Goal: Information Seeking & Learning: Learn about a topic

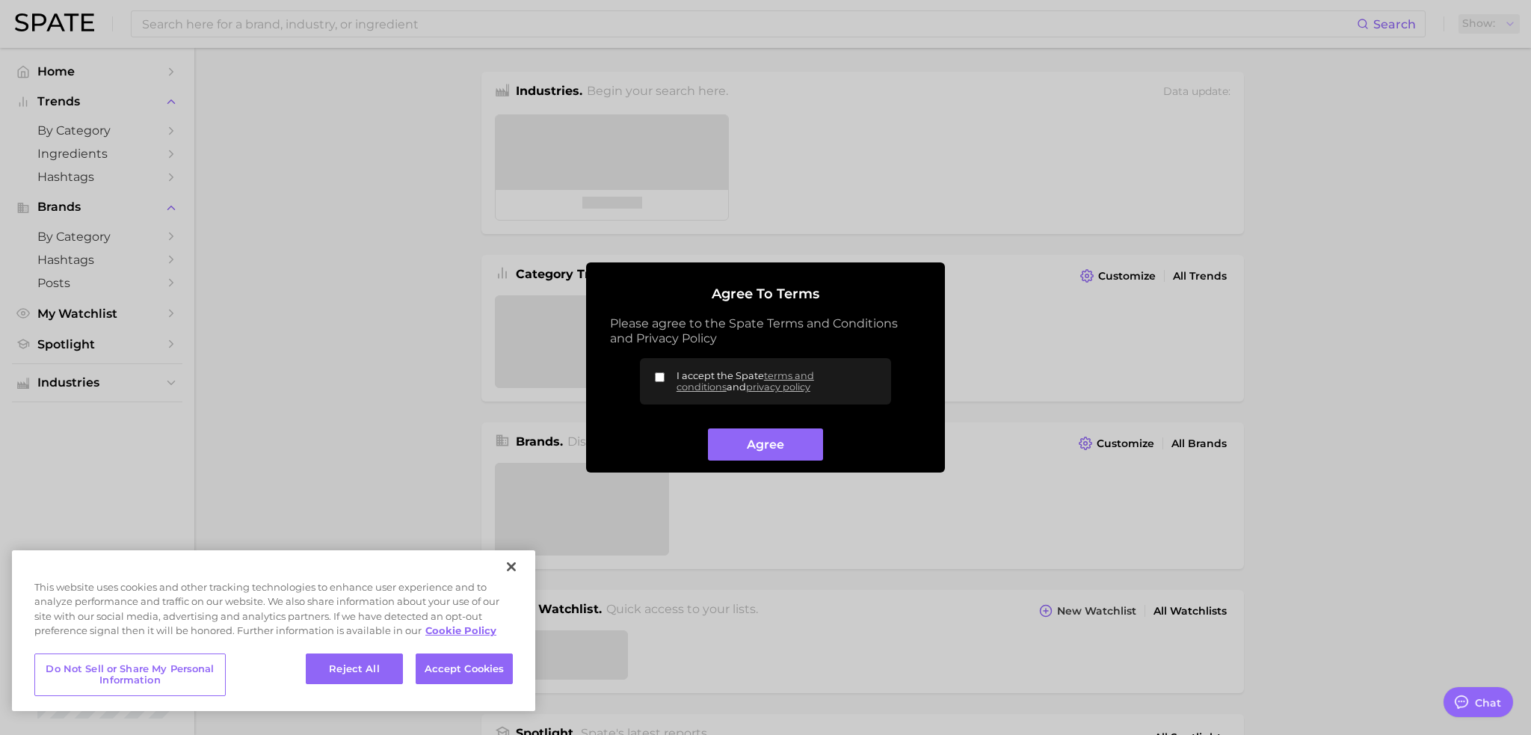
type textarea "x"
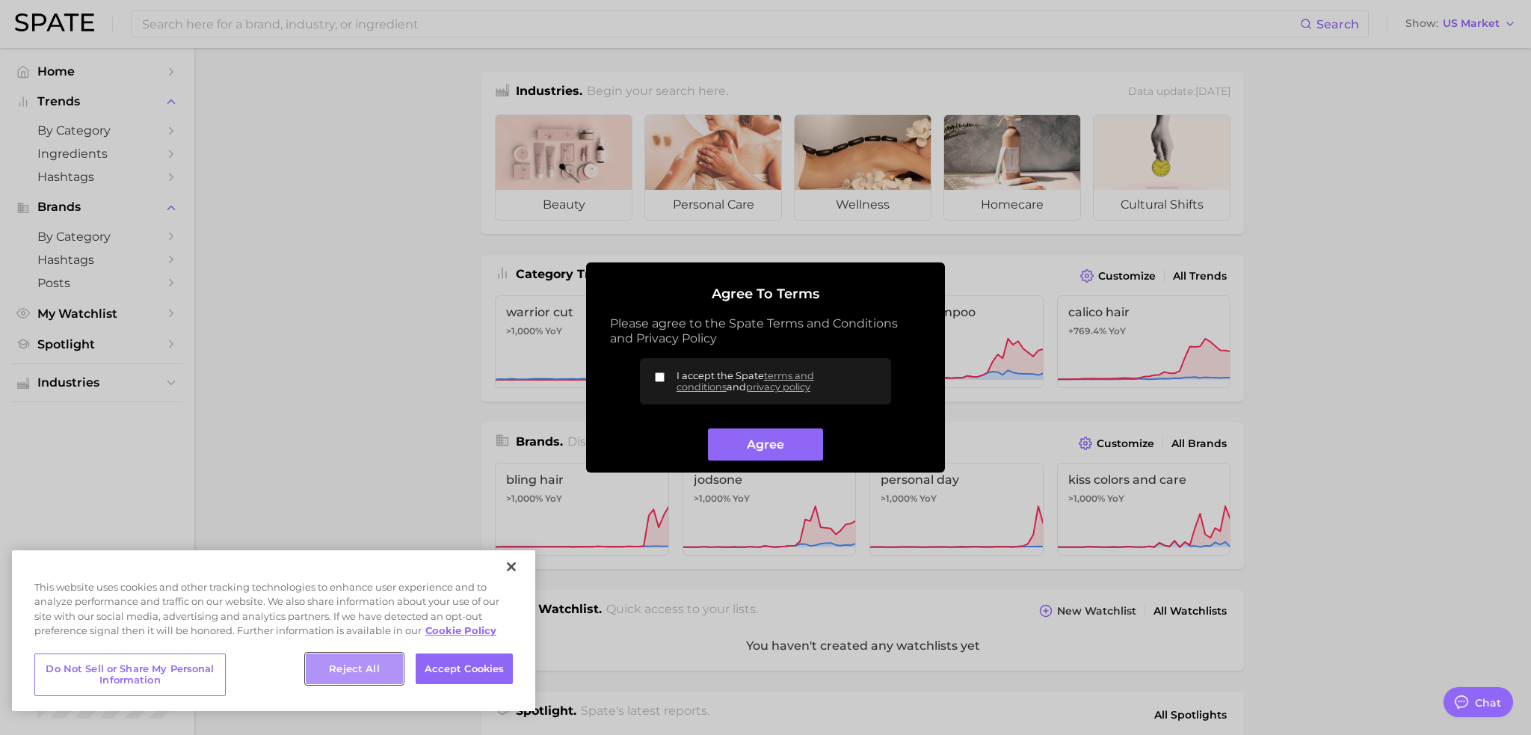
click at [356, 674] on button "Reject All" at bounding box center [354, 668] width 97 height 31
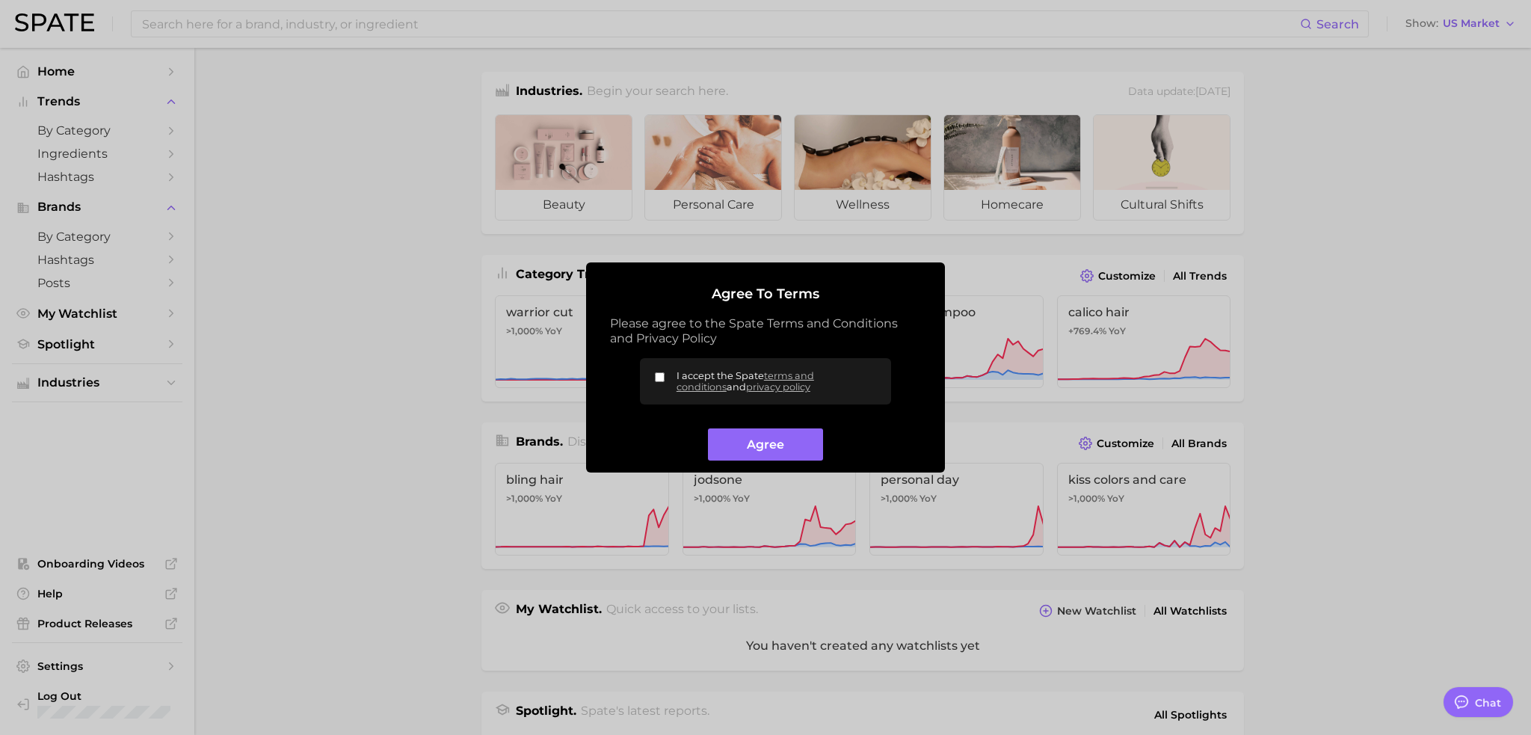
click at [657, 376] on input "I accept the Spate terms and conditions and privacy policy" at bounding box center [660, 377] width 10 height 10
checkbox input "true"
click at [755, 449] on button "Agree" at bounding box center [765, 444] width 114 height 32
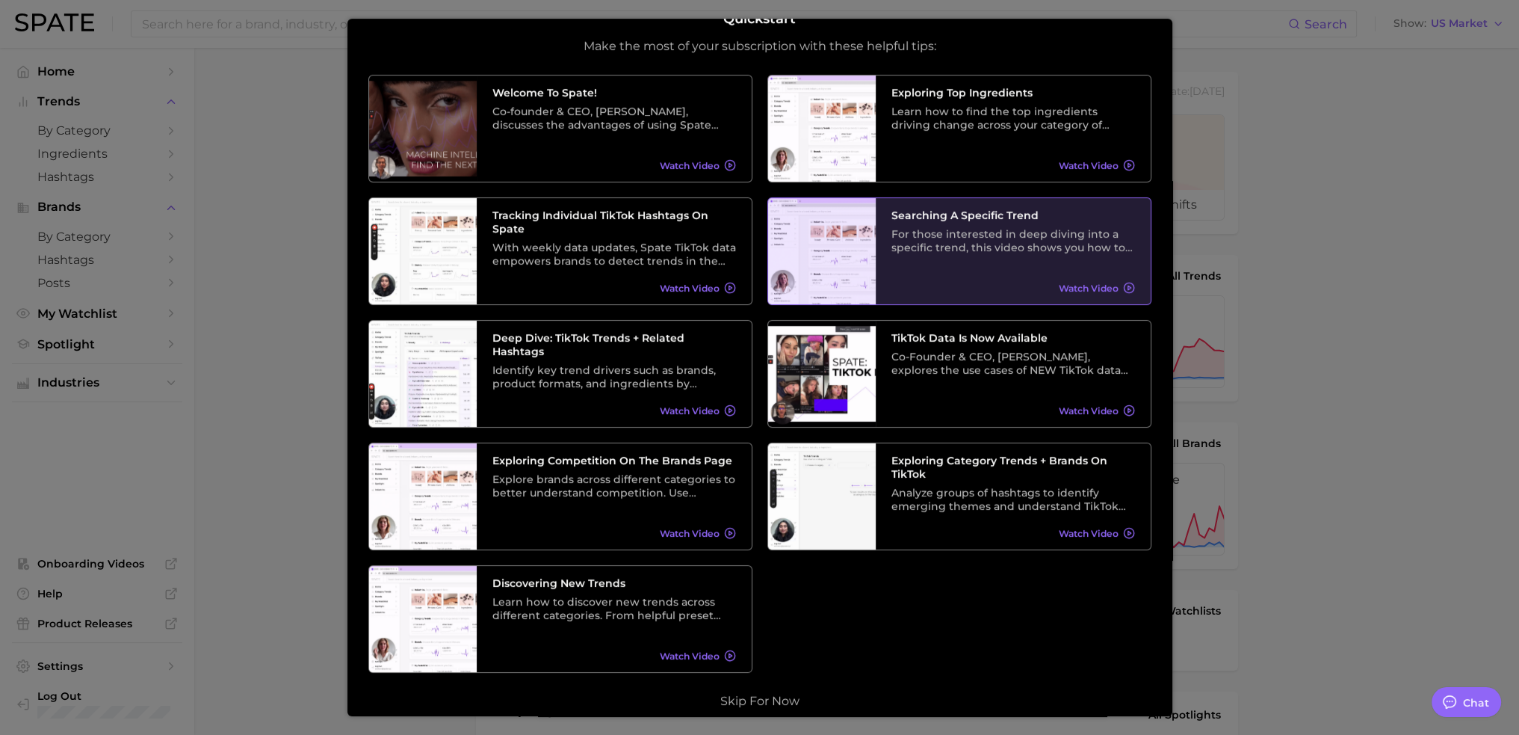
scroll to position [42, 0]
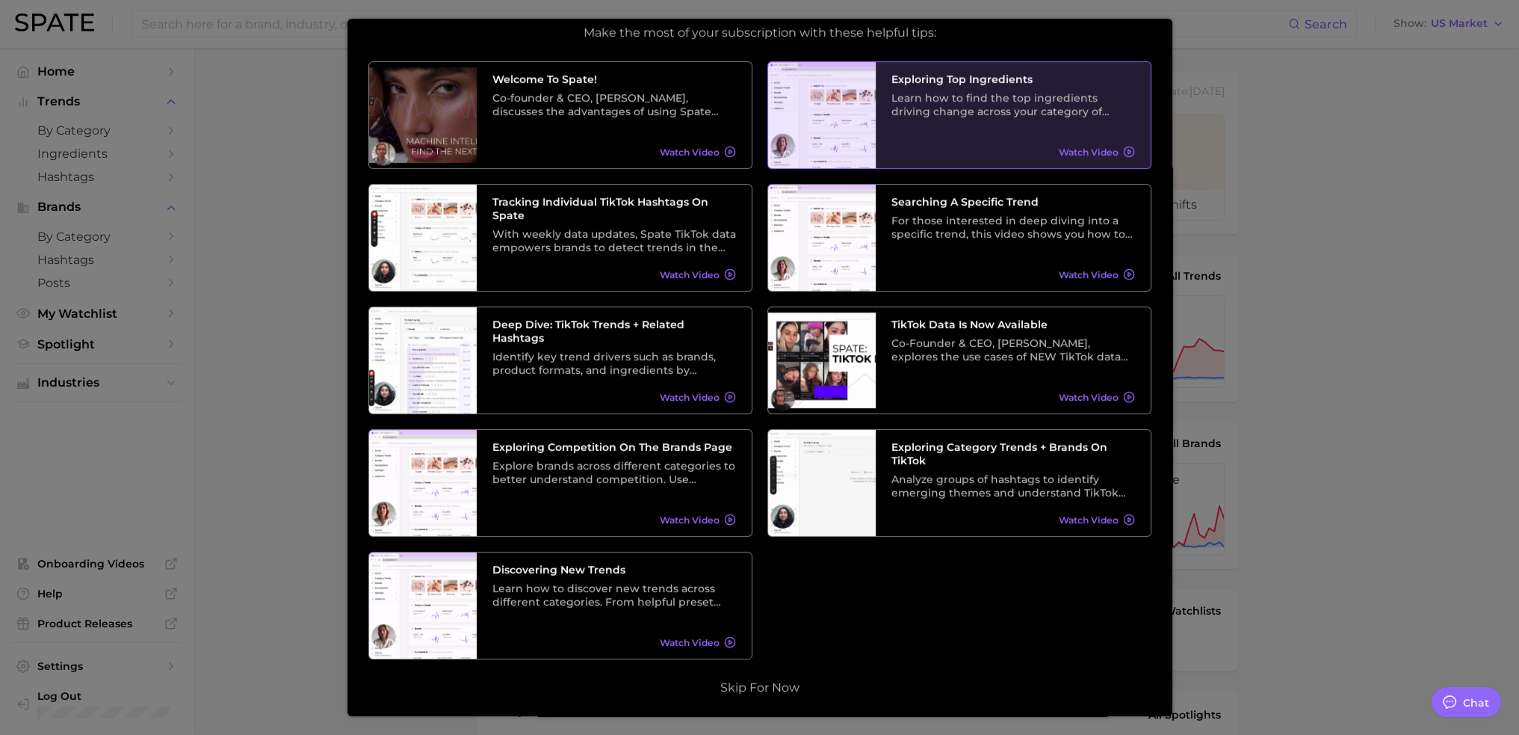
click at [1084, 149] on span "Watch Video" at bounding box center [1089, 151] width 60 height 11
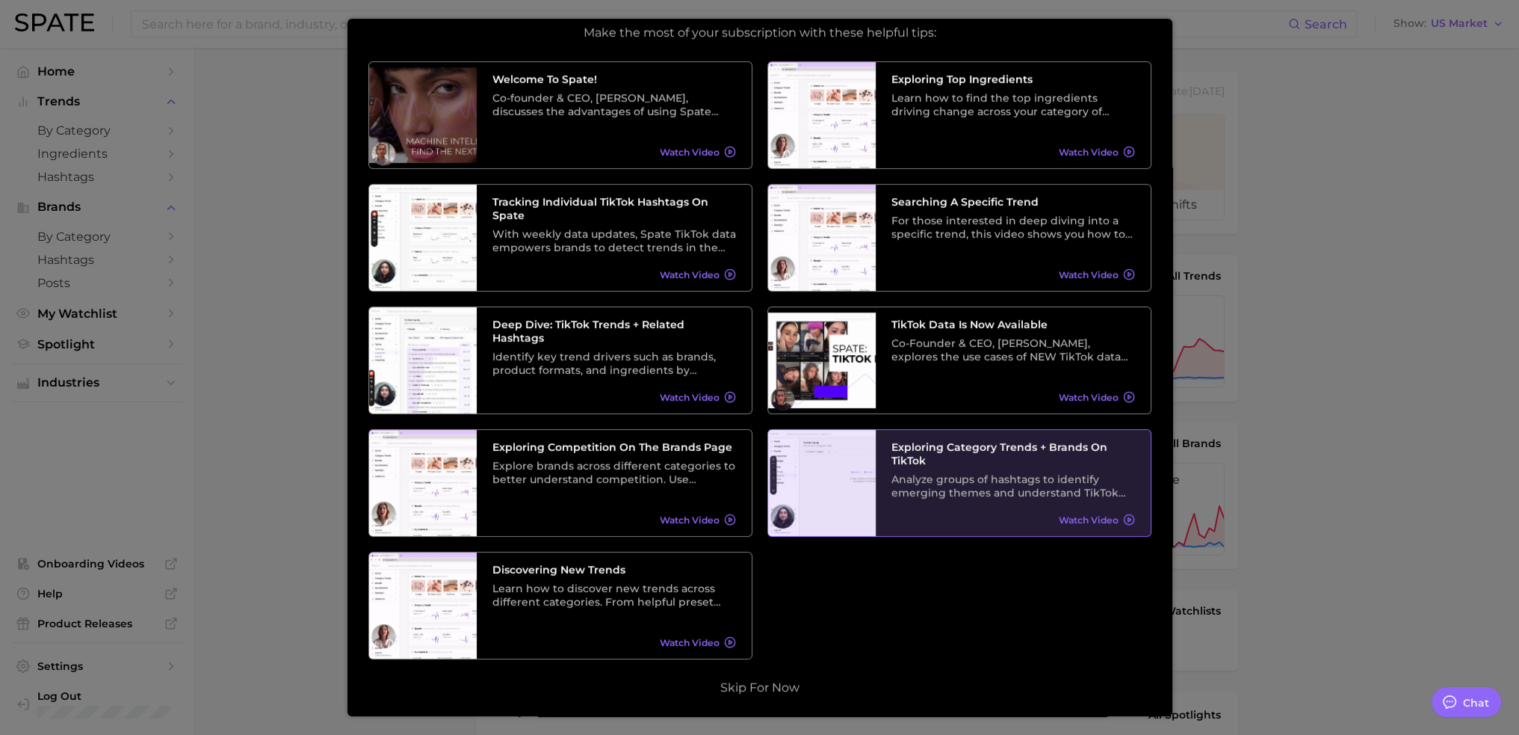
click at [1070, 510] on div "Exploring Category Trends + Brands on TikTok Analyze groups of hashtags to iden…" at bounding box center [1013, 483] width 275 height 106
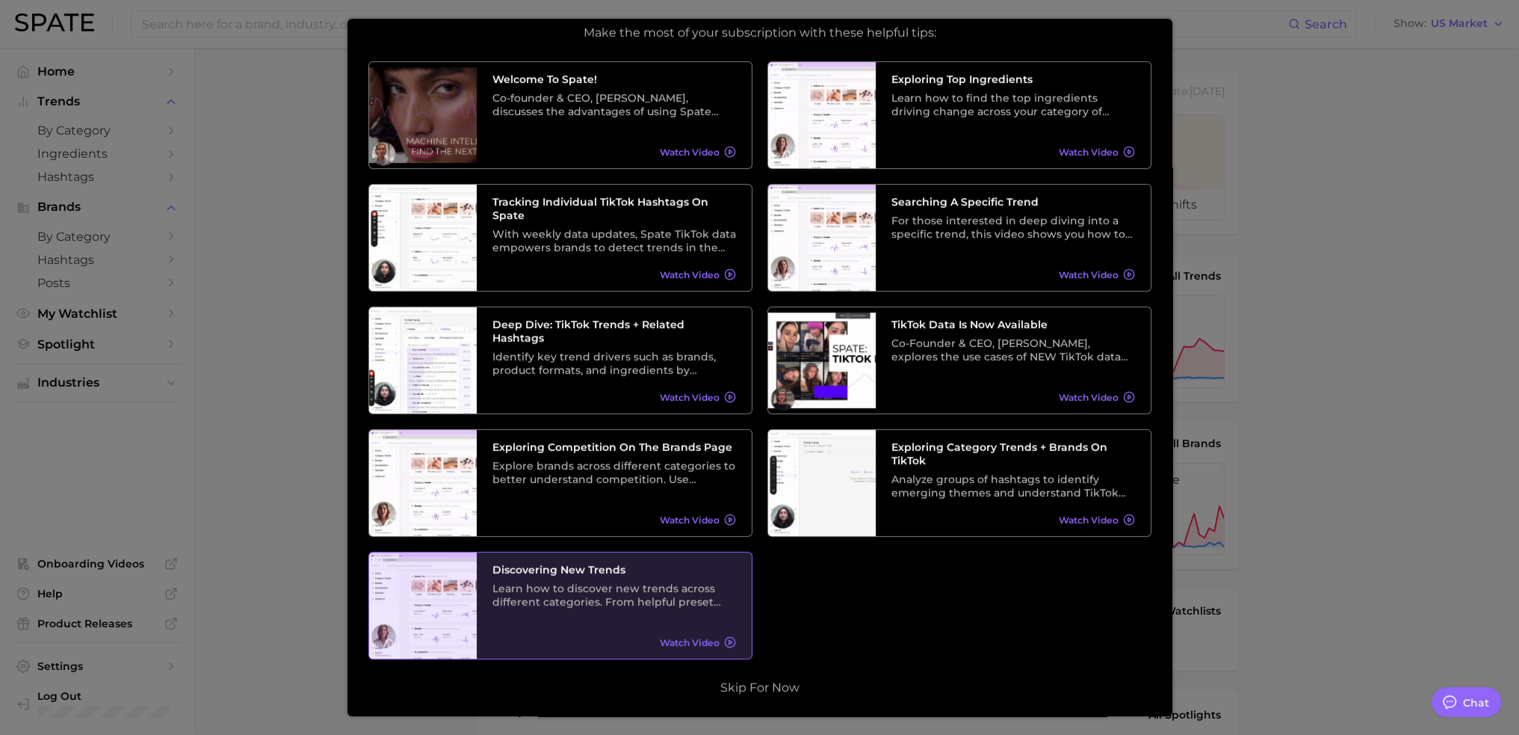
click at [632, 624] on div "Discovering New Trends Learn how to discover new trends across different catego…" at bounding box center [614, 605] width 275 height 106
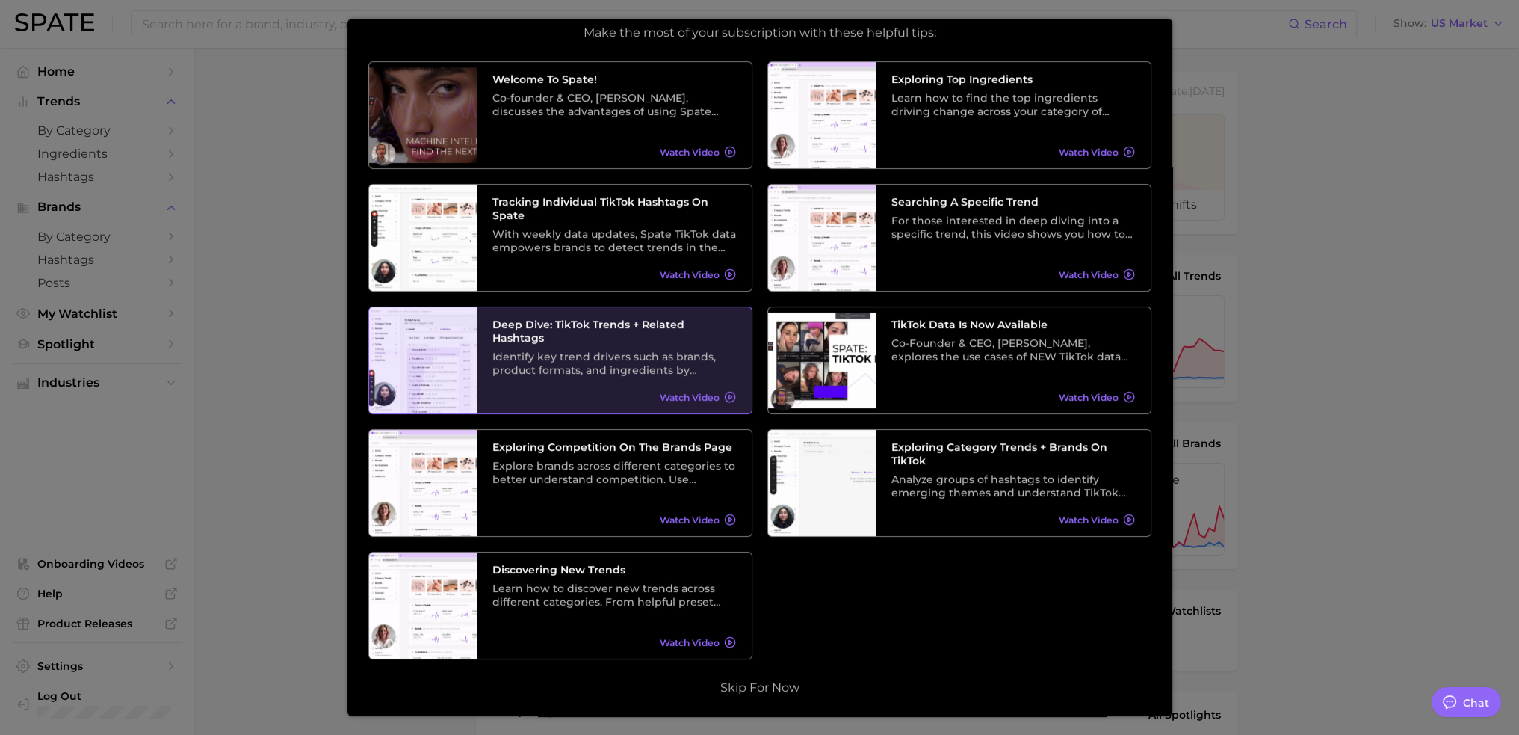
click at [618, 337] on h3 "Deep Dive: TikTok Trends + Related Hashtags" at bounding box center [615, 331] width 244 height 27
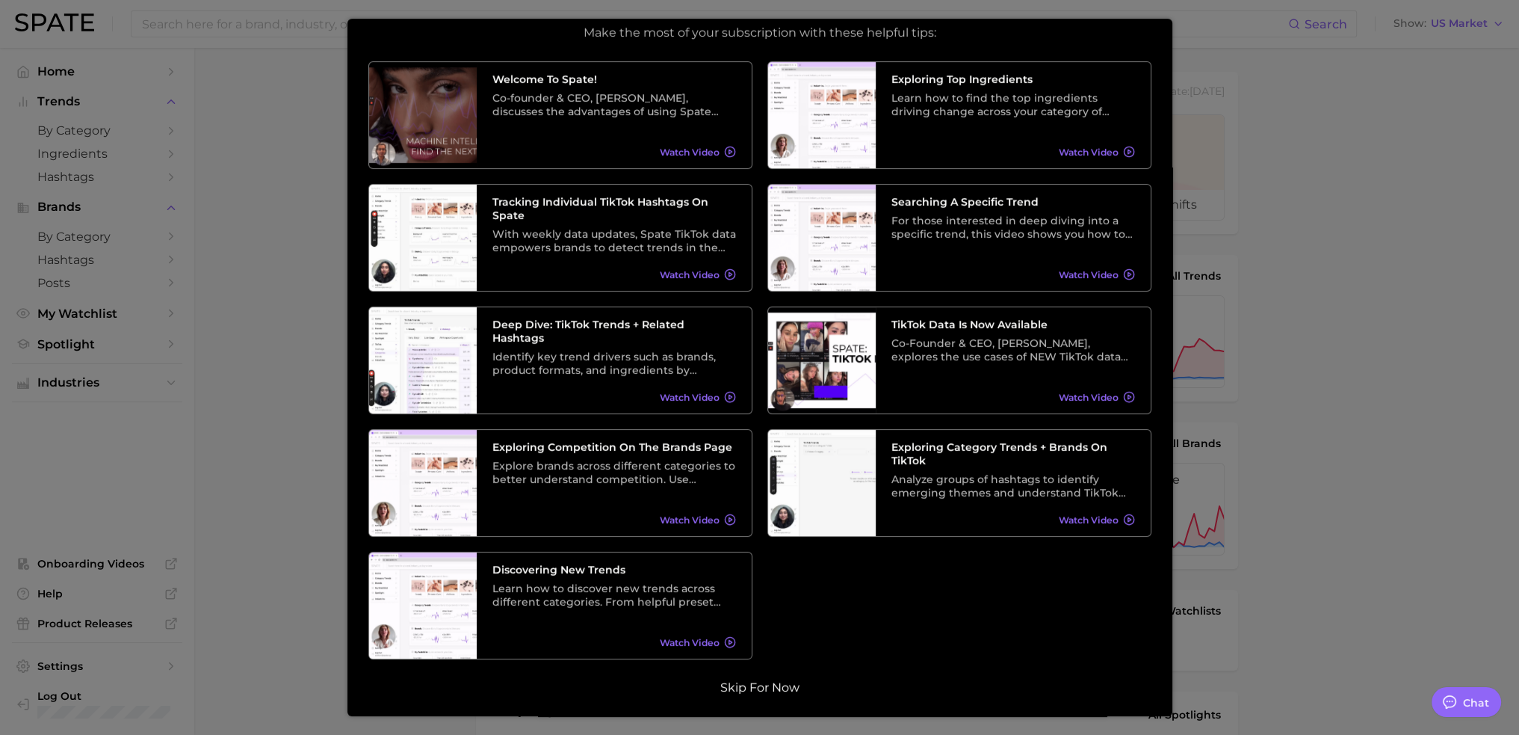
click at [744, 685] on button "Skip for now" at bounding box center [760, 687] width 88 height 15
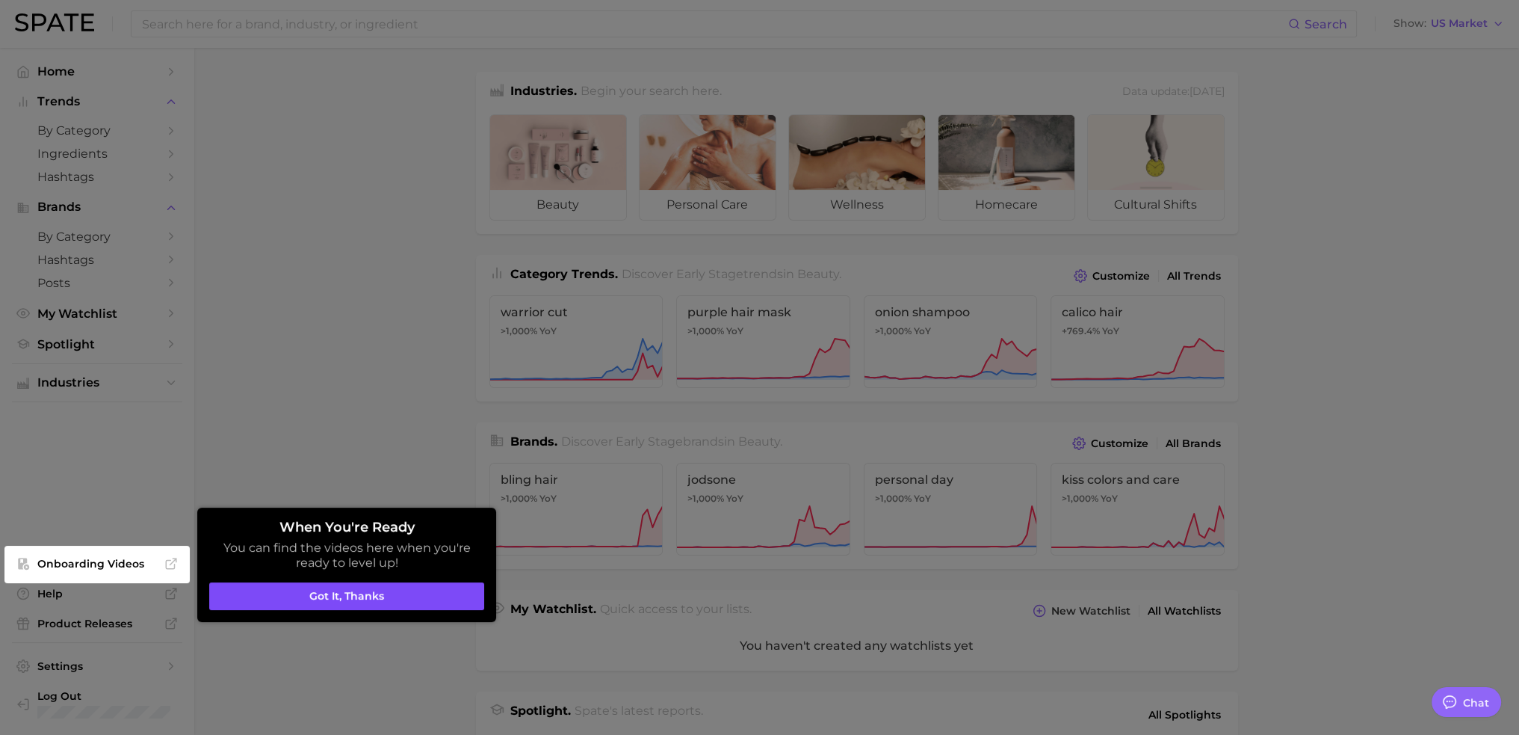
click at [346, 601] on button "Got it, thanks" at bounding box center [346, 596] width 275 height 28
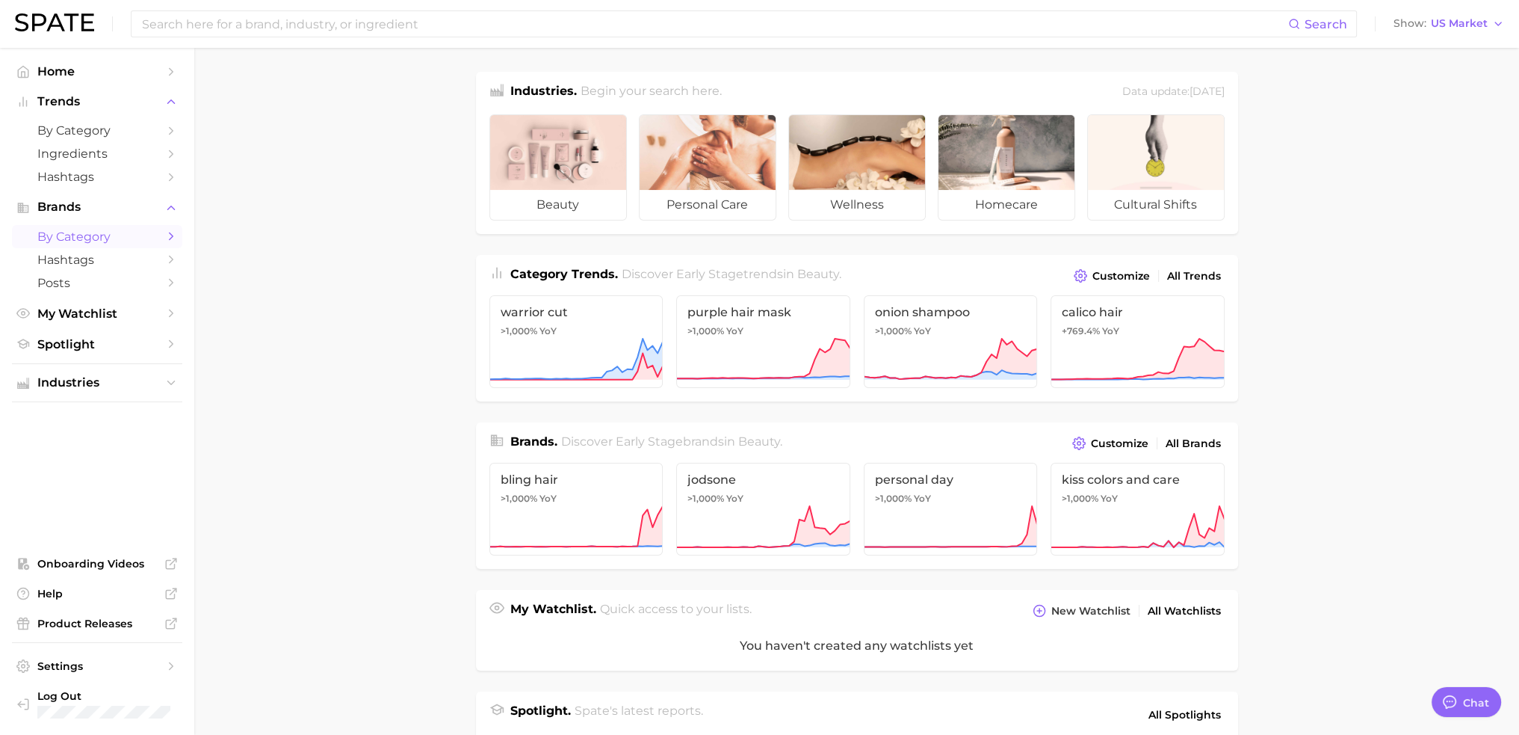
click at [87, 232] on span "by Category" at bounding box center [97, 236] width 120 height 14
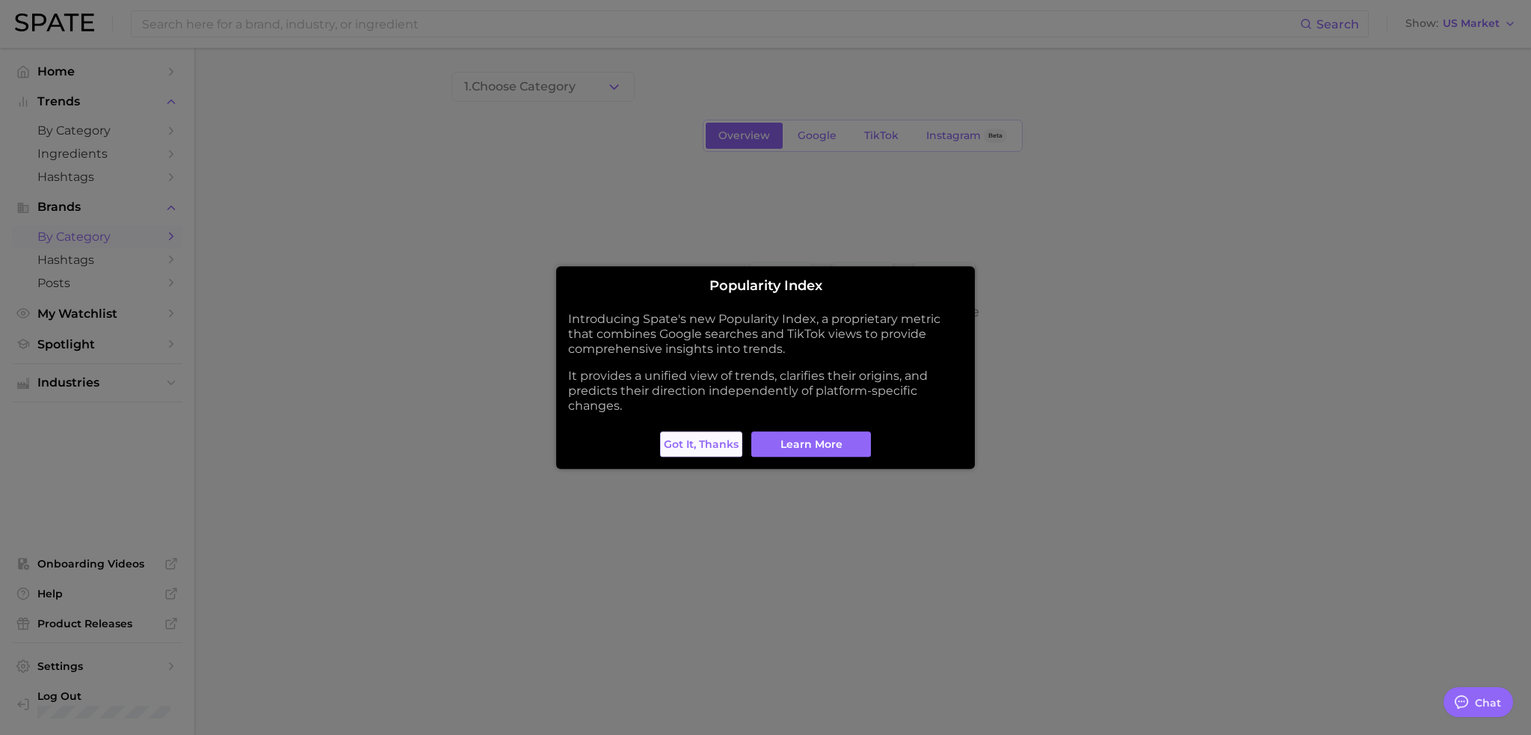
click at [697, 454] on button "Got it, thanks" at bounding box center [701, 443] width 82 height 25
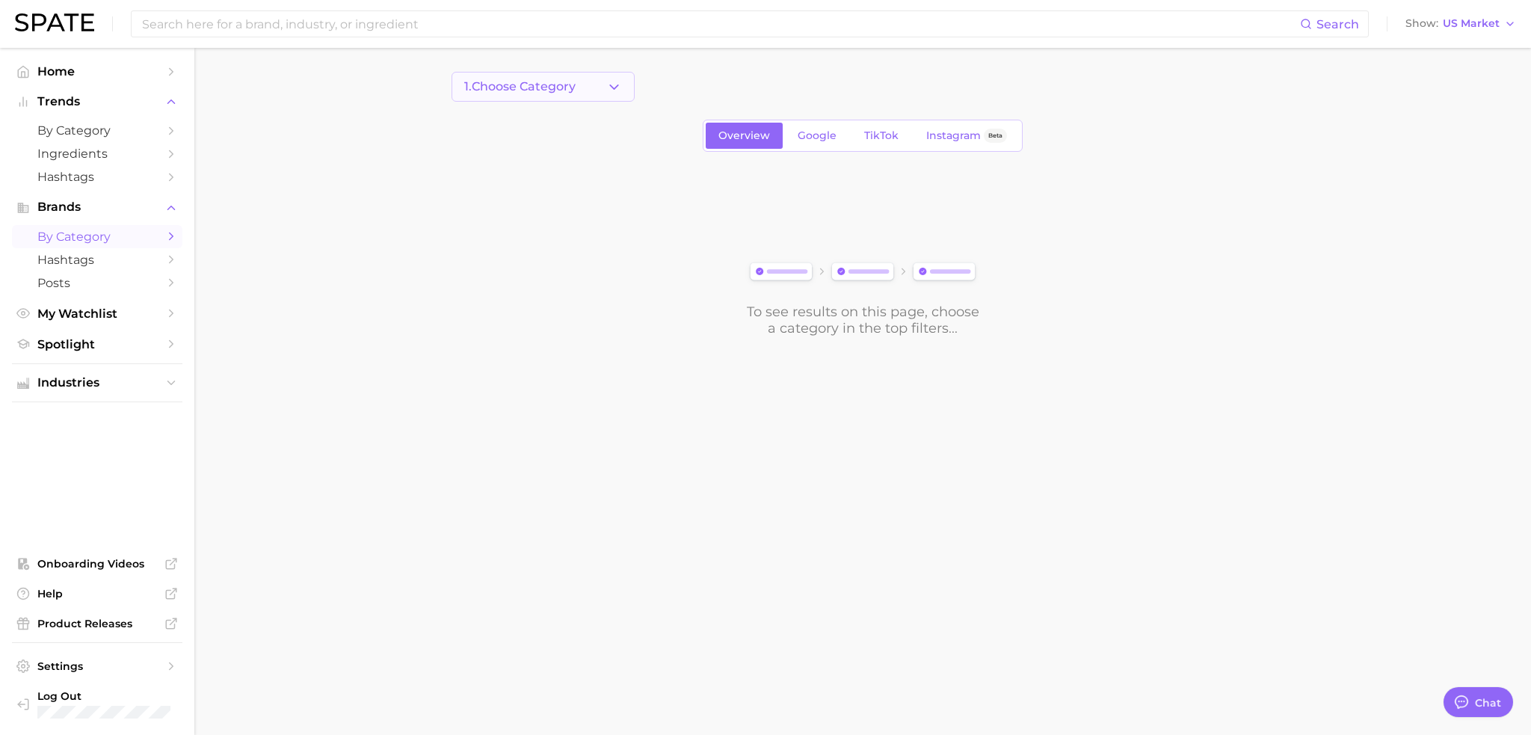
click at [570, 99] on button "1. Choose Category" at bounding box center [542, 87] width 183 height 30
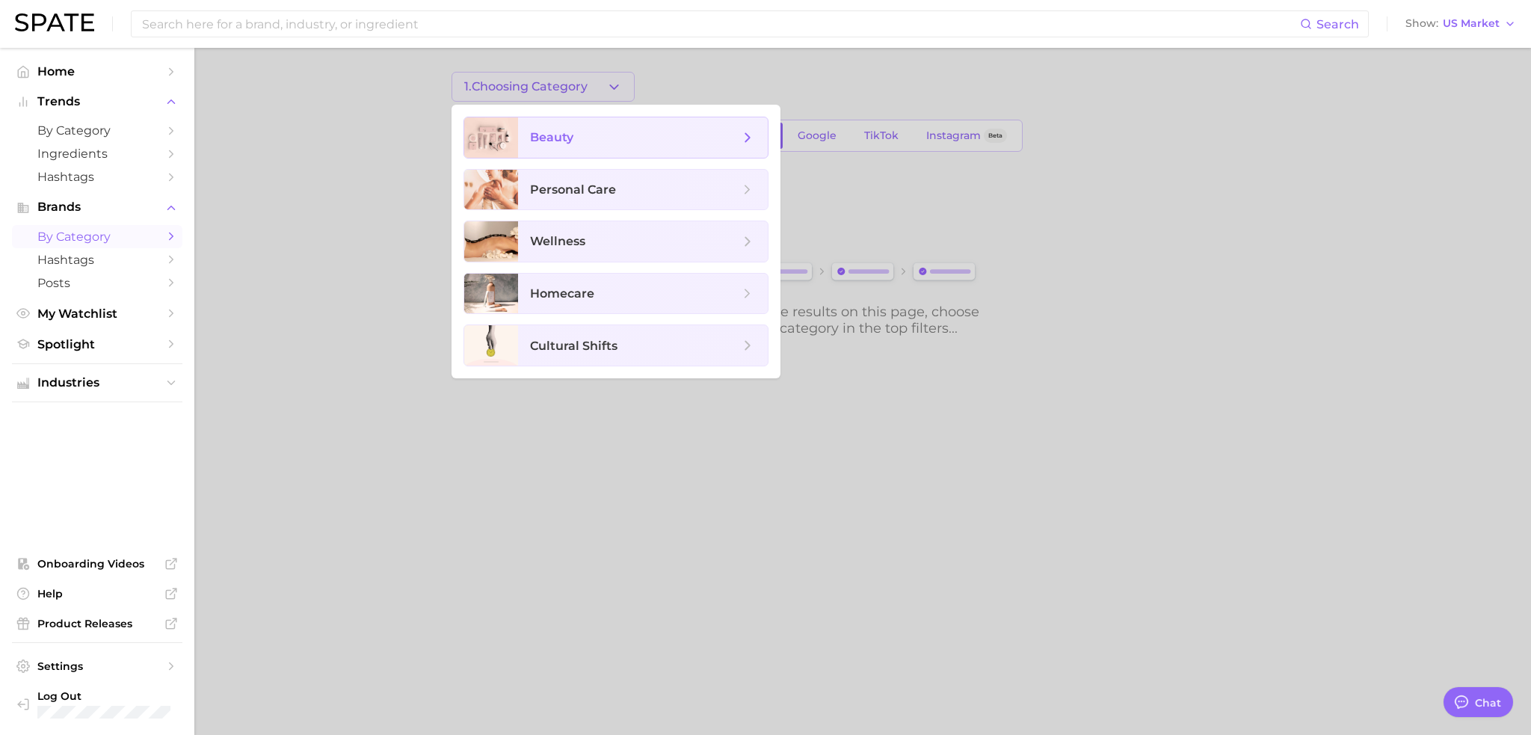
click at [570, 145] on span "beauty" at bounding box center [634, 137] width 209 height 16
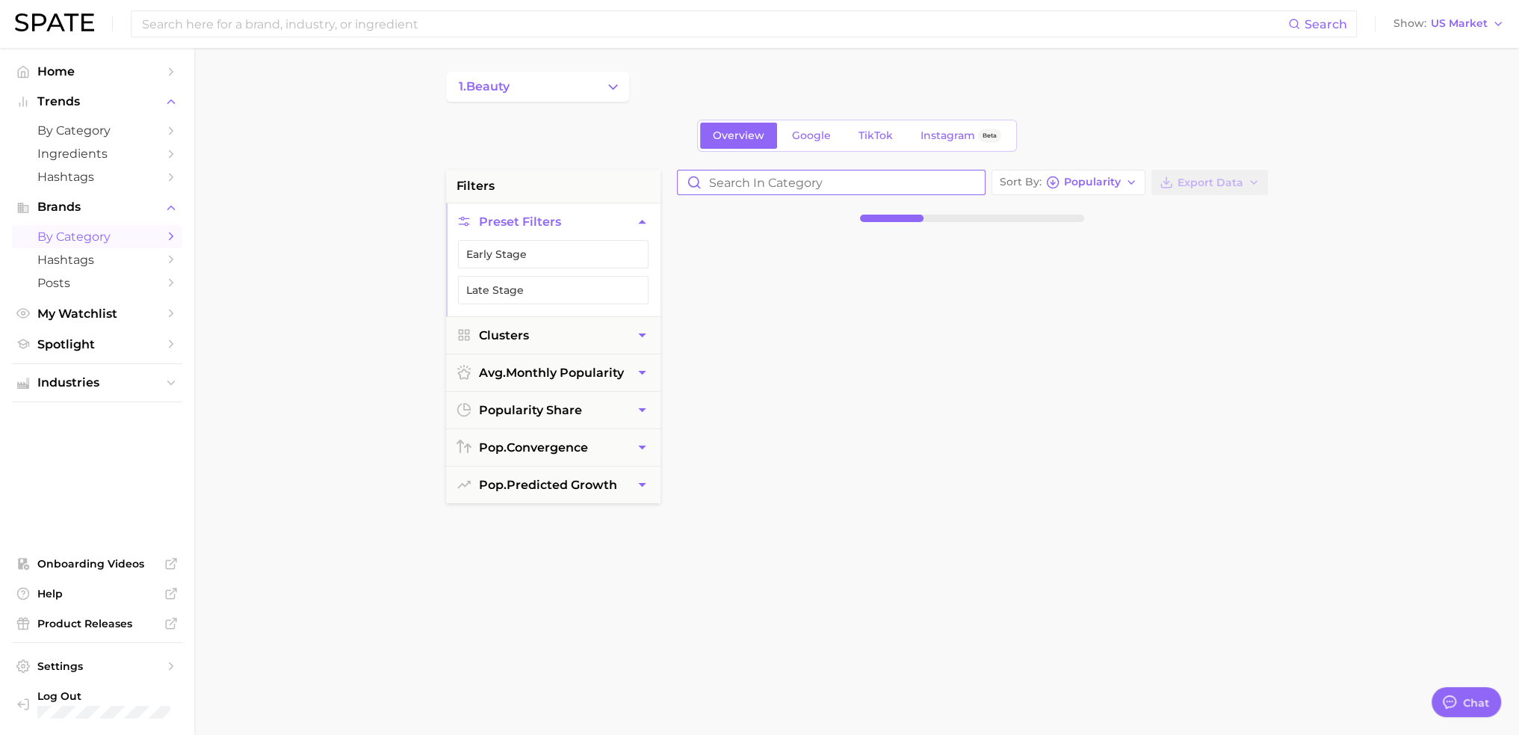
click at [816, 179] on input "Search in category" at bounding box center [831, 182] width 307 height 24
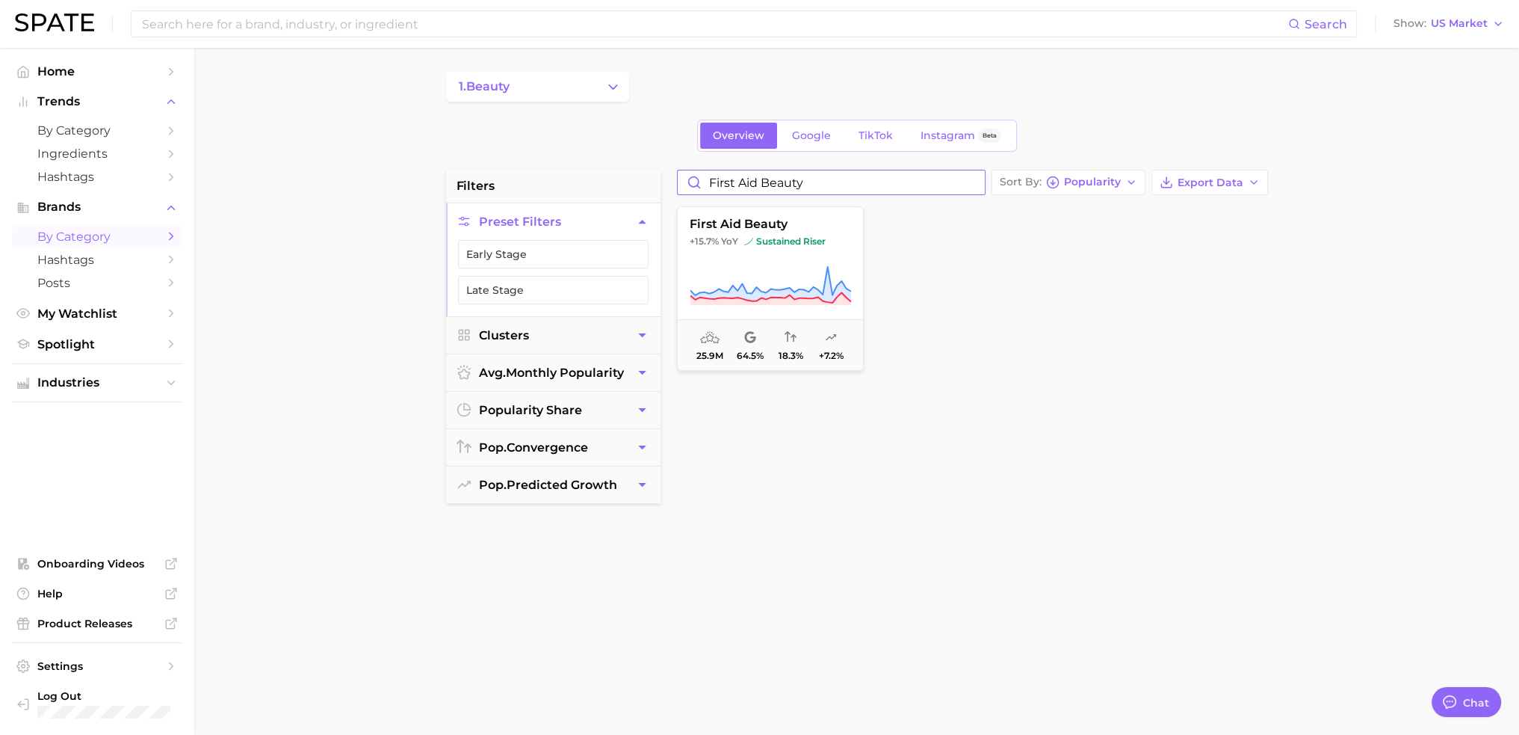
click at [816, 179] on input "First Aid Beauty" at bounding box center [831, 182] width 307 height 24
type input "First Aid Beauty"
click at [159, 343] on link "Spotlight" at bounding box center [97, 344] width 170 height 23
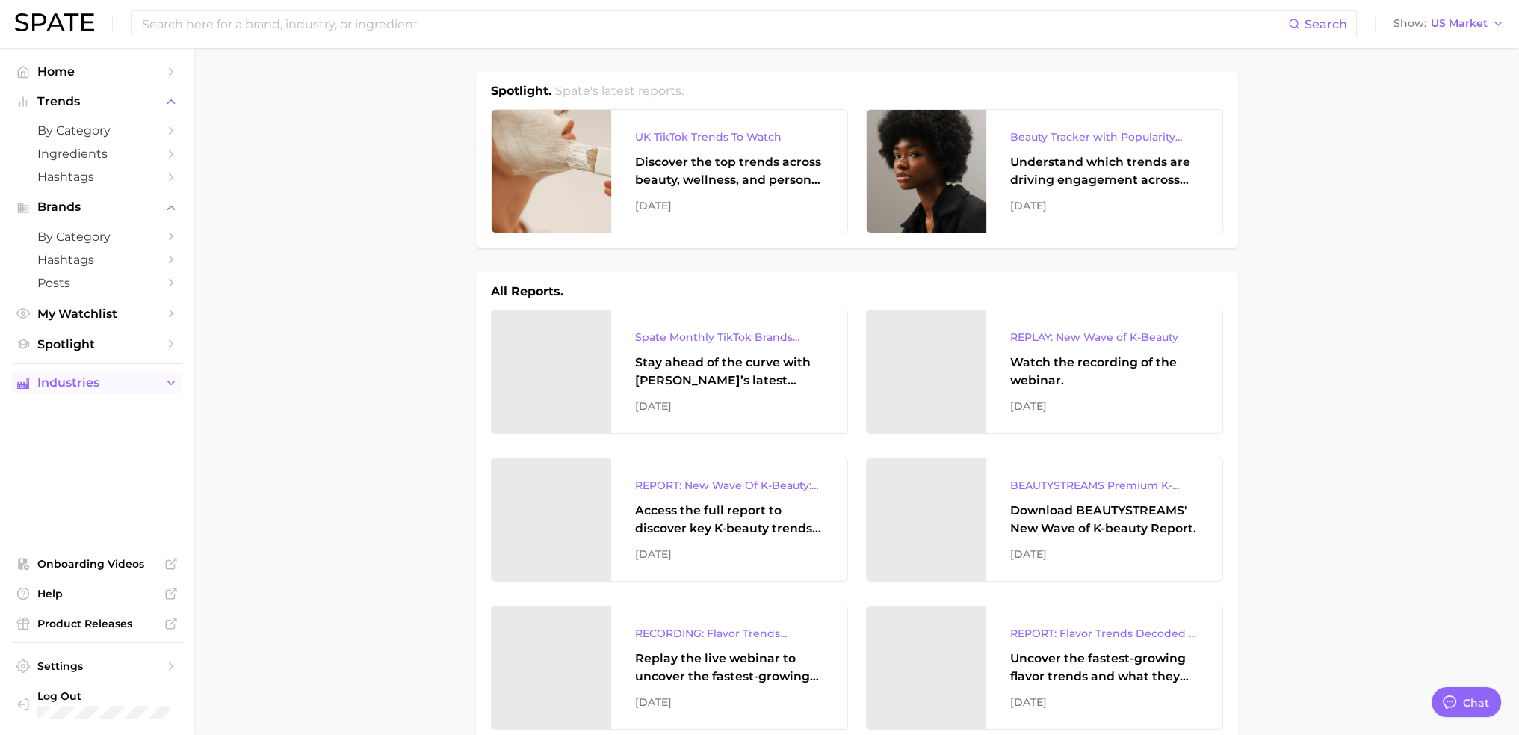
click at [161, 380] on button "Industries" at bounding box center [97, 382] width 170 height 22
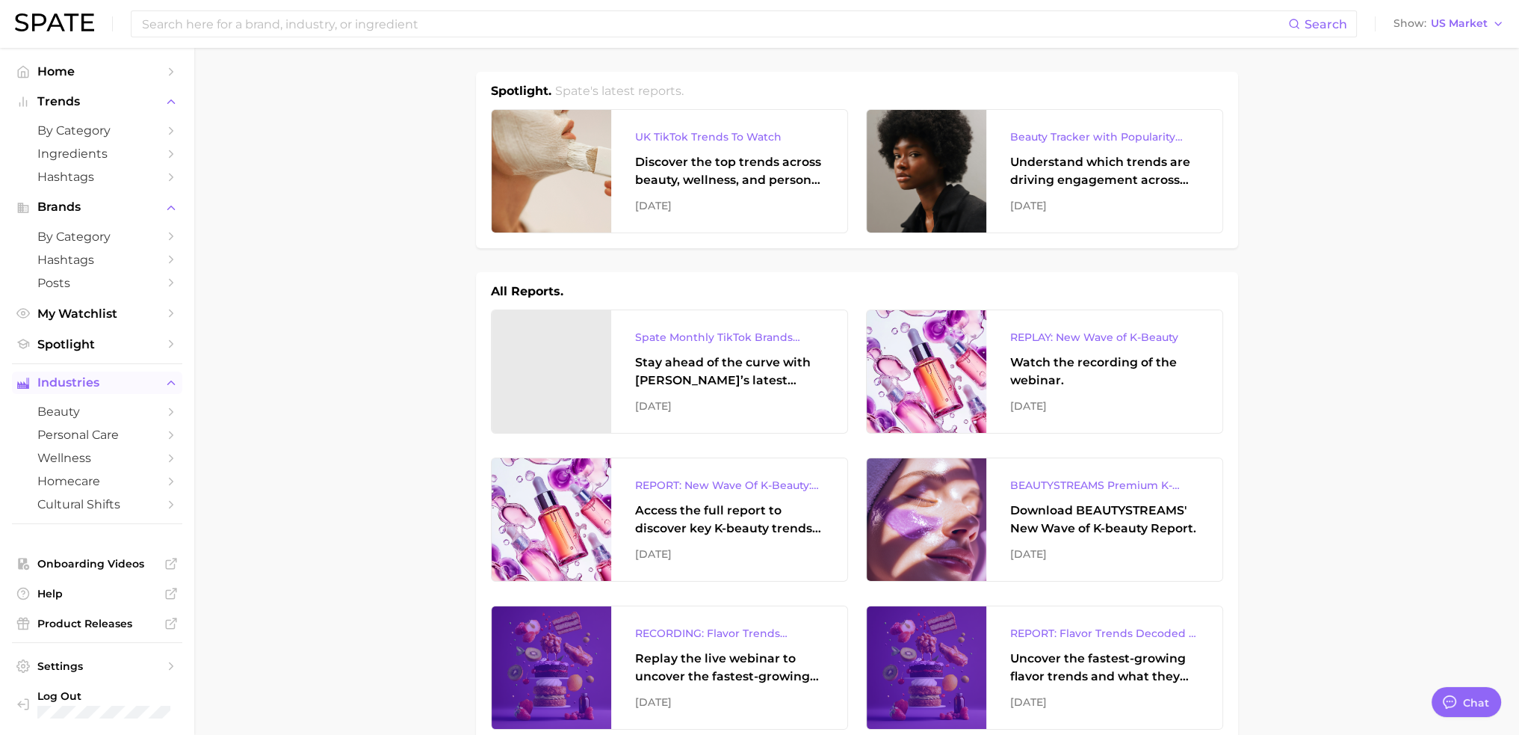
click at [161, 380] on button "Industries" at bounding box center [97, 382] width 170 height 22
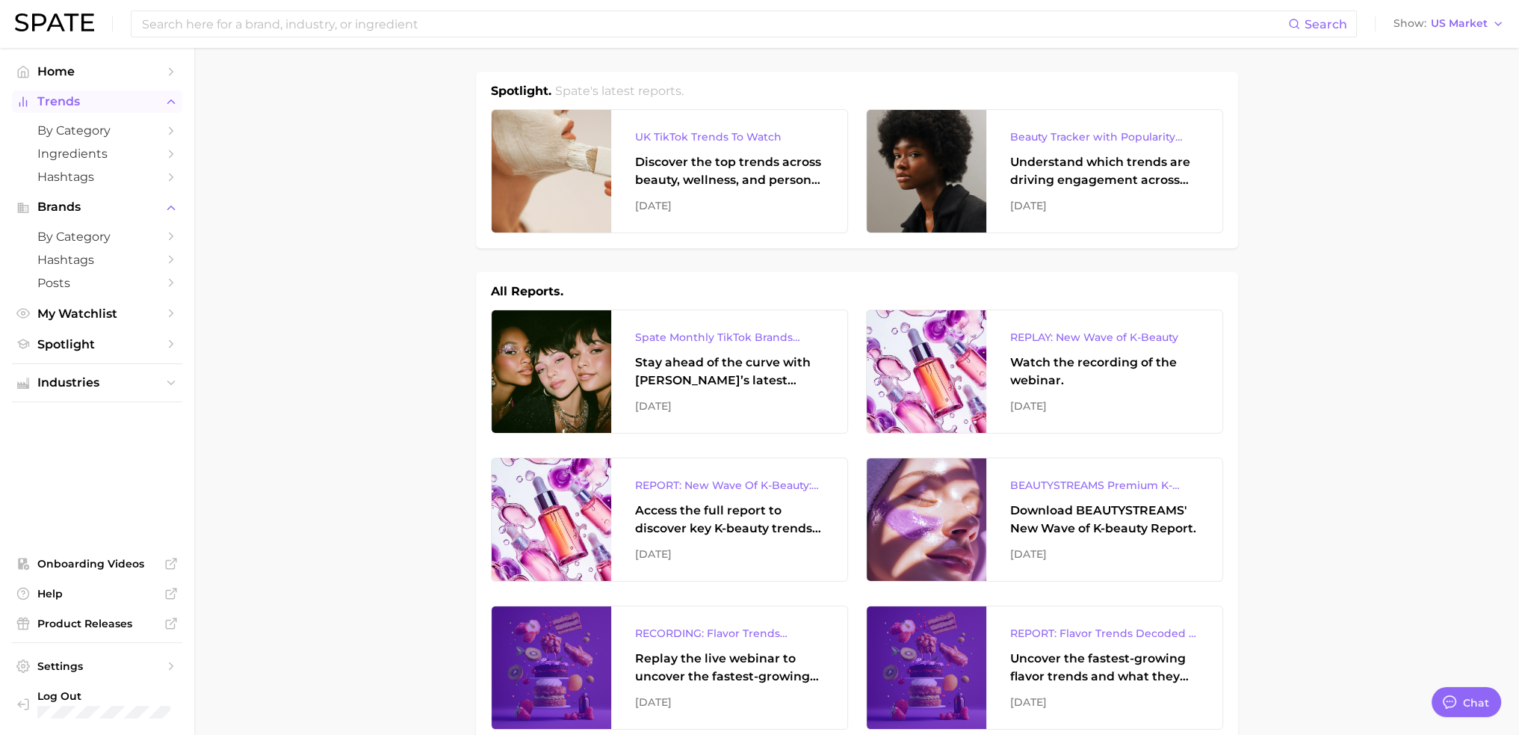
click at [171, 106] on icon "Sidebar" at bounding box center [170, 101] width 13 height 13
click at [166, 137] on icon "Sidebar" at bounding box center [170, 130] width 13 height 13
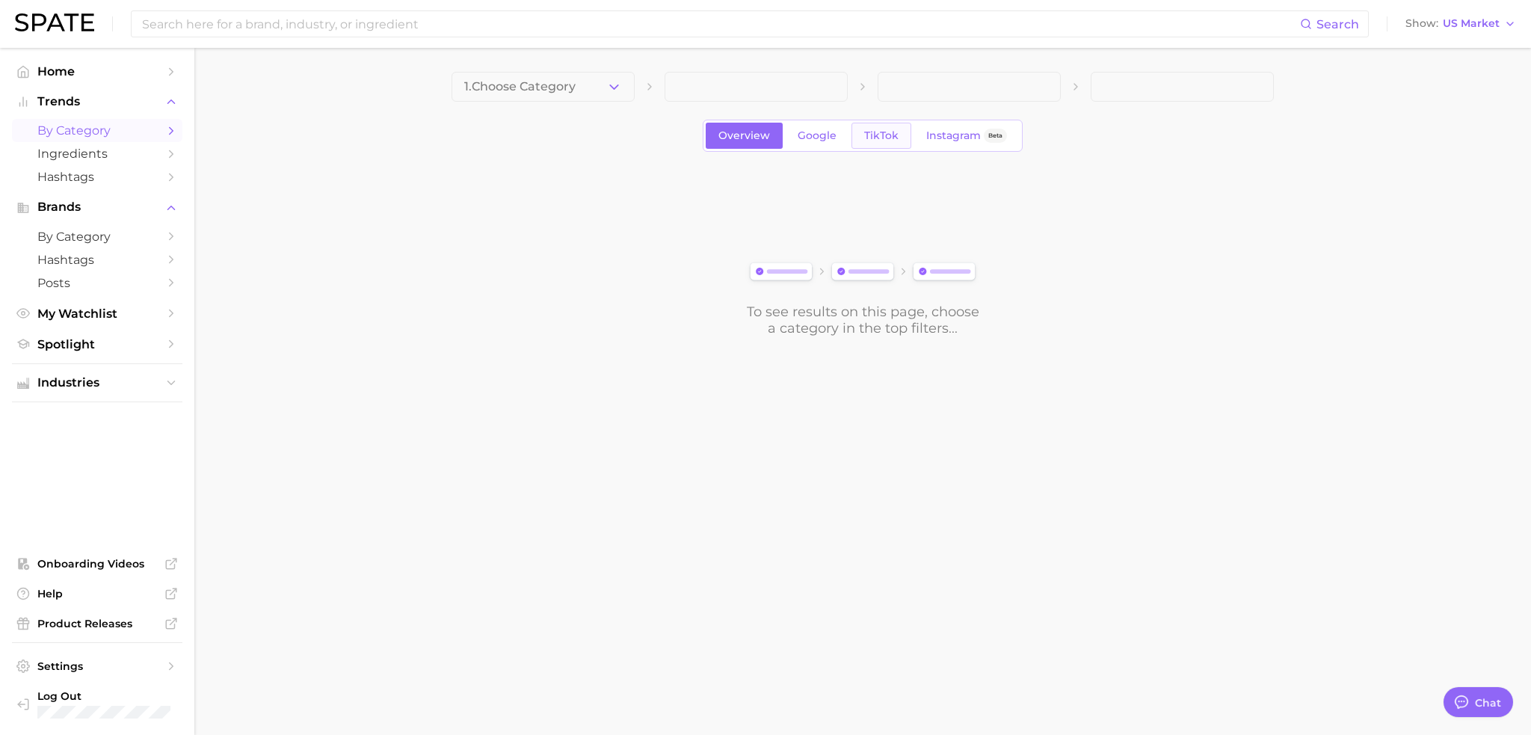
click at [865, 136] on span "TikTok" at bounding box center [881, 135] width 34 height 13
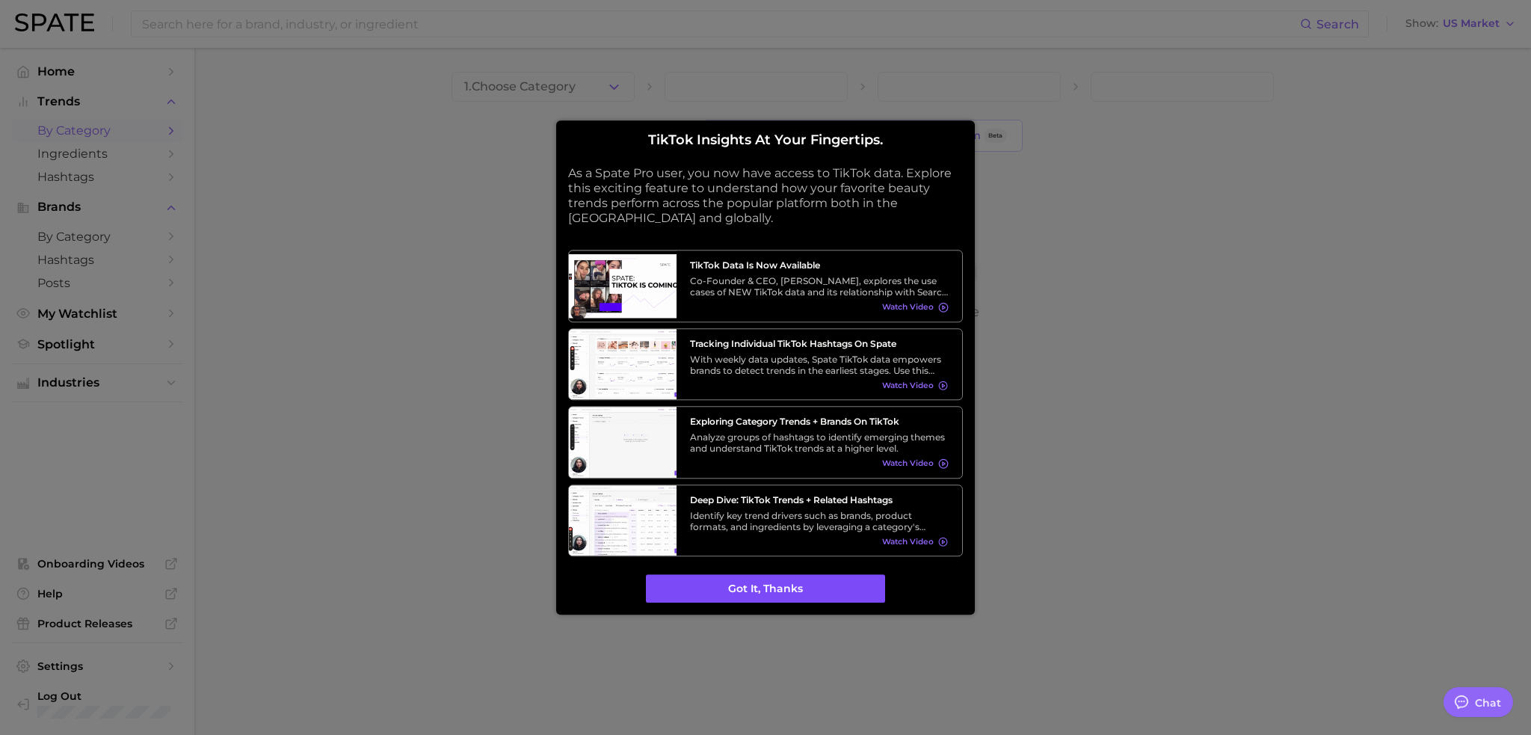
click at [739, 594] on button "Got it, thanks" at bounding box center [765, 589] width 239 height 28
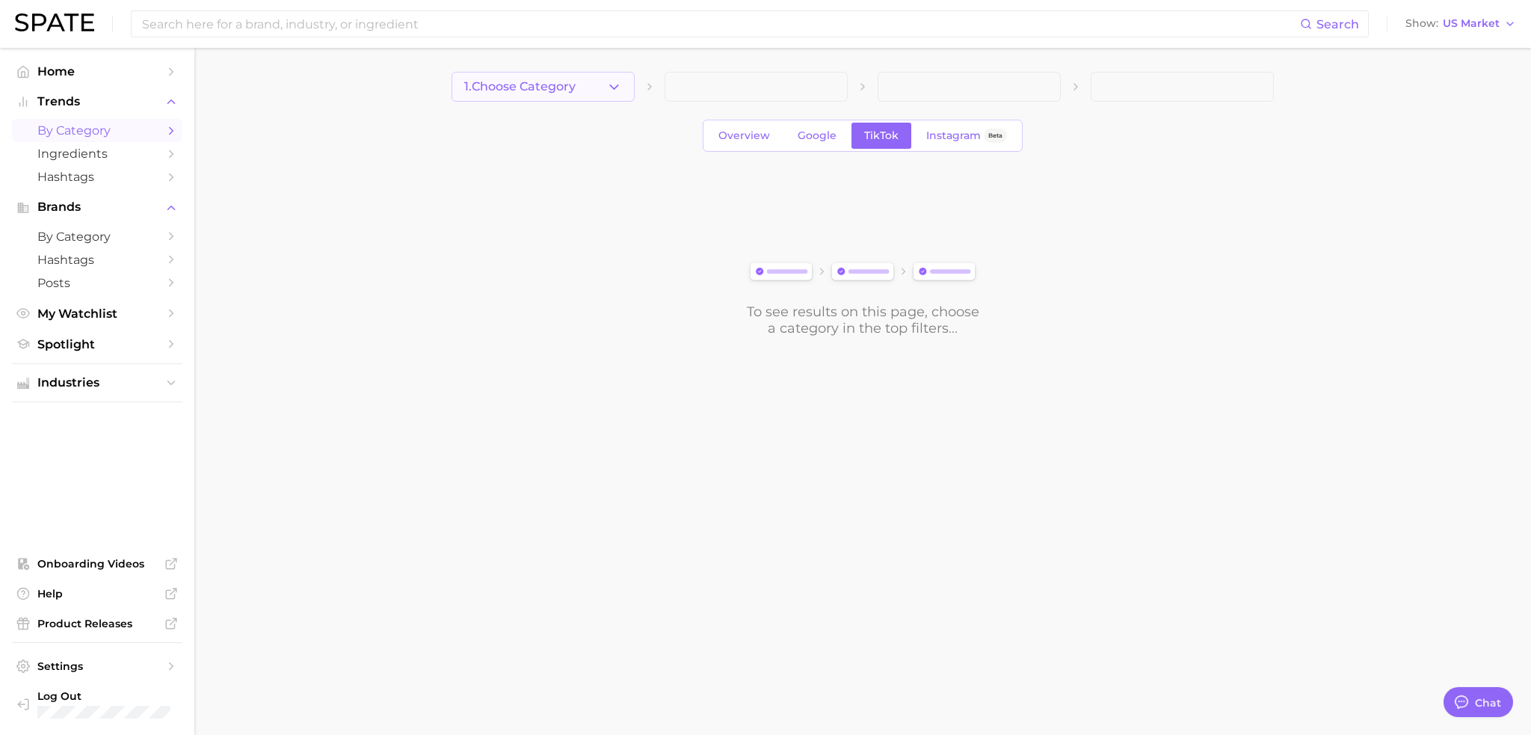
click at [528, 89] on span "1. Choose Category" at bounding box center [519, 86] width 111 height 13
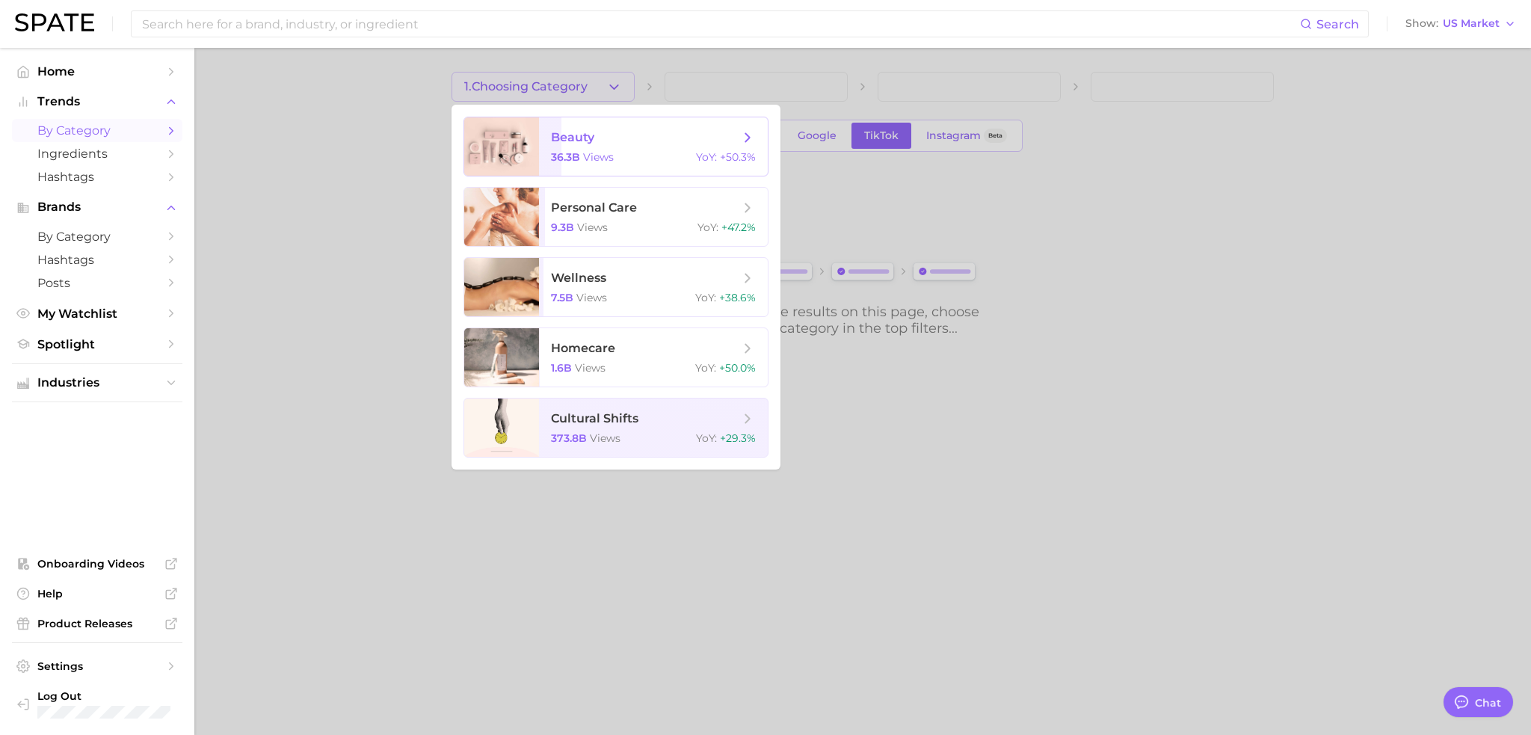
click at [568, 139] on span "beauty" at bounding box center [572, 137] width 43 height 14
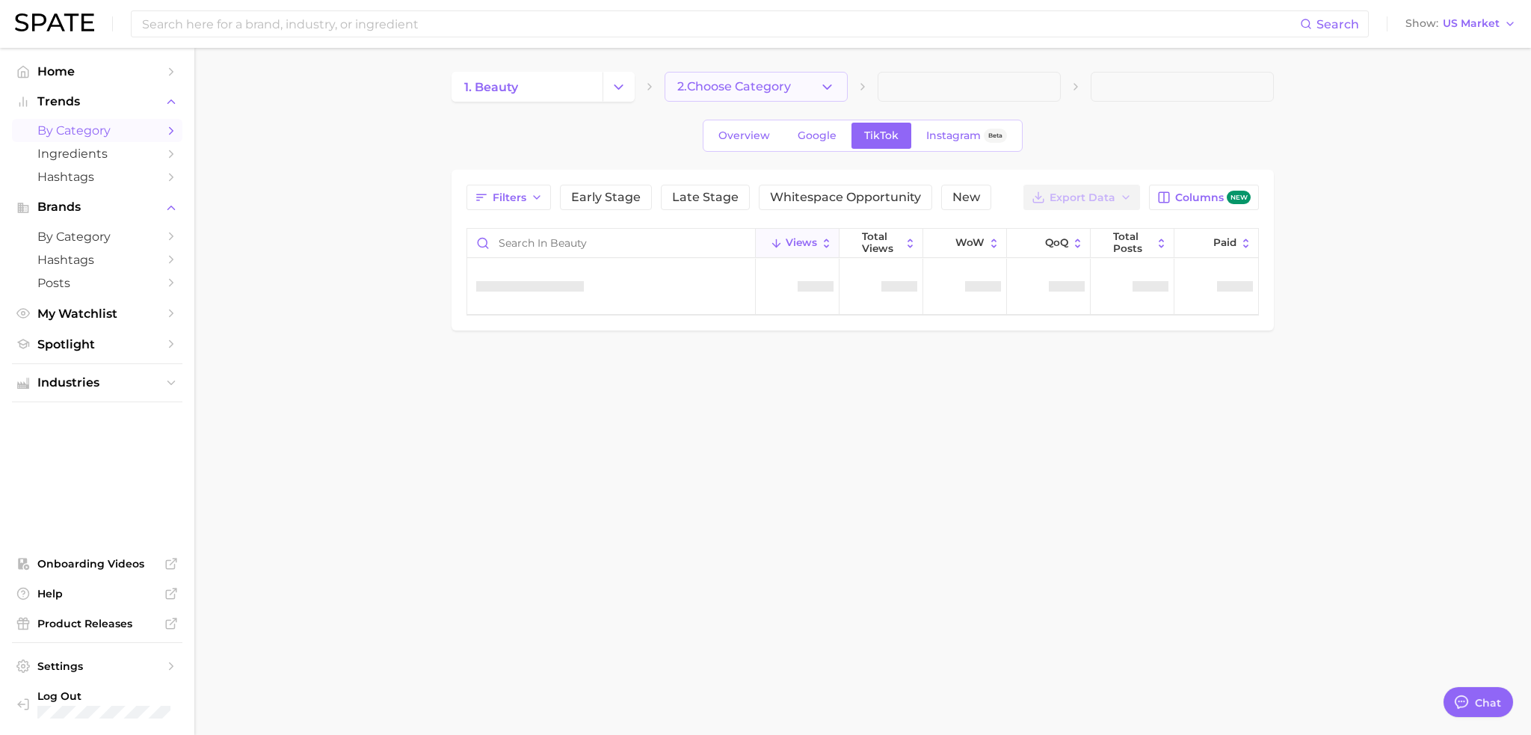
click at [780, 86] on span "2. Choose Category" at bounding box center [734, 86] width 114 height 13
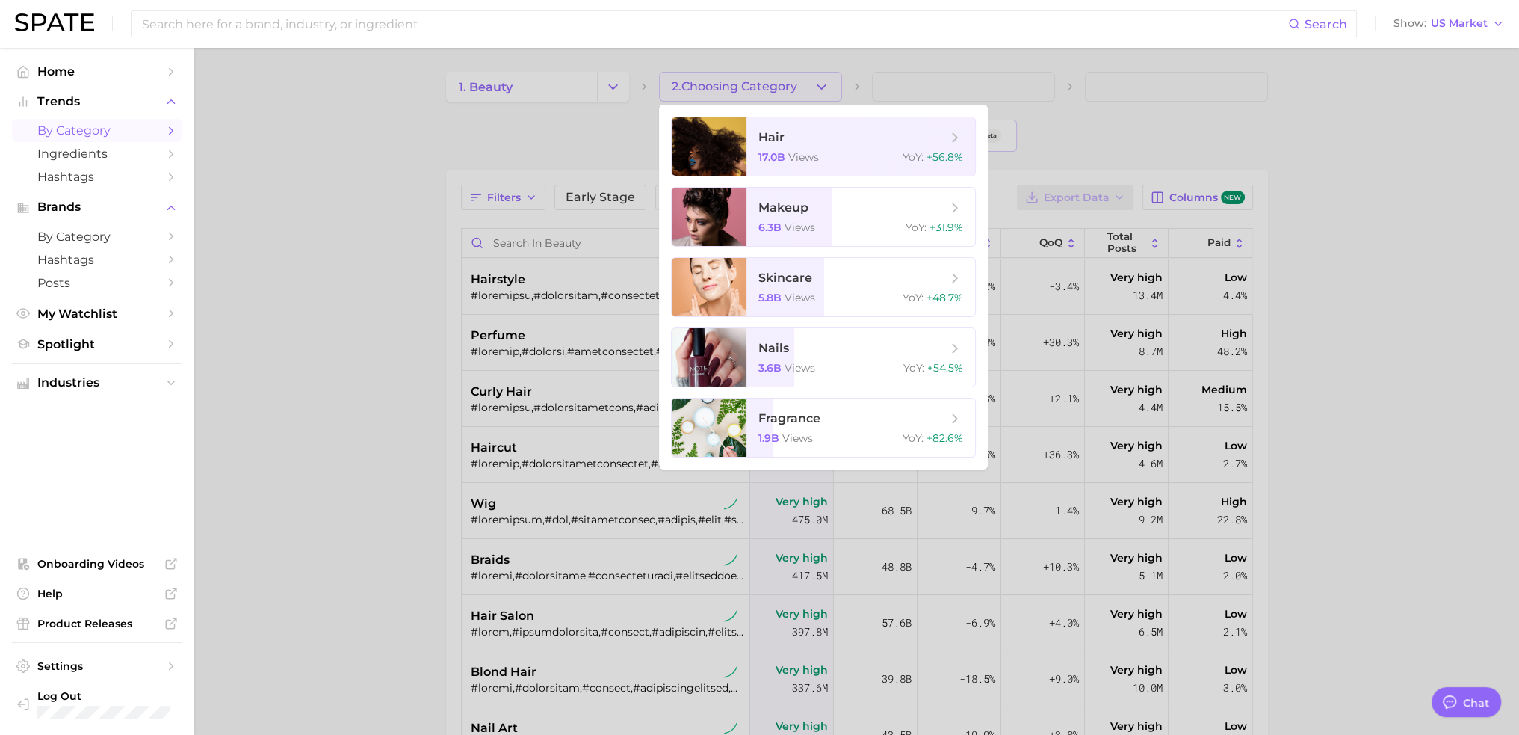
type textarea "x"
click at [825, 304] on div "5.8b views YoY : +48.7%" at bounding box center [861, 297] width 205 height 13
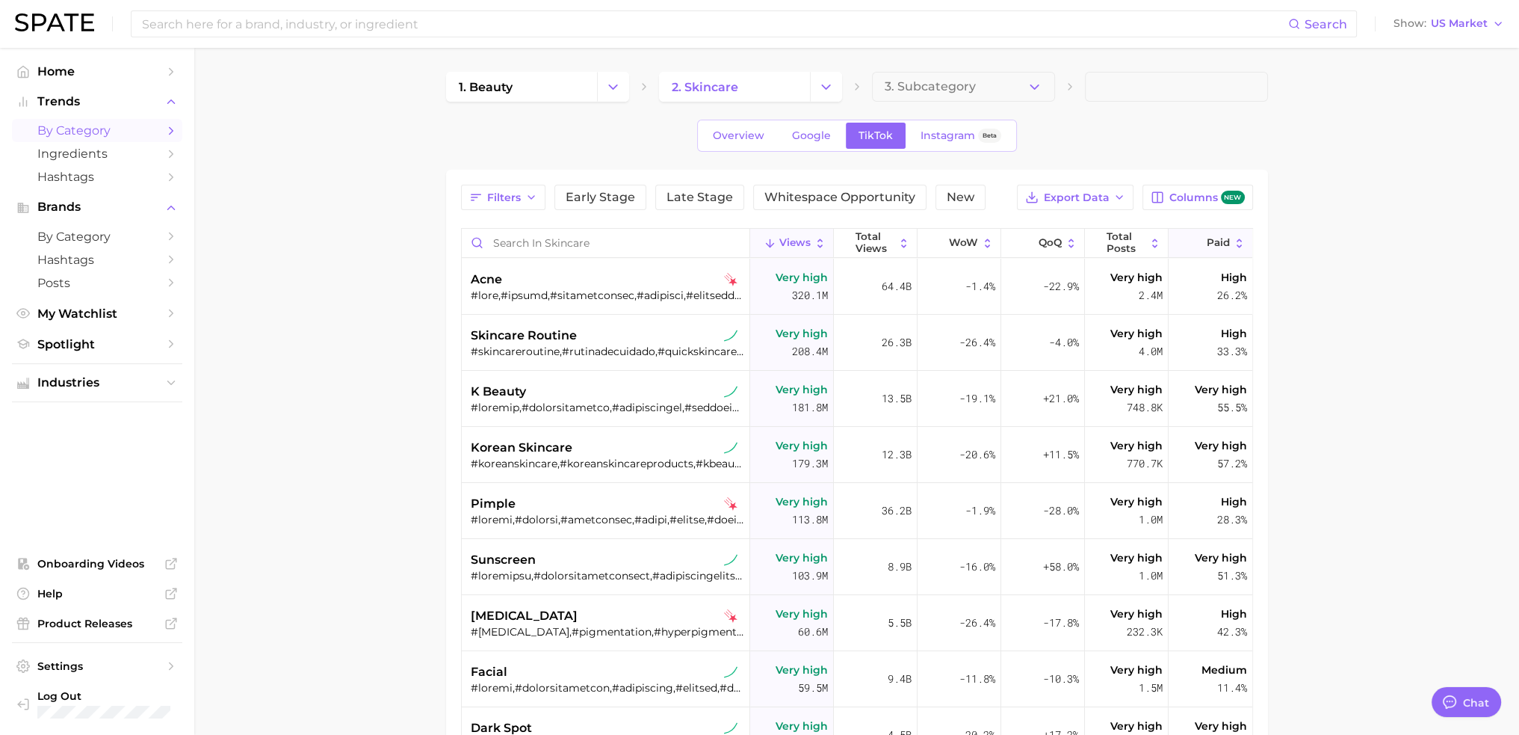
click at [1220, 239] on button "Paid" at bounding box center [1211, 243] width 84 height 29
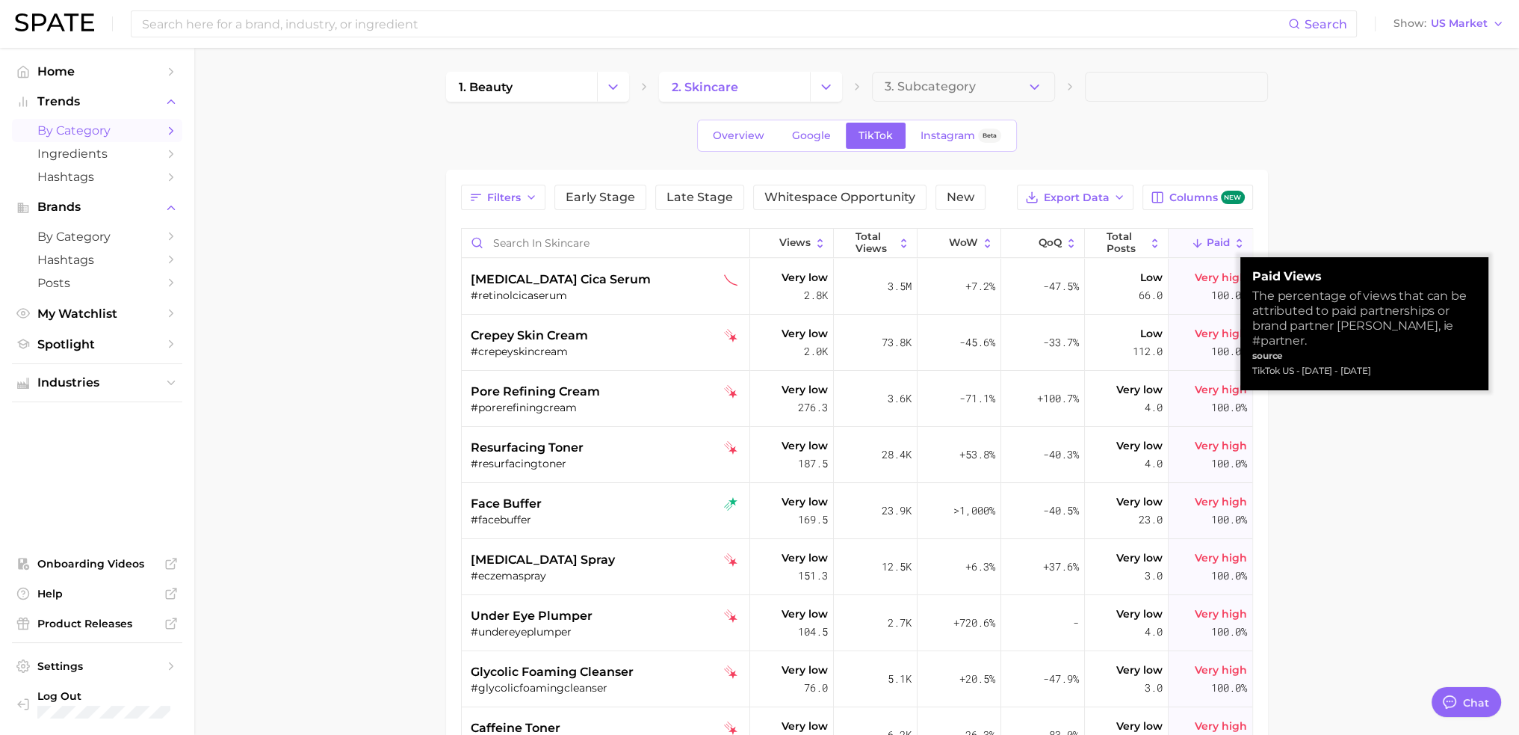
click at [1220, 239] on button "Paid" at bounding box center [1211, 243] width 84 height 29
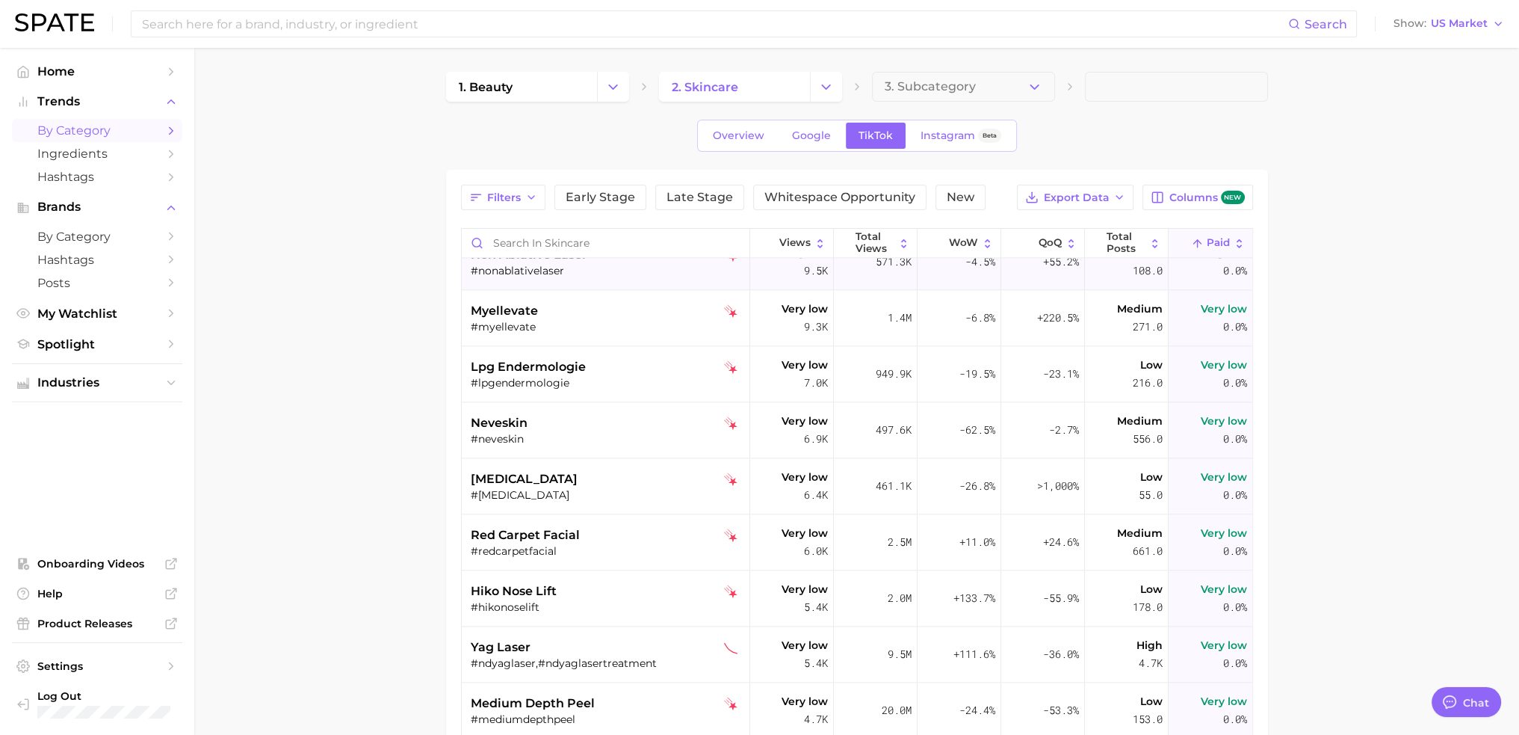
scroll to position [3064, 0]
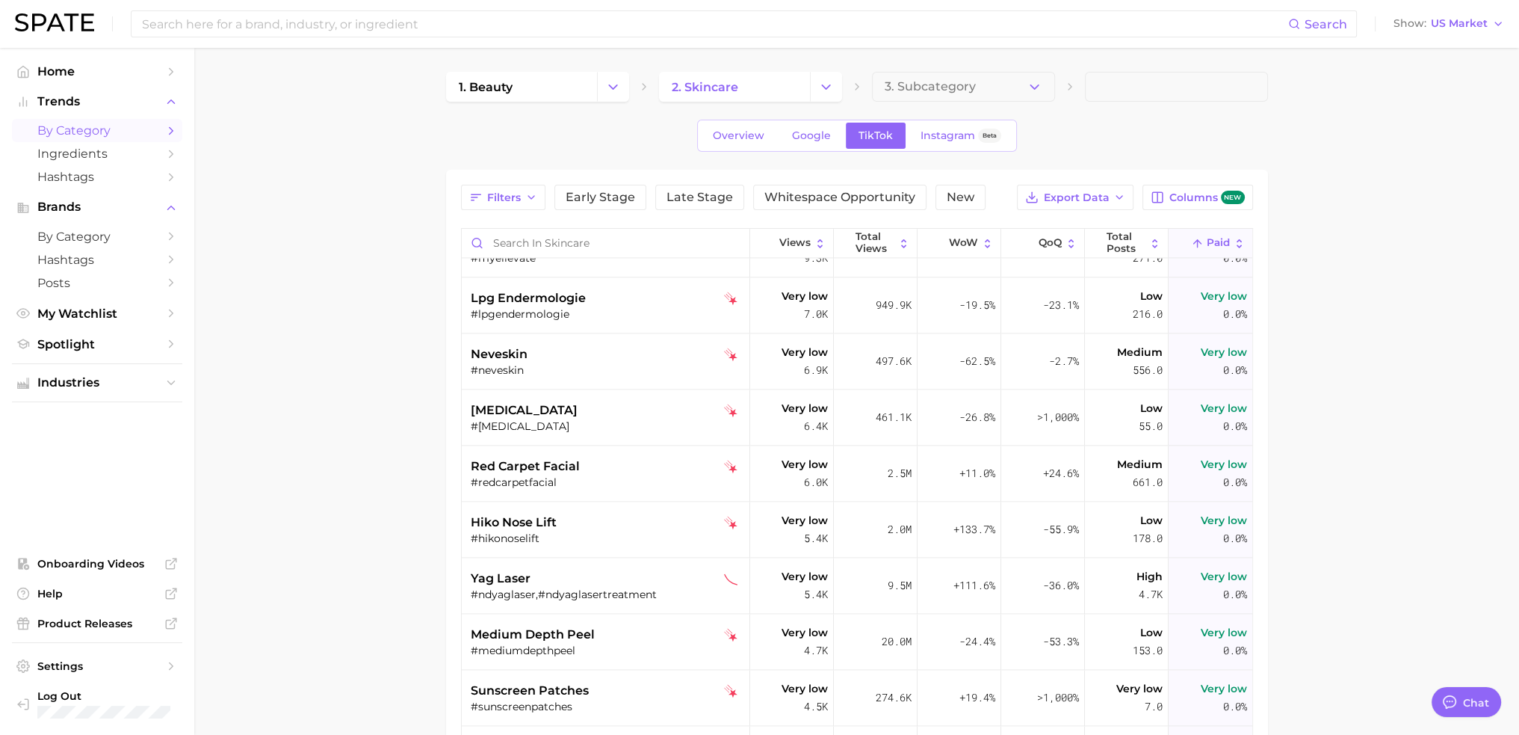
click at [1212, 239] on span "Paid" at bounding box center [1218, 243] width 23 height 12
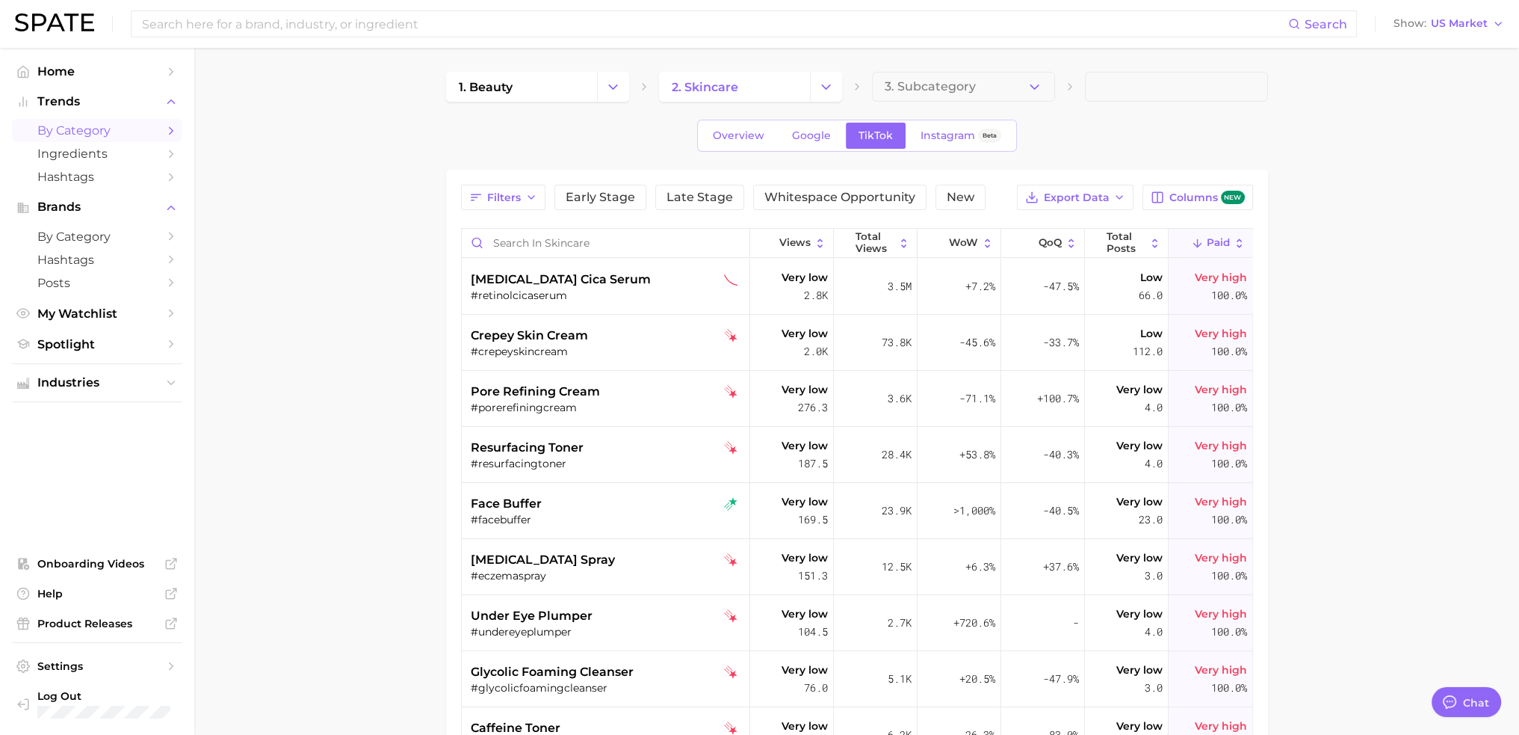
click at [1215, 237] on span "Paid" at bounding box center [1218, 243] width 23 height 12
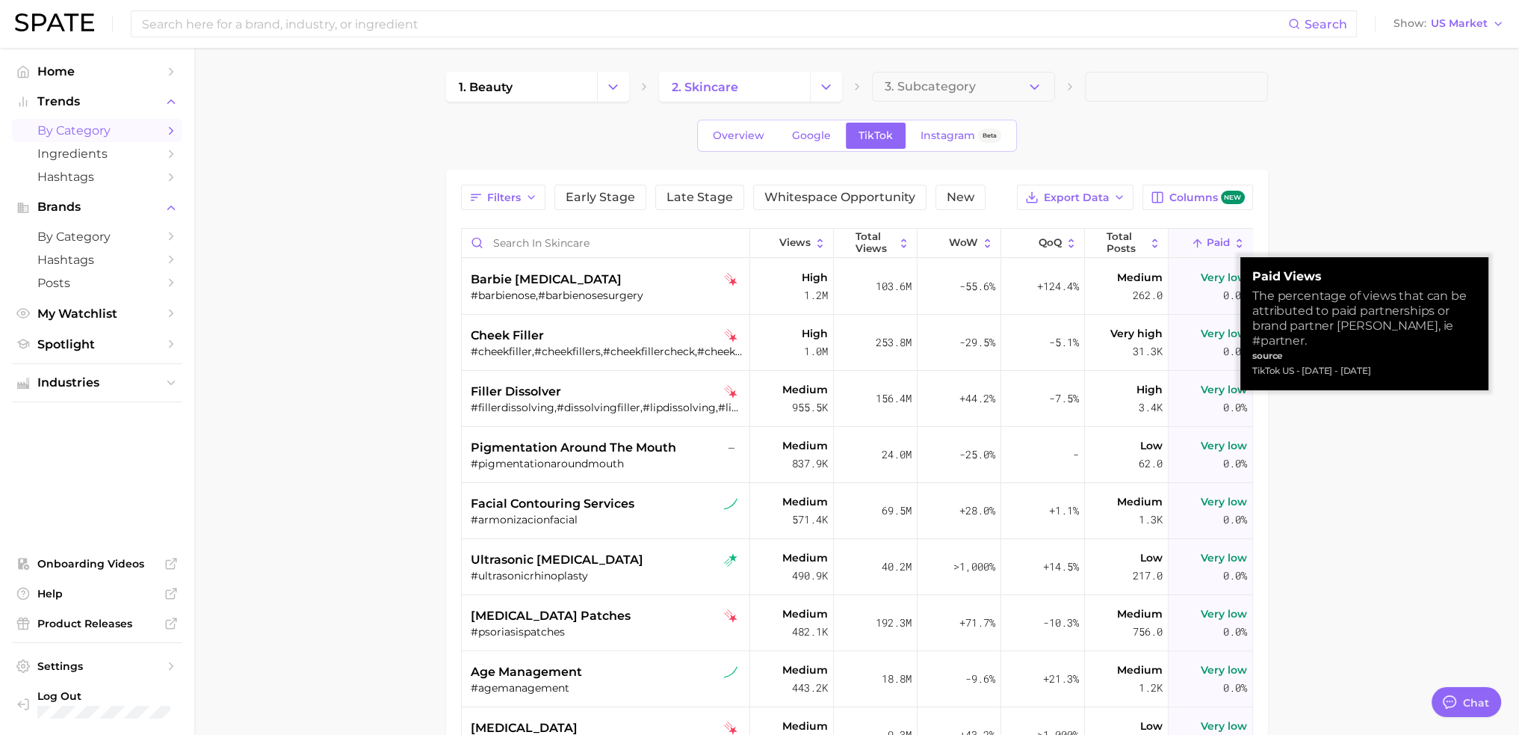
click at [1215, 237] on span "Paid" at bounding box center [1218, 243] width 23 height 12
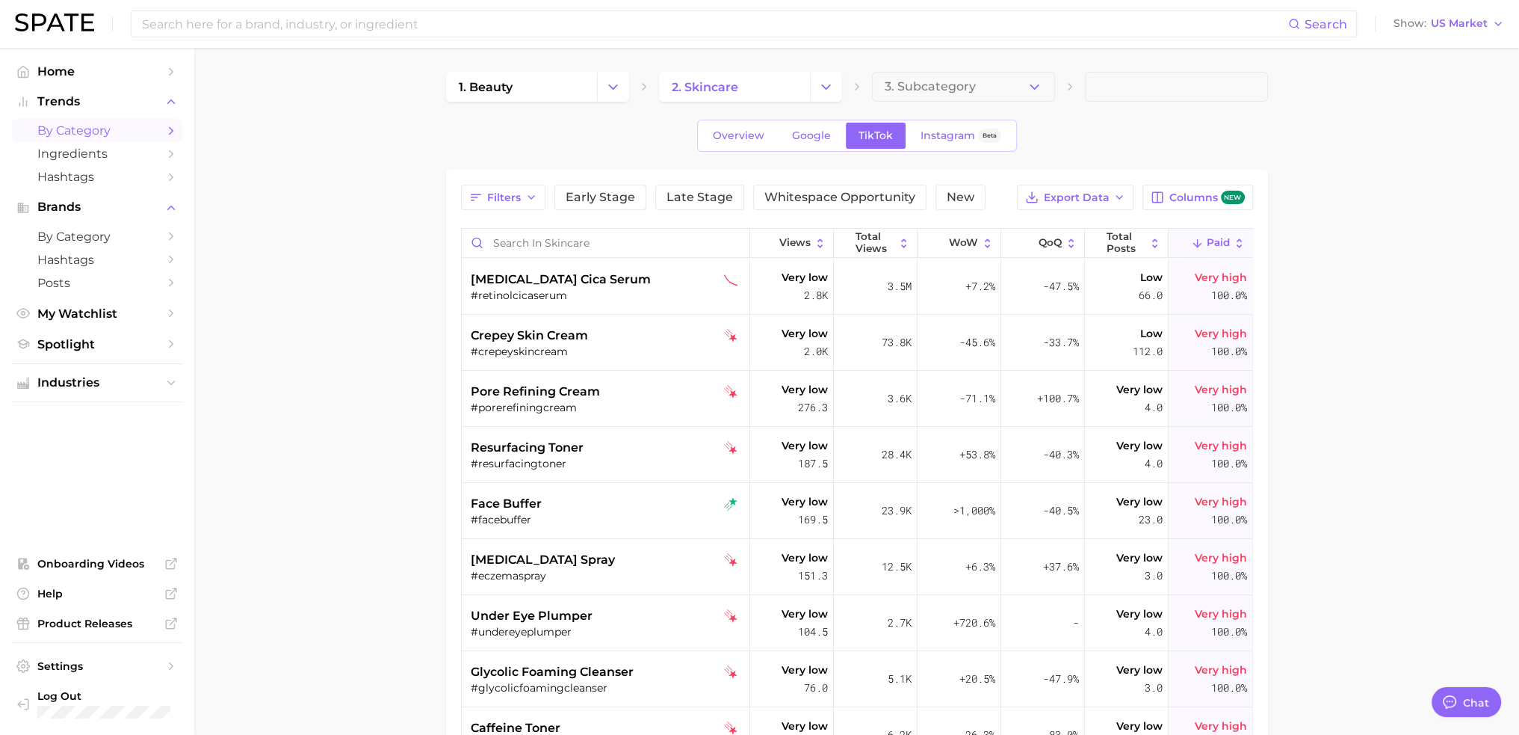
click at [1233, 241] on icon at bounding box center [1239, 243] width 13 height 13
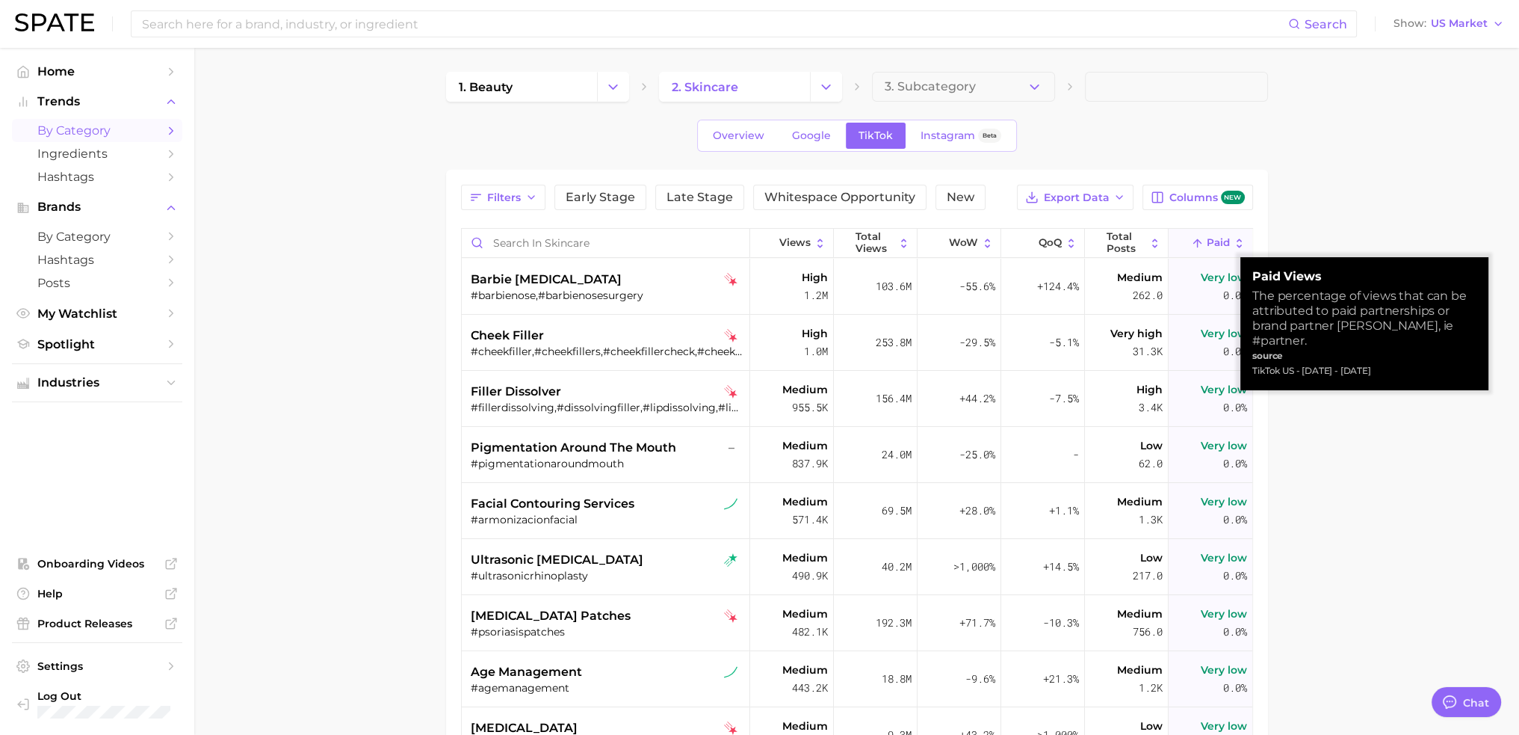
click at [1233, 247] on icon at bounding box center [1239, 243] width 13 height 13
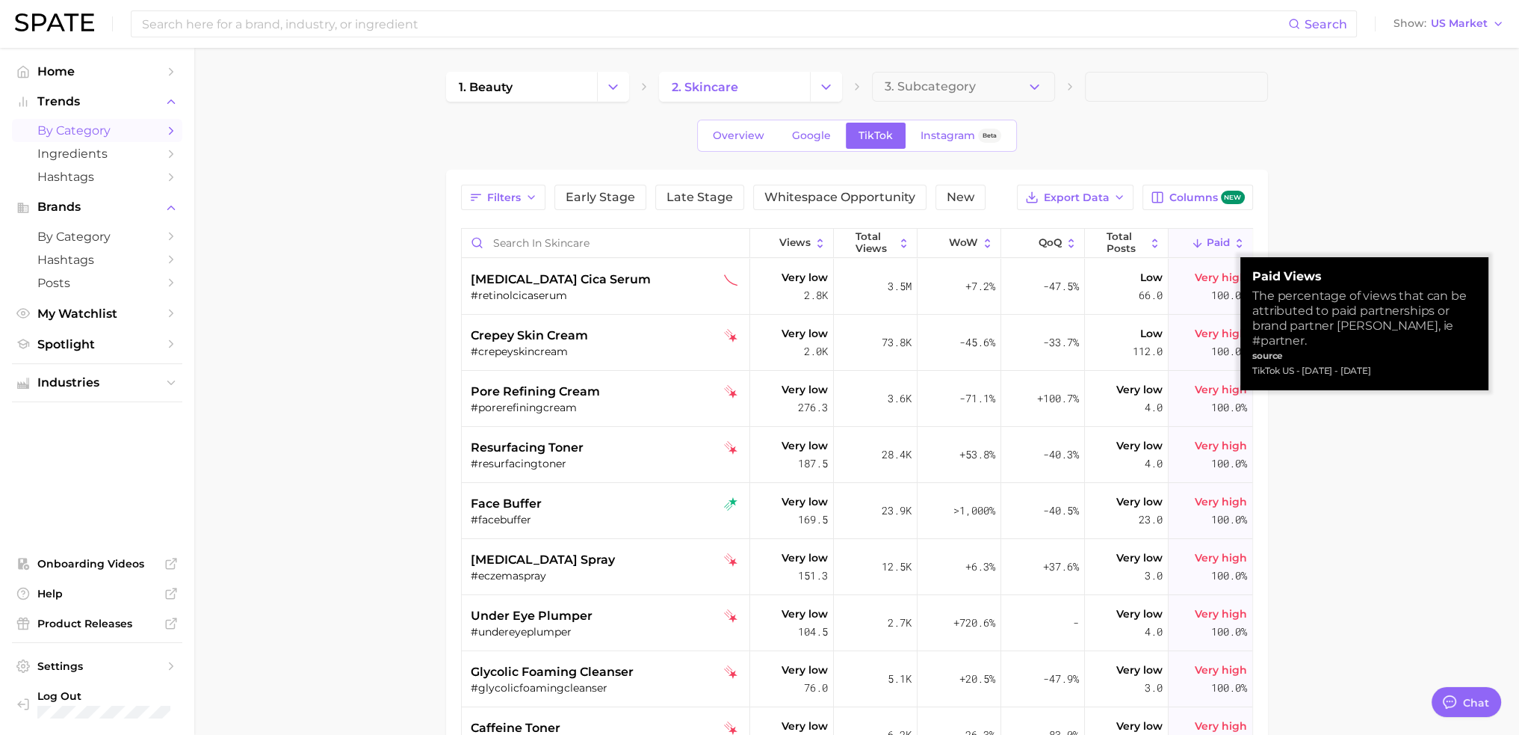
click at [1233, 247] on icon at bounding box center [1239, 243] width 13 height 13
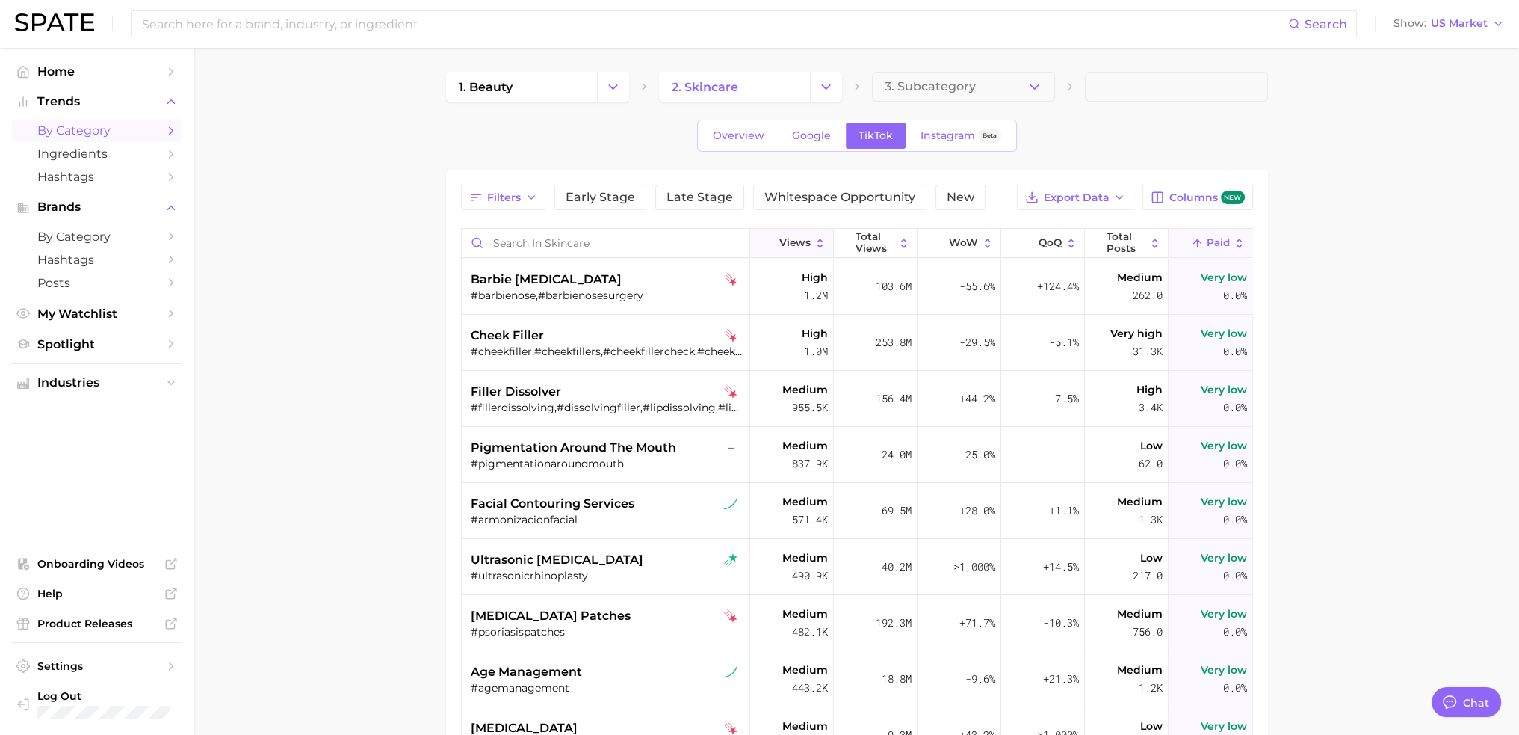
click at [818, 239] on icon at bounding box center [820, 242] width 5 height 9
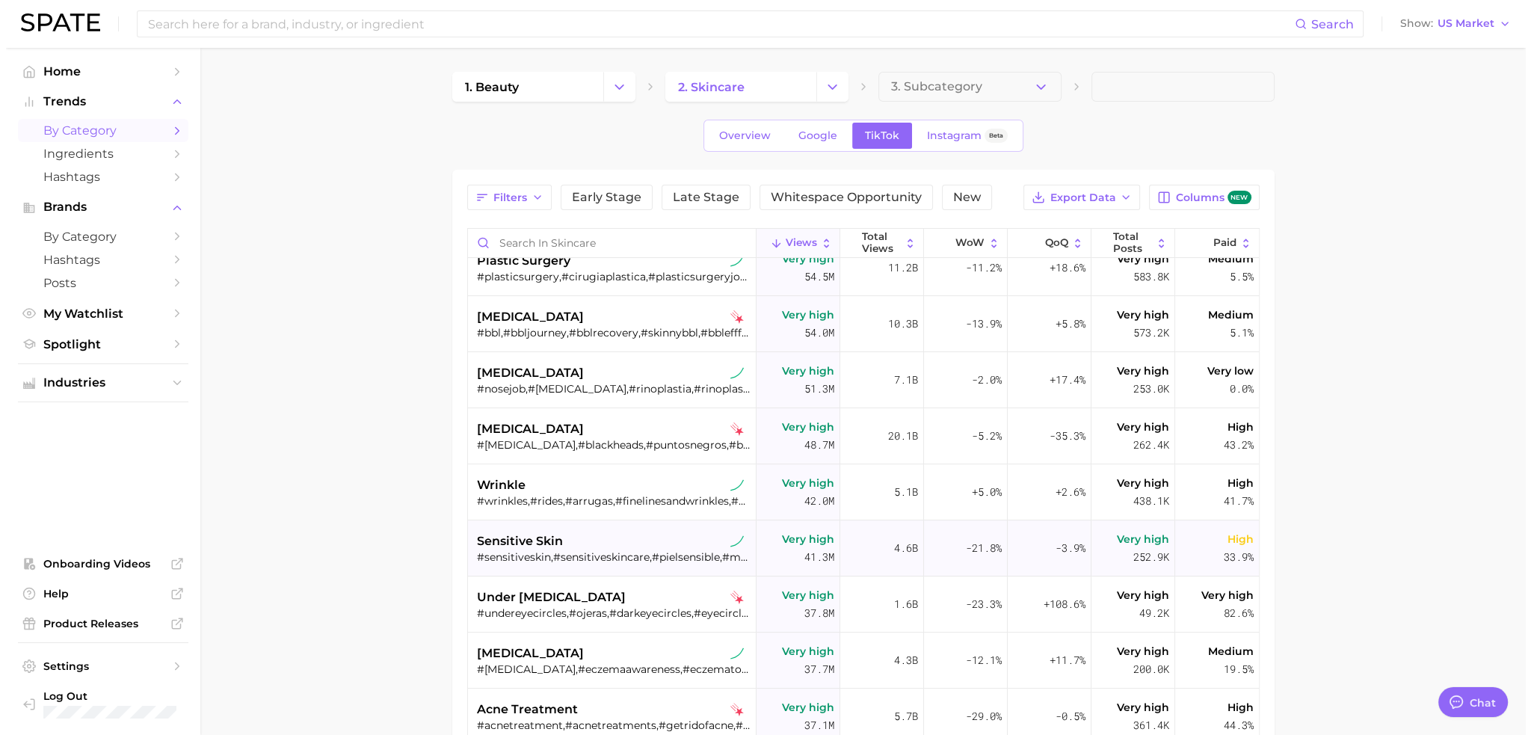
scroll to position [598, 0]
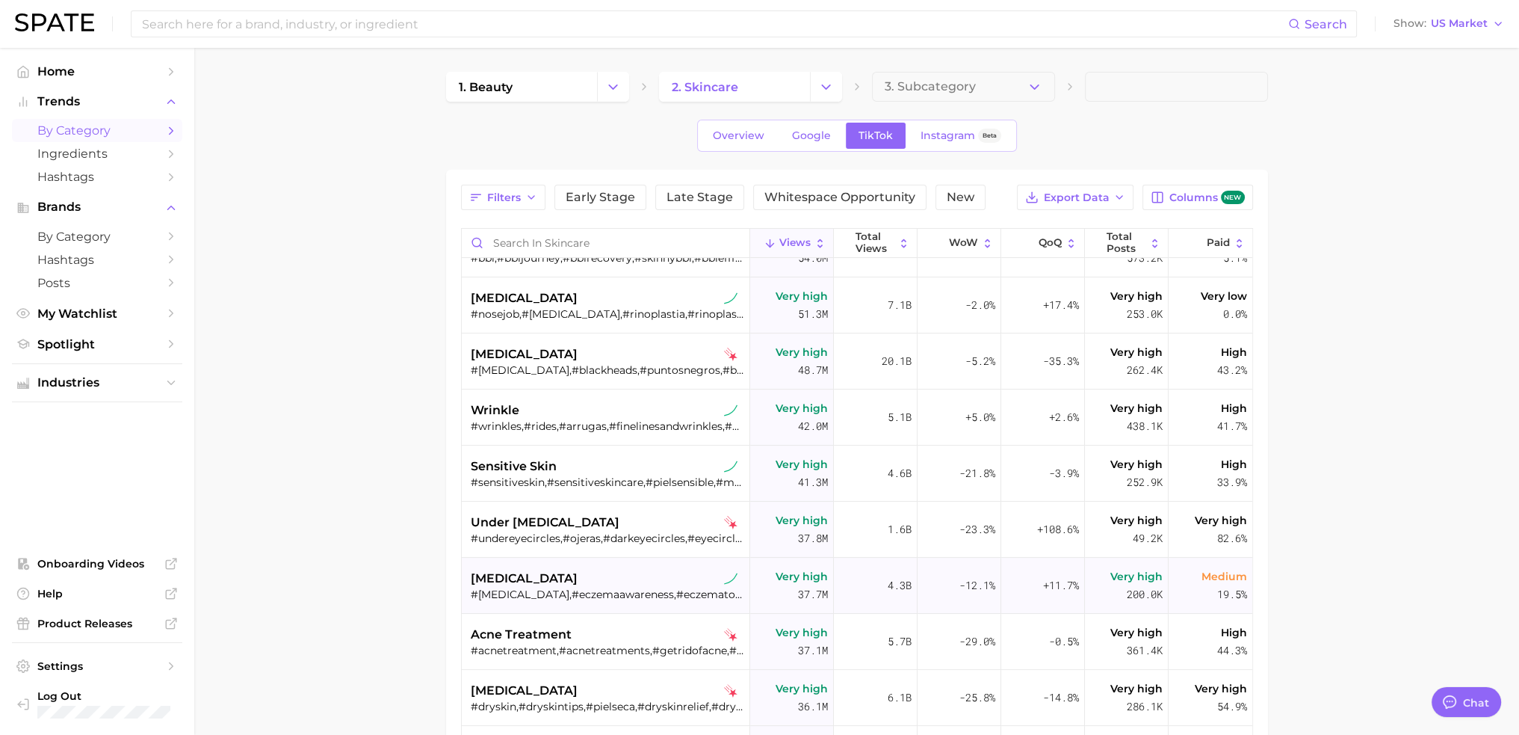
click at [624, 579] on div "[MEDICAL_DATA]" at bounding box center [608, 578] width 274 height 18
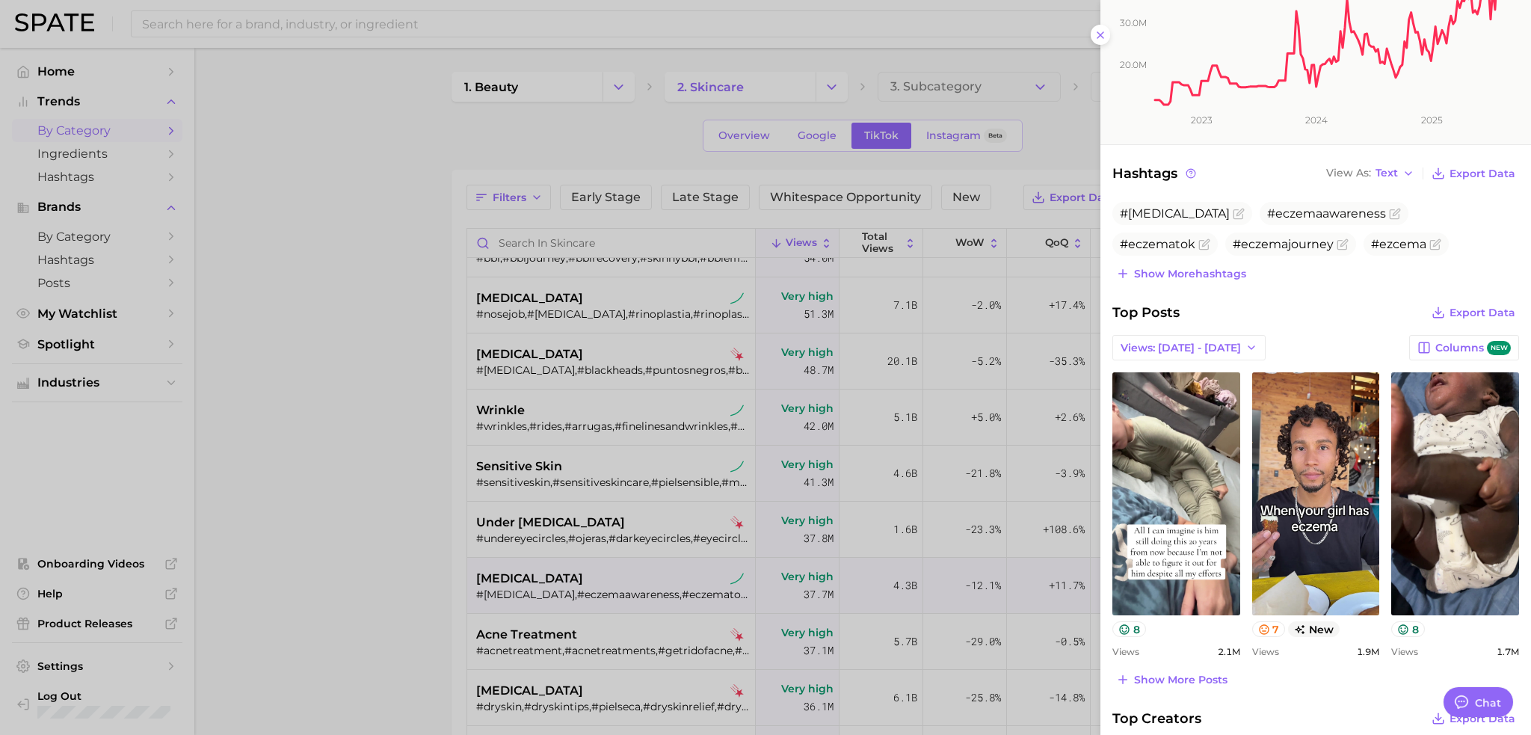
scroll to position [299, 0]
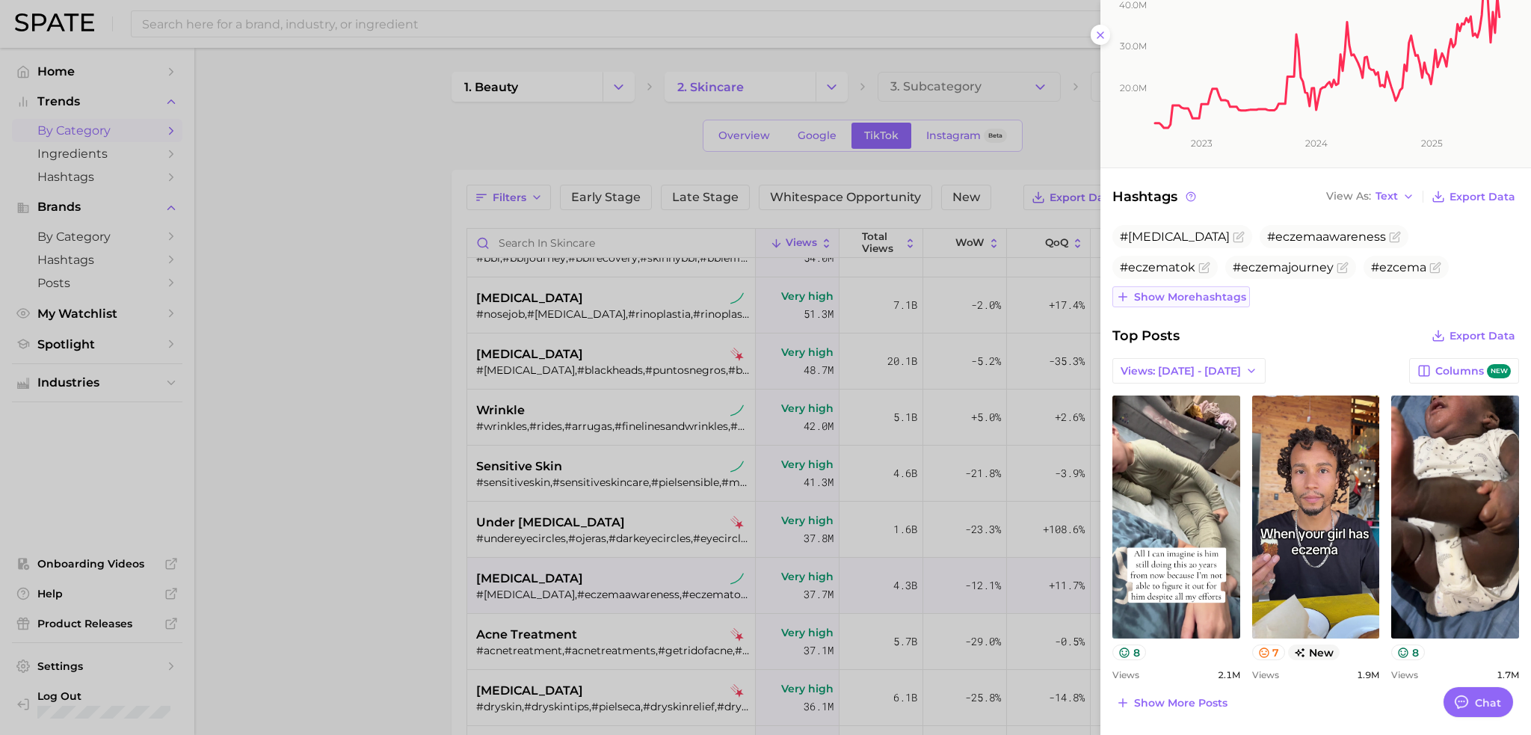
click at [1232, 293] on span "Show more hashtags" at bounding box center [1190, 297] width 112 height 13
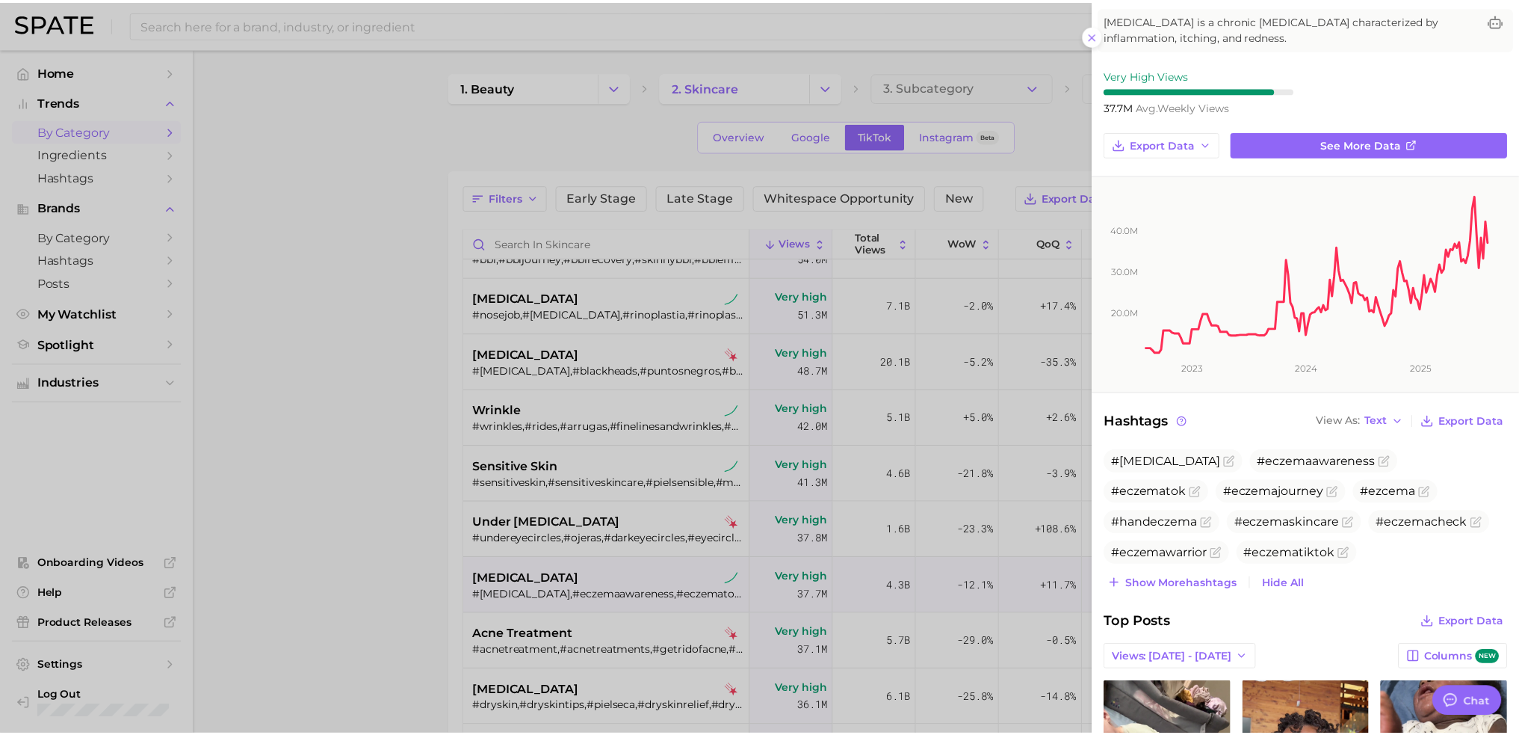
scroll to position [0, 0]
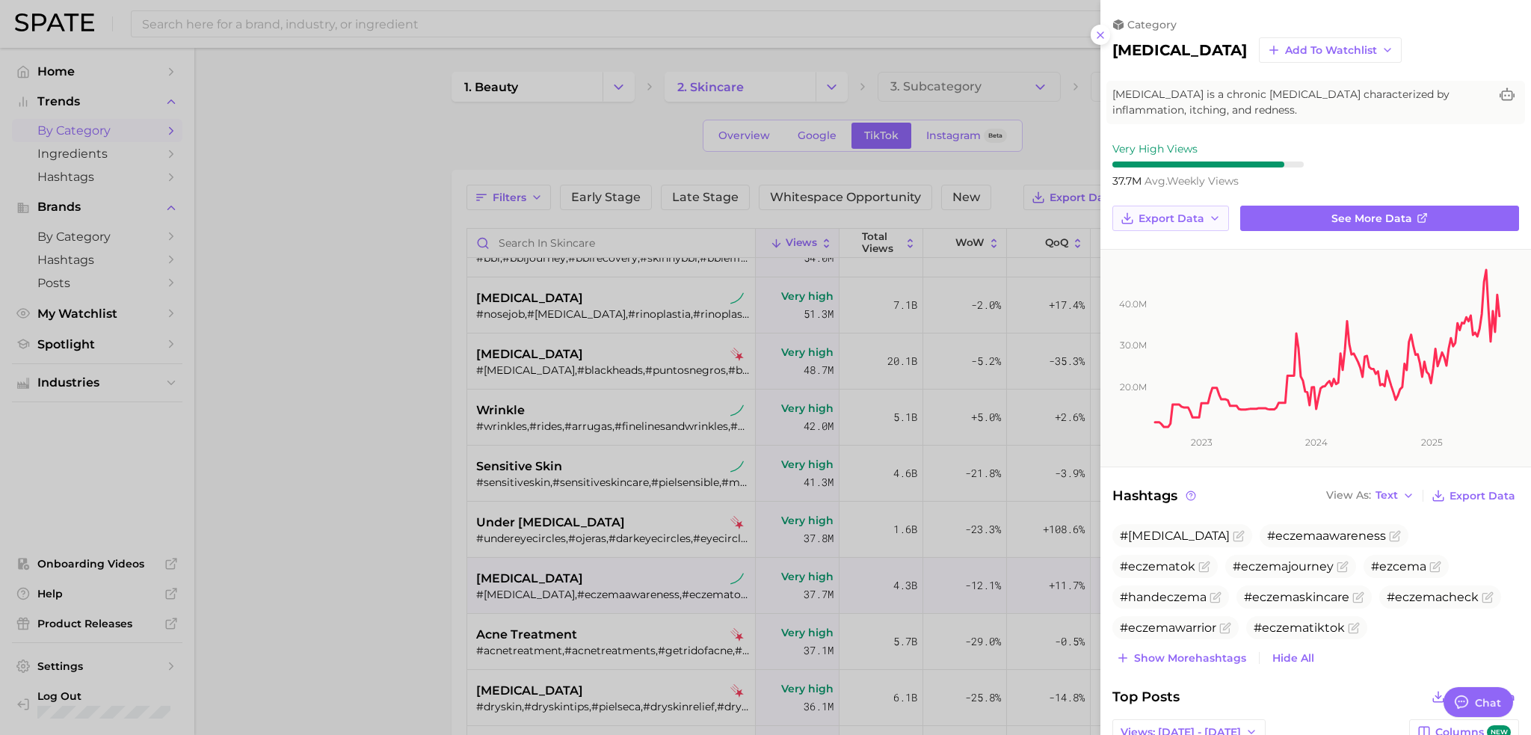
click at [1211, 223] on button "Export Data" at bounding box center [1170, 218] width 117 height 25
click at [1211, 241] on span "Time Series CSV" at bounding box center [1180, 246] width 87 height 13
click at [323, 176] on div at bounding box center [765, 367] width 1531 height 735
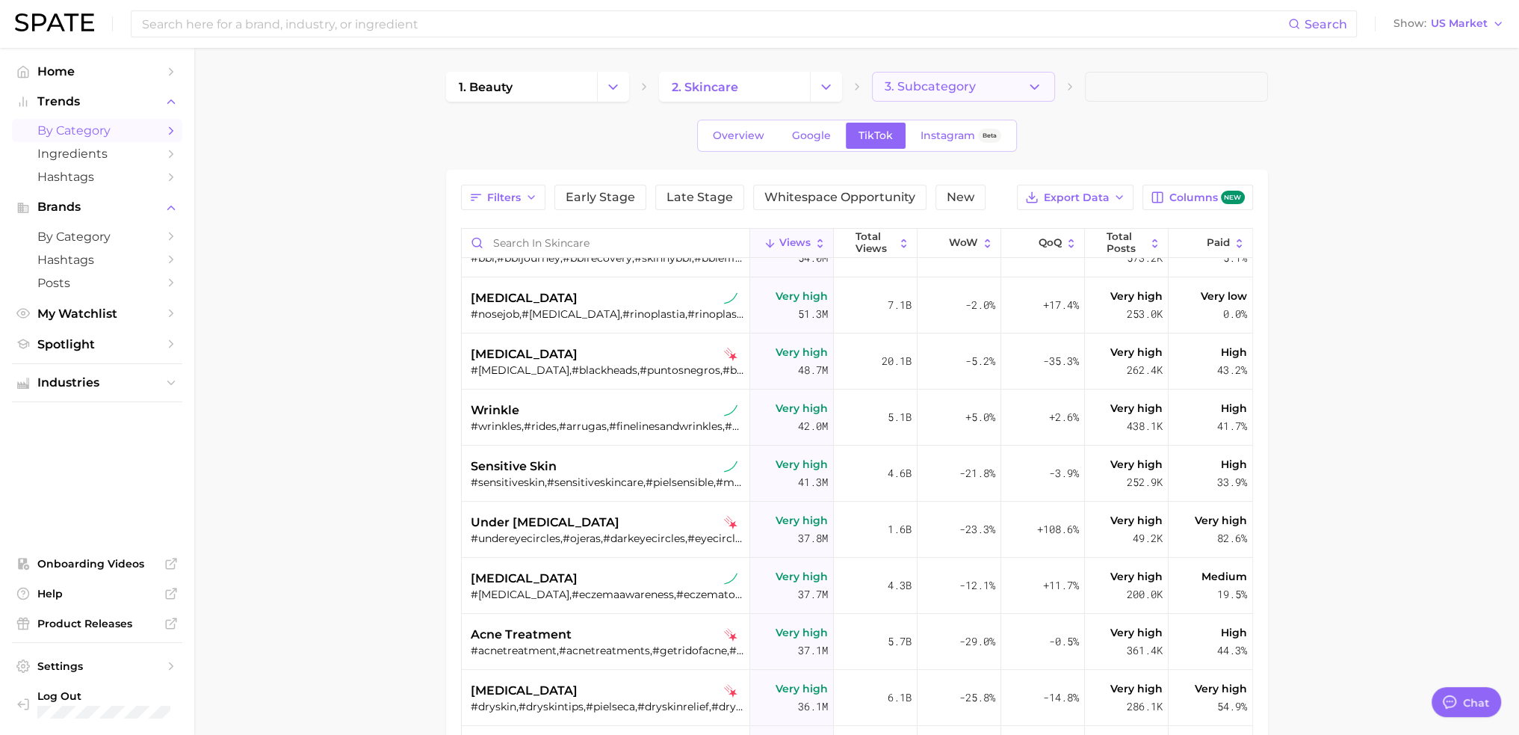
click at [964, 75] on button "3. Subcategory" at bounding box center [963, 87] width 183 height 30
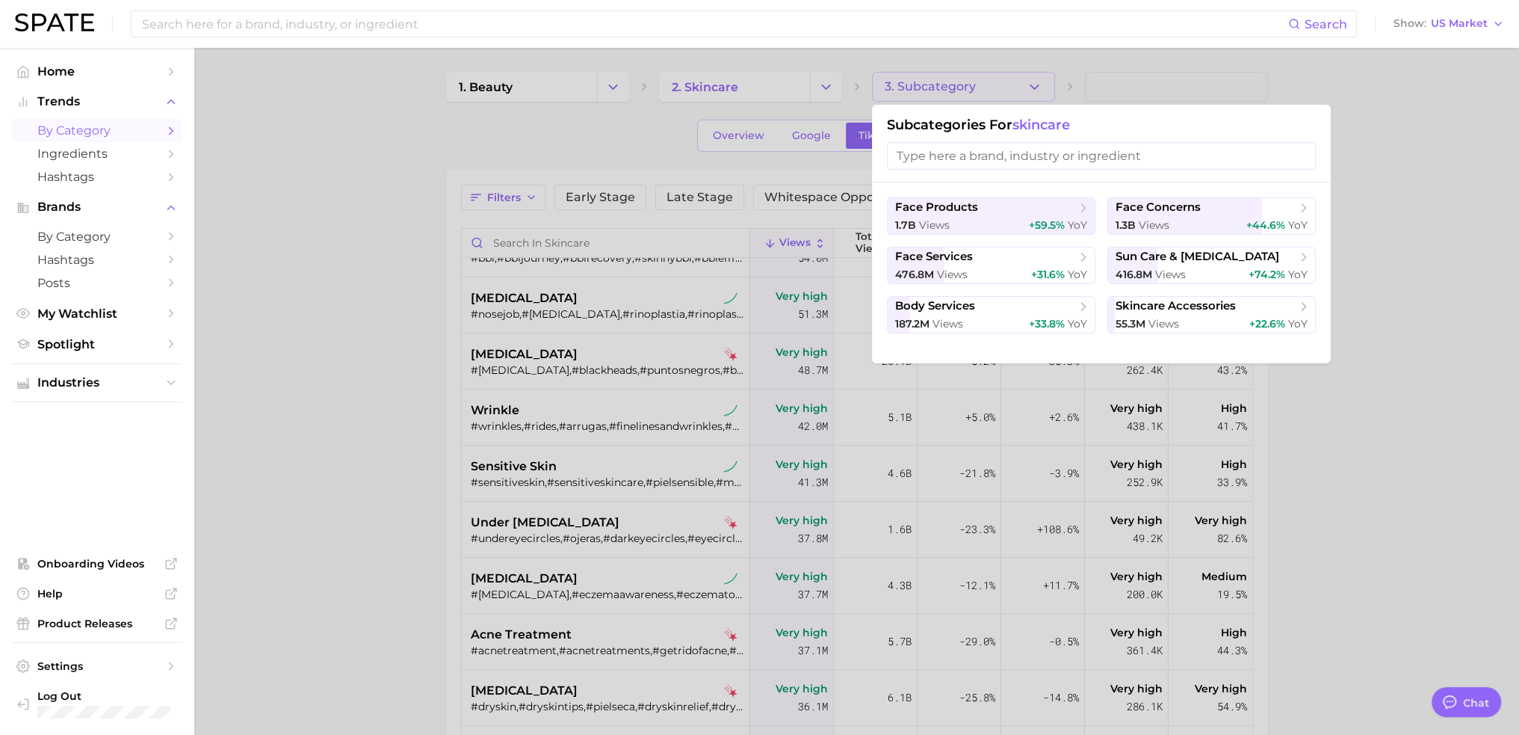
click at [631, 146] on div at bounding box center [759, 367] width 1519 height 735
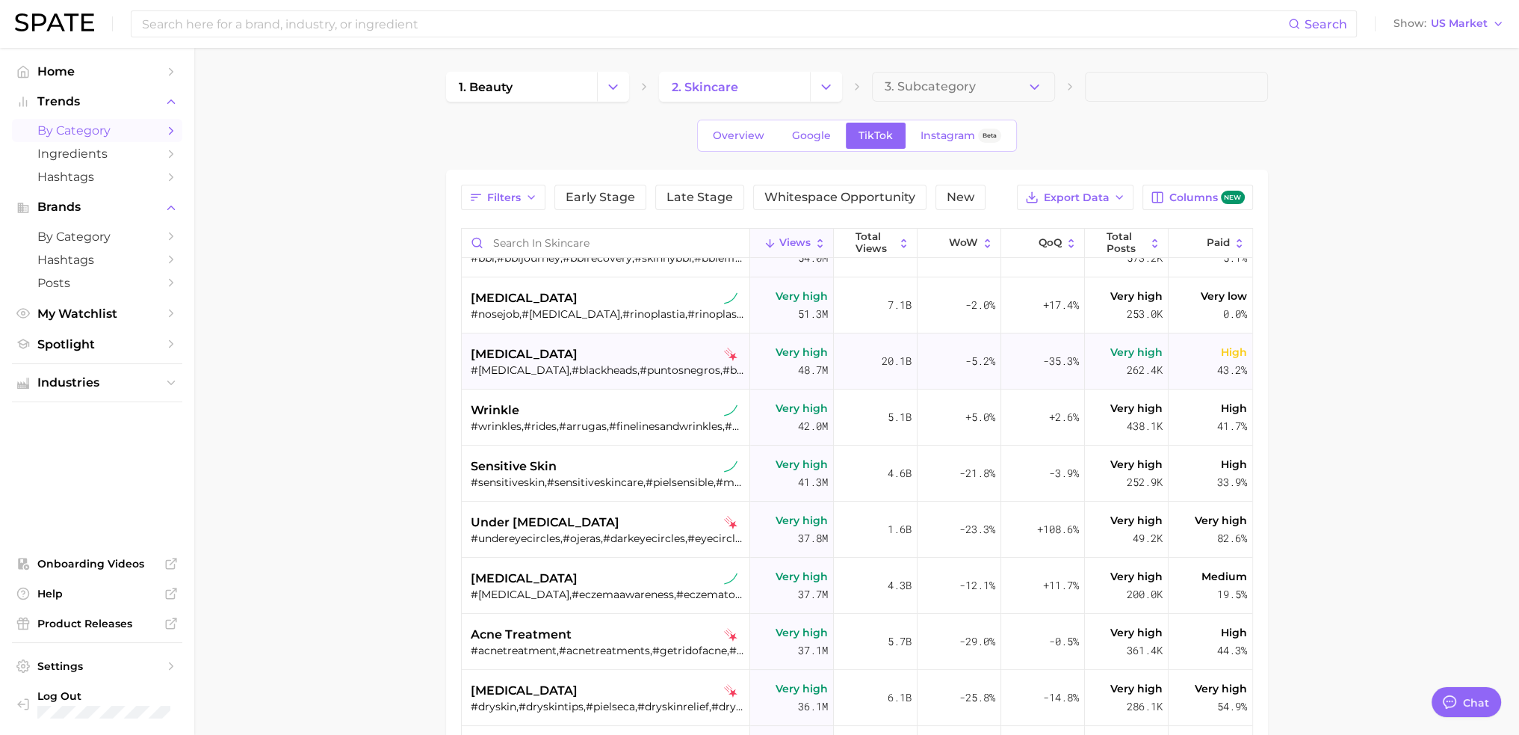
scroll to position [224, 0]
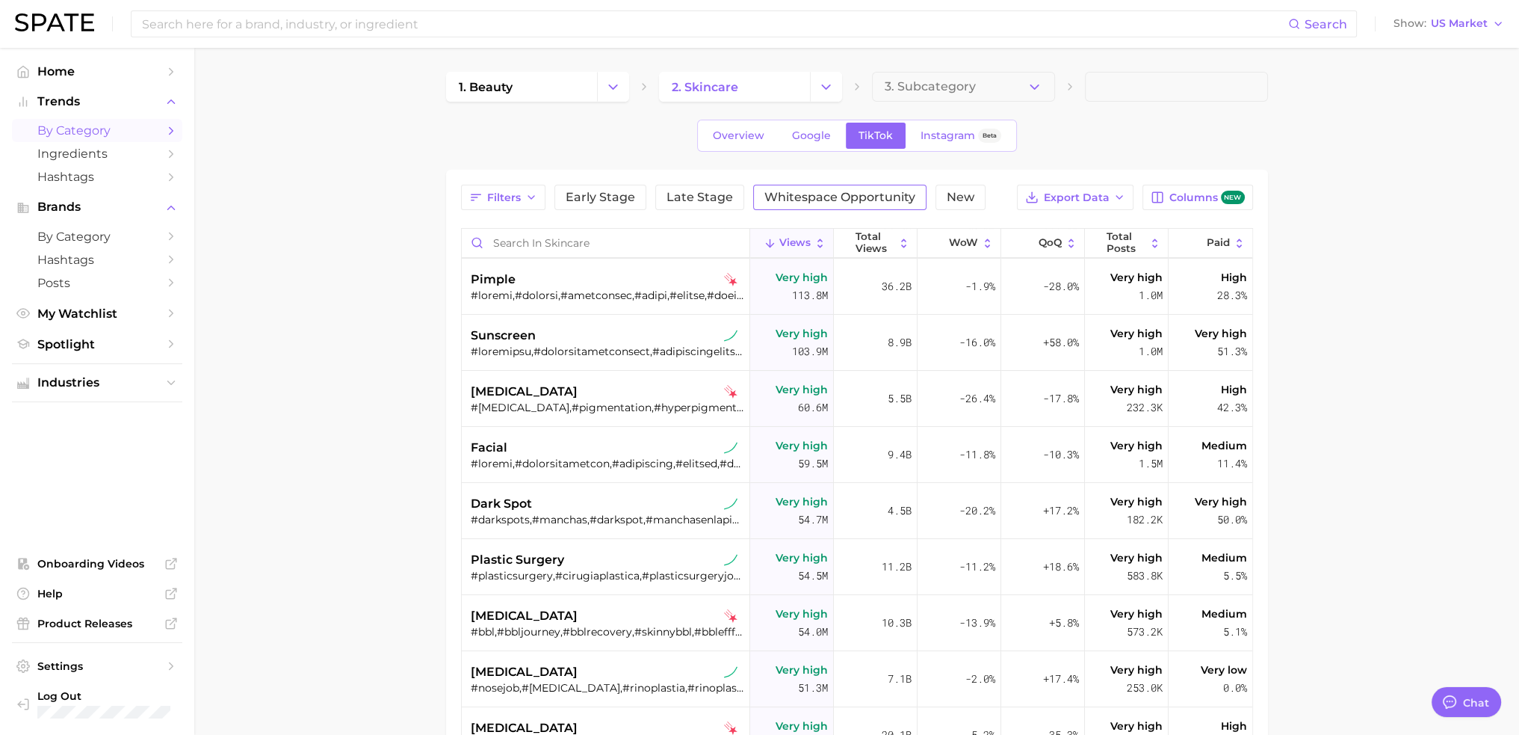
click at [877, 198] on span "Whitespace Opportunity" at bounding box center [840, 197] width 151 height 12
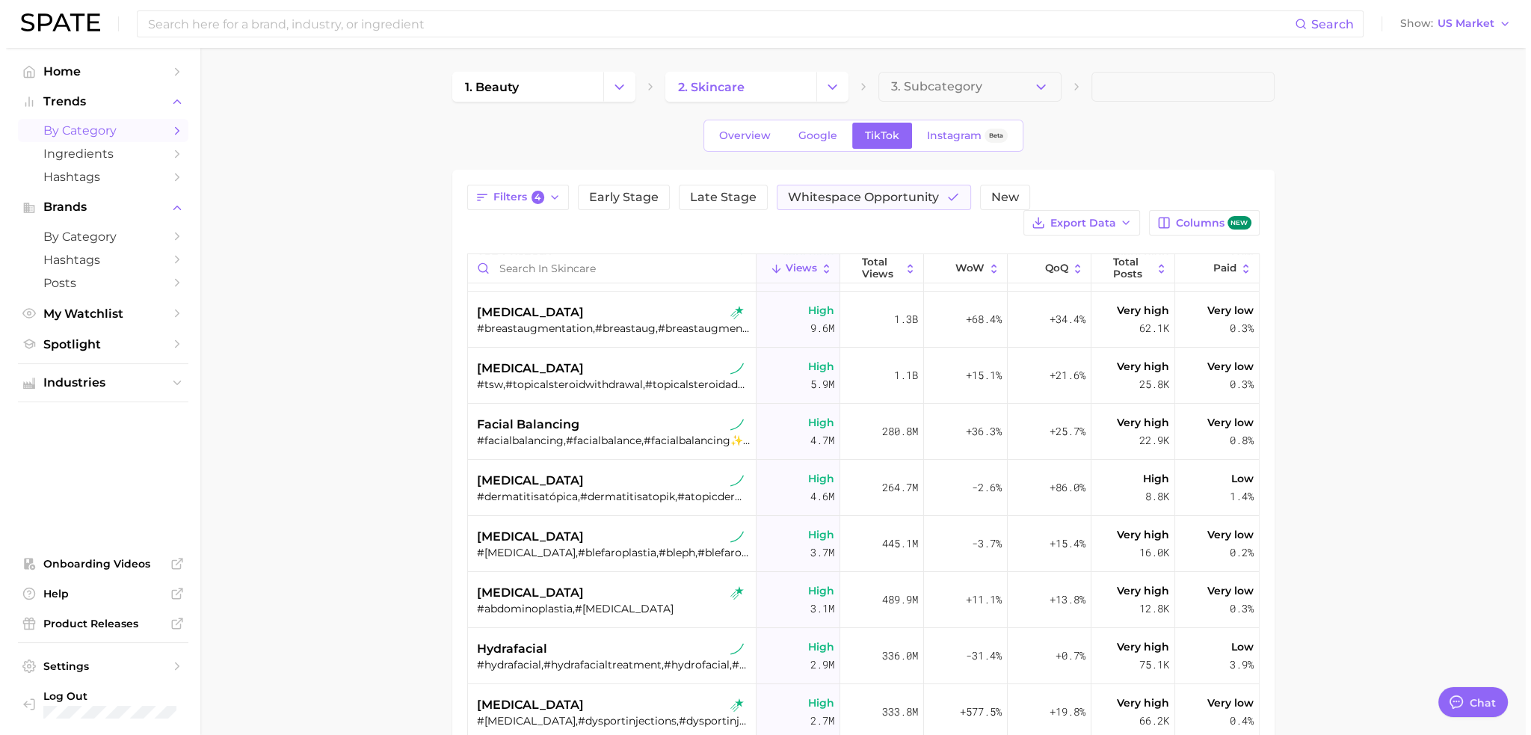
scroll to position [299, 0]
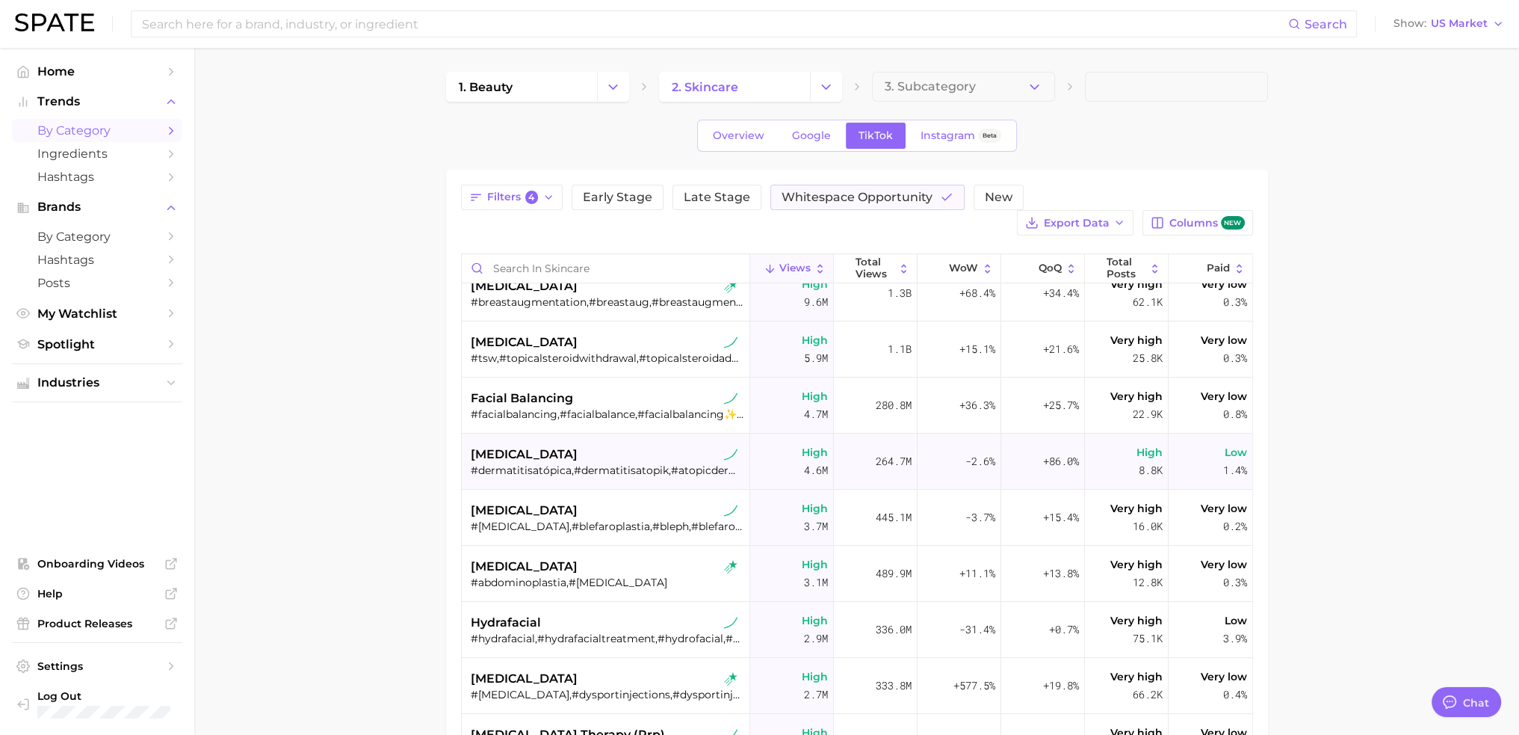
click at [551, 451] on span "[MEDICAL_DATA]" at bounding box center [524, 454] width 107 height 18
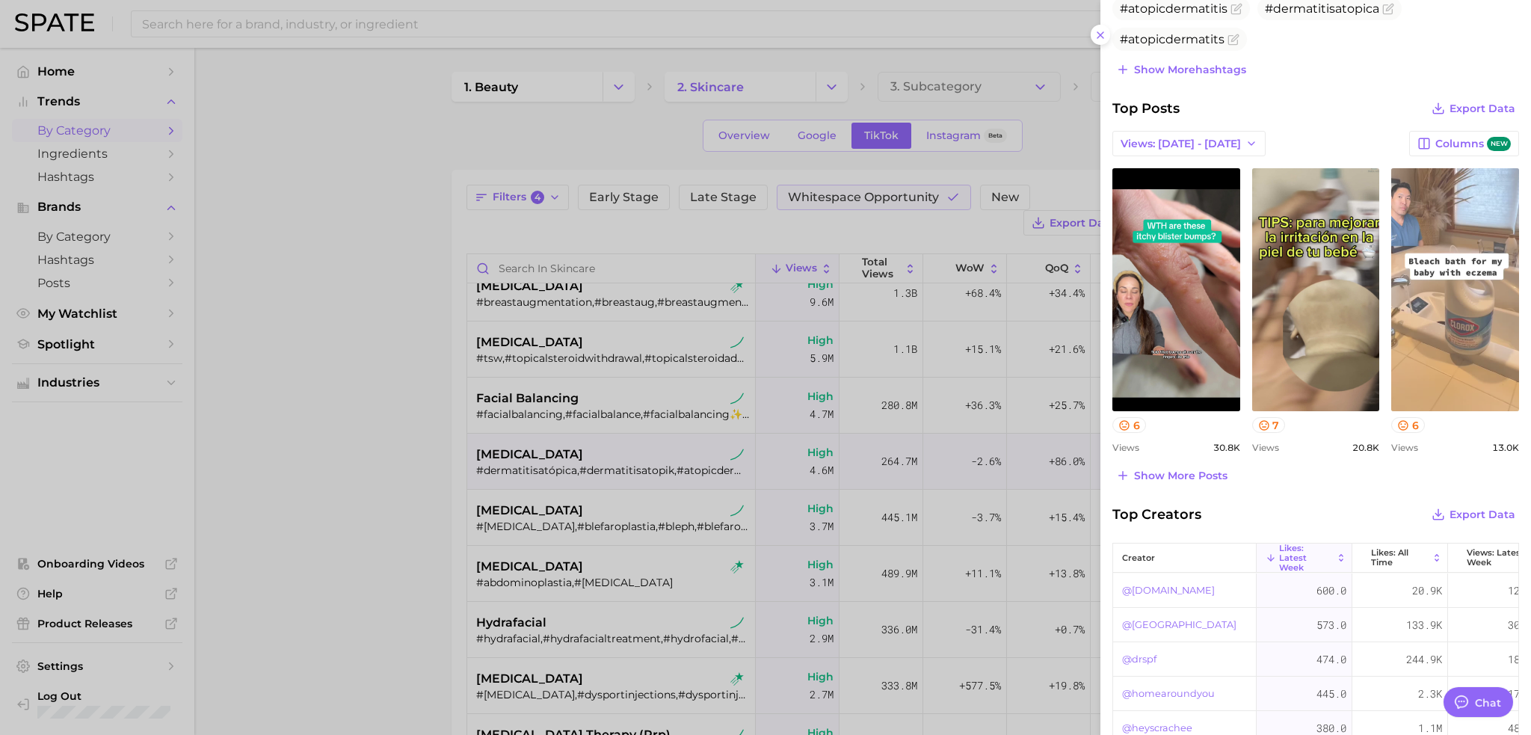
scroll to position [523, 0]
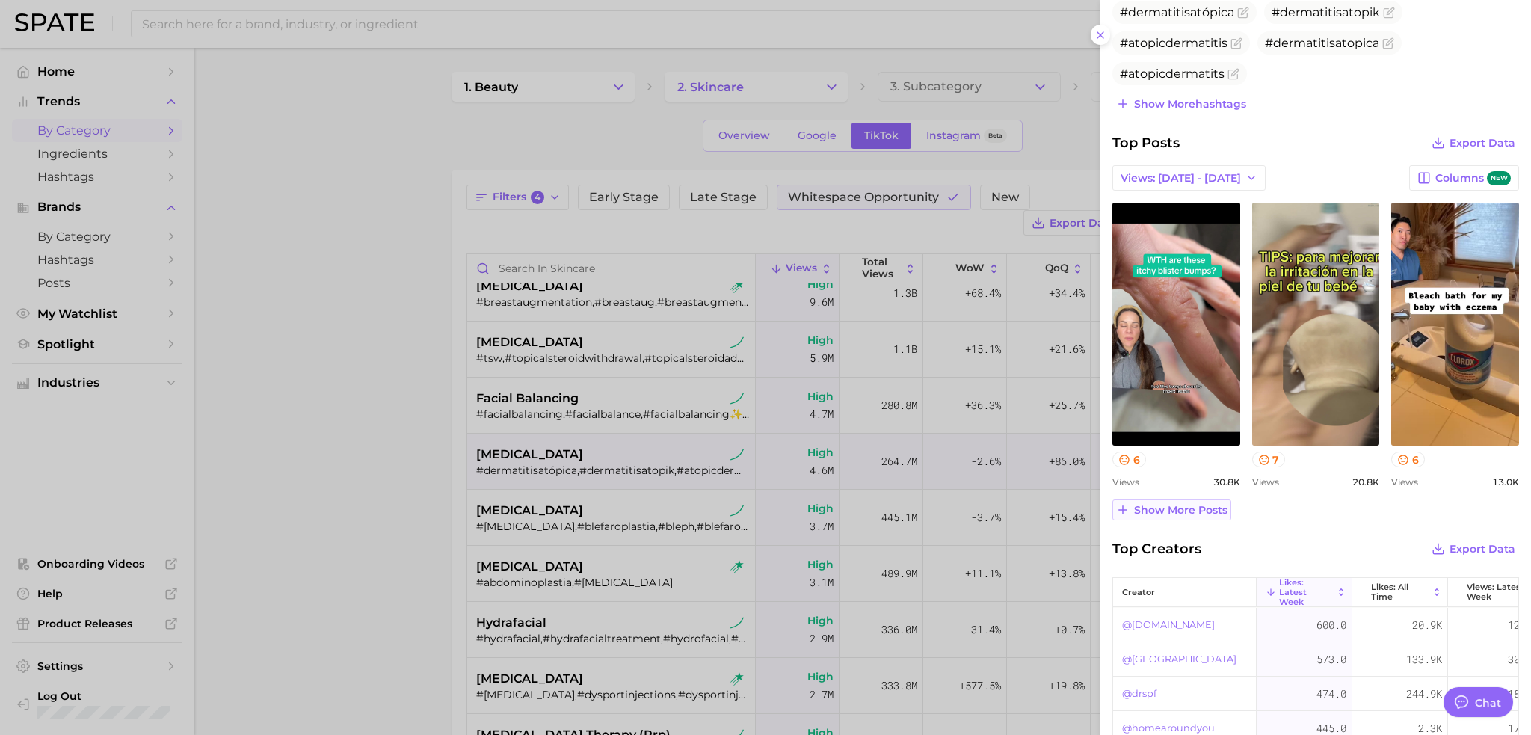
click at [1149, 506] on span "Show more posts" at bounding box center [1180, 510] width 93 height 13
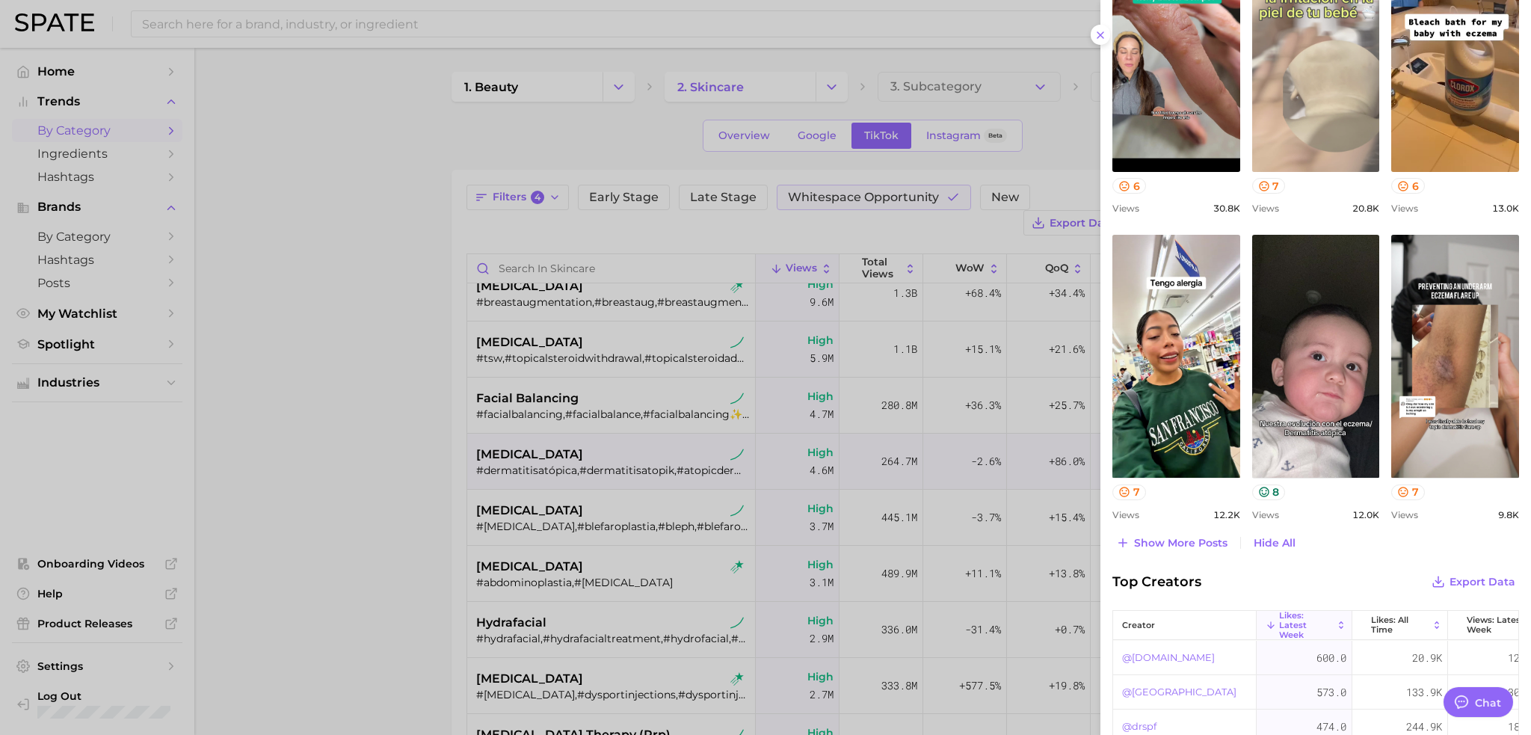
scroll to position [822, 0]
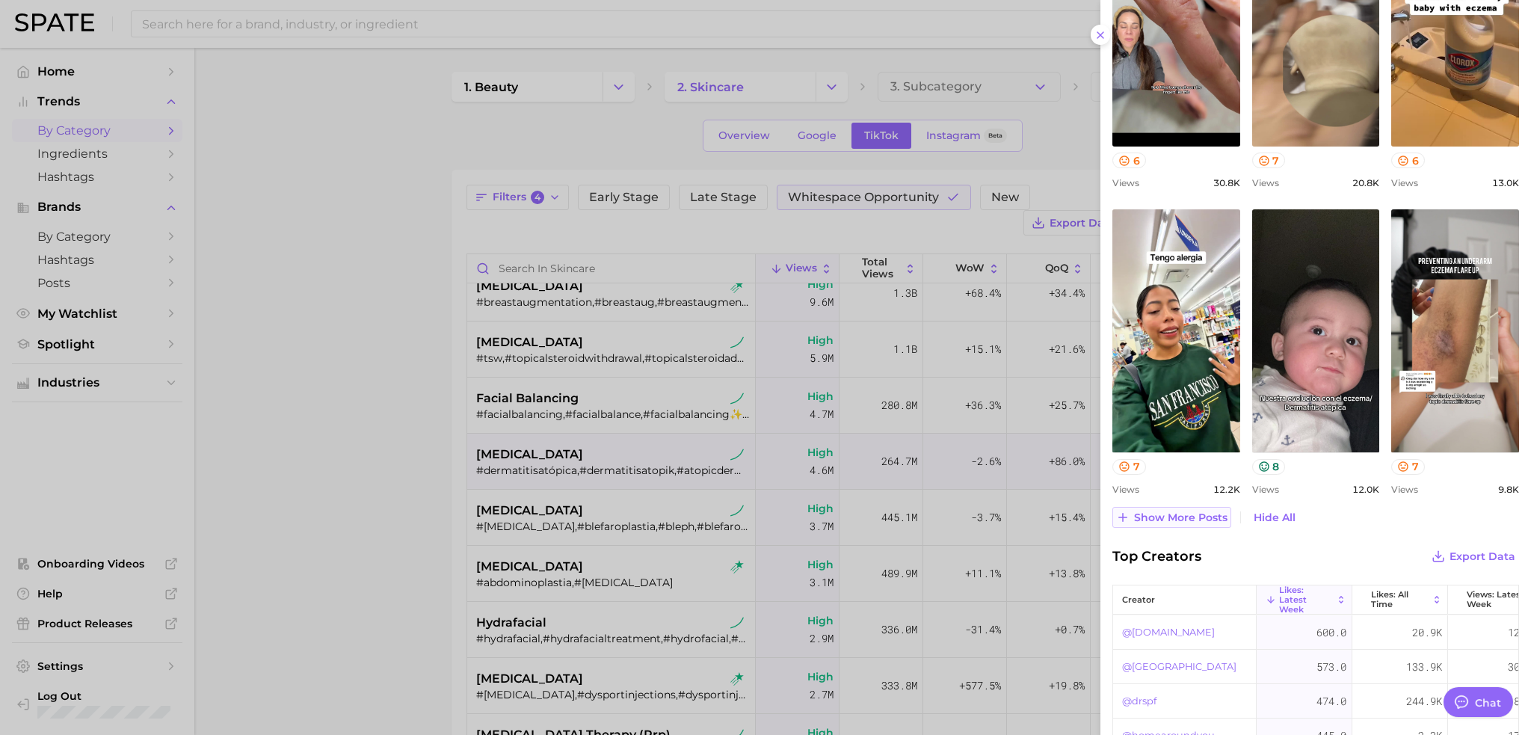
click at [1175, 517] on span "Show more posts" at bounding box center [1180, 517] width 93 height 13
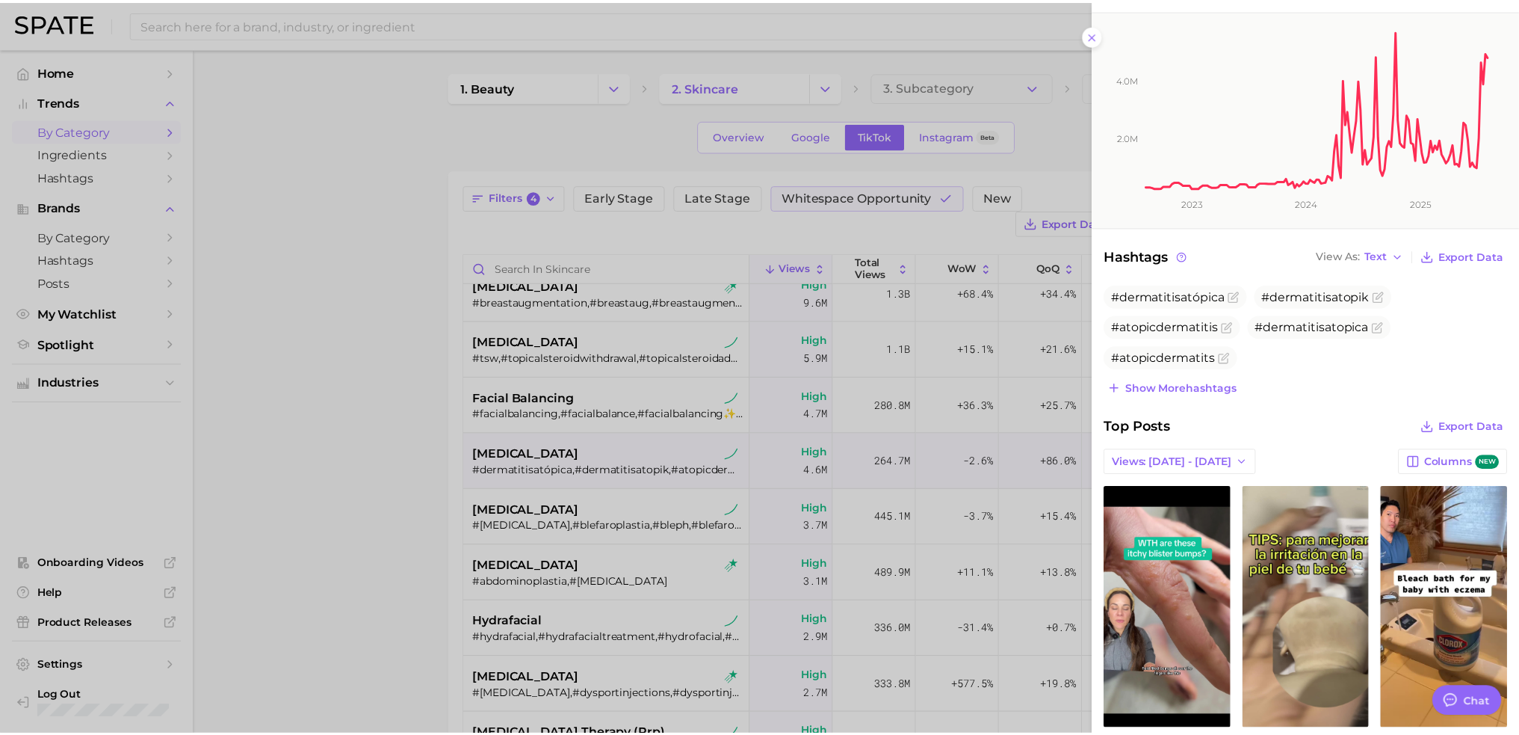
scroll to position [149, 0]
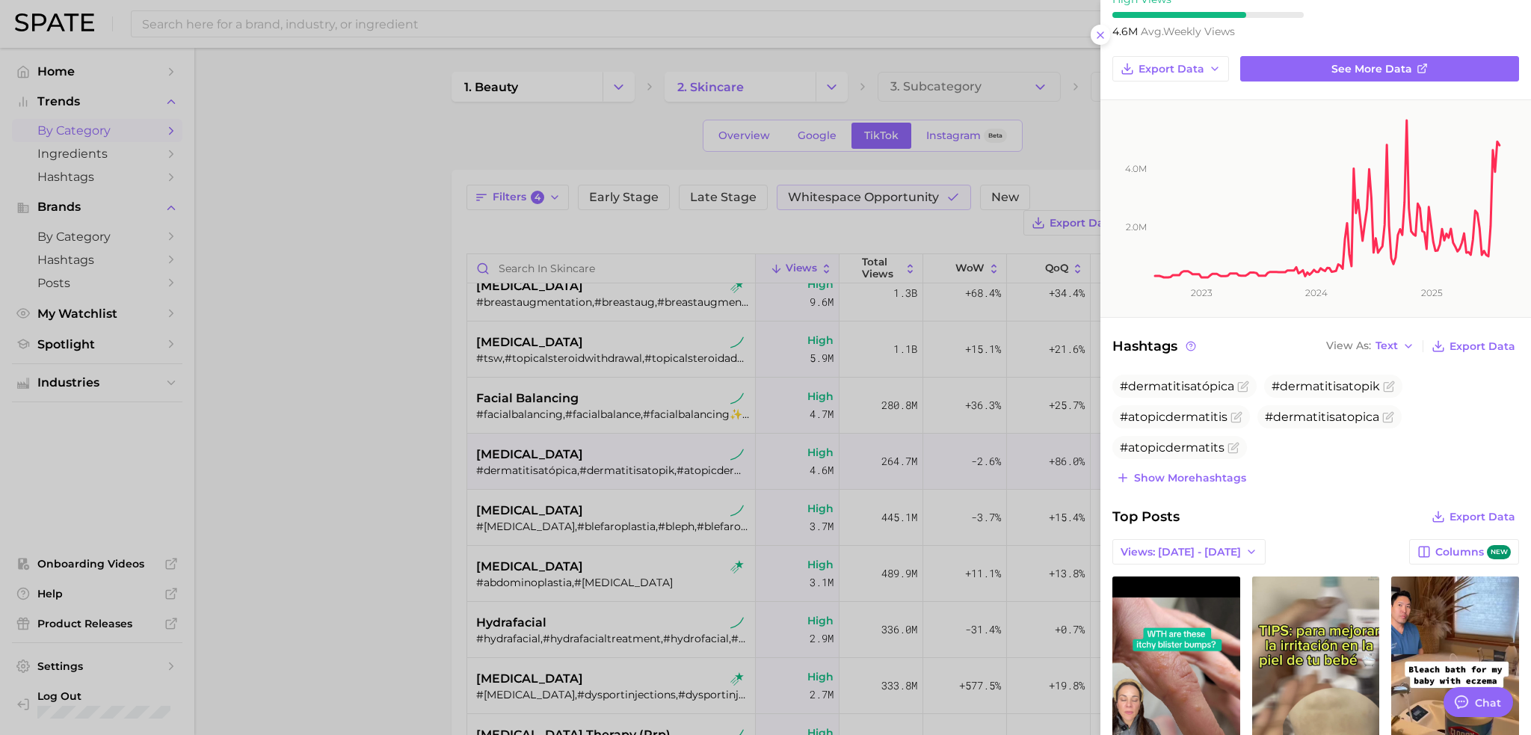
click at [305, 241] on div at bounding box center [765, 367] width 1531 height 735
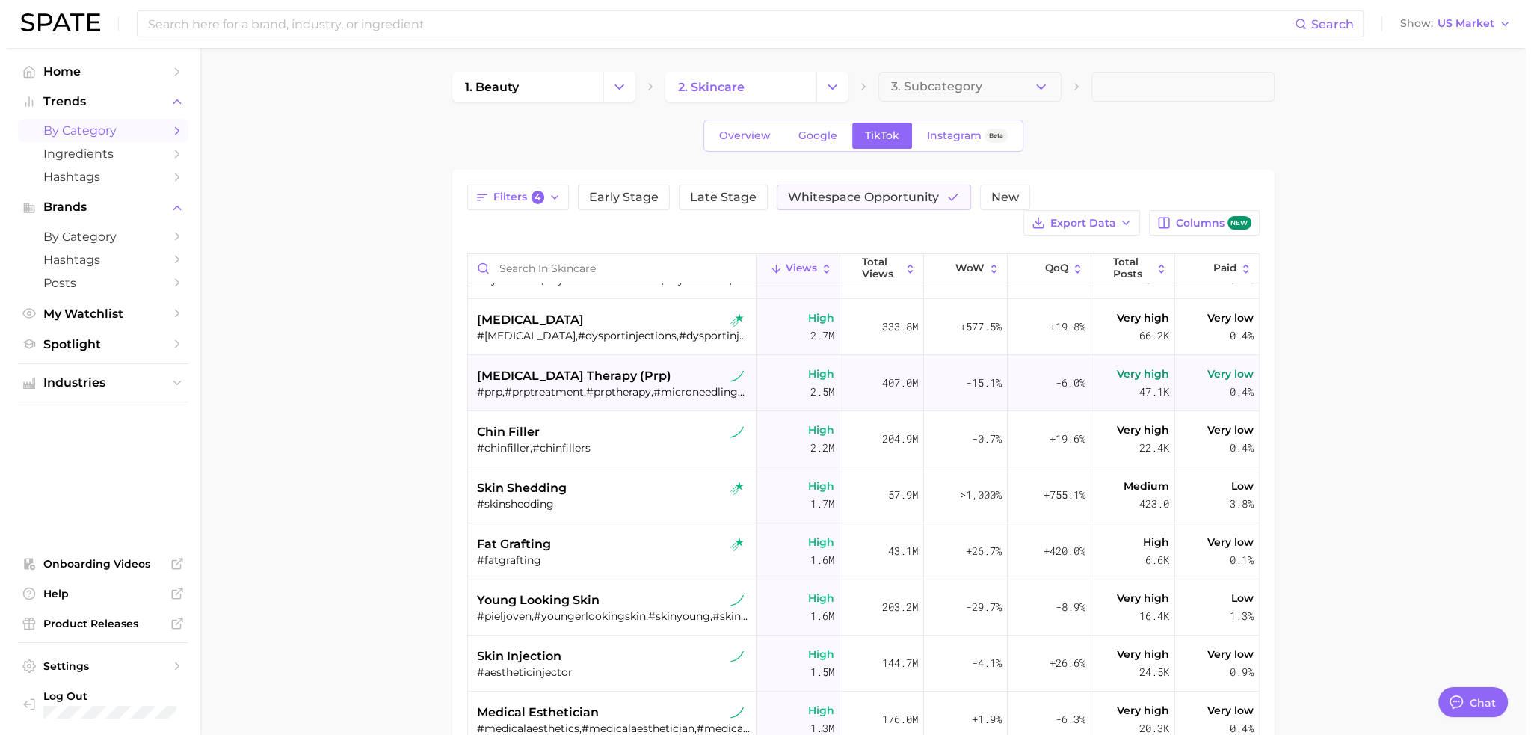
scroll to position [673, 0]
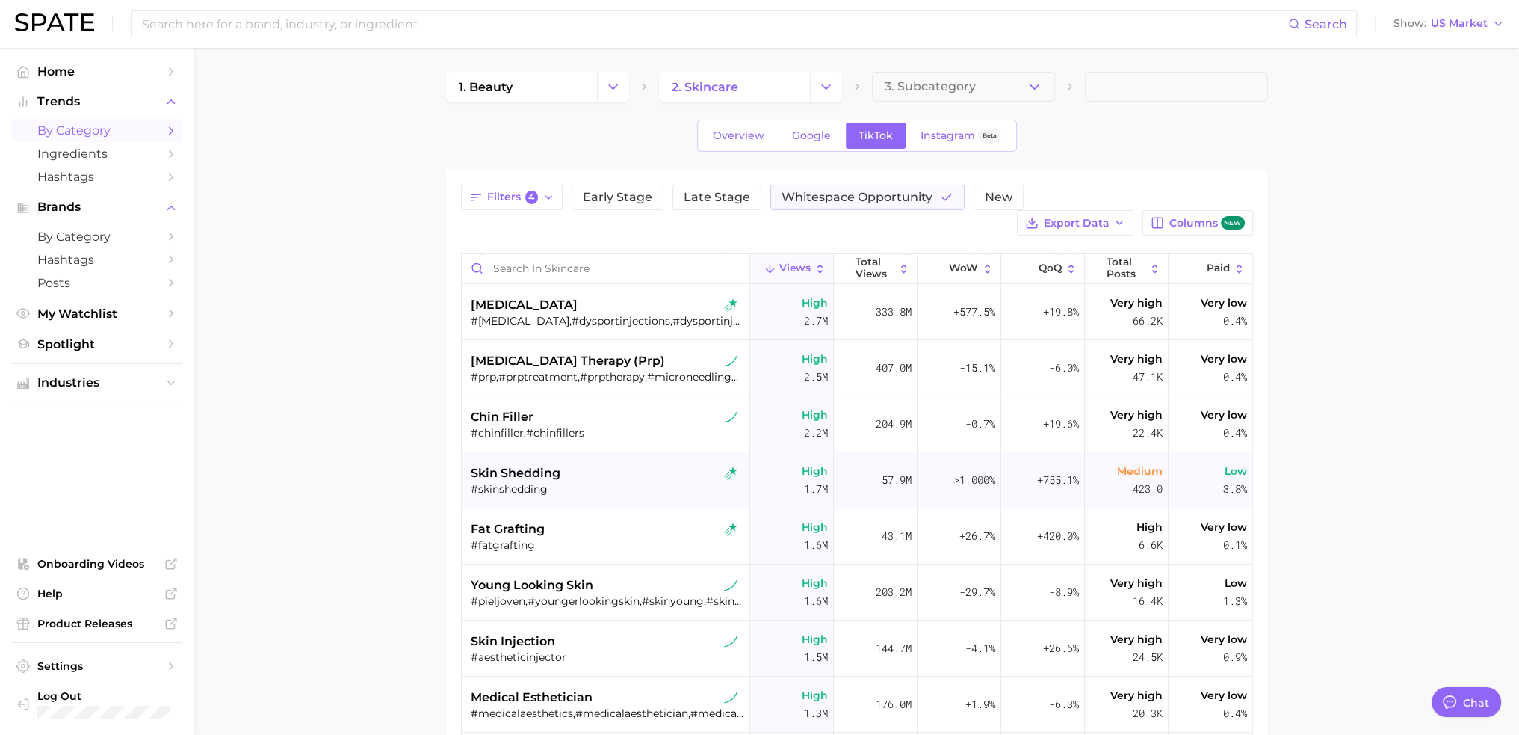
click at [622, 486] on div "#skinshedding" at bounding box center [608, 488] width 274 height 13
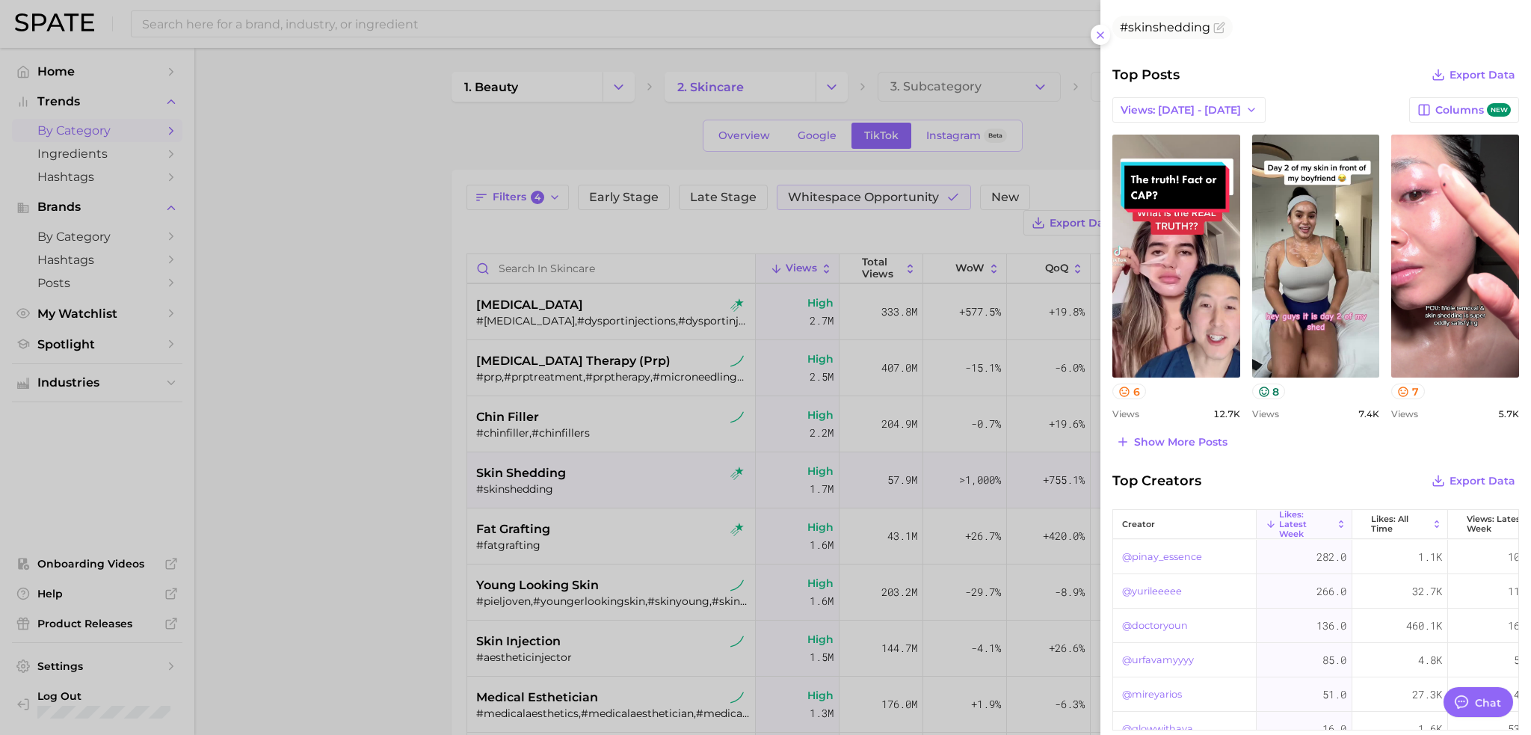
scroll to position [584, 0]
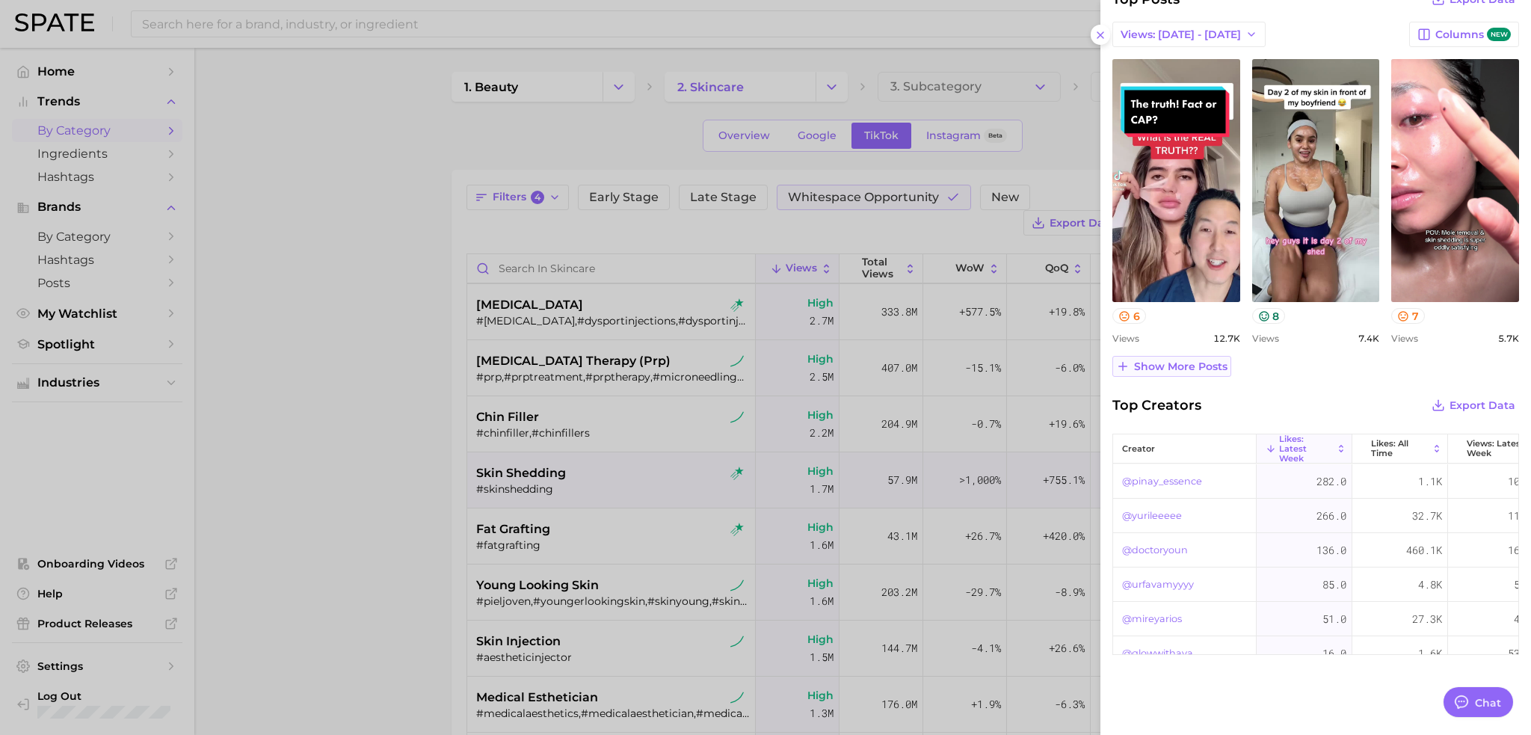
click at [1175, 365] on span "Show more posts" at bounding box center [1180, 366] width 93 height 13
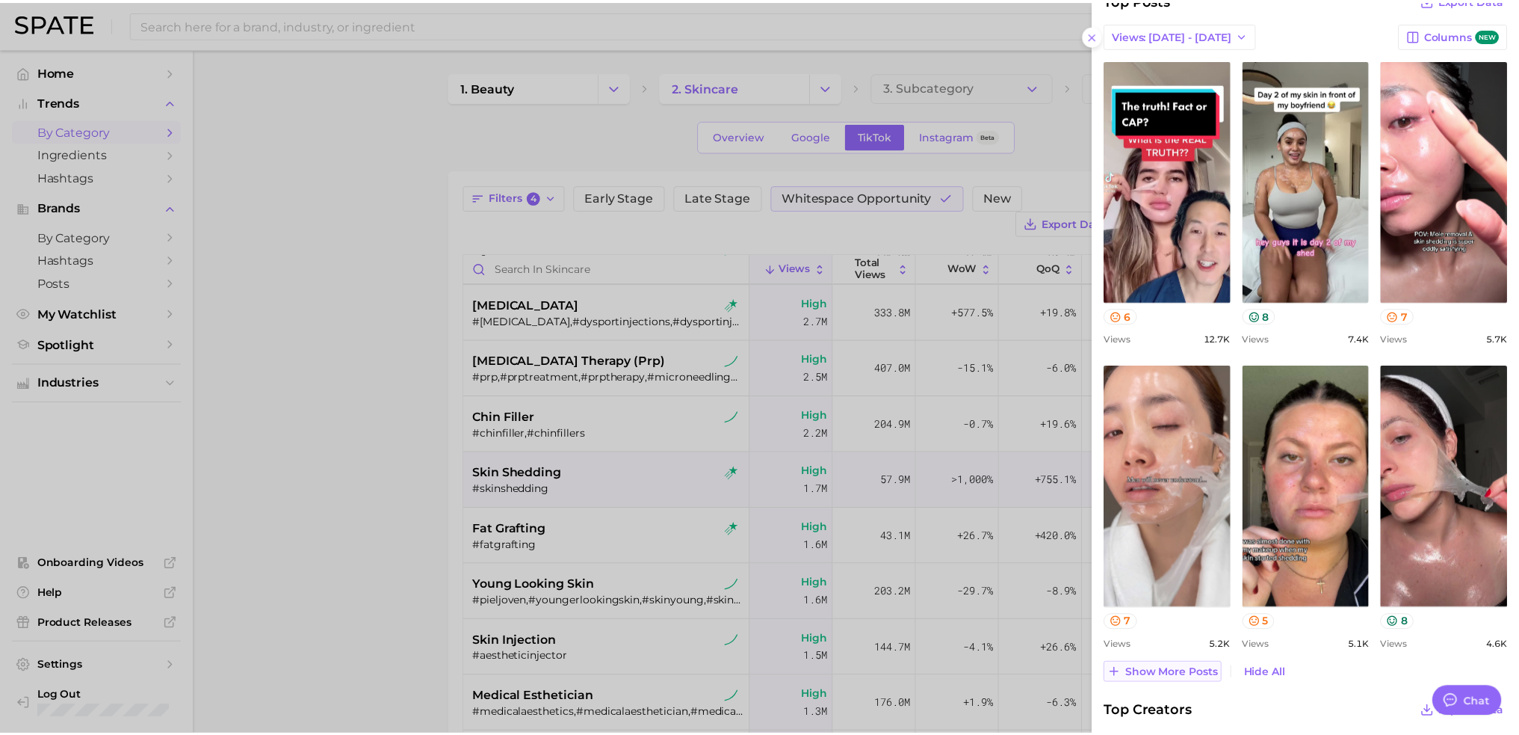
scroll to position [0, 0]
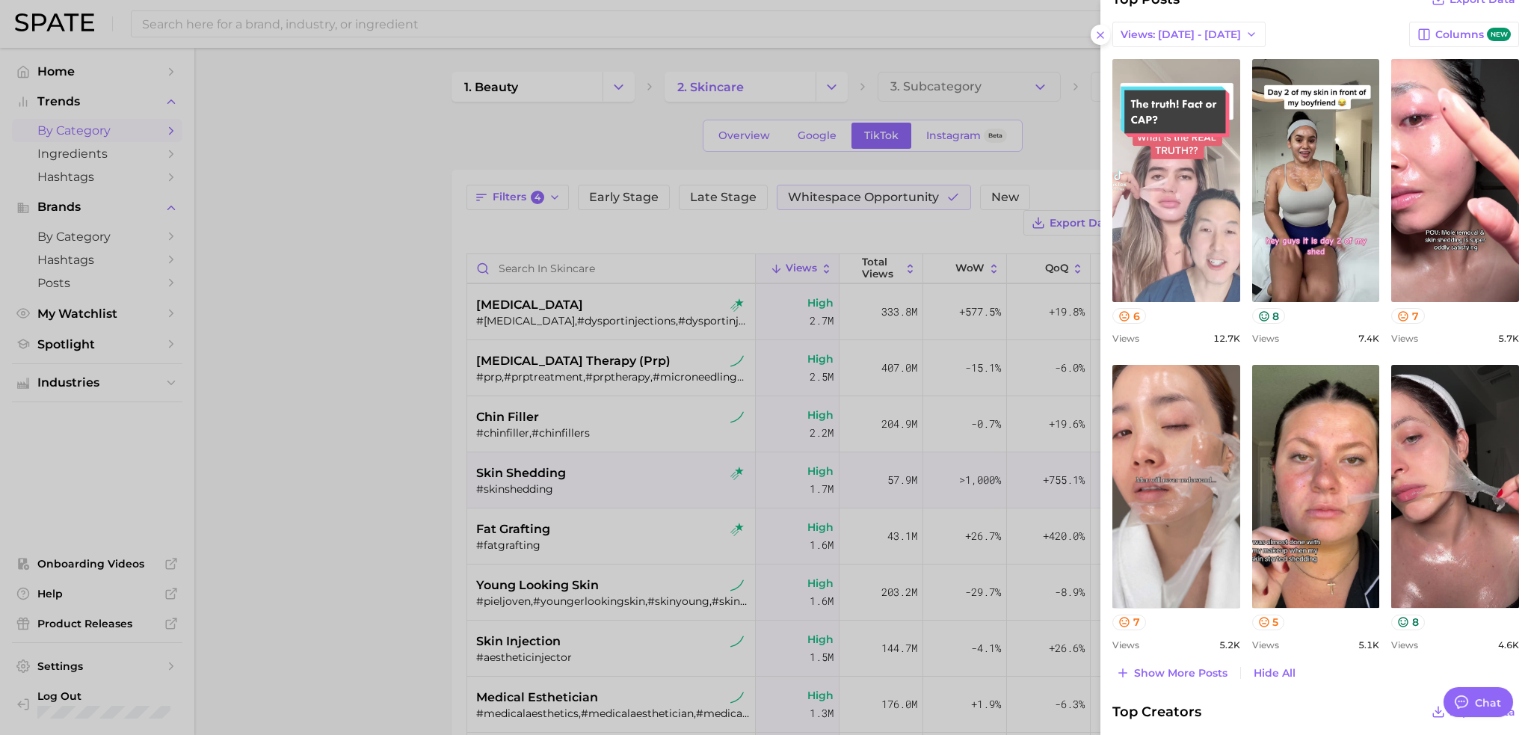
click at [1167, 144] on link "view post on TikTok" at bounding box center [1176, 180] width 128 height 243
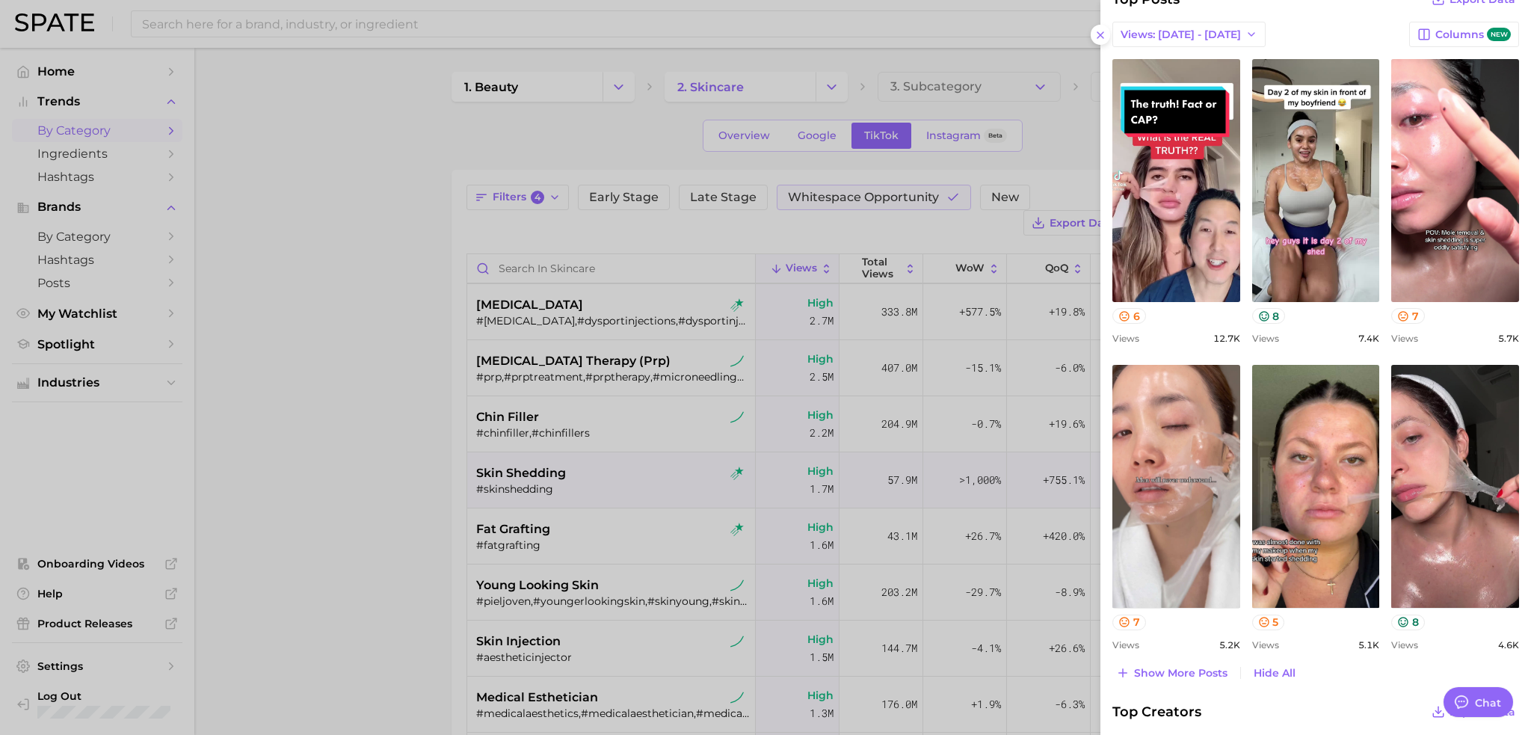
click at [337, 256] on div at bounding box center [765, 367] width 1531 height 735
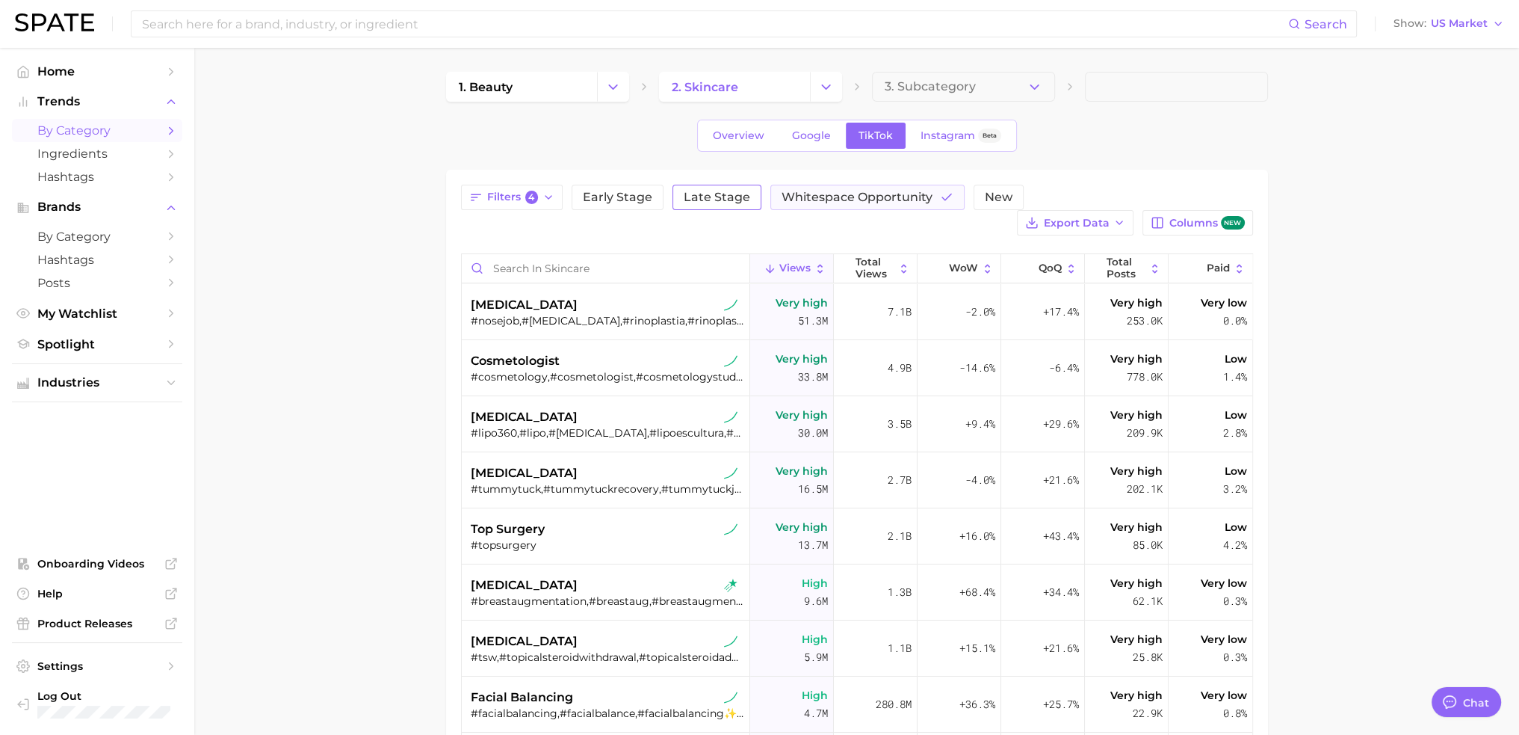
click at [711, 198] on span "Late Stage" at bounding box center [717, 197] width 67 height 12
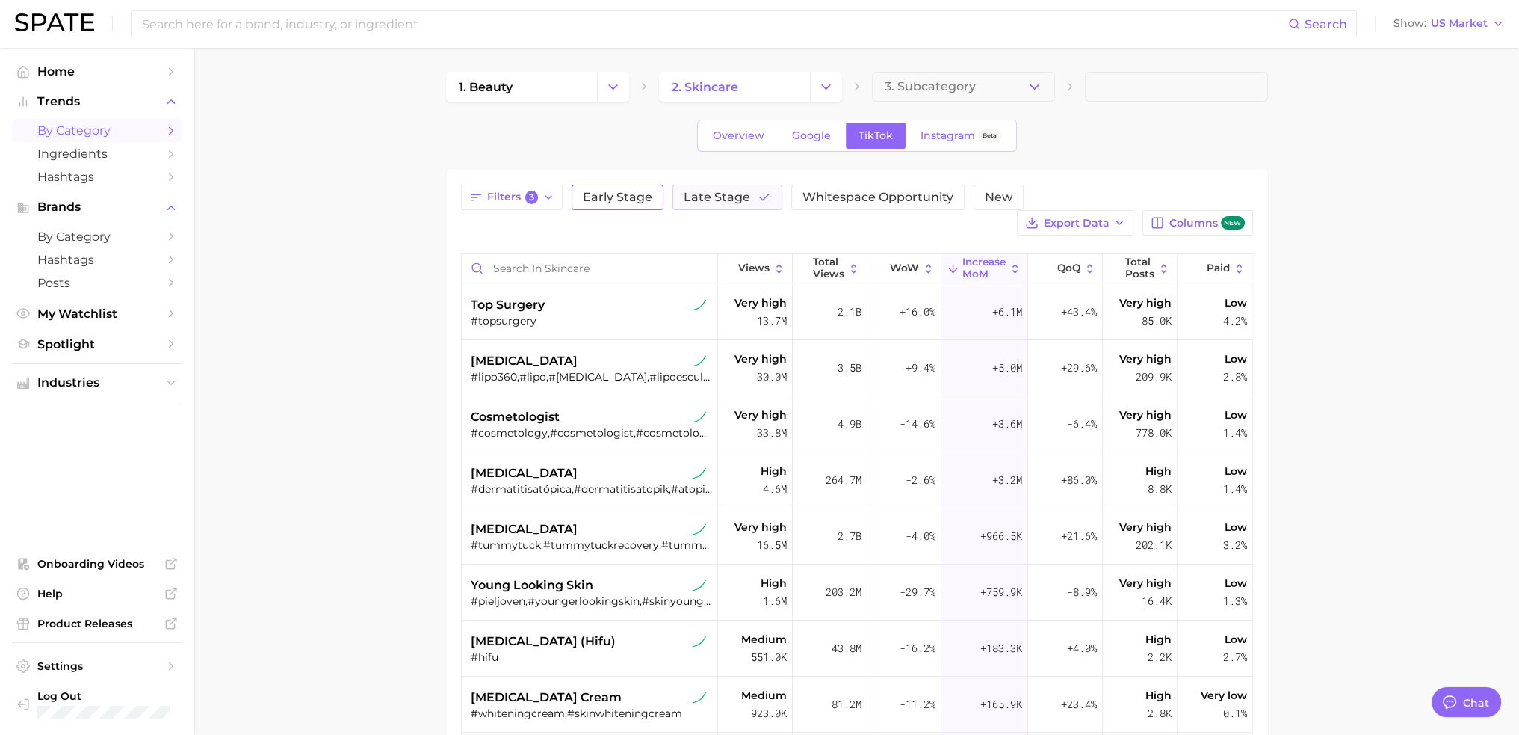
click at [613, 201] on span "Early Stage" at bounding box center [618, 197] width 70 height 12
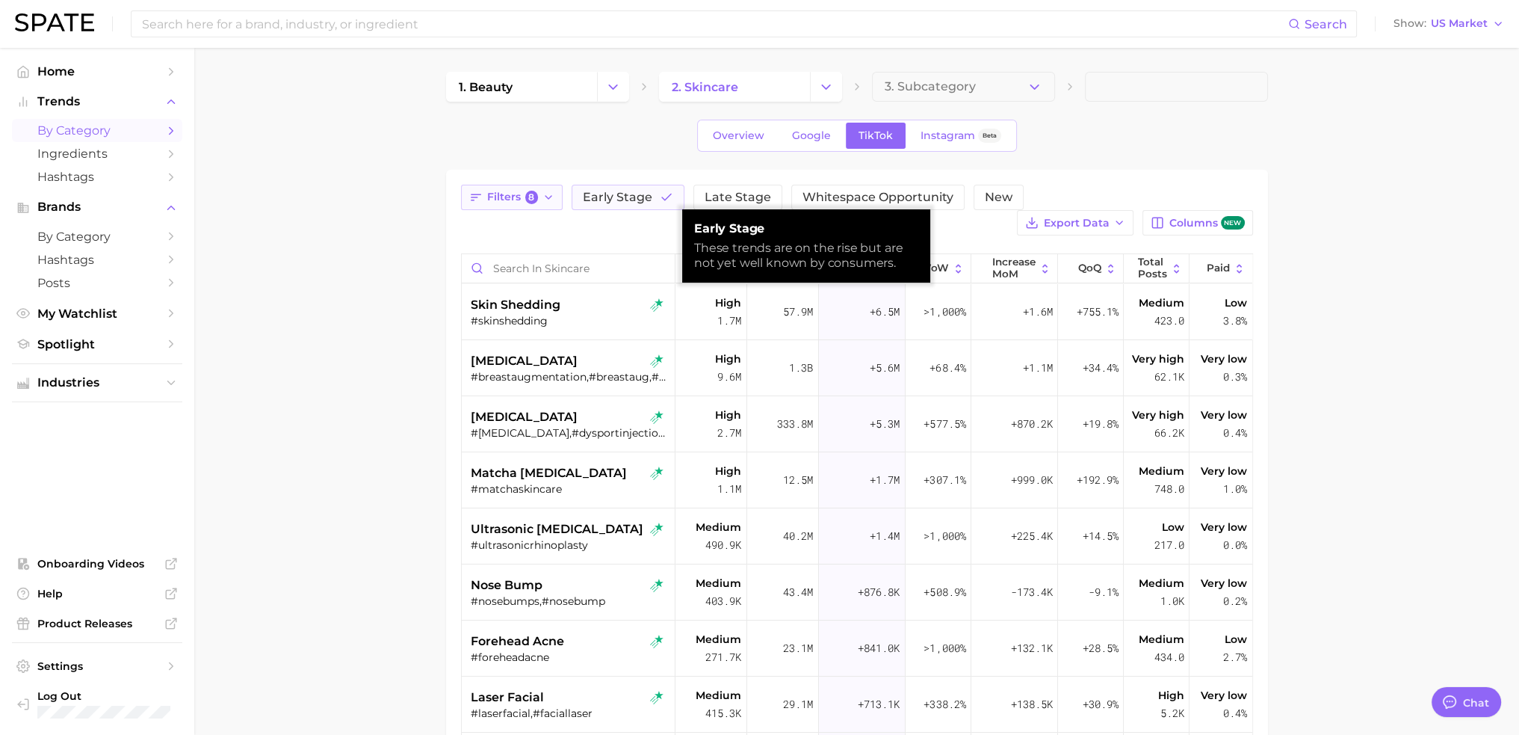
click at [525, 202] on span "Filters 8" at bounding box center [513, 197] width 52 height 13
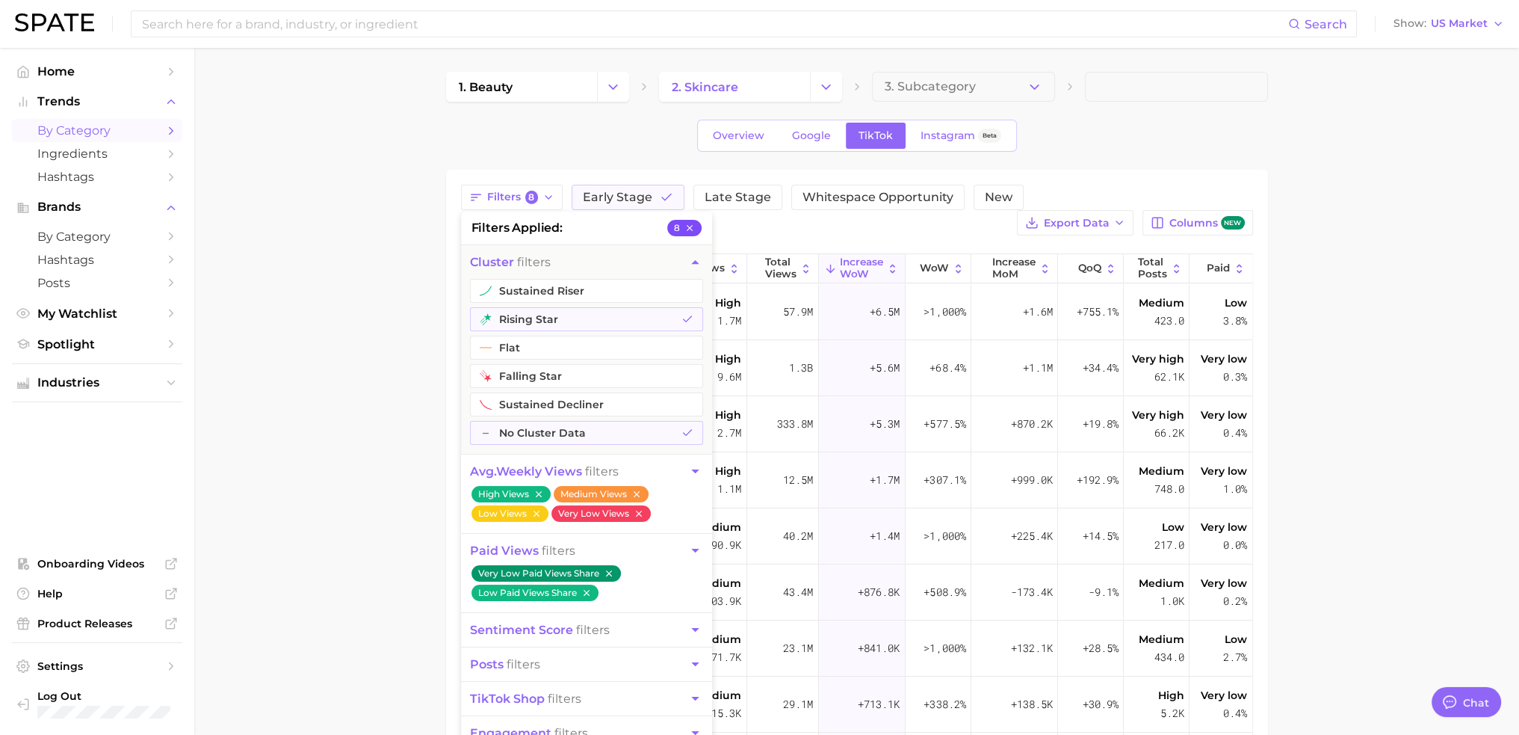
click at [688, 231] on icon "button" at bounding box center [690, 228] width 10 height 10
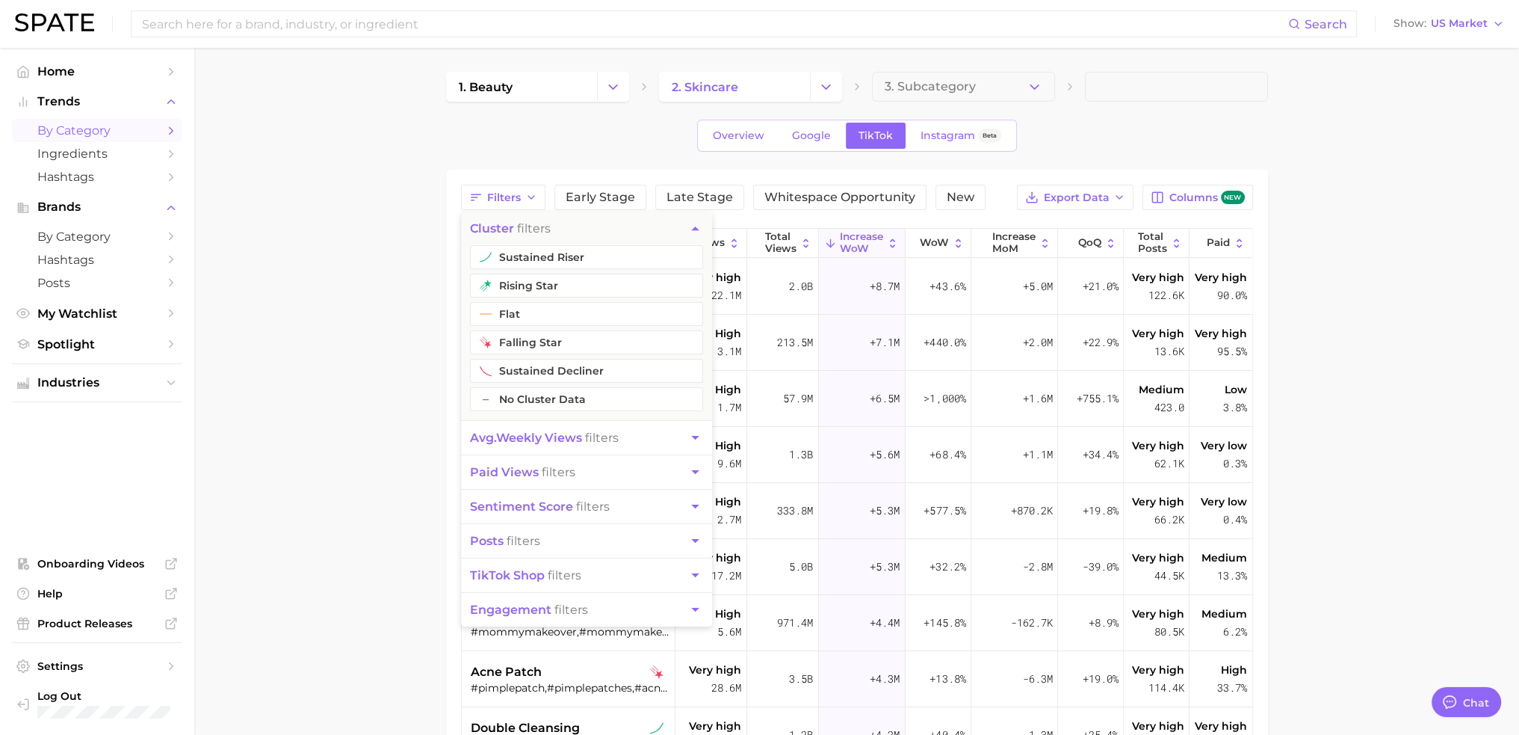
click at [316, 309] on main "1. beauty 2. skincare 3. Subcategory Overview Google TikTok Instagram Beta Filt…" at bounding box center [856, 550] width 1325 height 1004
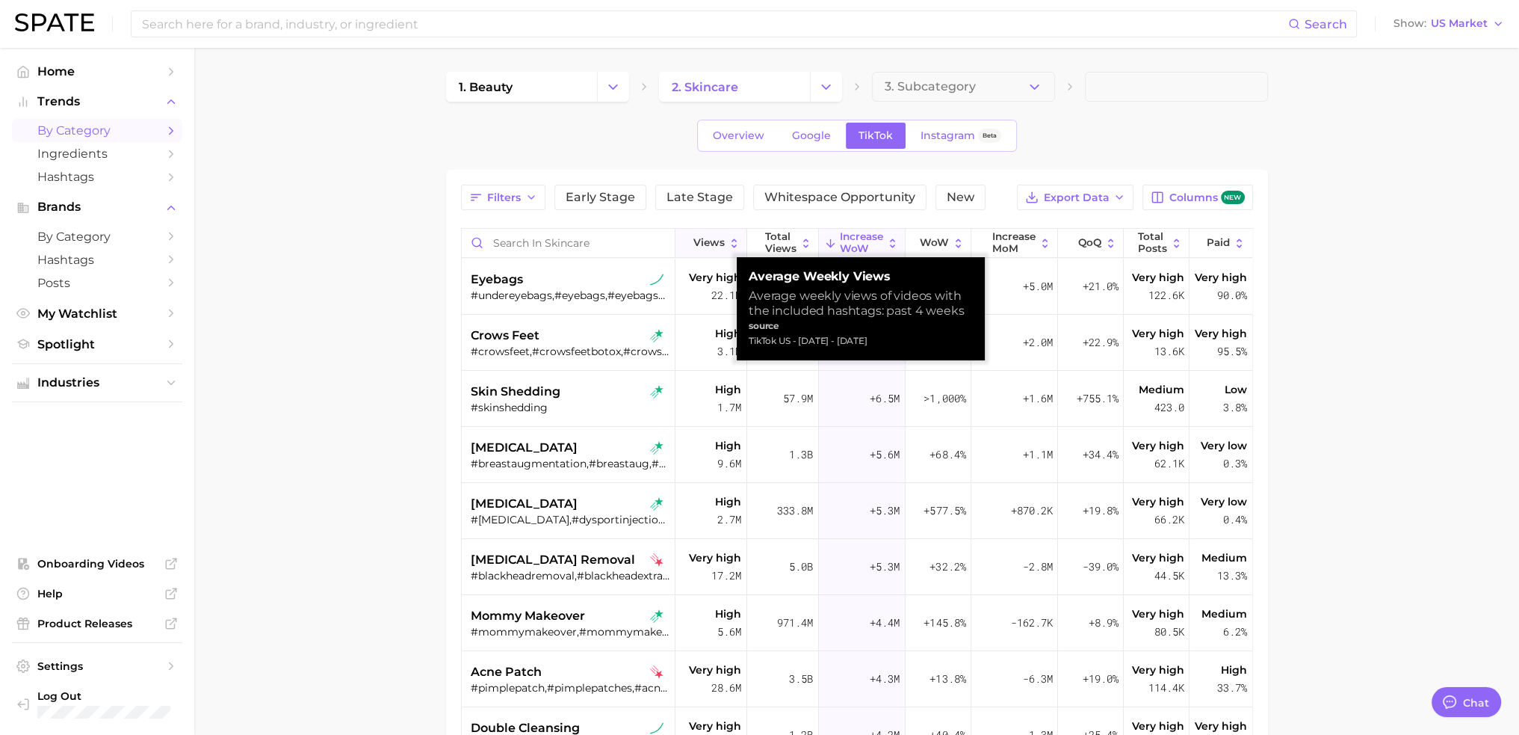
click at [694, 244] on span "Views" at bounding box center [709, 243] width 31 height 12
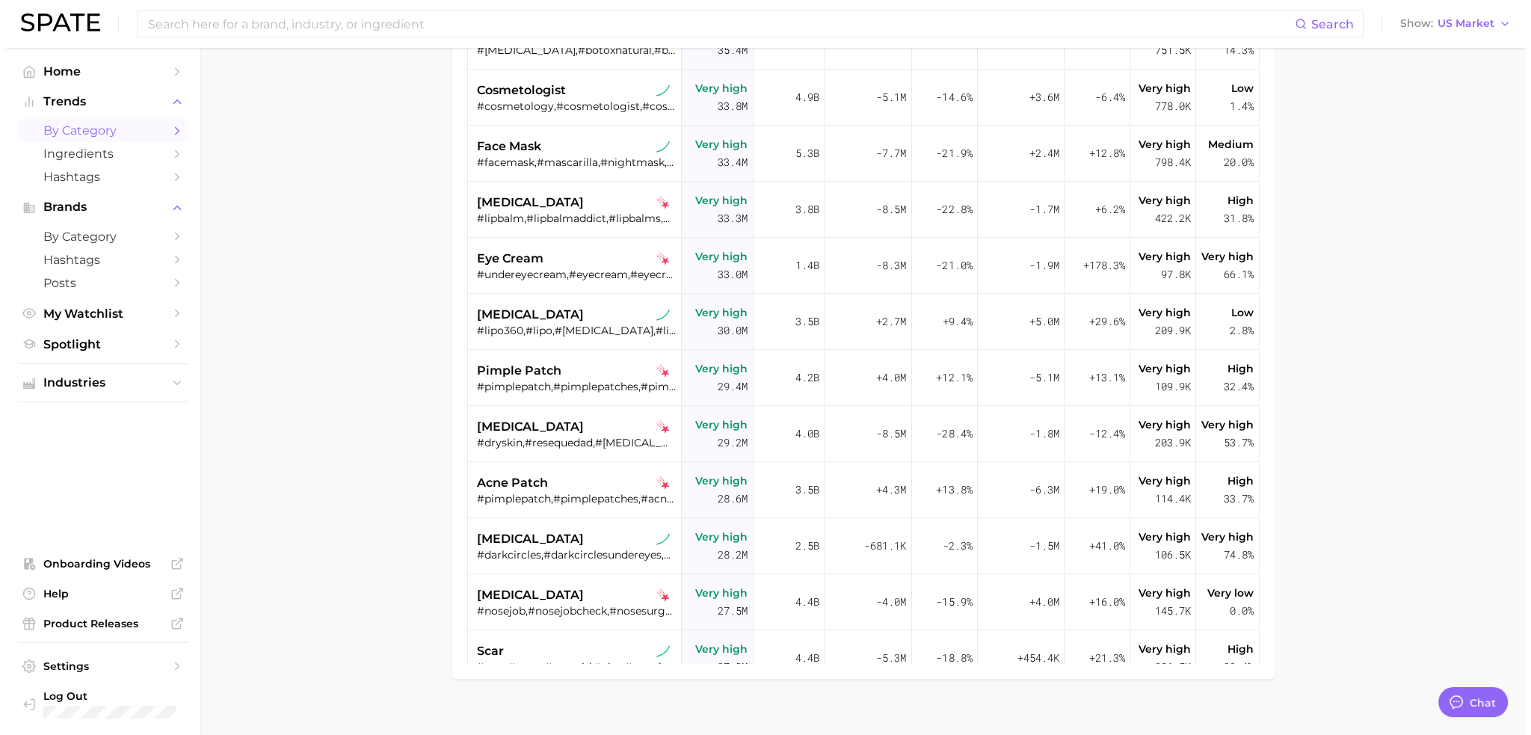
scroll to position [1046, 0]
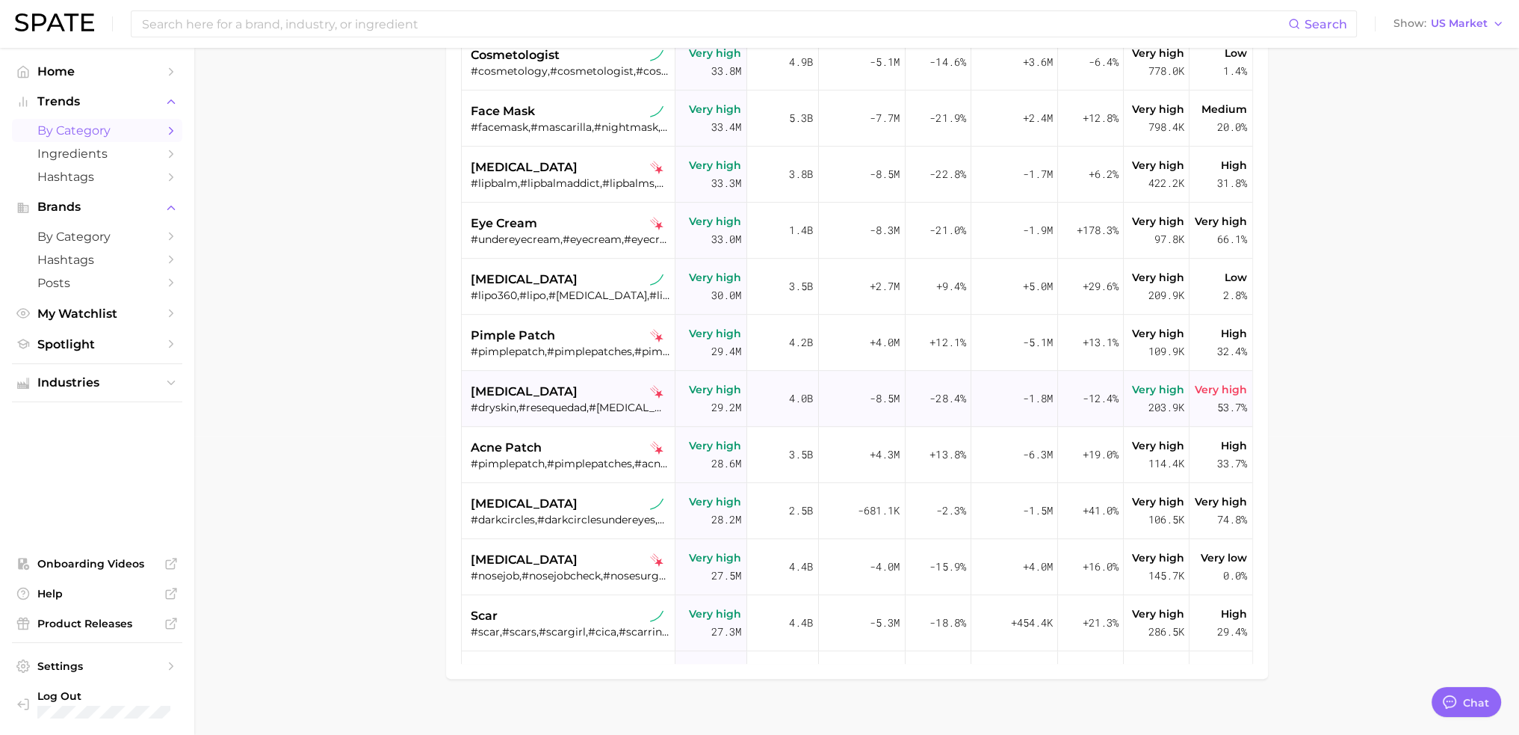
click at [544, 392] on div "[MEDICAL_DATA]" at bounding box center [571, 392] width 200 height 18
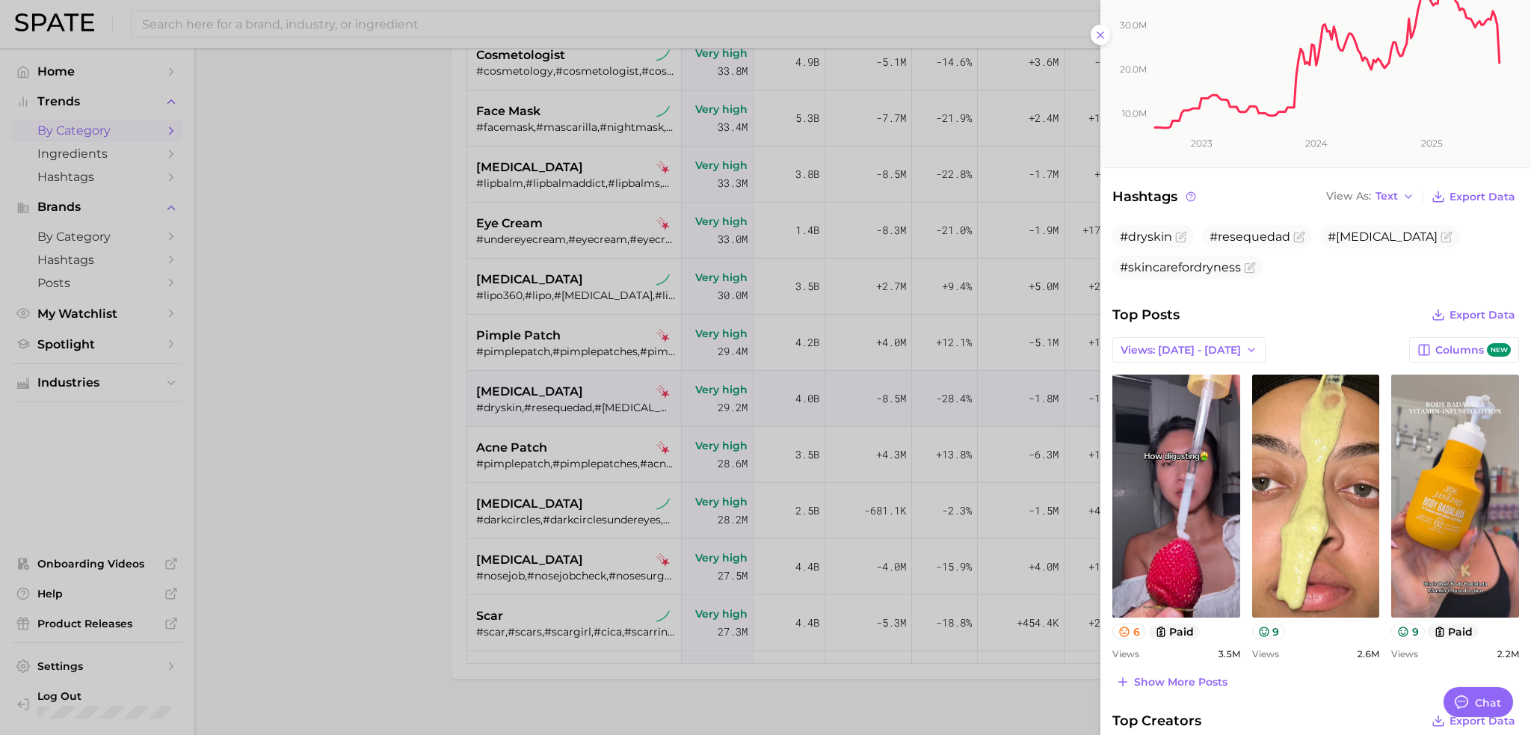
scroll to position [374, 0]
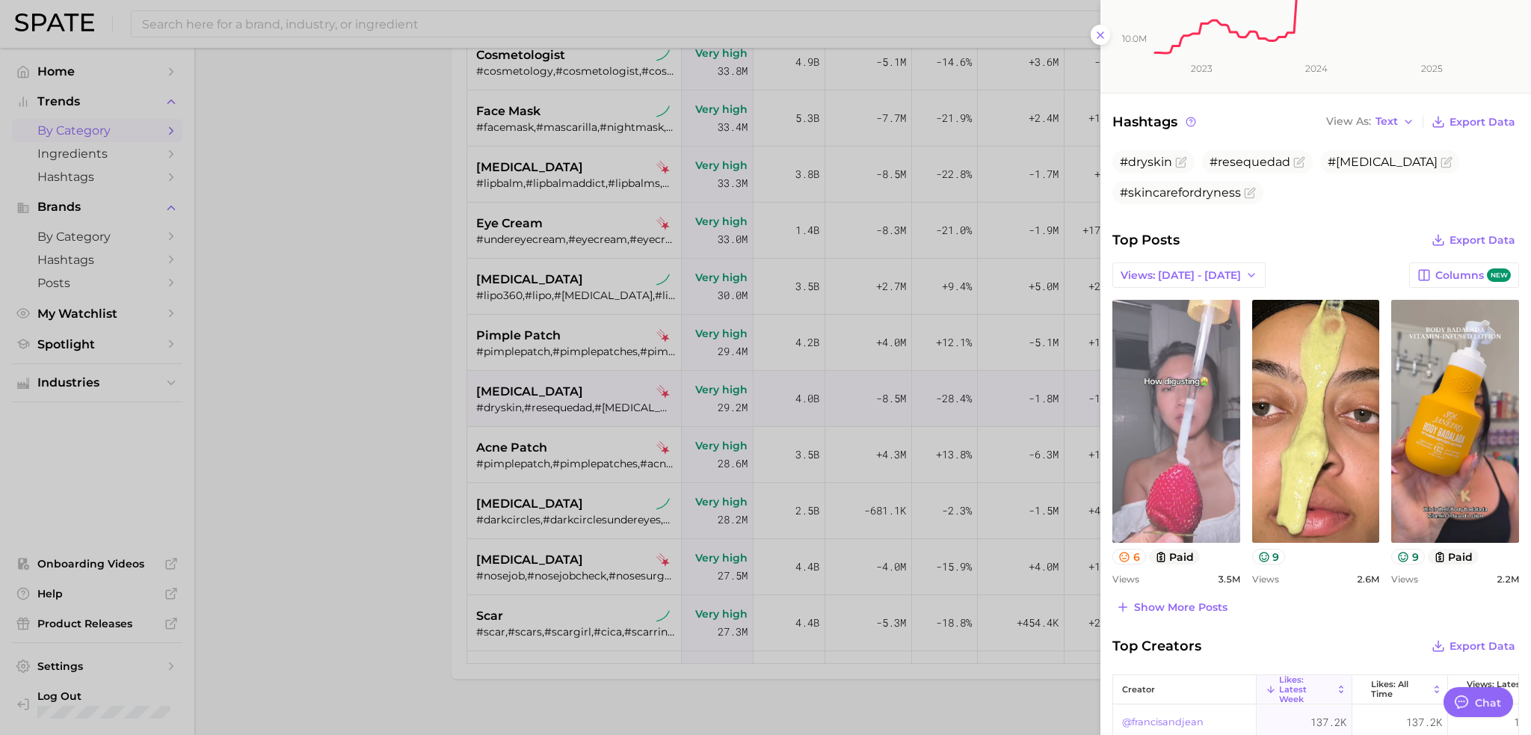
click at [1200, 421] on link "view post on TikTok" at bounding box center [1176, 421] width 128 height 243
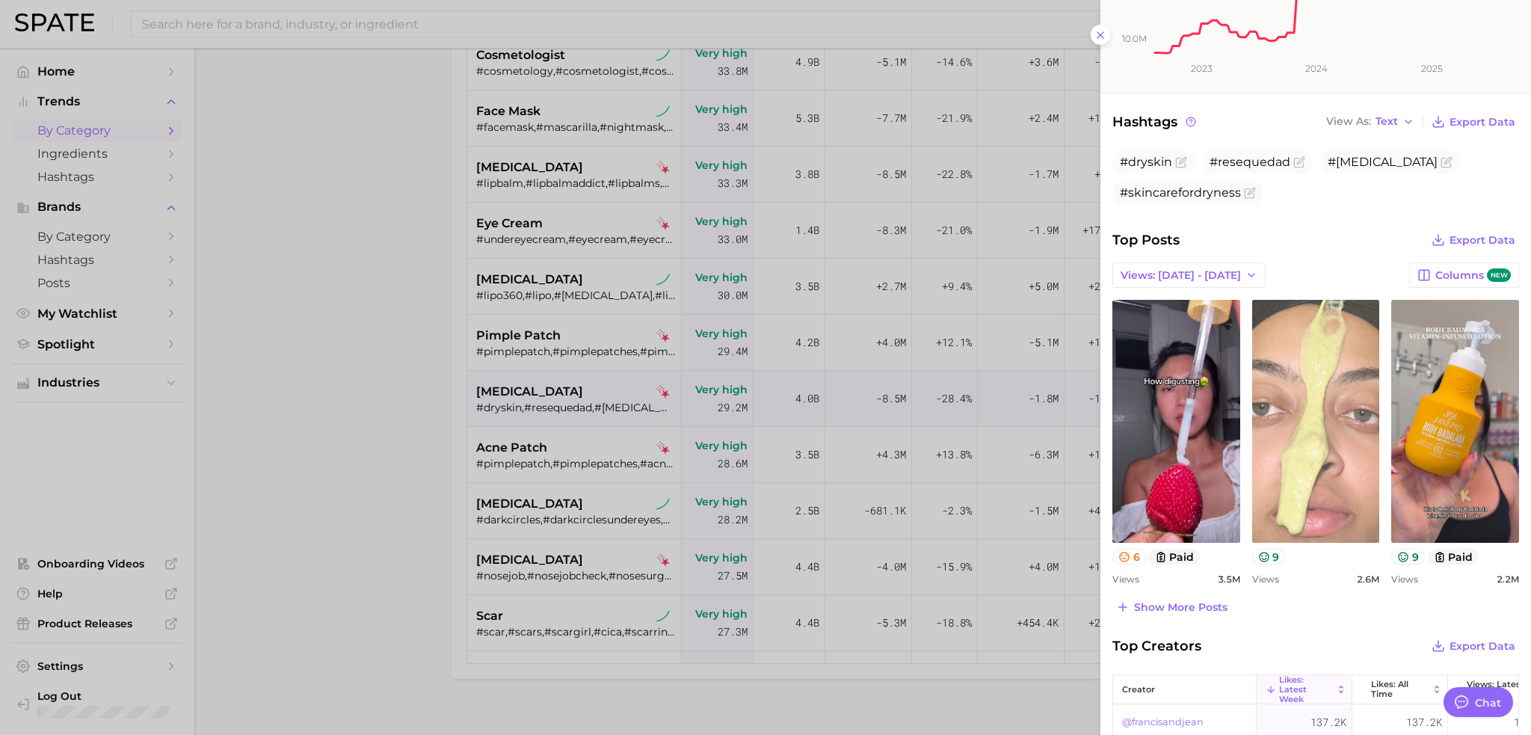
click at [1303, 436] on link "view post on TikTok" at bounding box center [1316, 421] width 128 height 243
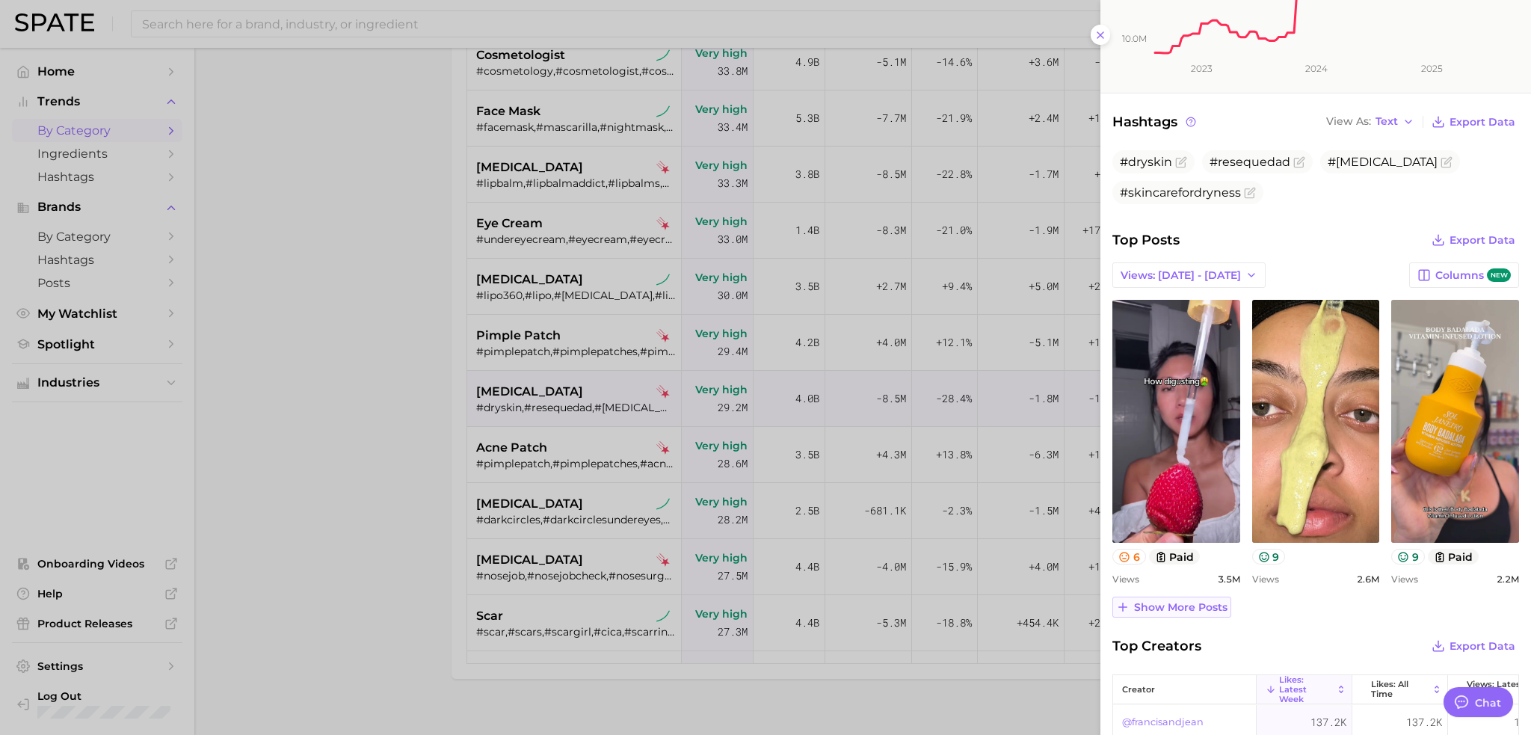
click at [1181, 603] on span "Show more posts" at bounding box center [1180, 607] width 93 height 13
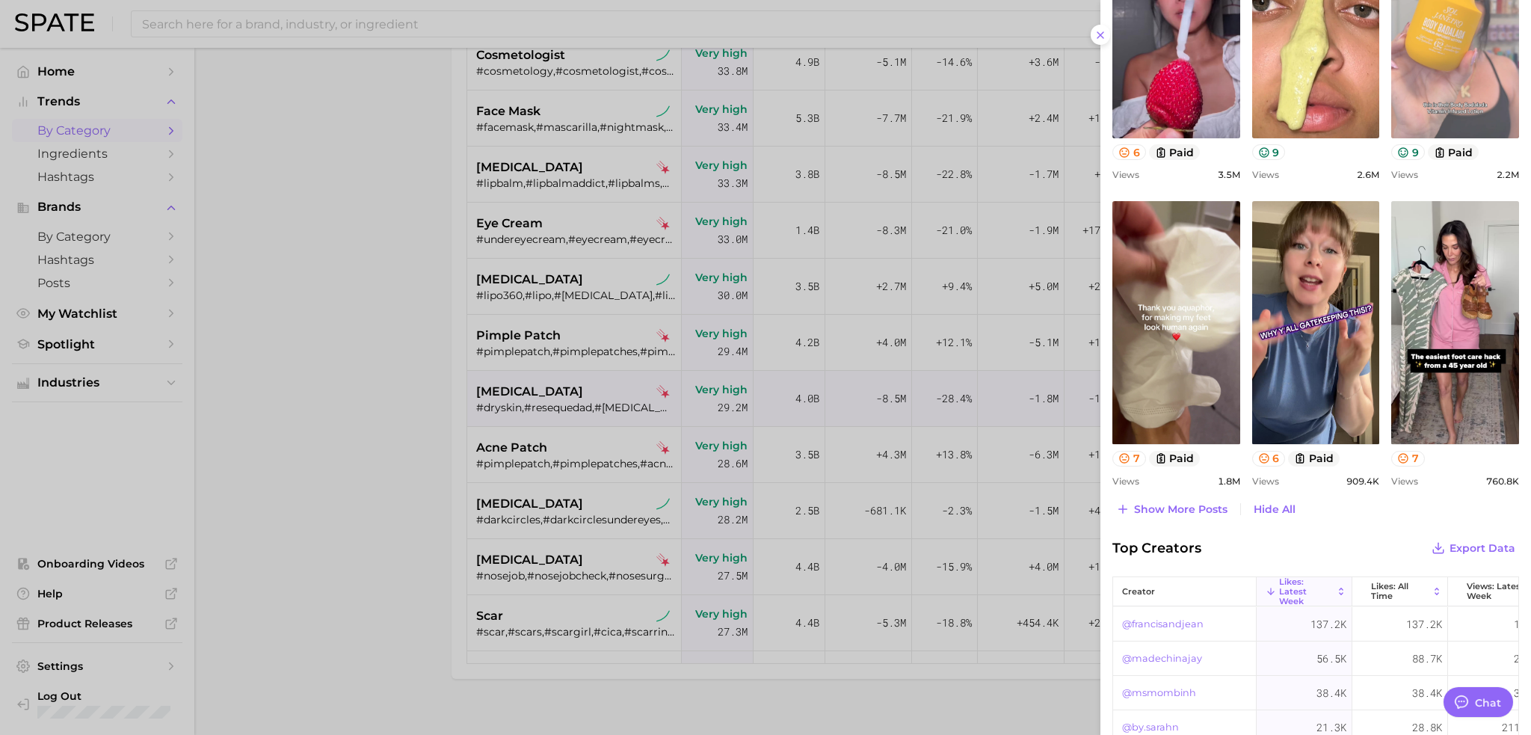
scroll to position [822, 0]
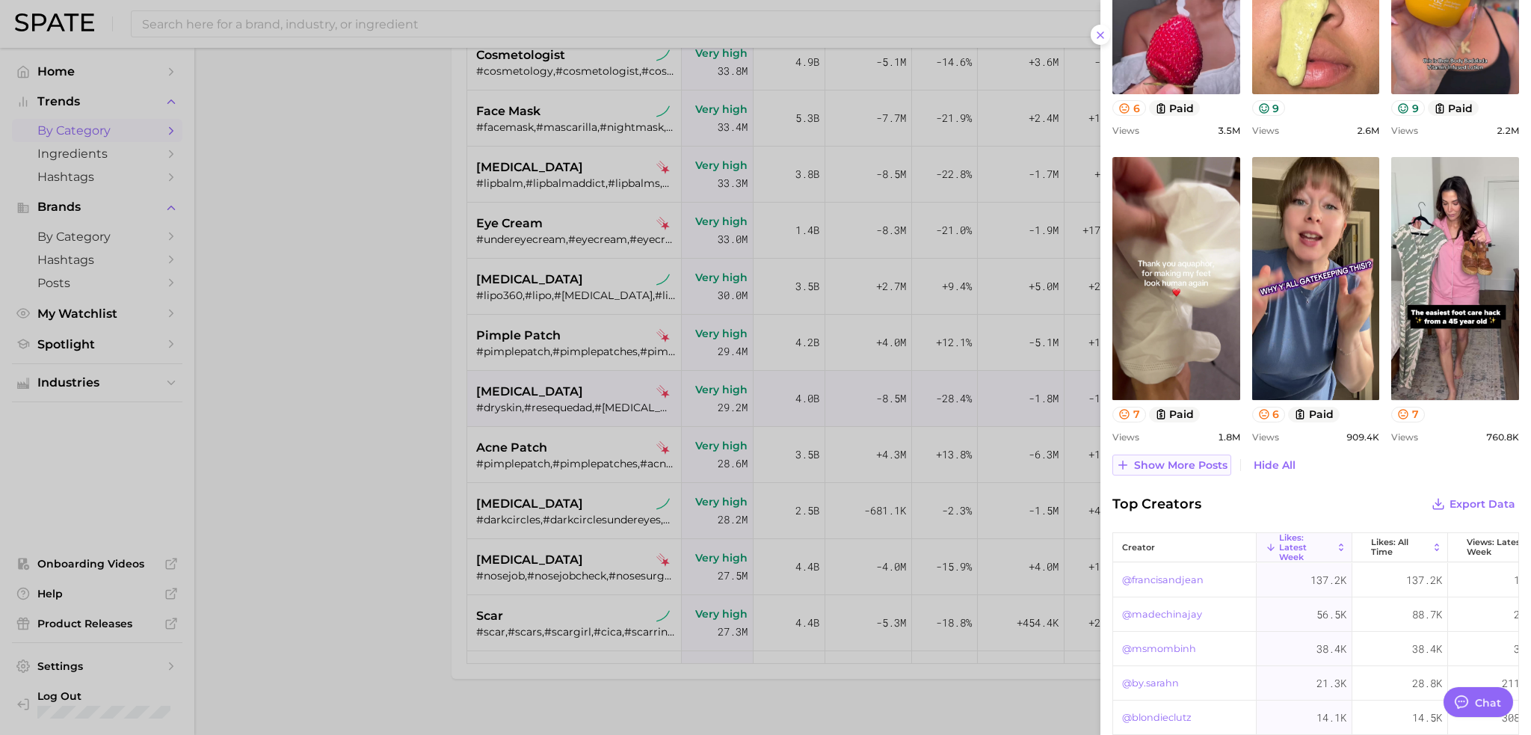
click at [1182, 460] on span "Show more posts" at bounding box center [1180, 465] width 93 height 13
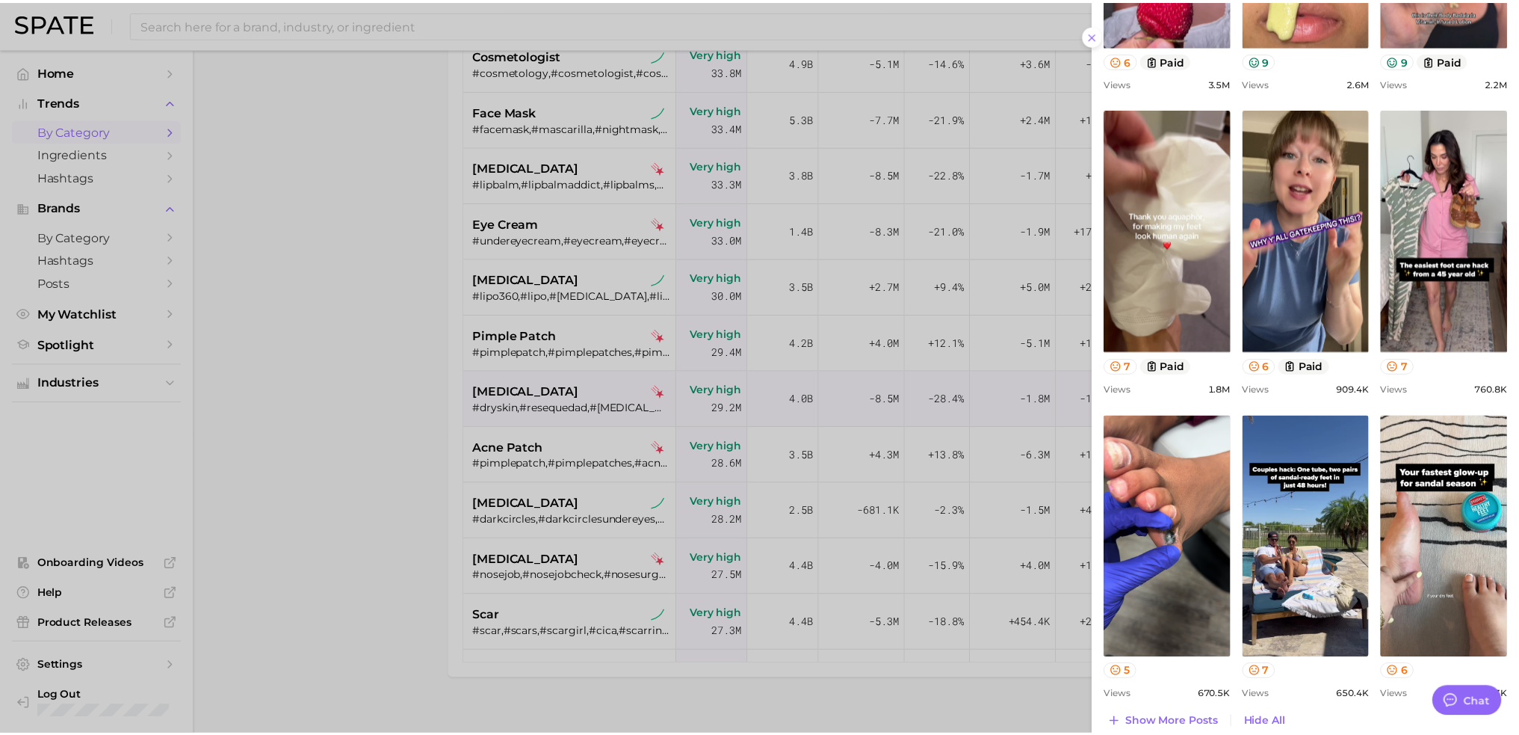
scroll to position [897, 0]
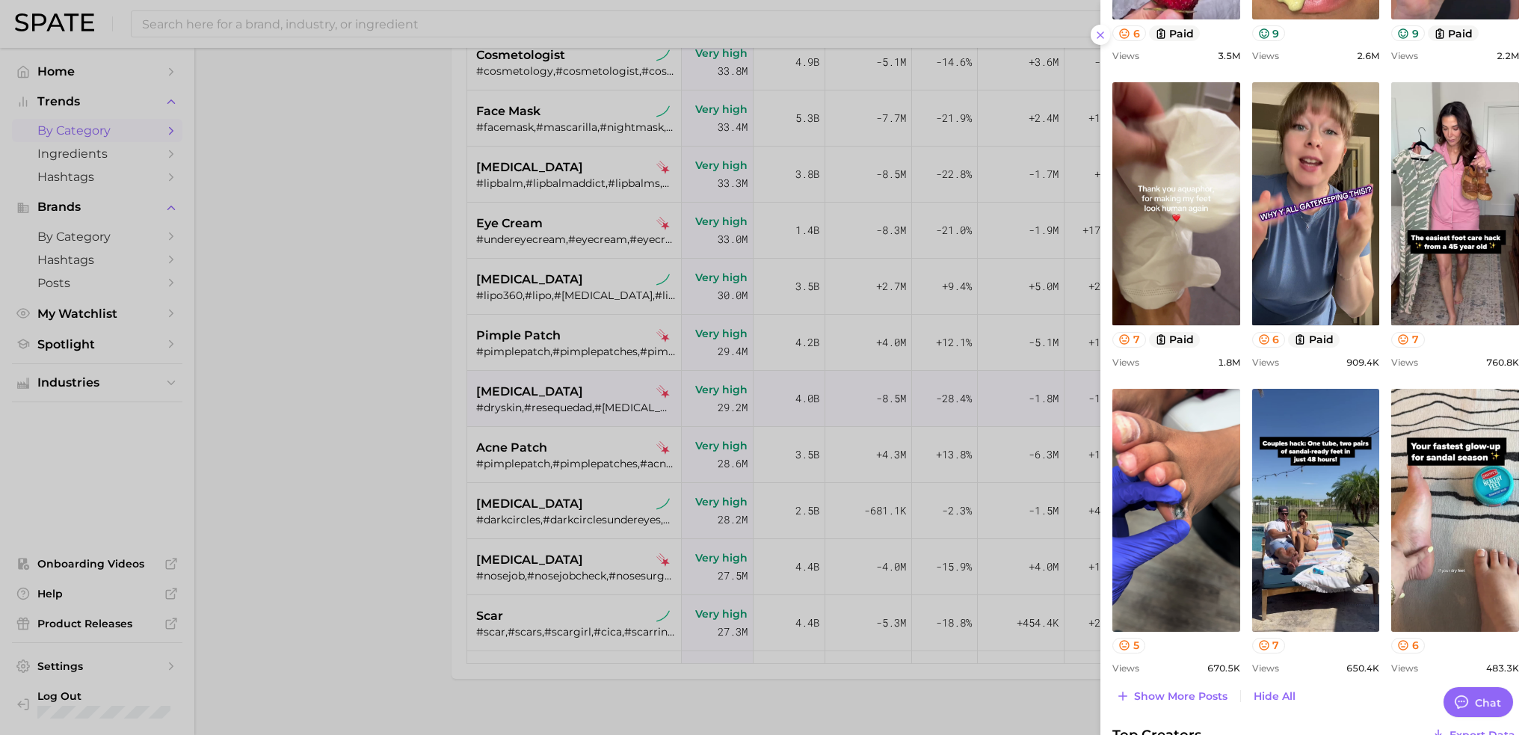
click at [306, 322] on div at bounding box center [765, 367] width 1531 height 735
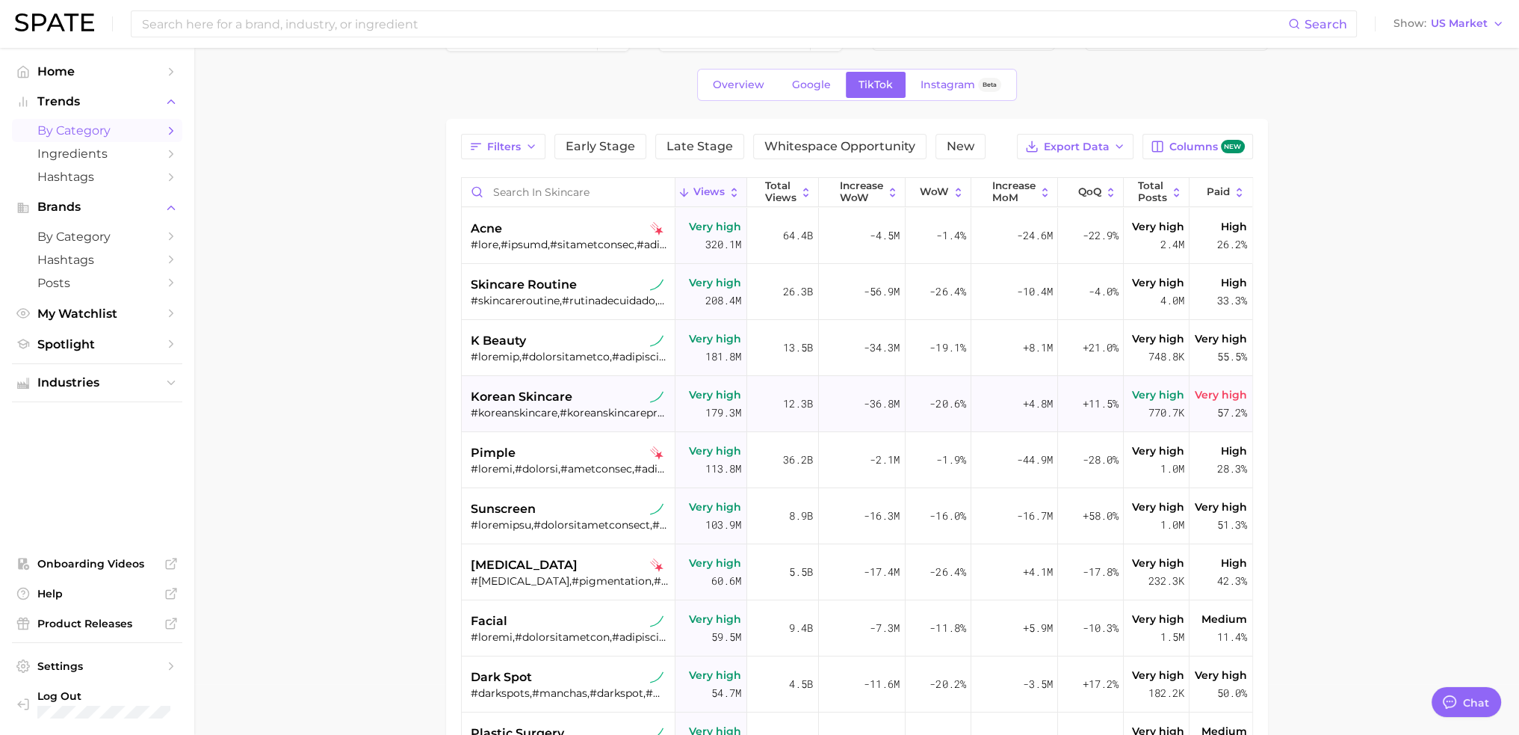
scroll to position [0, 0]
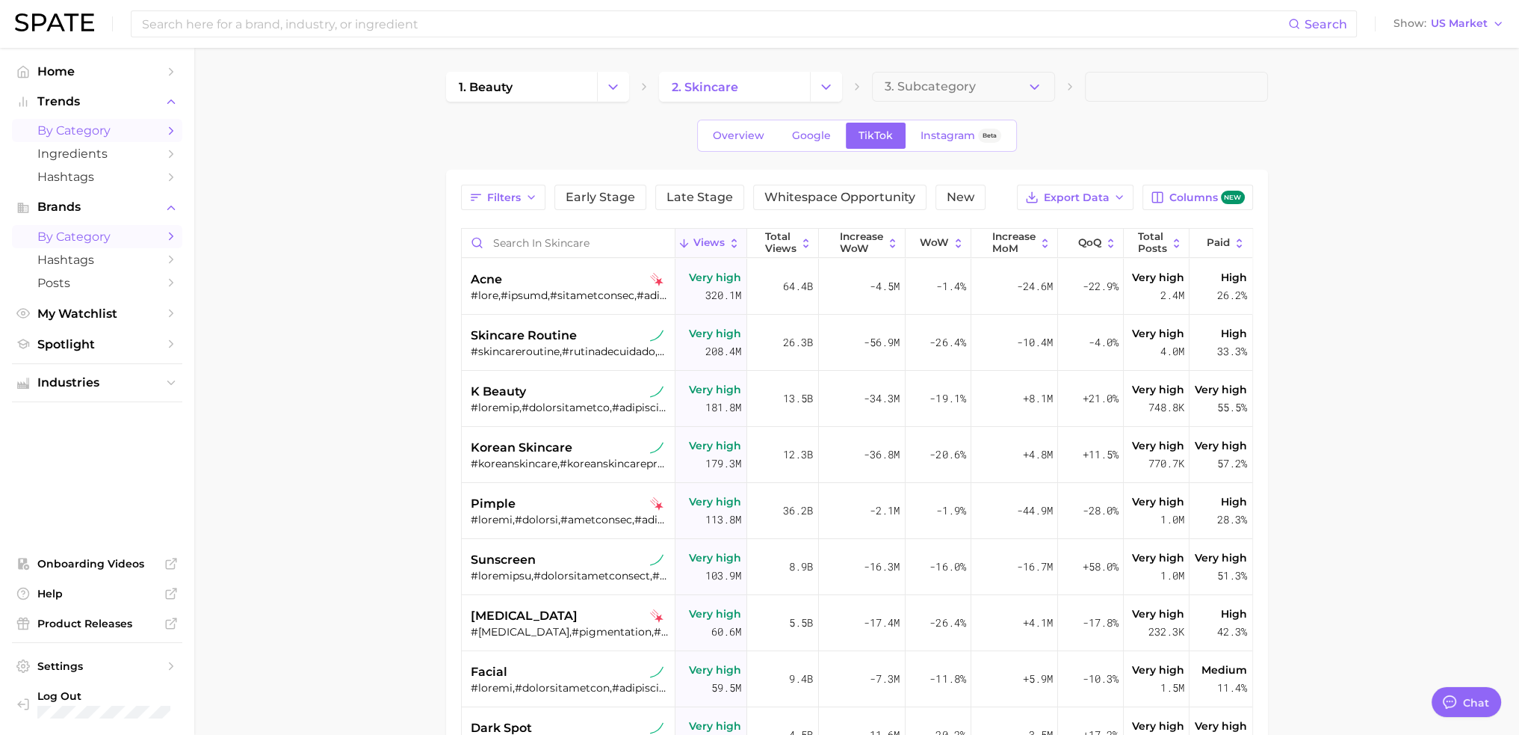
click at [93, 246] on link "by Category" at bounding box center [97, 236] width 170 height 23
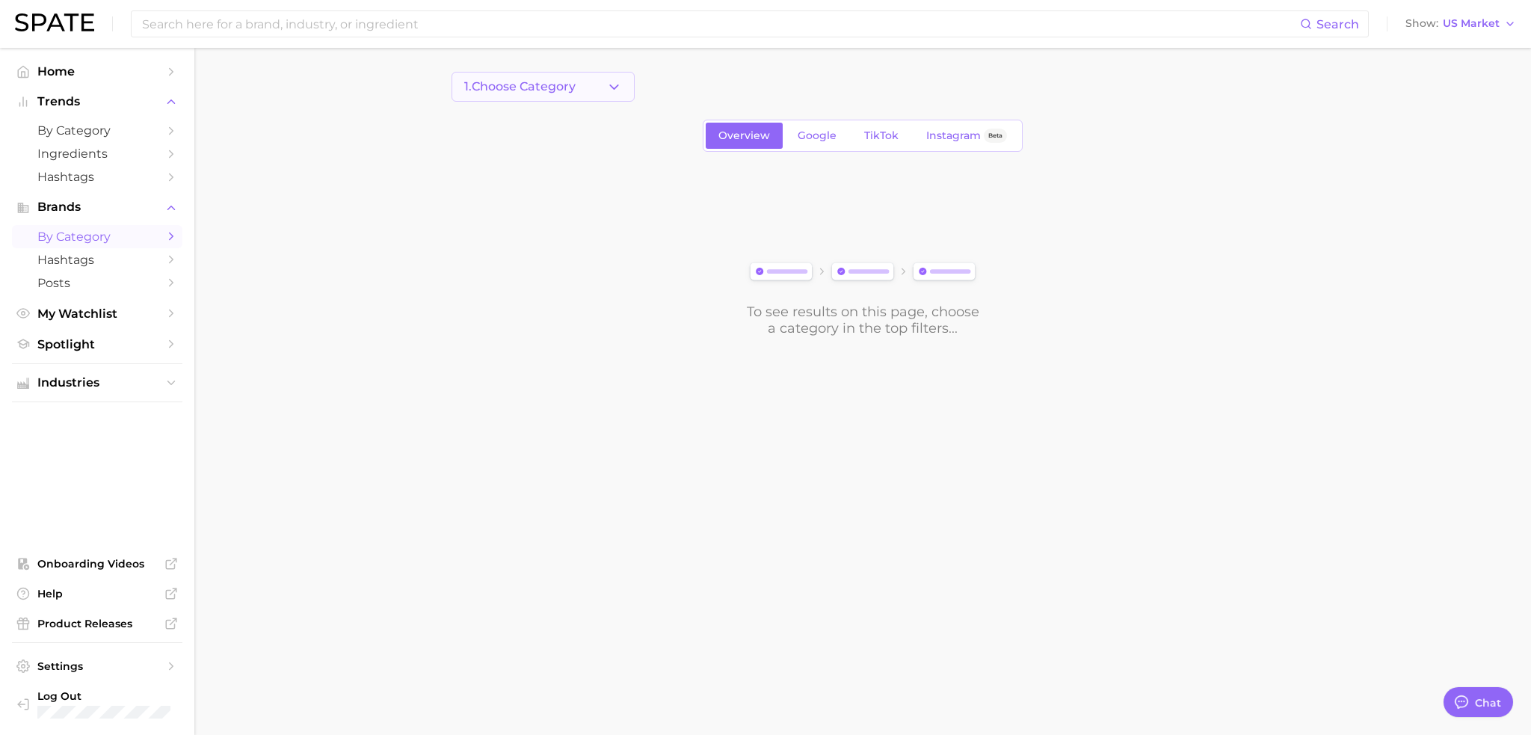
click at [531, 97] on button "1. Choose Category" at bounding box center [542, 87] width 183 height 30
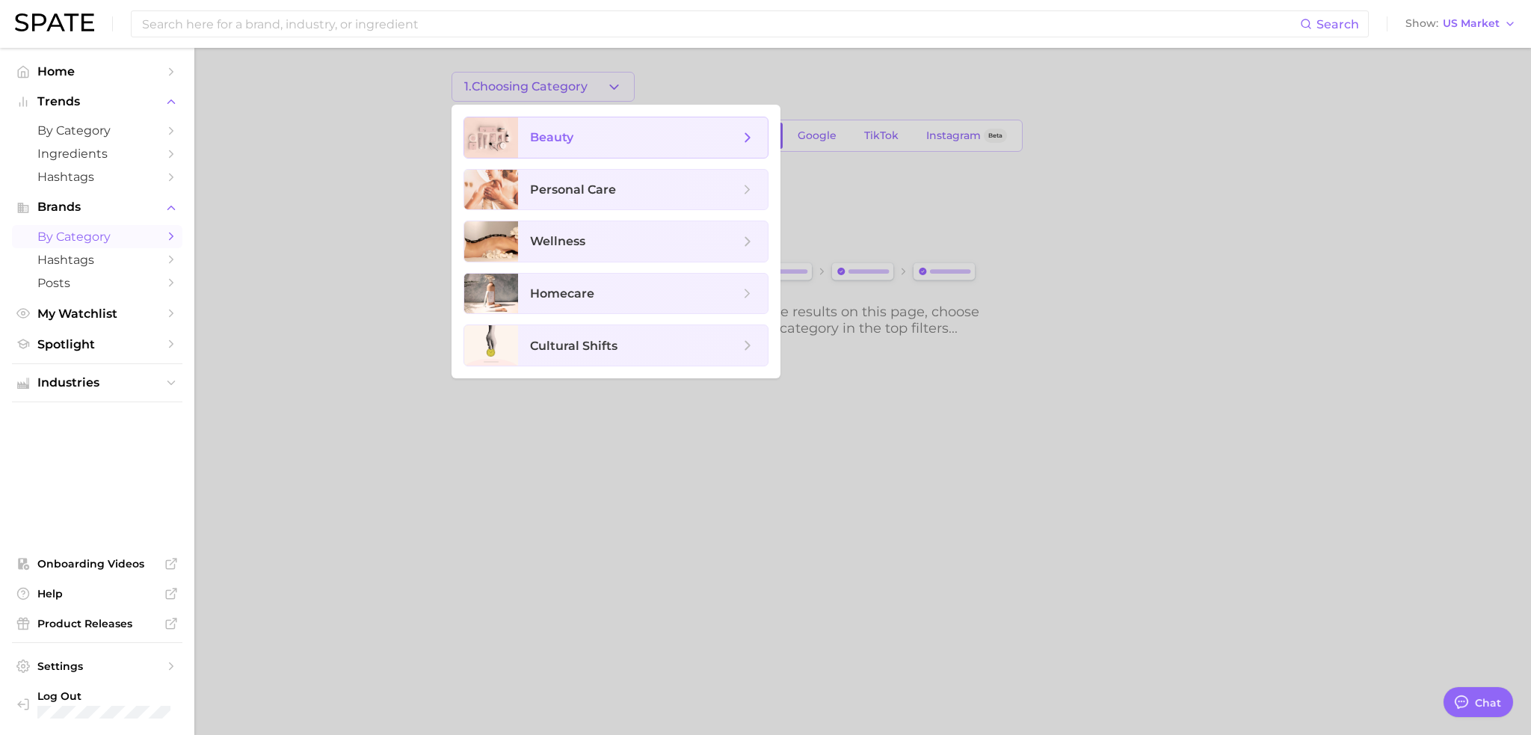
click at [556, 126] on span "beauty" at bounding box center [643, 137] width 250 height 40
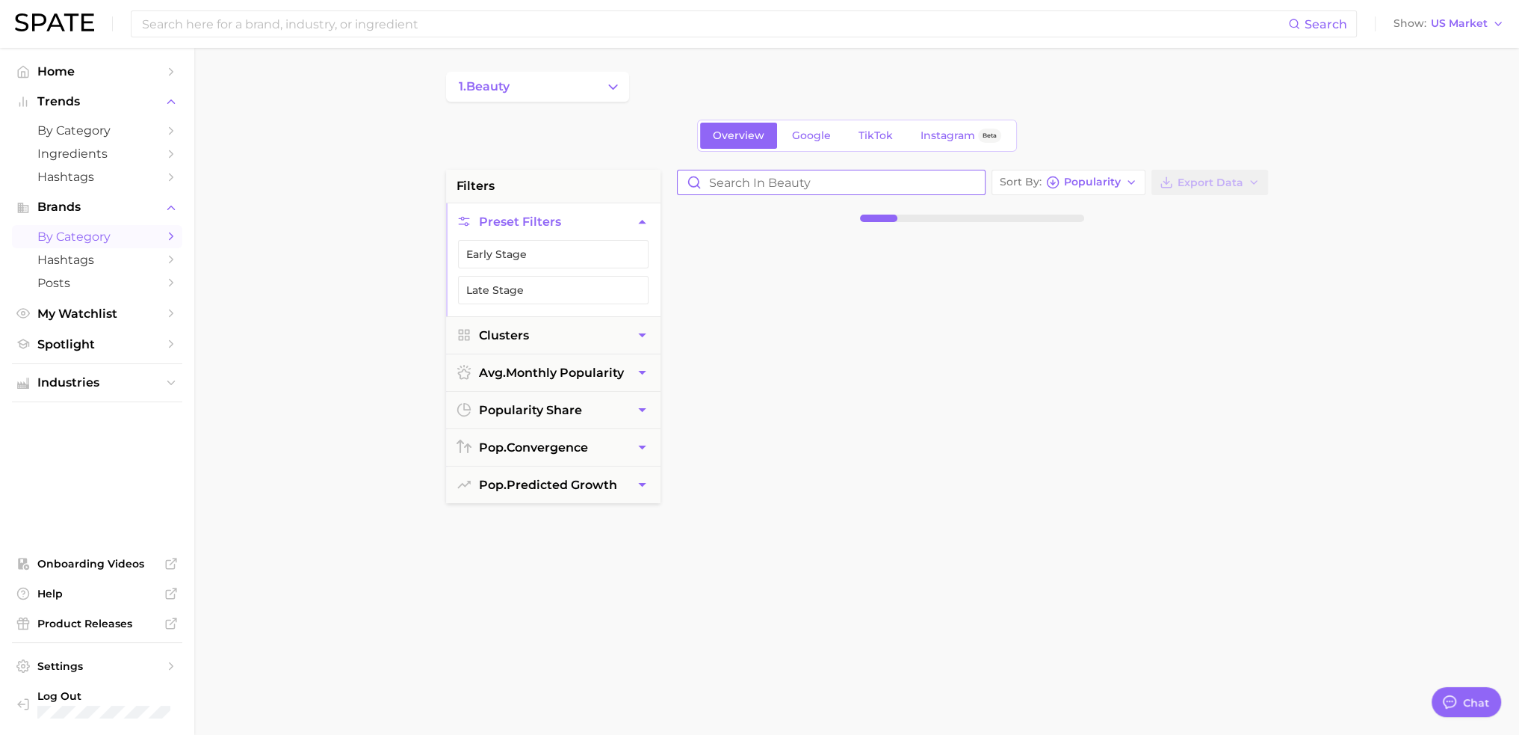
click at [764, 185] on input "Search in beauty" at bounding box center [831, 182] width 307 height 24
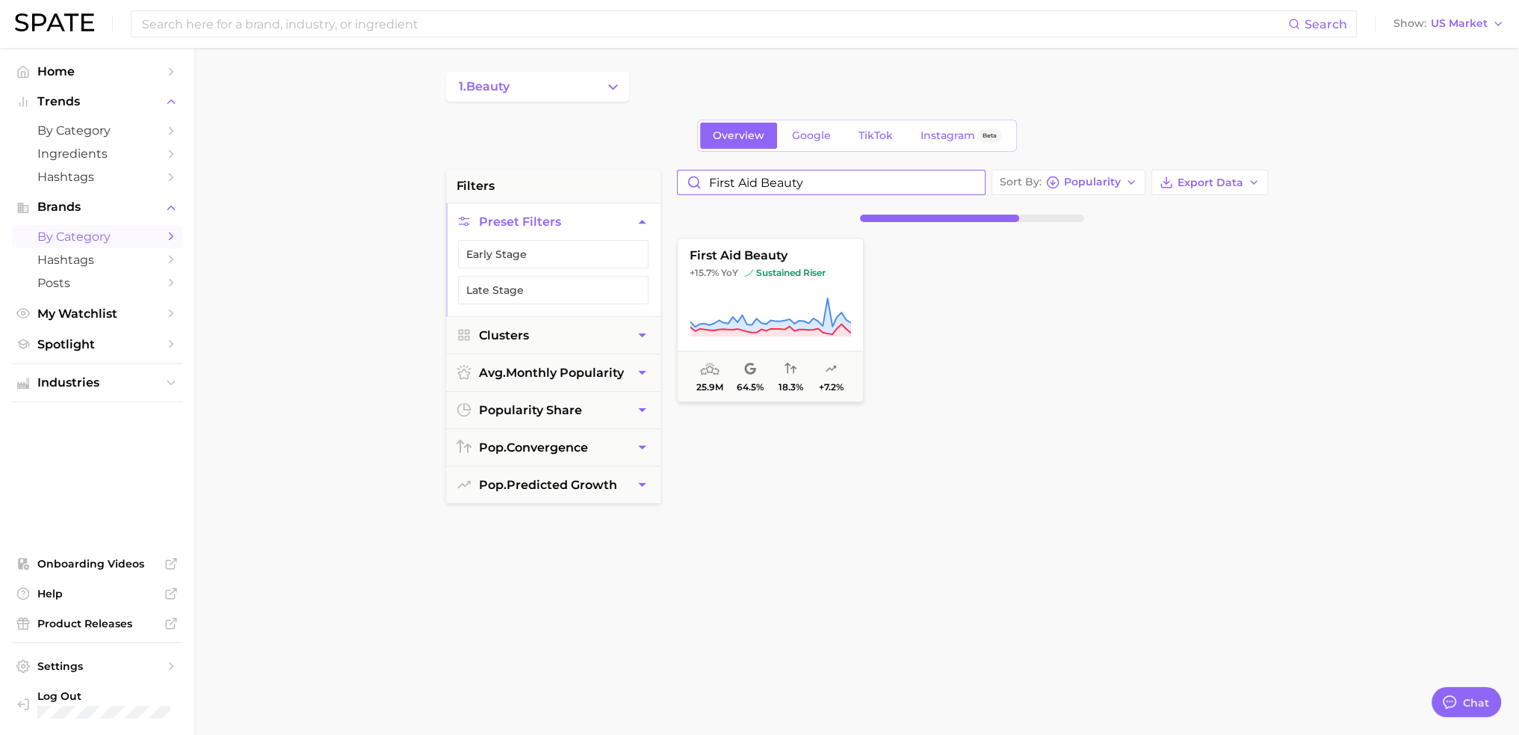
type input "First Aid Beauty"
click at [797, 288] on button "first aid beauty +15.7% YoY sustained riser 25.9m 64.5% 18.3% +7.2%" at bounding box center [770, 320] width 187 height 164
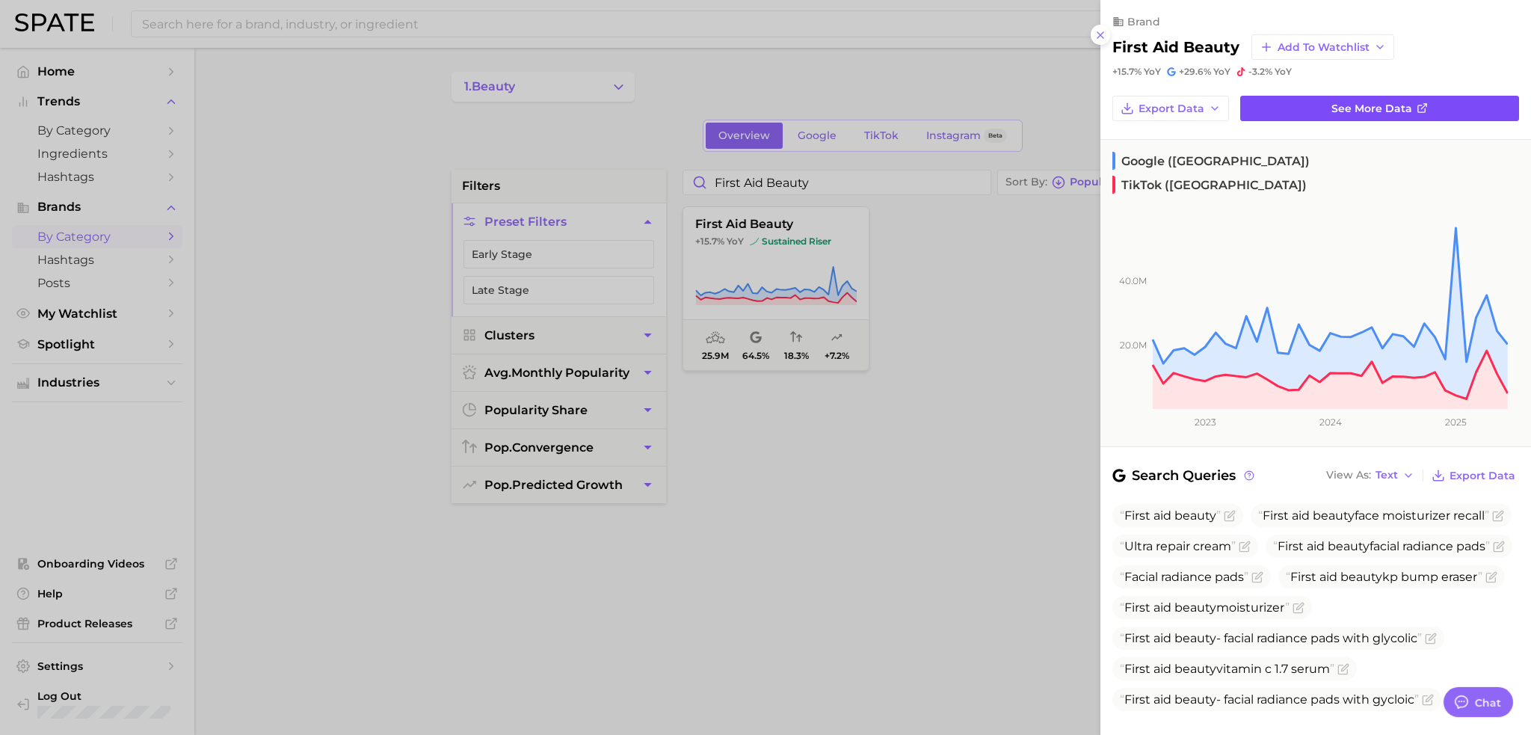
click at [1455, 110] on link "See more data" at bounding box center [1379, 108] width 279 height 25
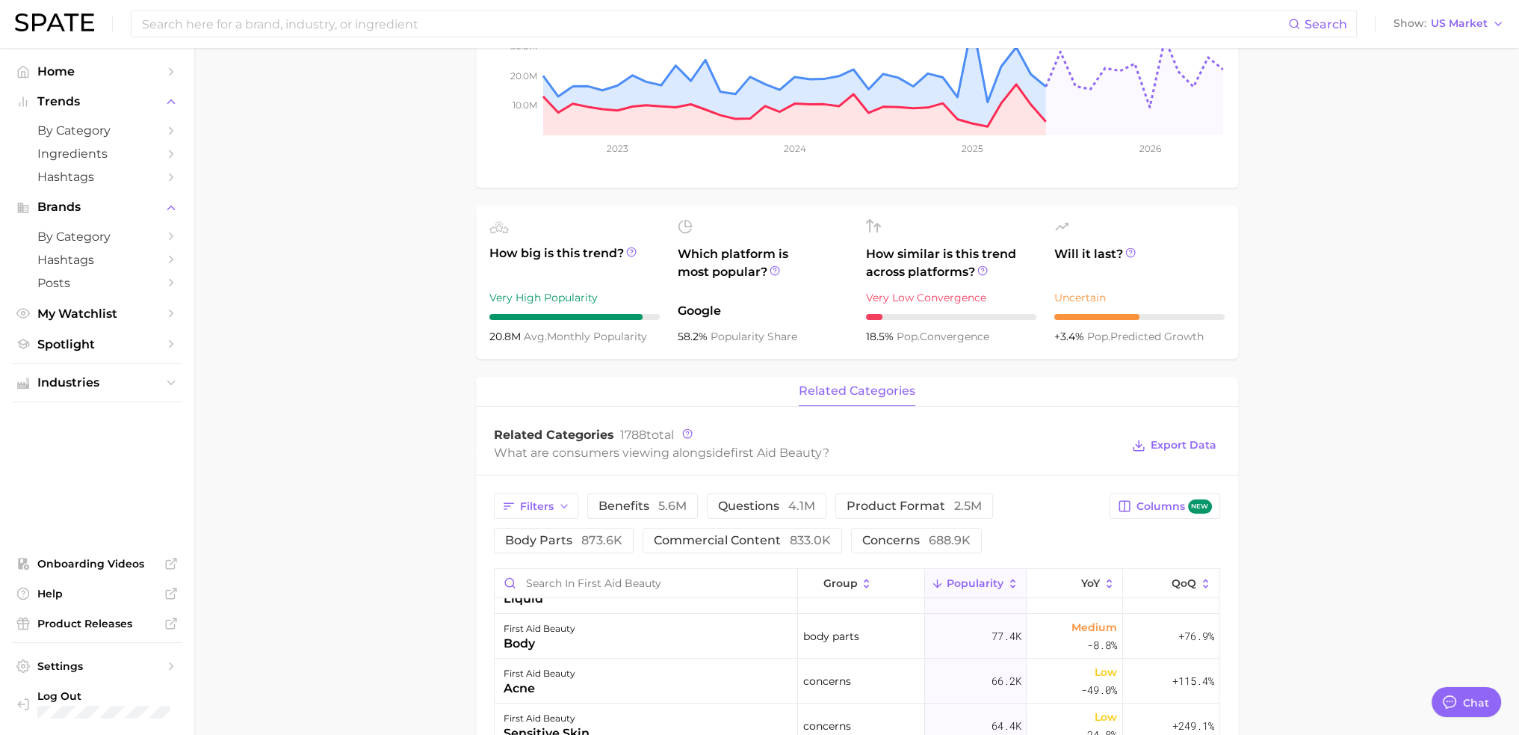
scroll to position [272, 0]
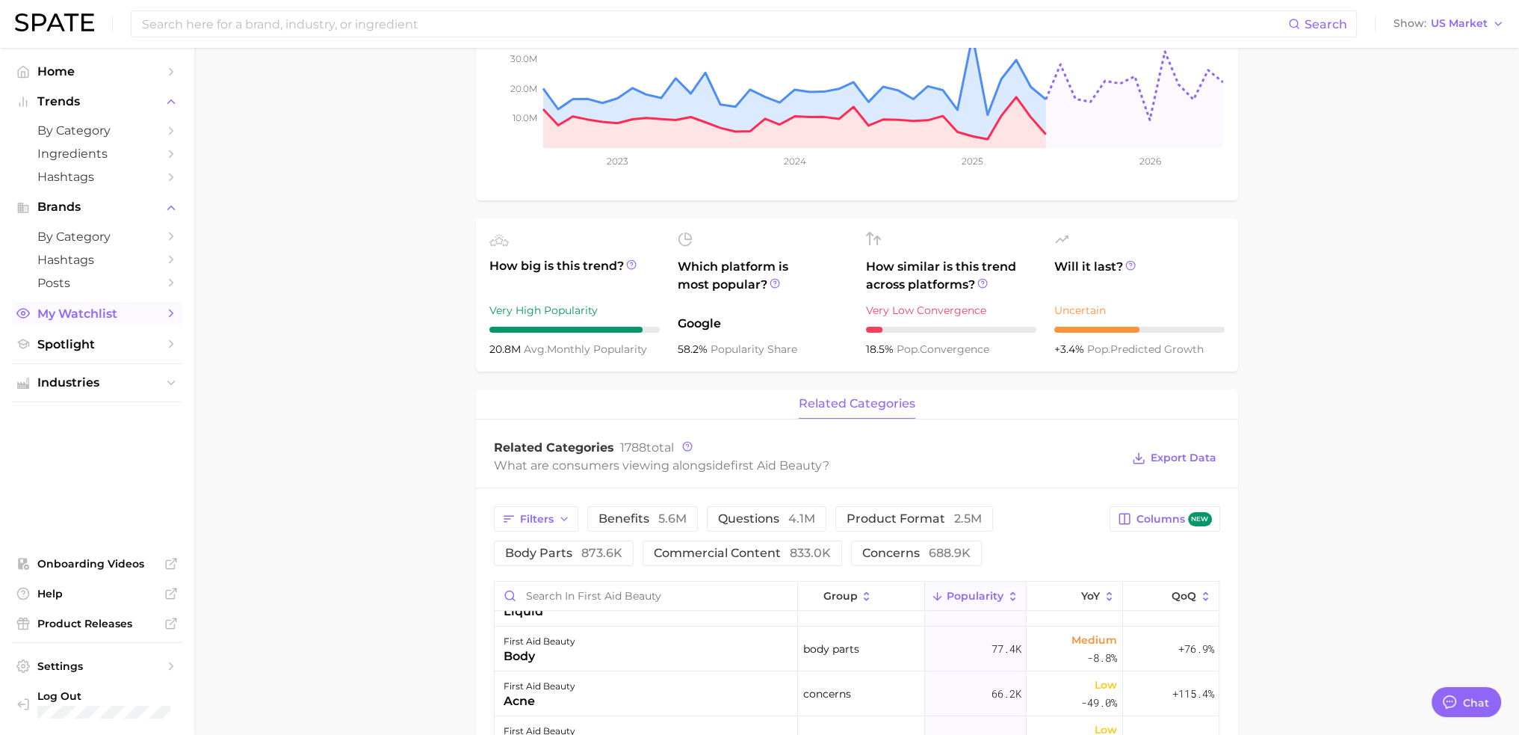
click at [135, 312] on span "My Watchlist" at bounding box center [97, 313] width 120 height 14
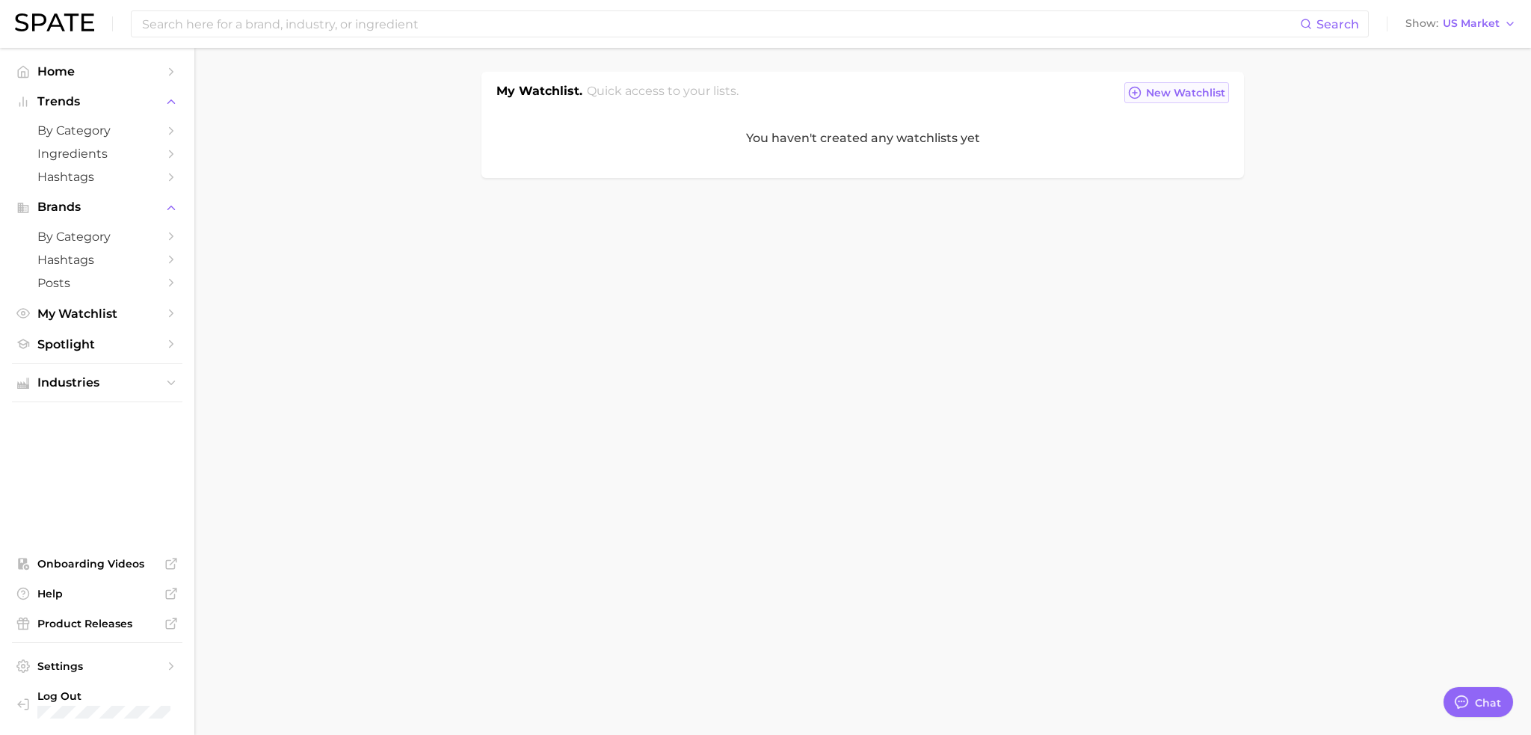
click at [1187, 90] on span "New Watchlist" at bounding box center [1185, 93] width 79 height 13
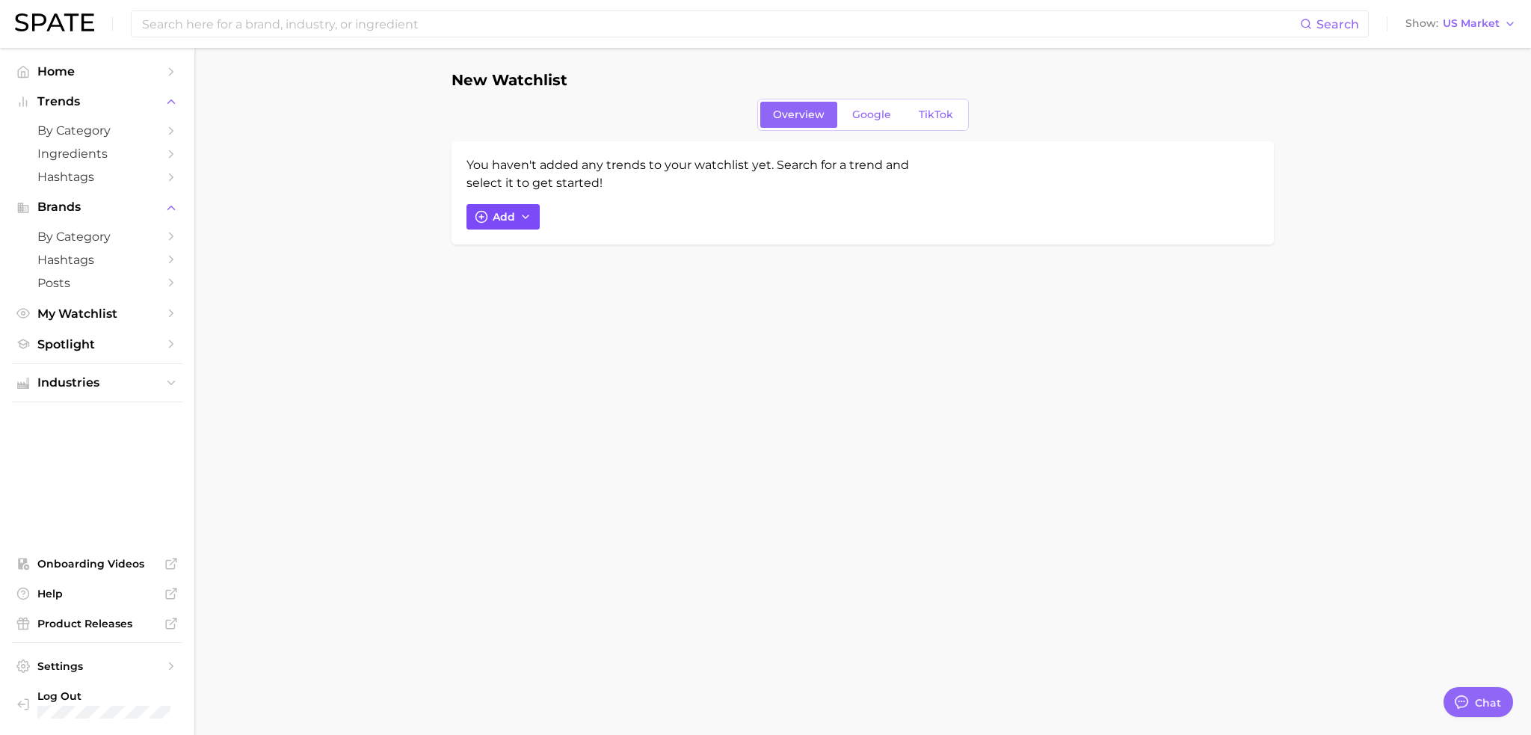
click at [516, 210] on button "Add" at bounding box center [502, 216] width 73 height 25
type input "First Aid"
click at [568, 427] on span "first aid beauty" at bounding box center [535, 433] width 84 height 13
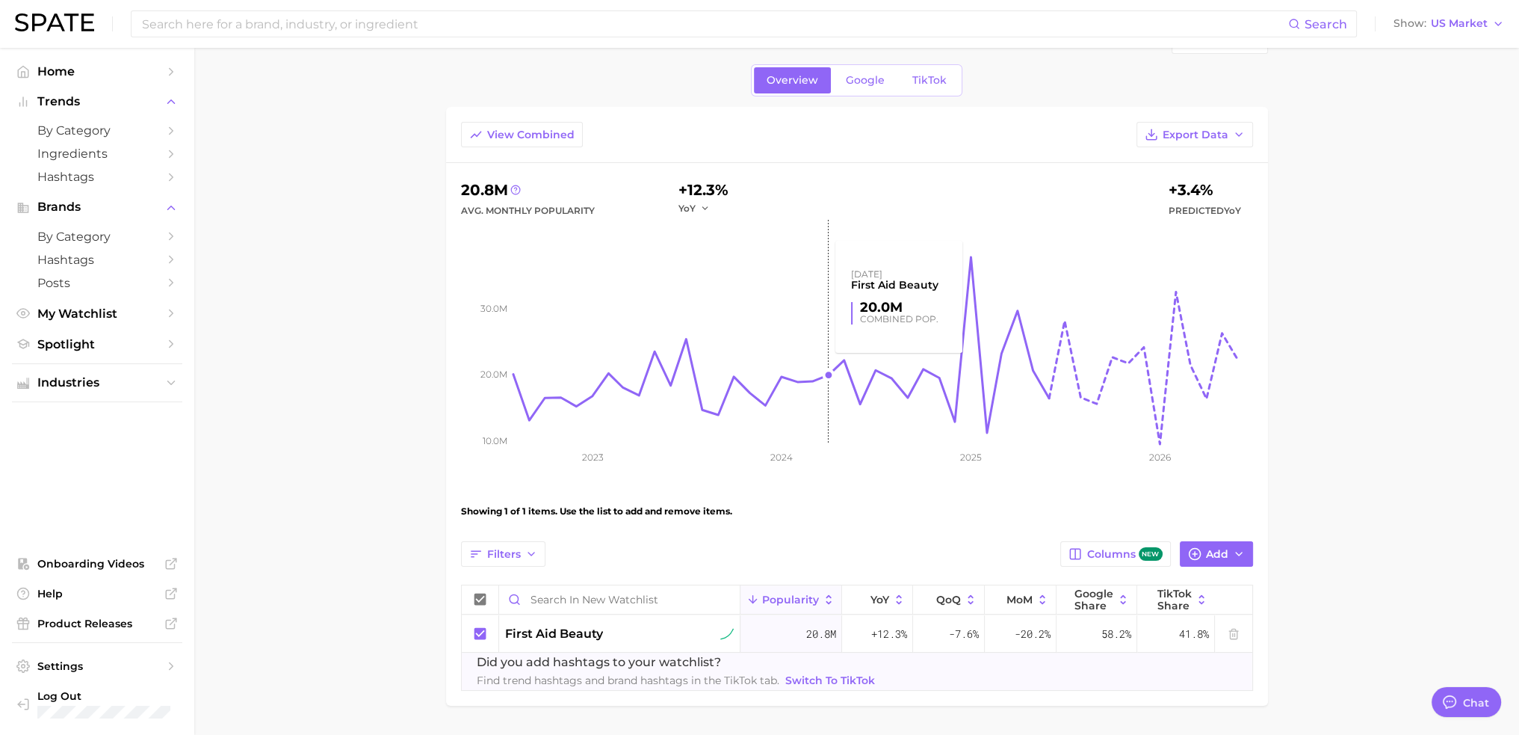
scroll to position [87, 0]
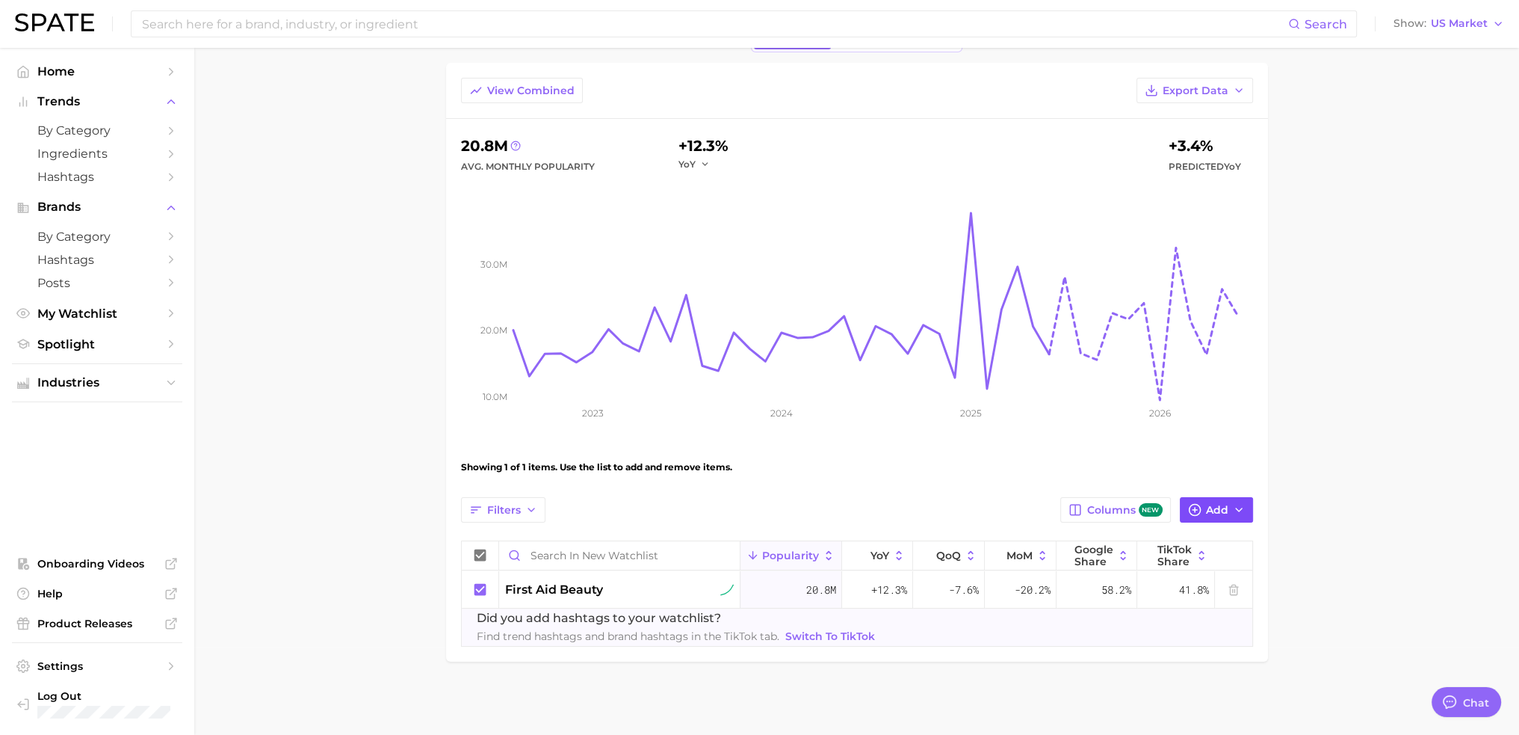
click at [1214, 510] on span "Add" at bounding box center [1217, 510] width 22 height 13
type input "C"
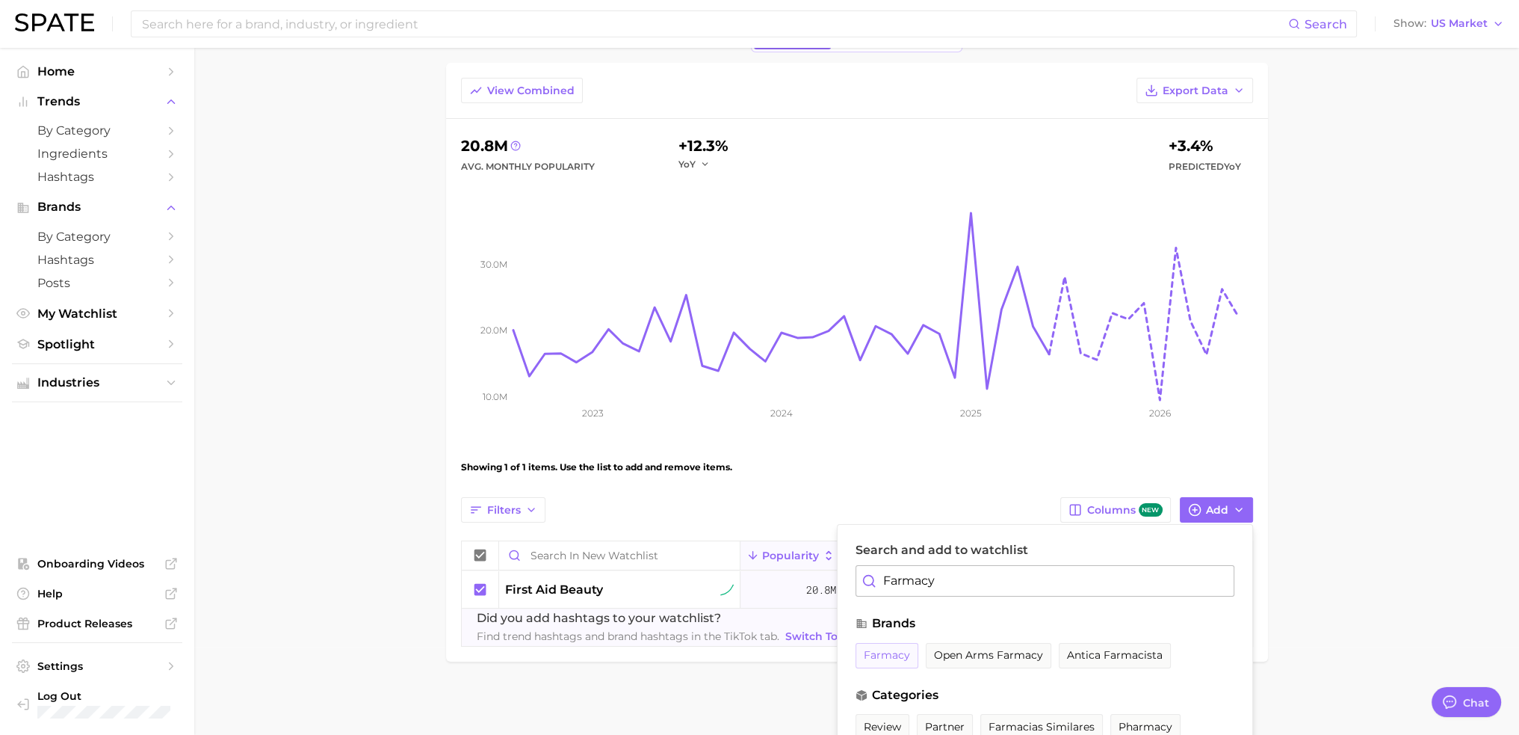
click at [898, 655] on span "farmacy" at bounding box center [887, 655] width 46 height 13
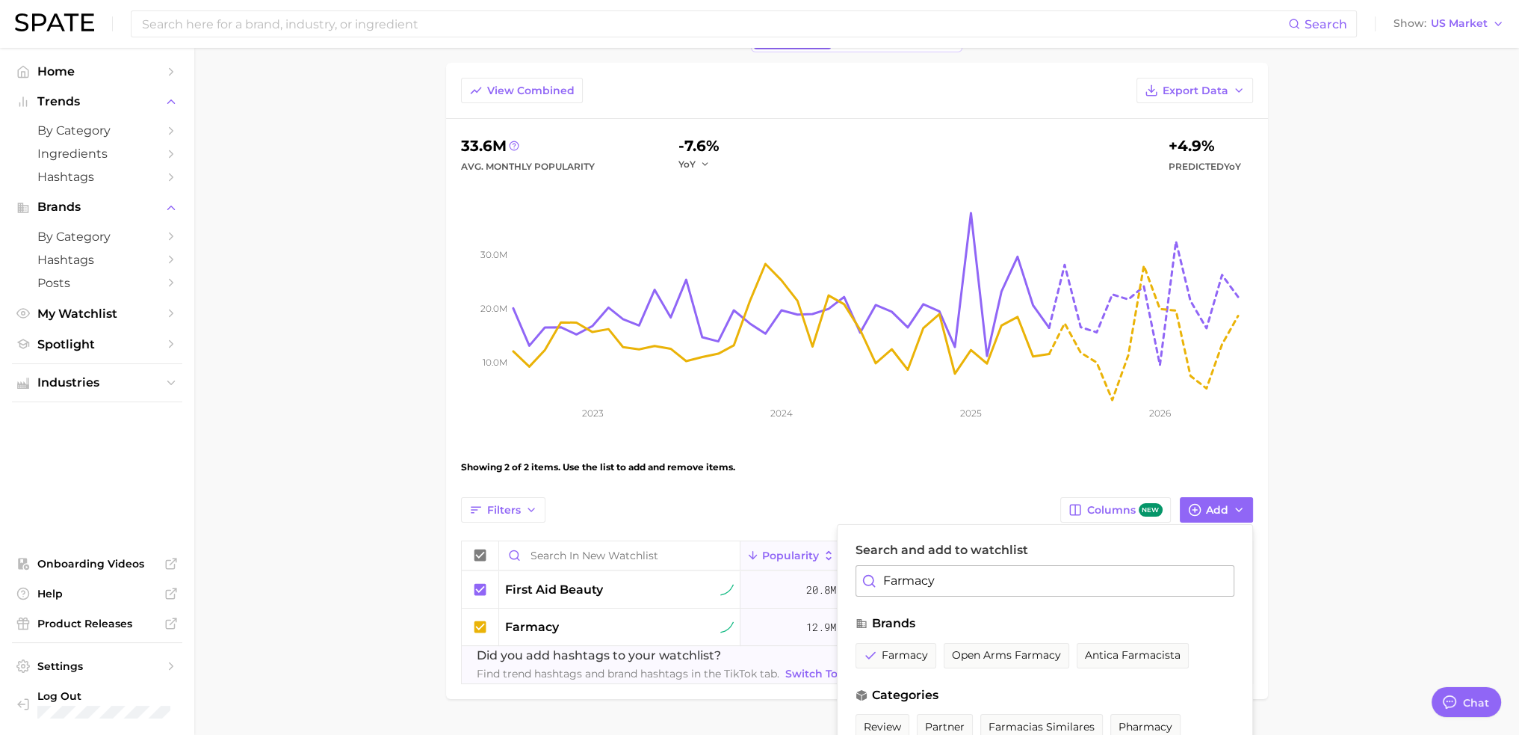
click at [983, 583] on input "Farmacy" at bounding box center [1045, 580] width 379 height 31
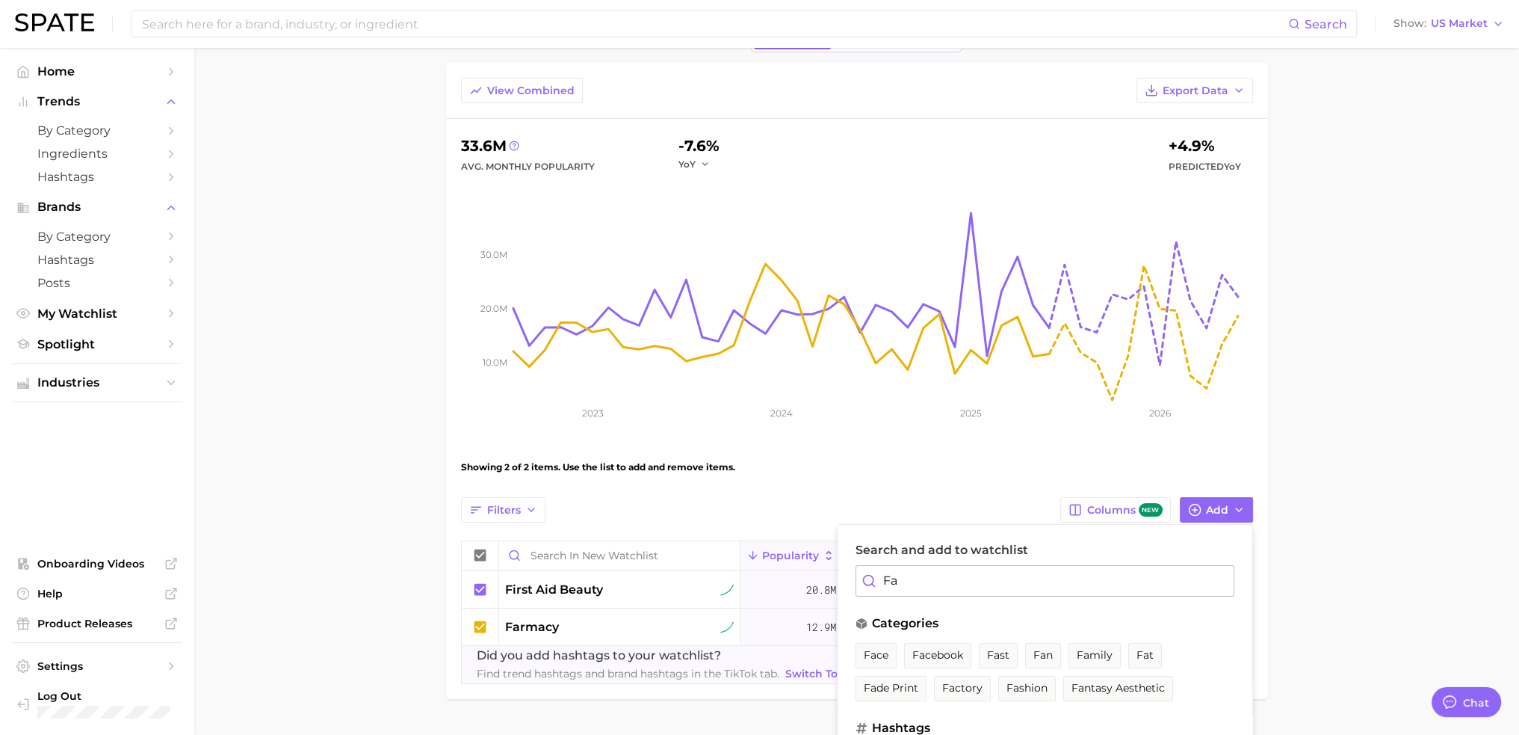
type input "F"
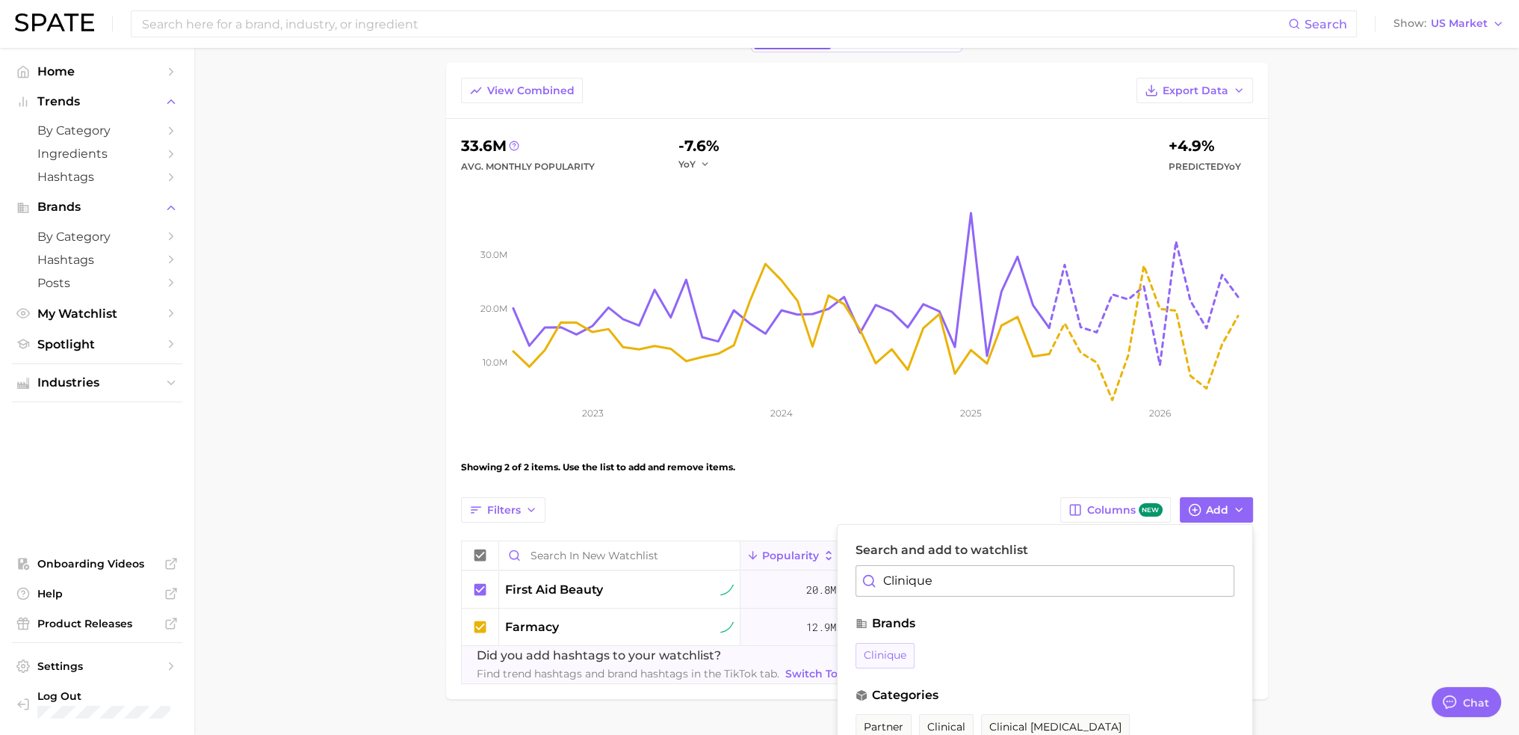
type input "Clinique"
click at [883, 654] on span "clinique" at bounding box center [885, 655] width 43 height 13
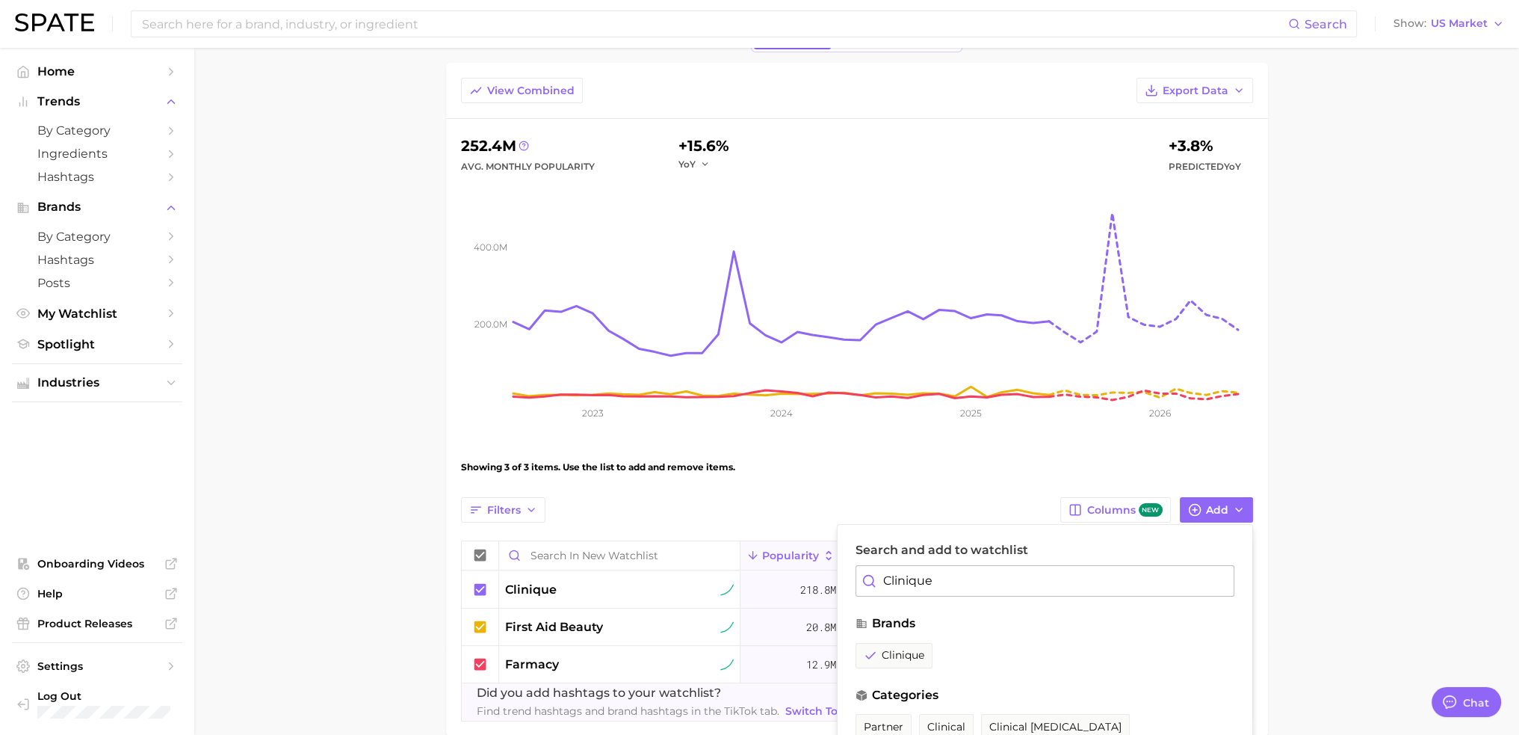
click at [1417, 364] on main "New Watchlist Settings Overview Google TikTok View Combined Export Data 252.4m …" at bounding box center [856, 385] width 1325 height 851
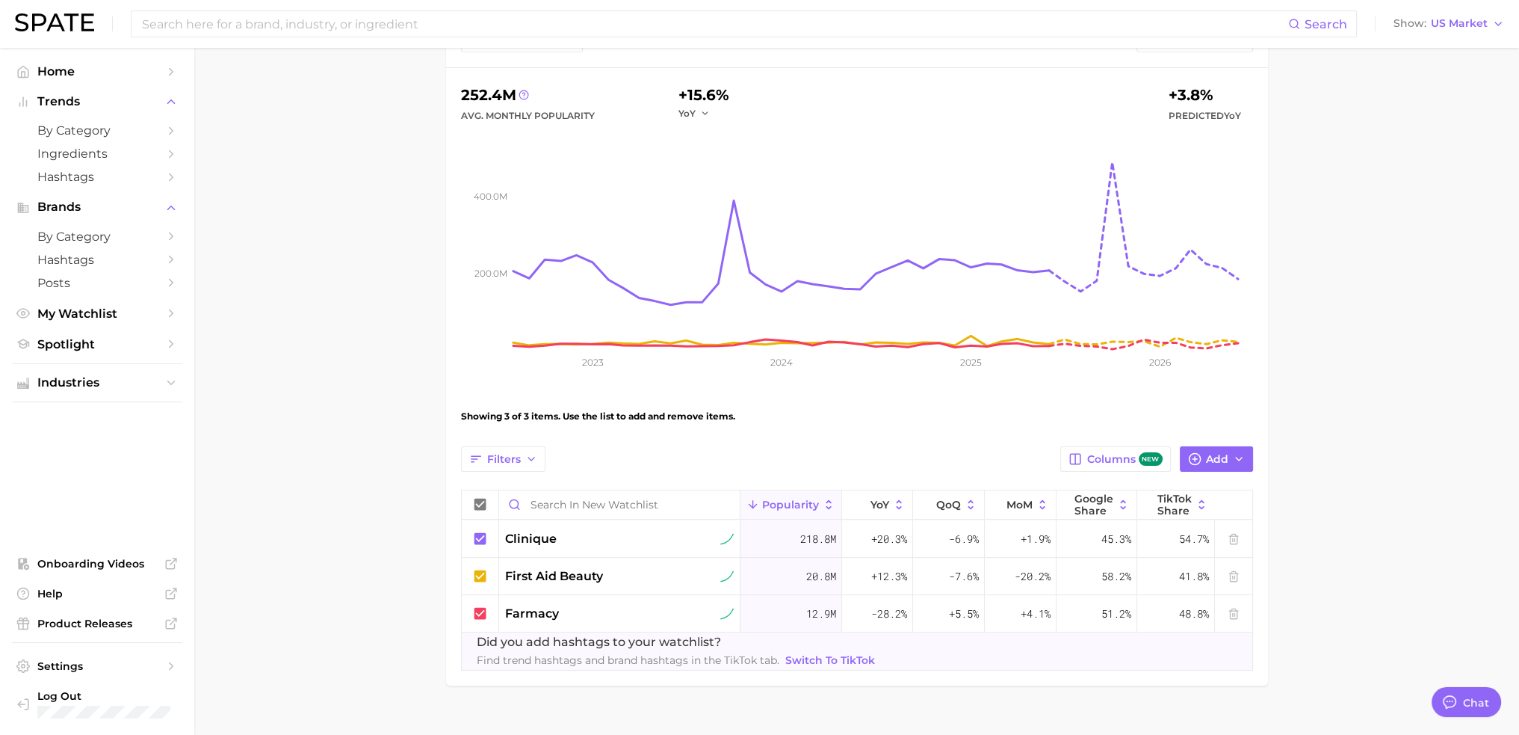
scroll to position [162, 0]
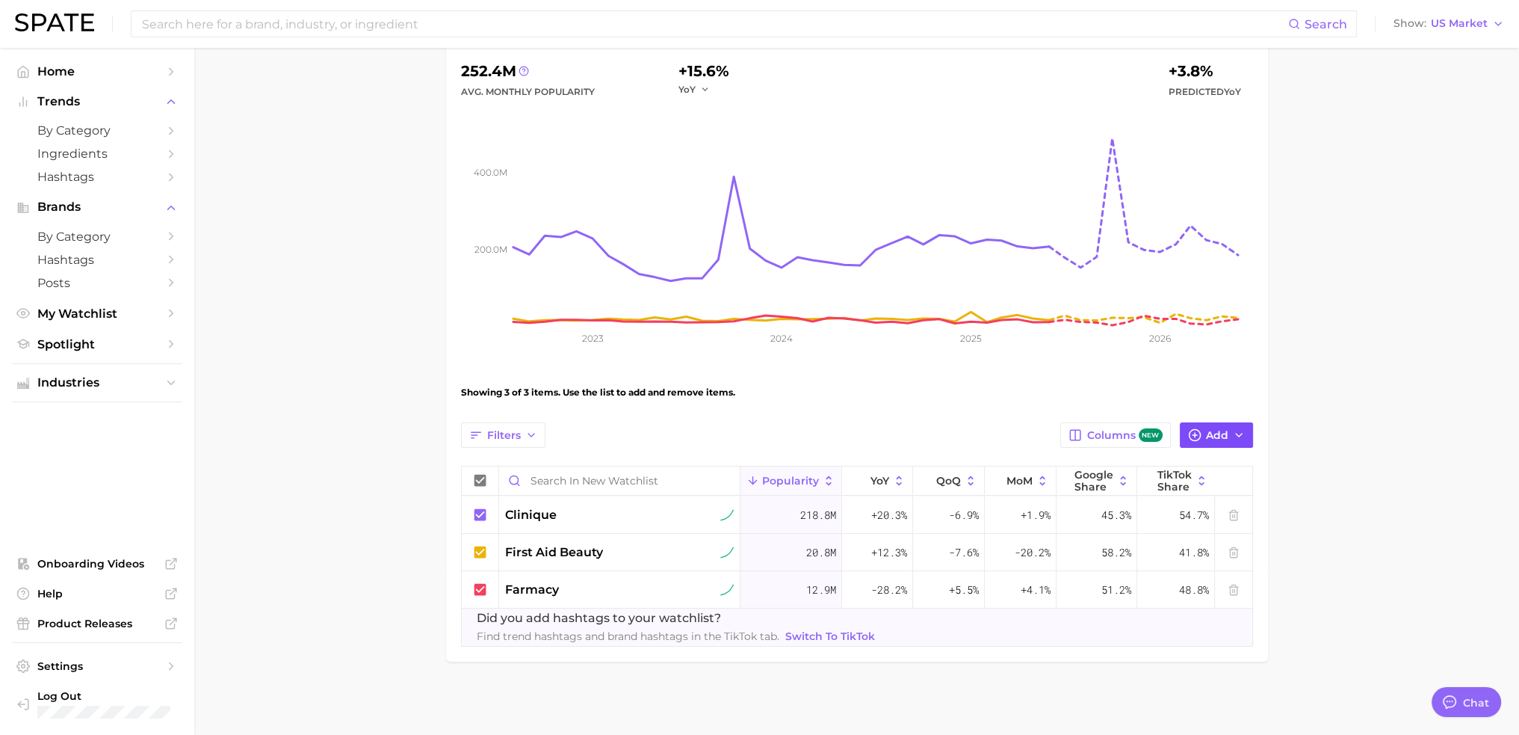
click at [1236, 445] on button "Add" at bounding box center [1216, 434] width 73 height 25
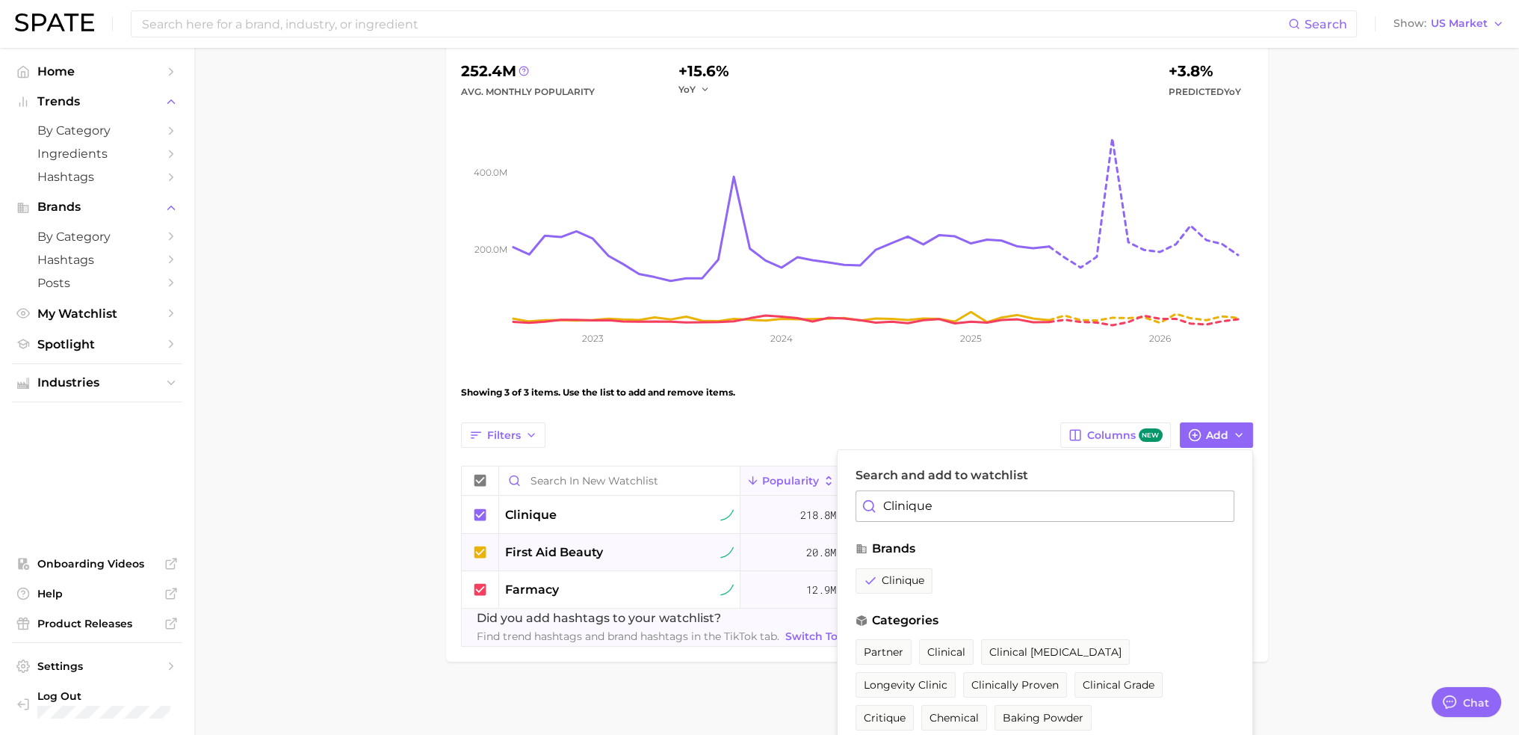
drag, startPoint x: 1082, startPoint y: 513, endPoint x: 825, endPoint y: 534, distance: 257.9
click at [825, 534] on div "Filters Columns new Add Search and add to watchlist Clinique brands clinique ca…" at bounding box center [857, 534] width 792 height 224
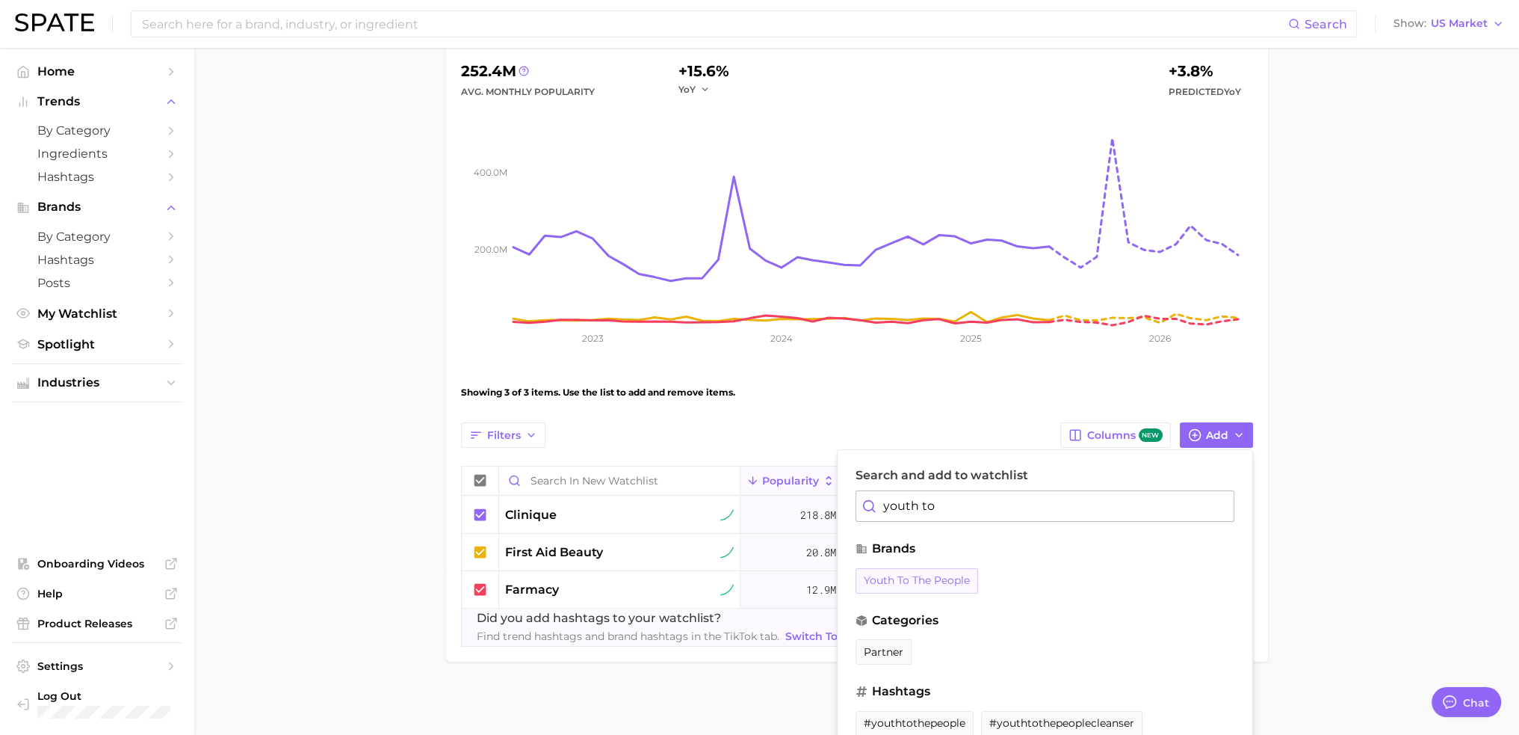
type input "youth to"
click at [901, 579] on span "youth to the people" at bounding box center [917, 580] width 106 height 13
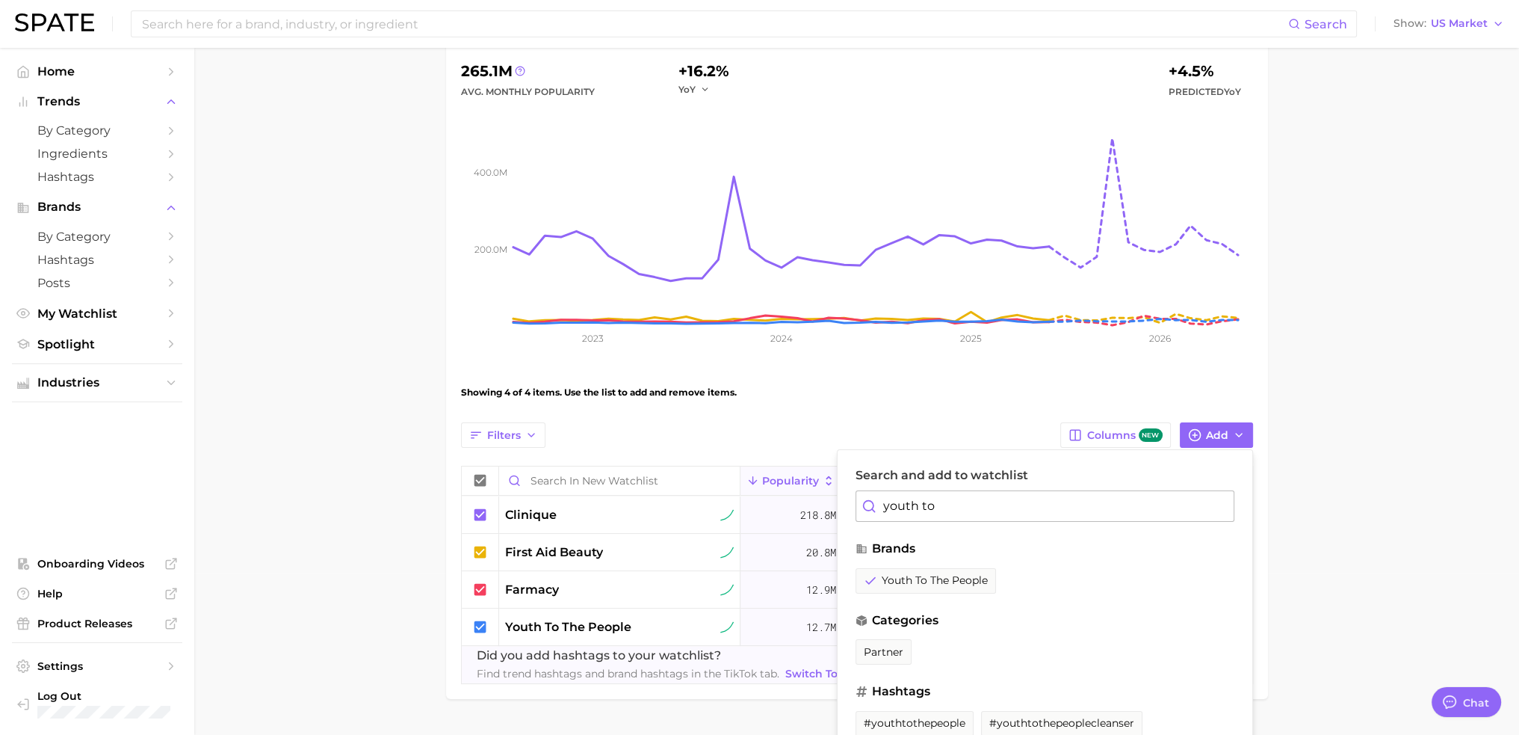
click at [1364, 391] on main "New Watchlist Settings Overview Google TikTok View Combined Export Data 265.1m …" at bounding box center [856, 330] width 1325 height 888
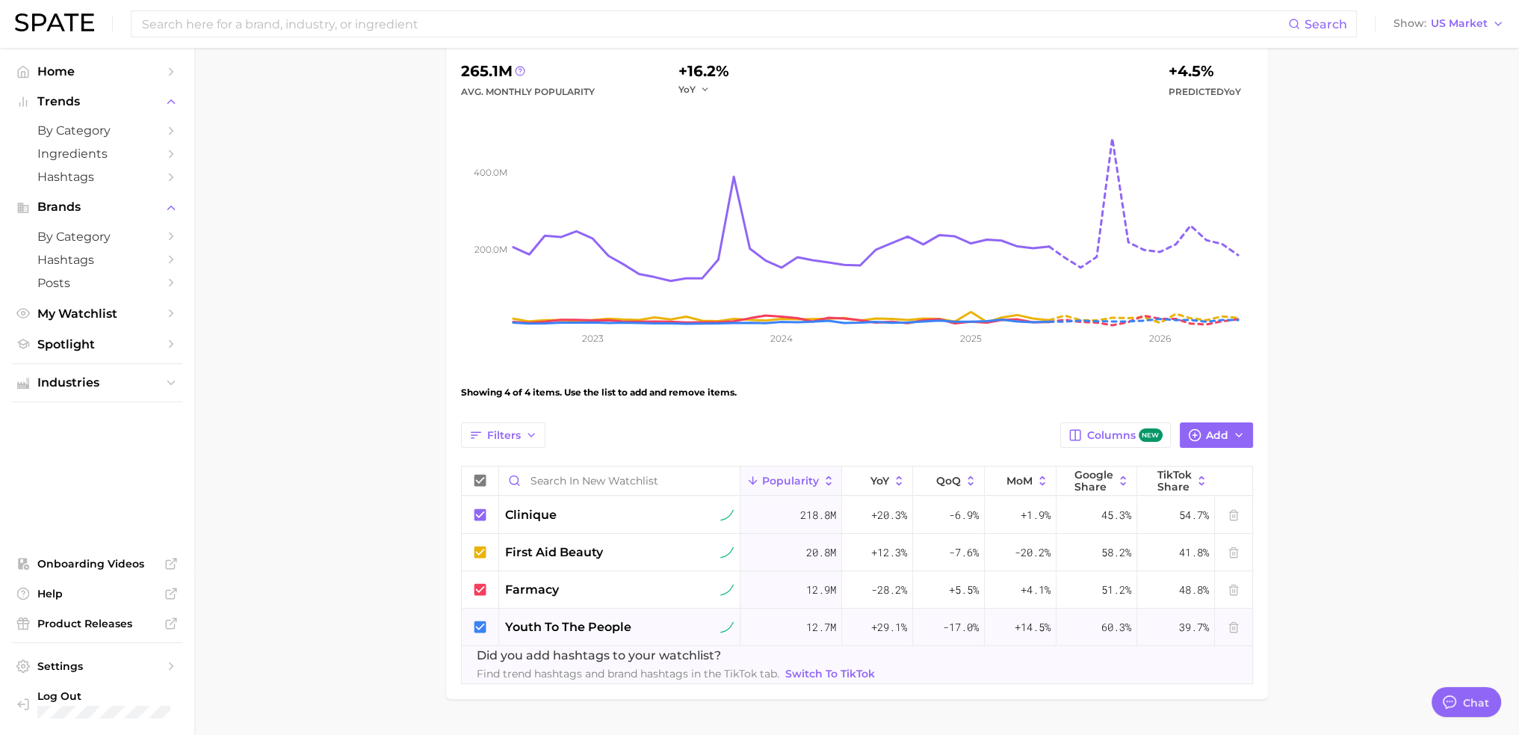
click at [478, 624] on icon at bounding box center [480, 626] width 12 height 12
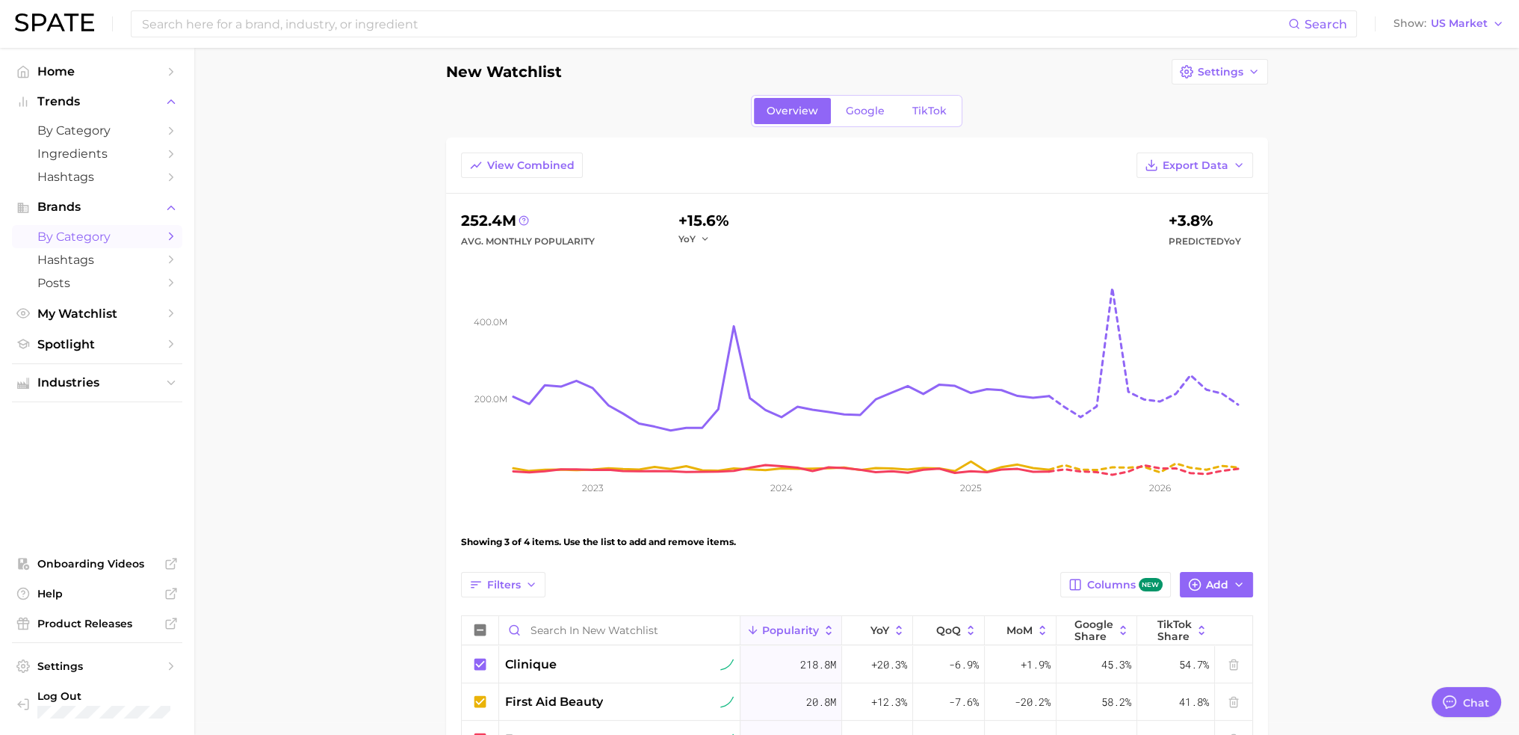
click at [94, 239] on span "by Category" at bounding box center [97, 236] width 120 height 14
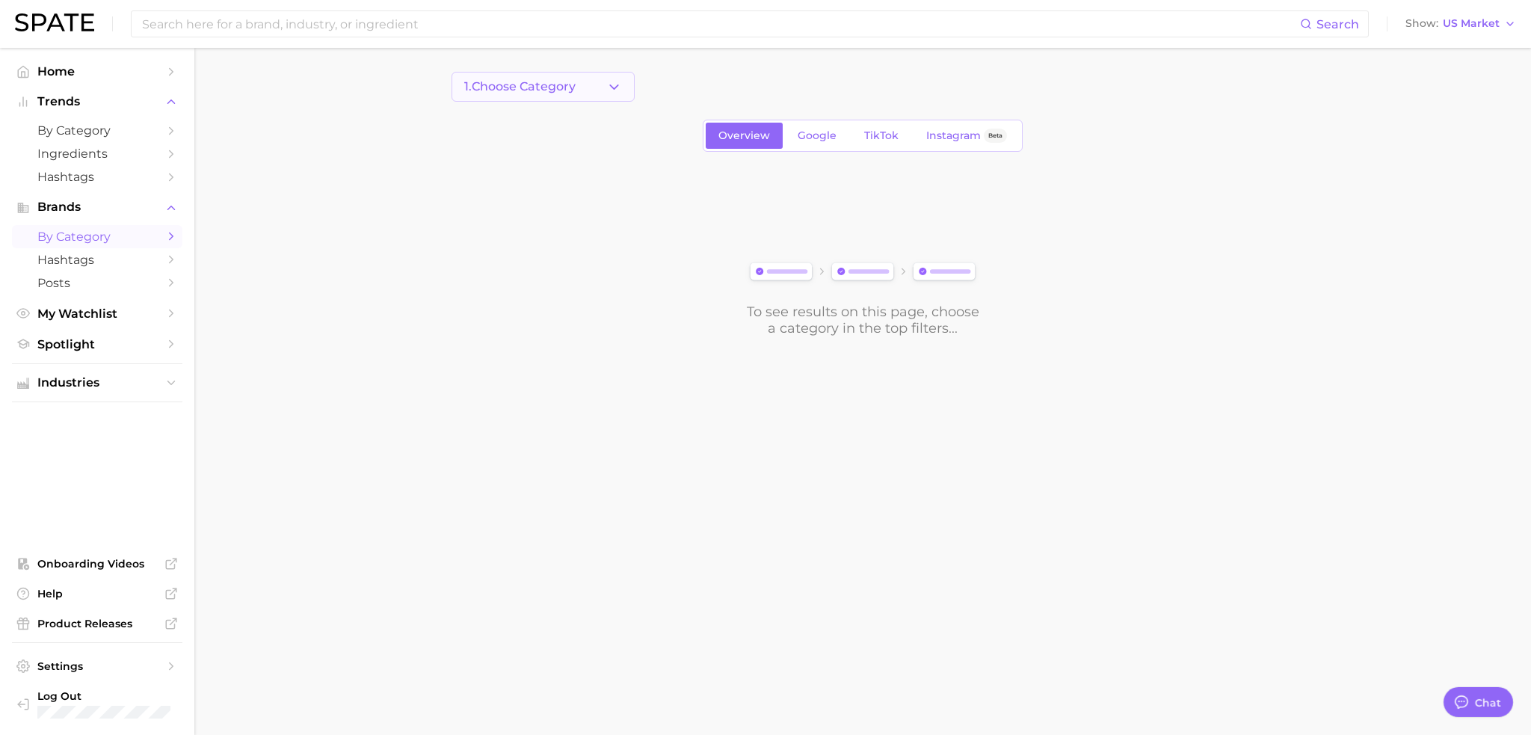
click at [543, 81] on span "1. Choose Category" at bounding box center [519, 86] width 111 height 13
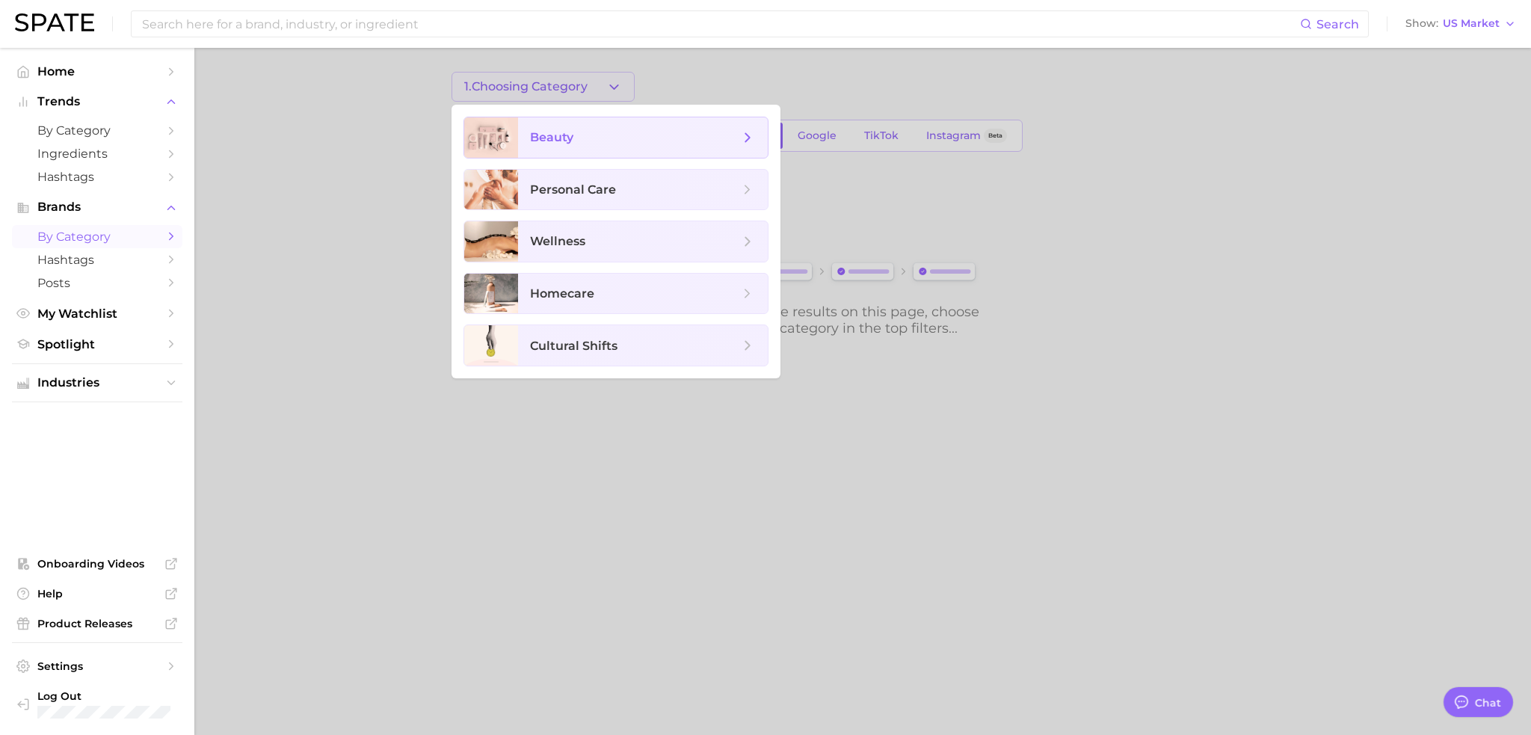
click at [558, 132] on span "beauty" at bounding box center [551, 137] width 43 height 14
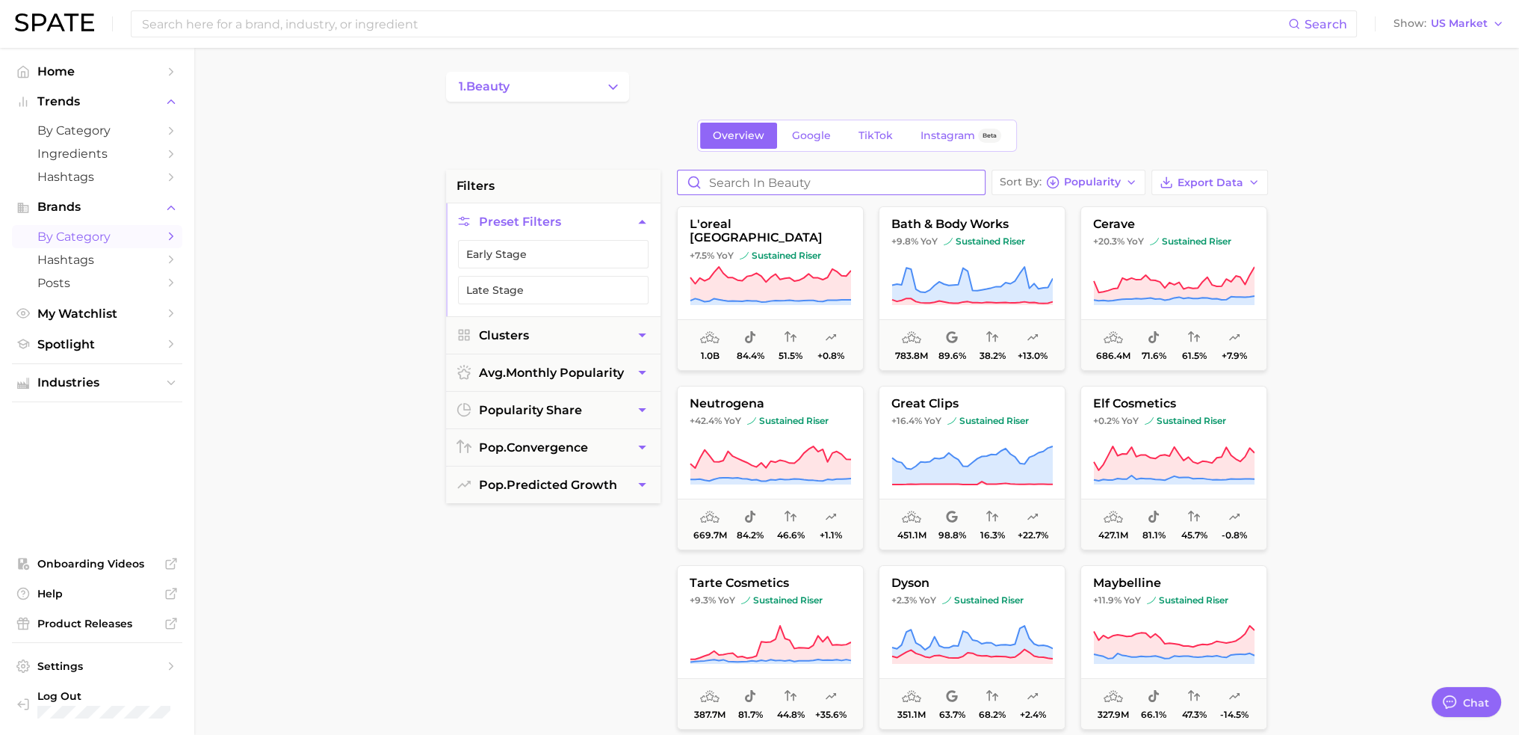
click at [826, 188] on input "Search in beauty" at bounding box center [831, 182] width 307 height 24
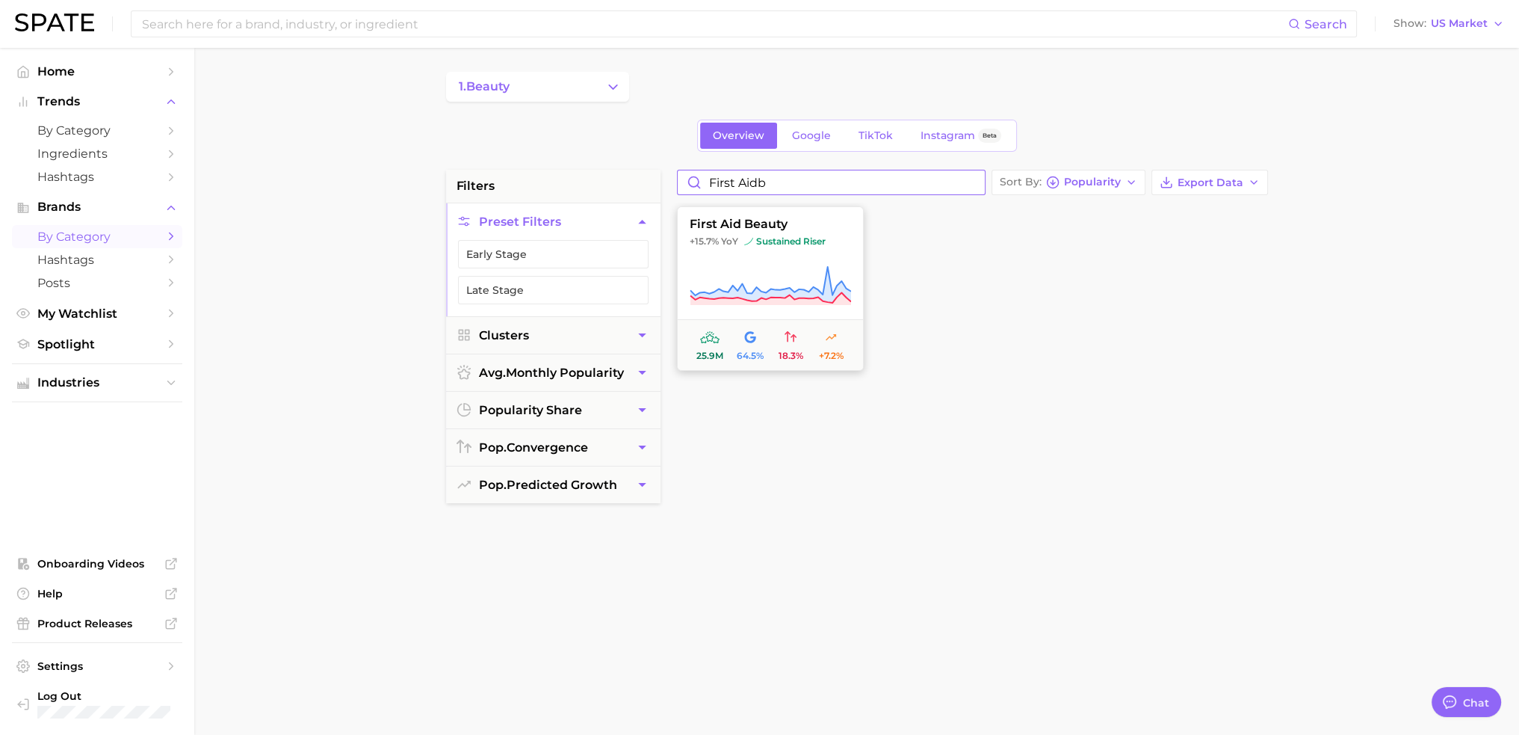
type input "first aidb"
click at [845, 229] on span "first aid beauty" at bounding box center [770, 223] width 185 height 13
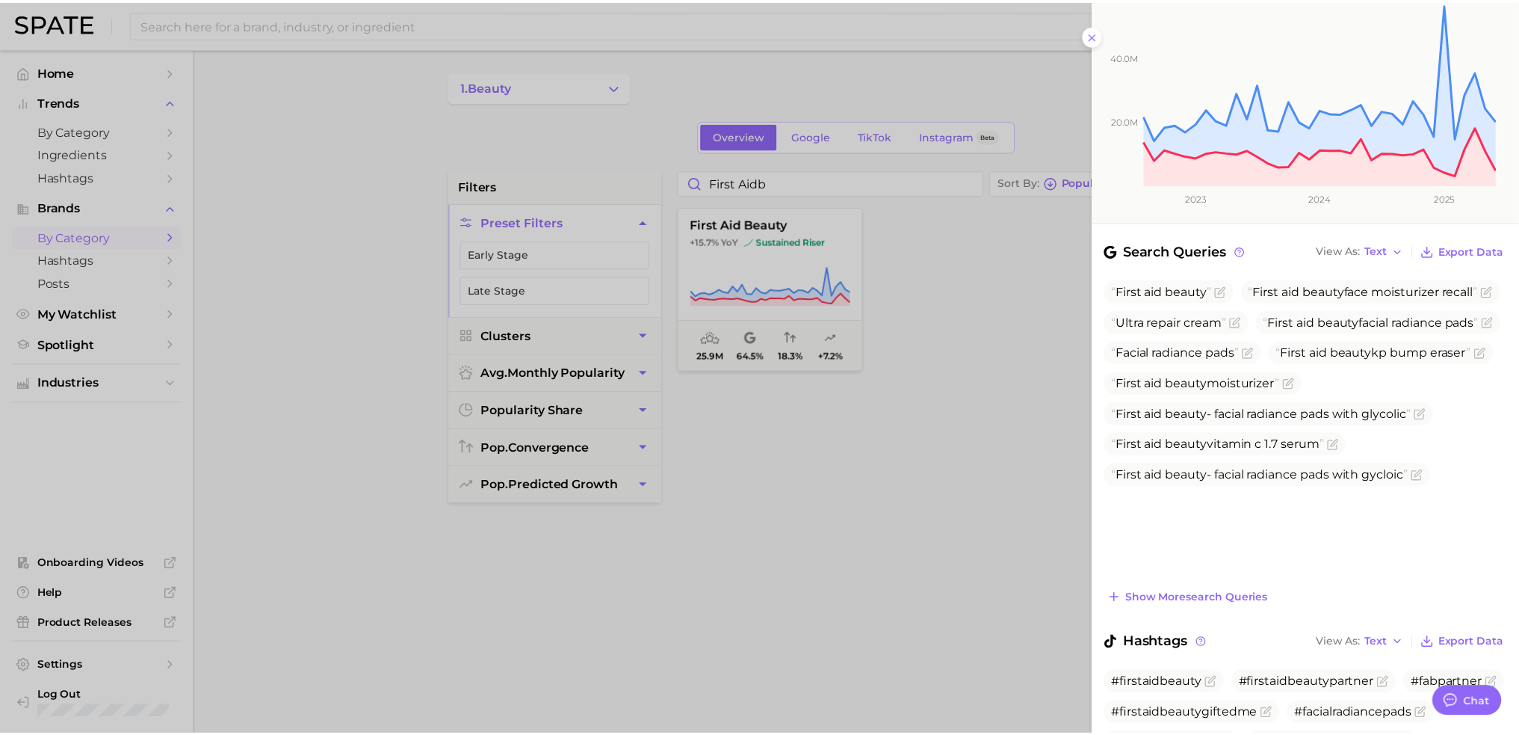
scroll to position [308, 0]
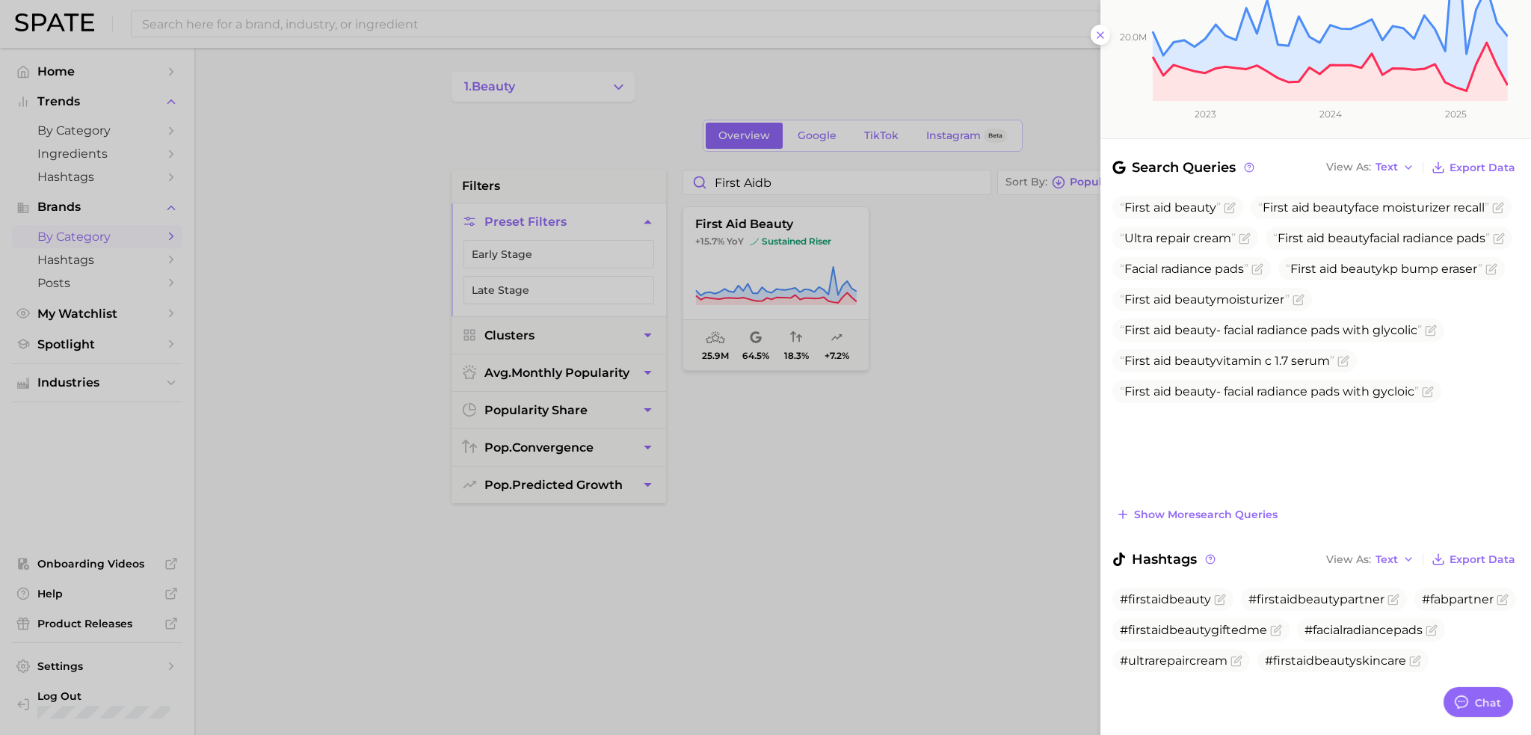
click at [850, 445] on div at bounding box center [765, 367] width 1531 height 735
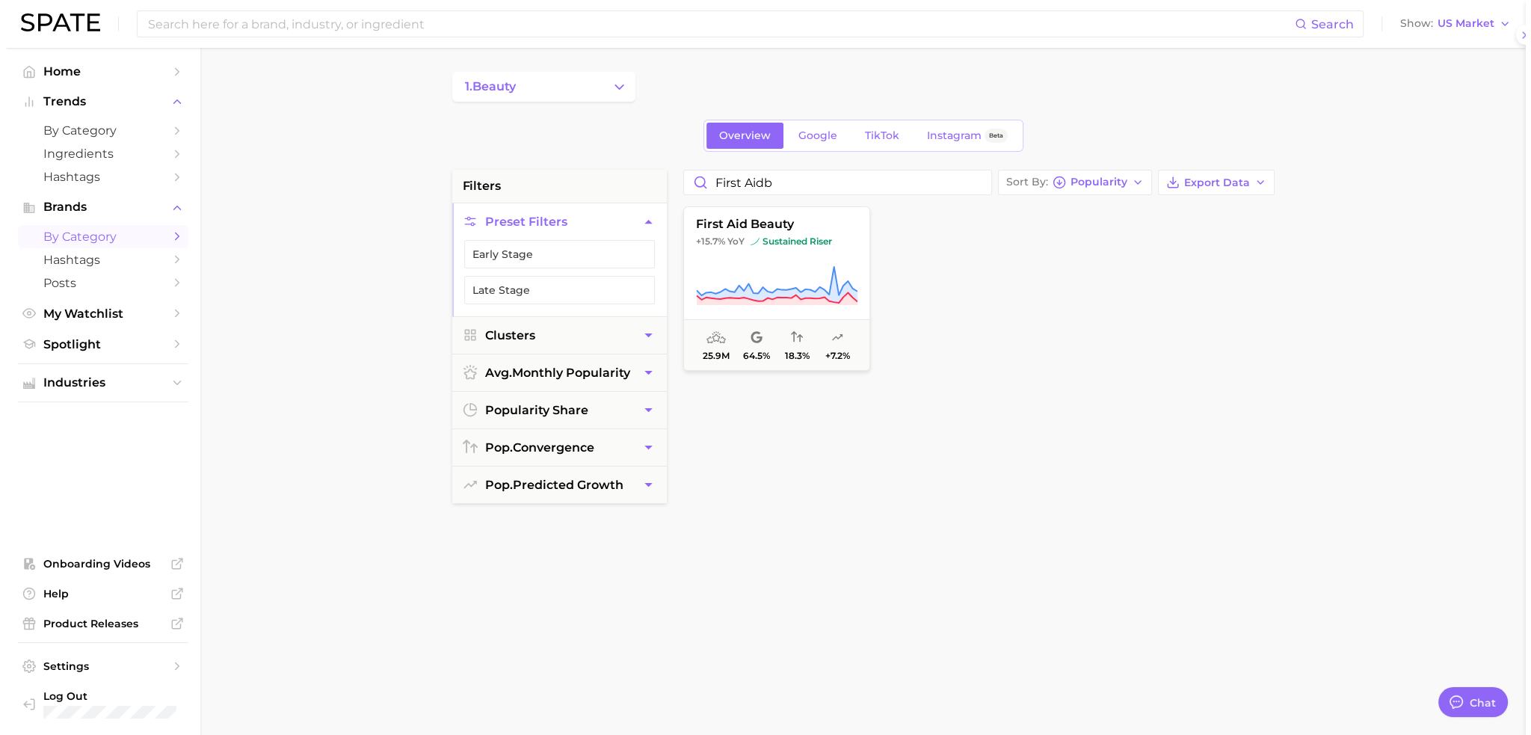
scroll to position [0, 0]
click at [876, 138] on span "TikTok" at bounding box center [876, 135] width 34 height 13
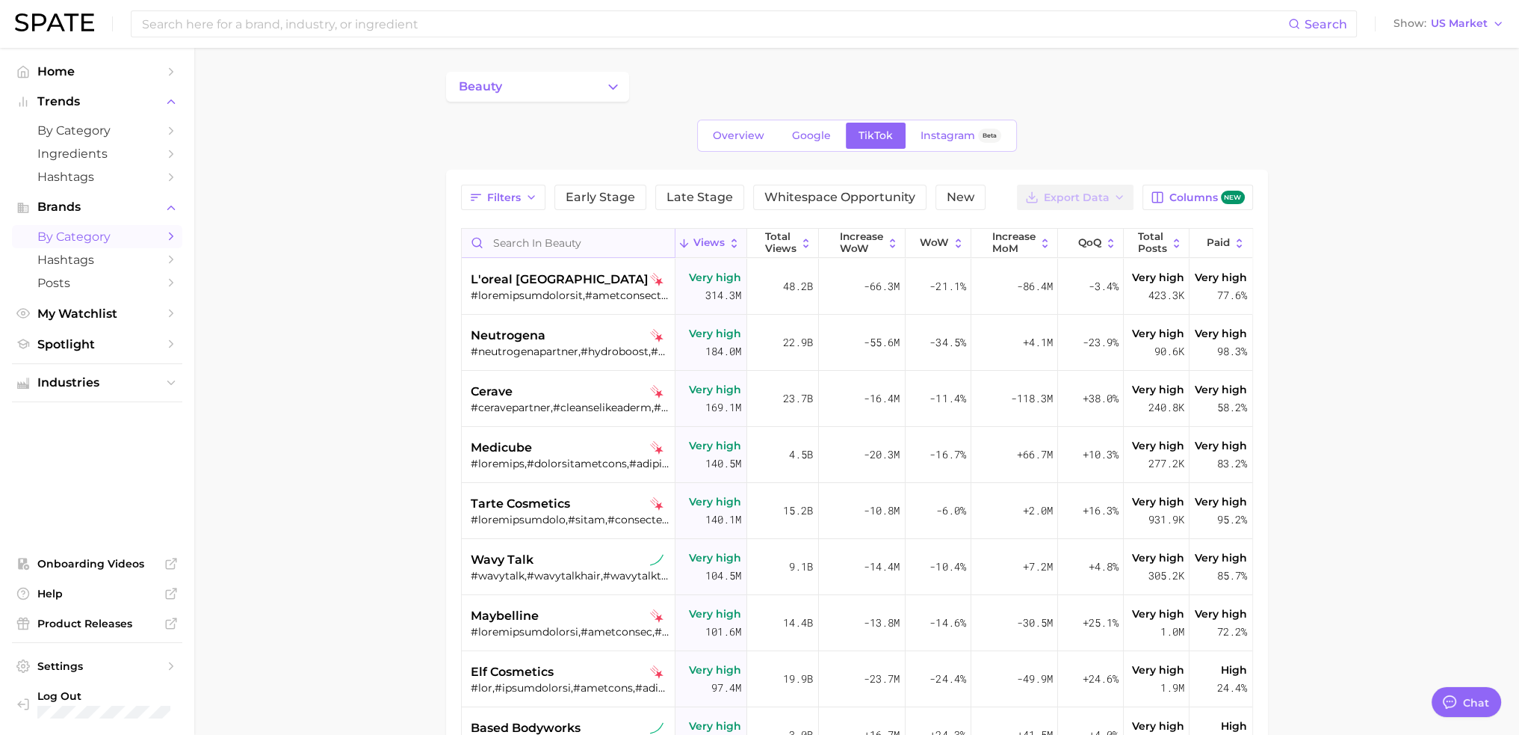
click at [558, 248] on input "Search in beauty" at bounding box center [569, 243] width 214 height 28
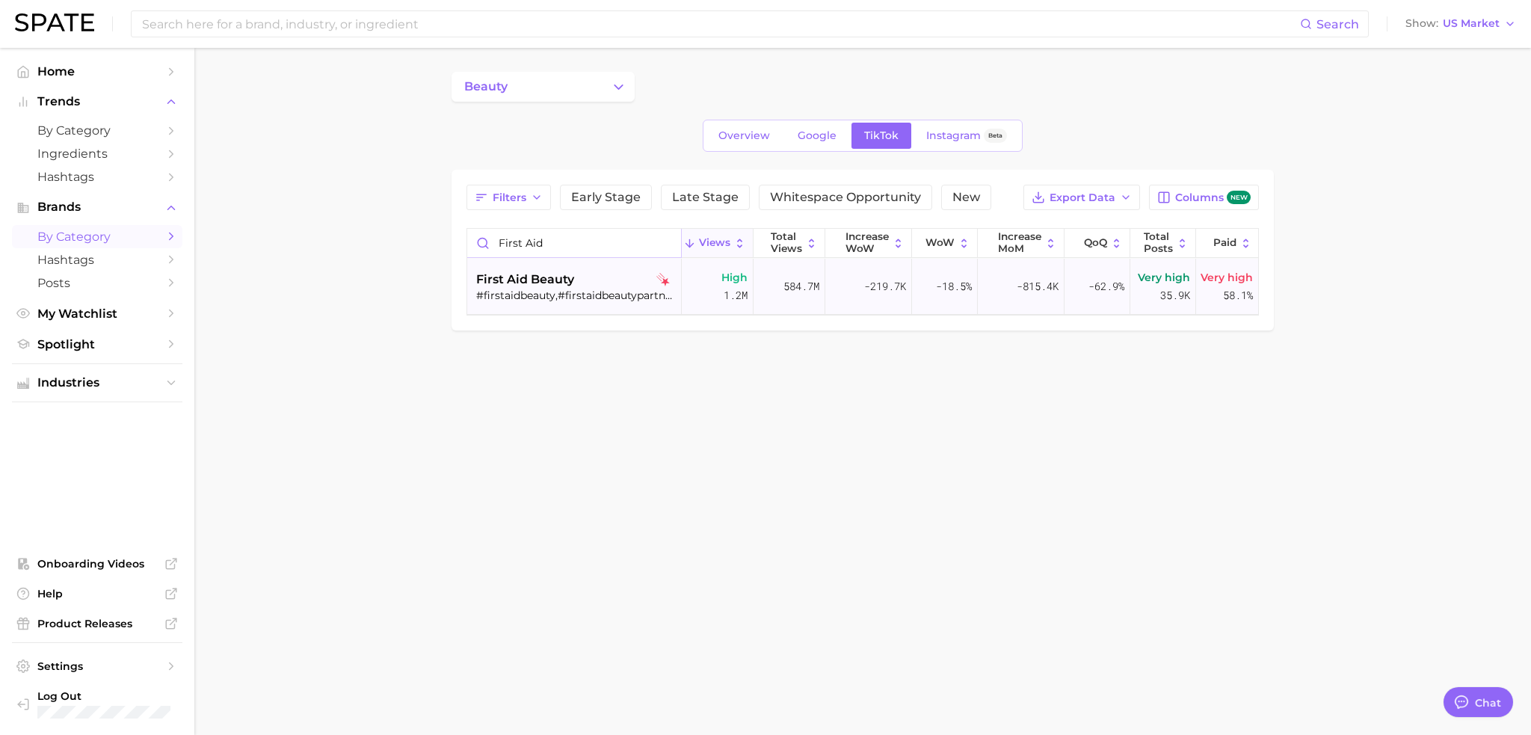
type input "first aid"
click at [649, 268] on div "first aid beauty #firstaidbeauty,#firstaidbeautypartner,#fabpartner,#firstaidbe…" at bounding box center [576, 287] width 200 height 56
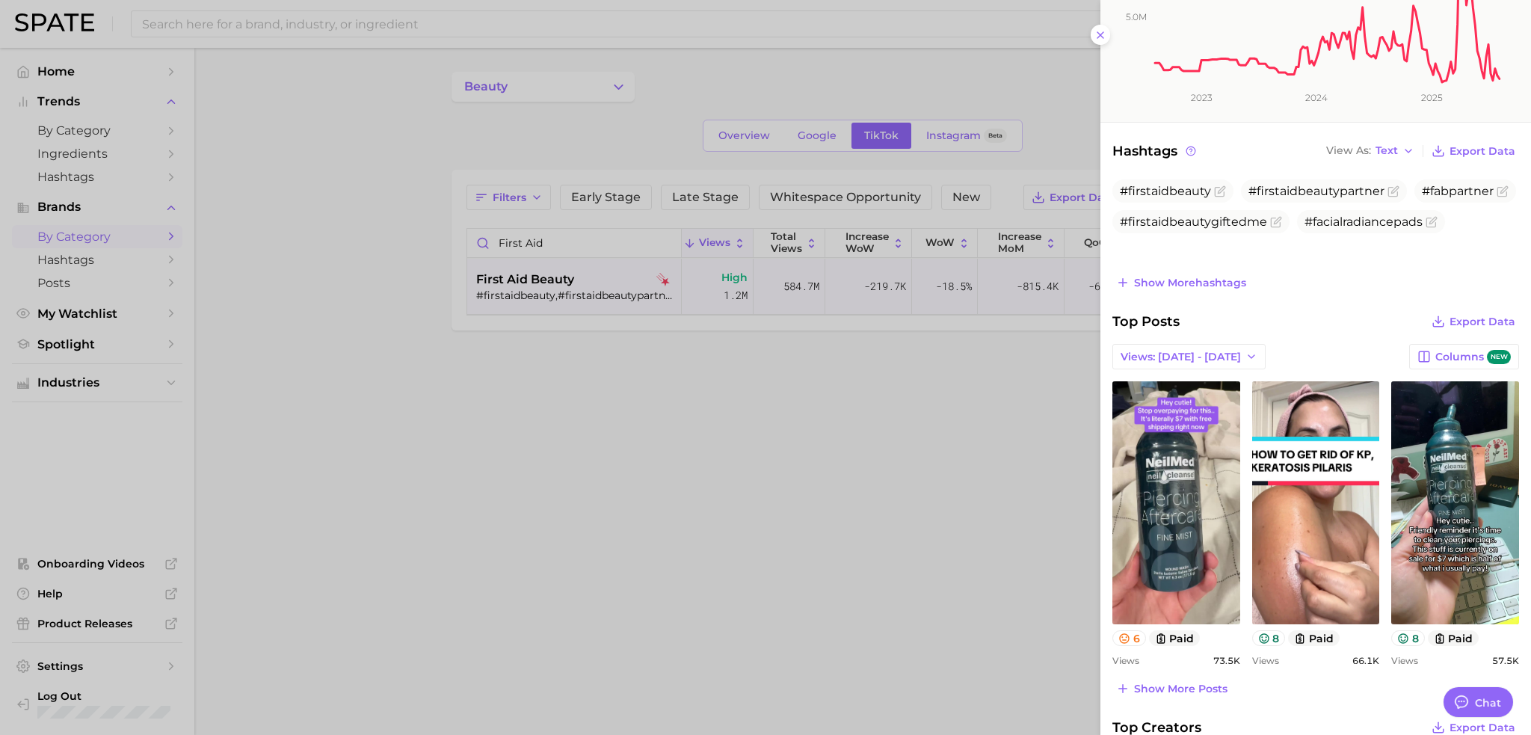
scroll to position [299, 0]
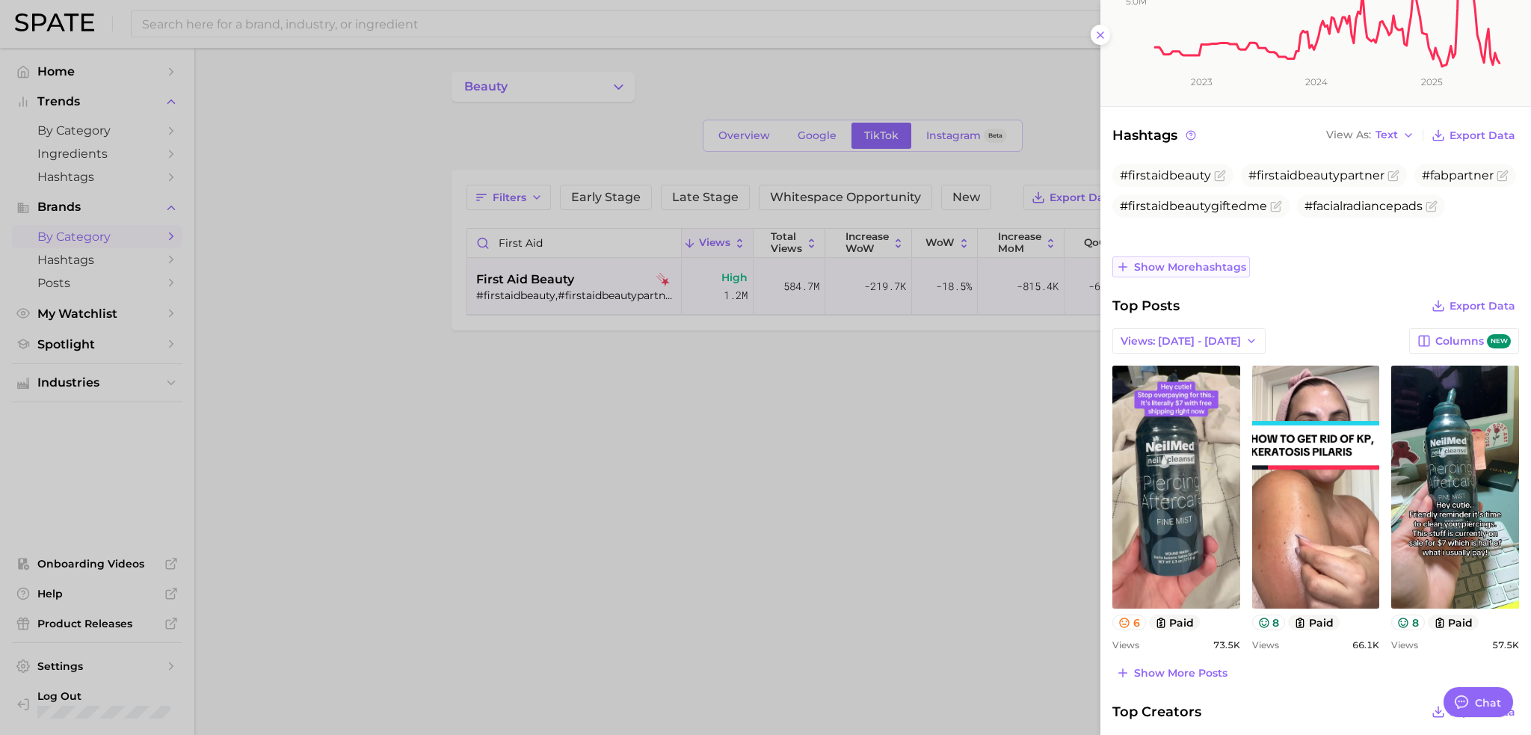
click at [1170, 262] on span "Show more hashtags" at bounding box center [1190, 267] width 112 height 13
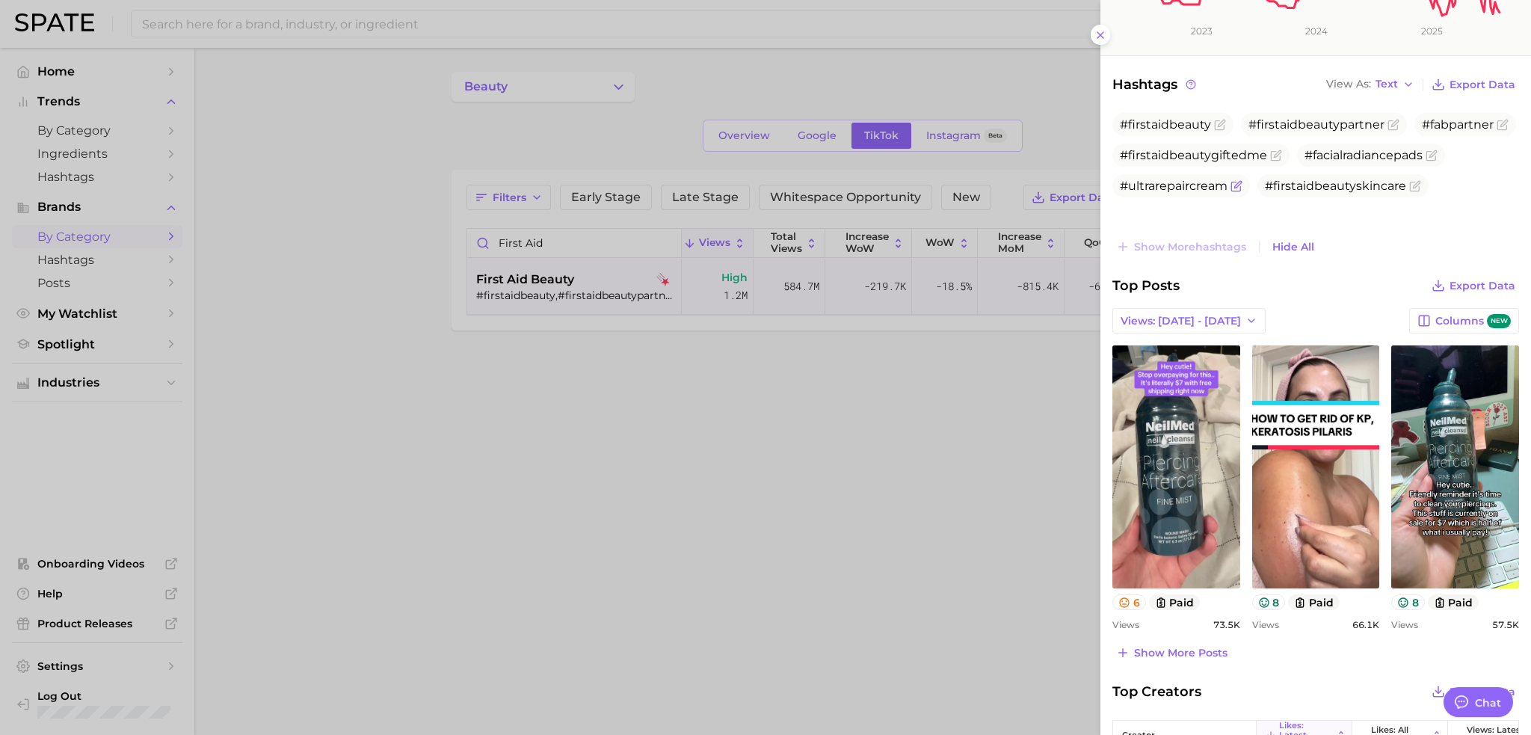
scroll to position [374, 0]
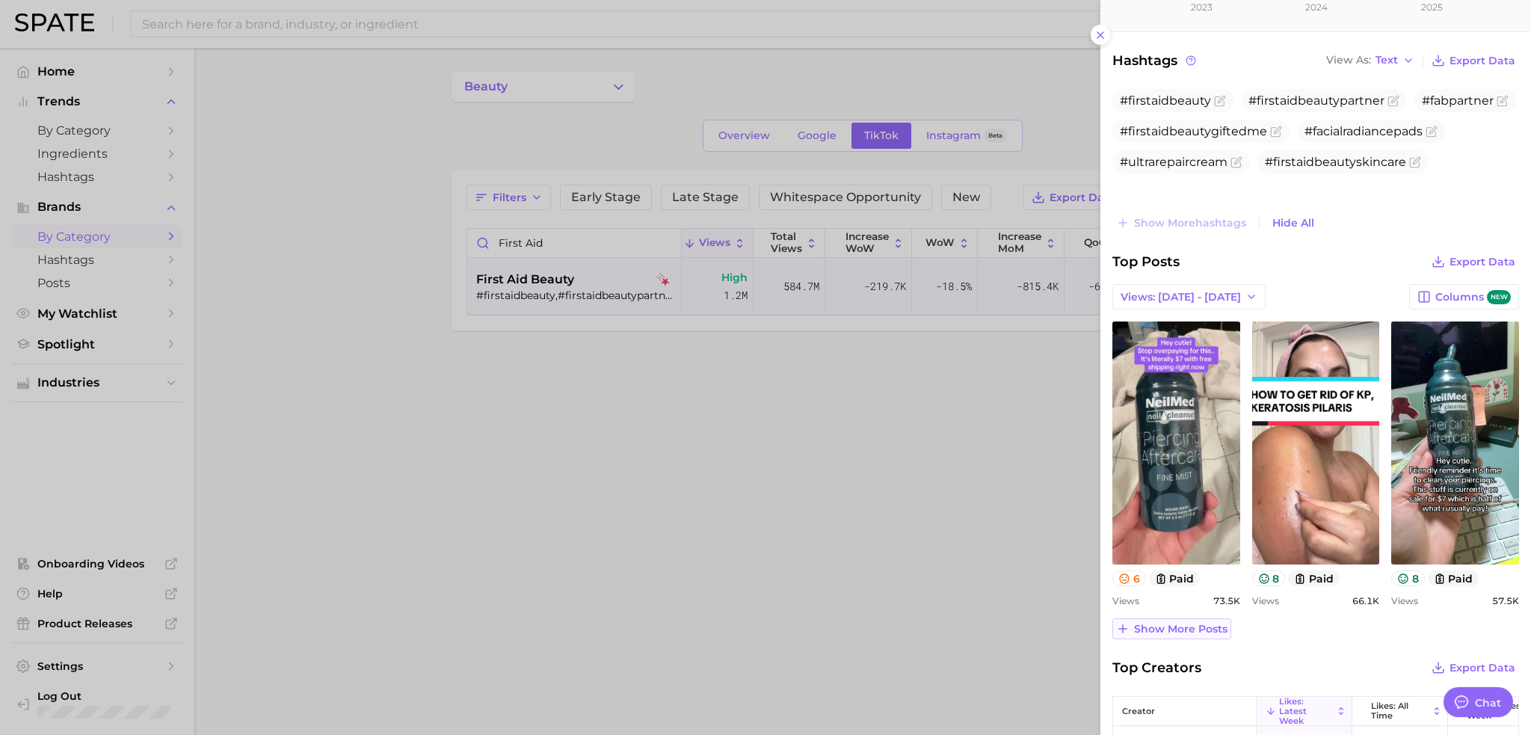
click at [1214, 627] on span "Show more posts" at bounding box center [1180, 629] width 93 height 13
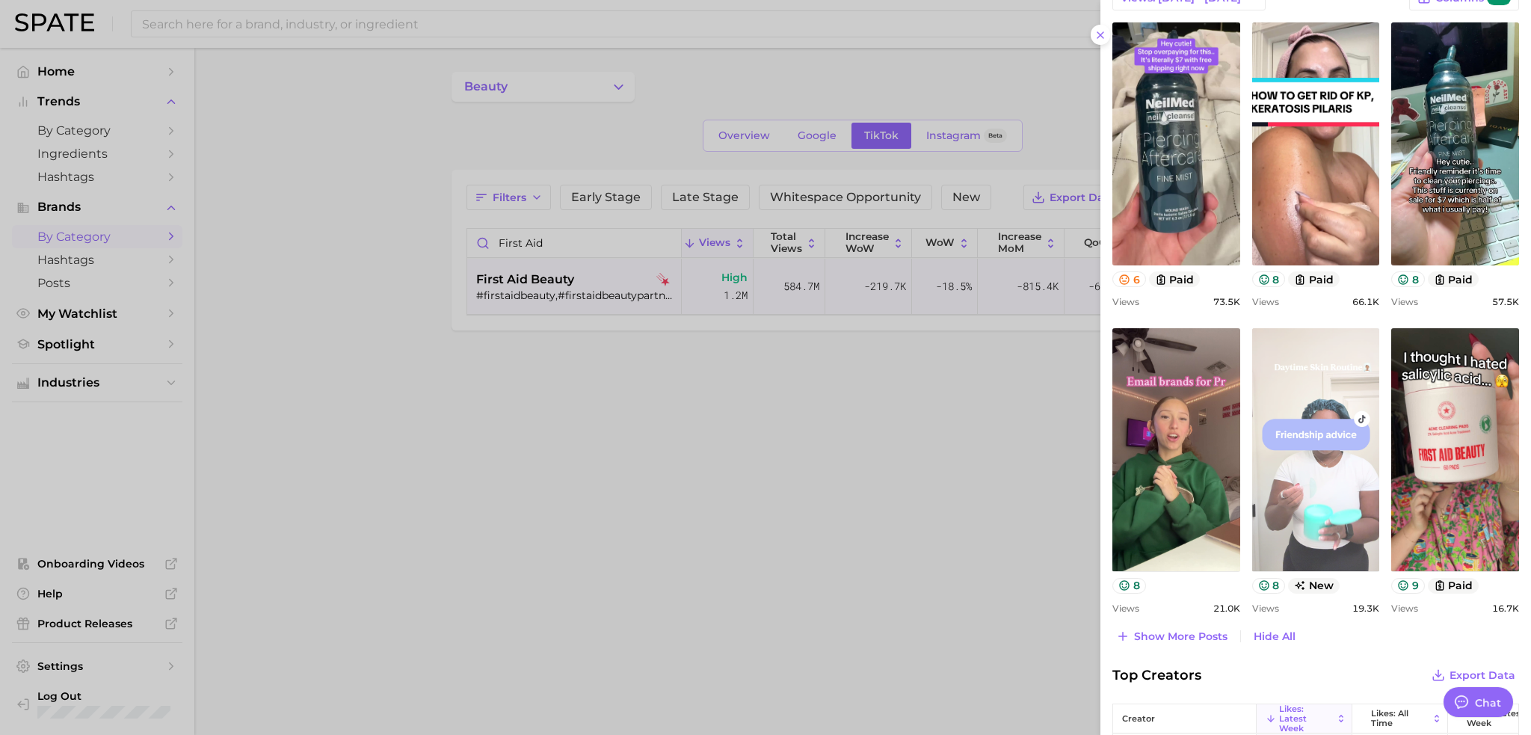
scroll to position [747, 0]
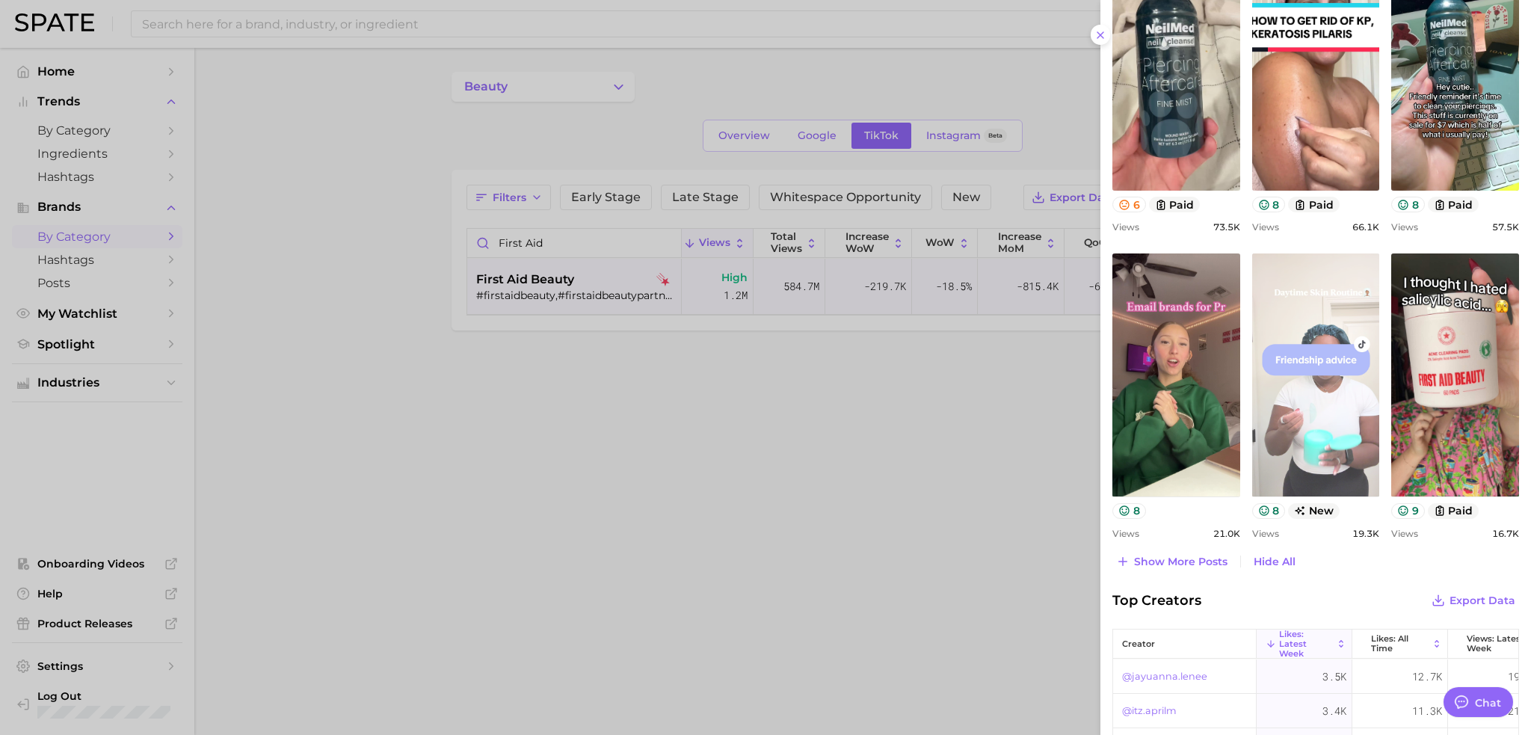
click at [1342, 446] on link "view post on TikTok" at bounding box center [1316, 374] width 128 height 243
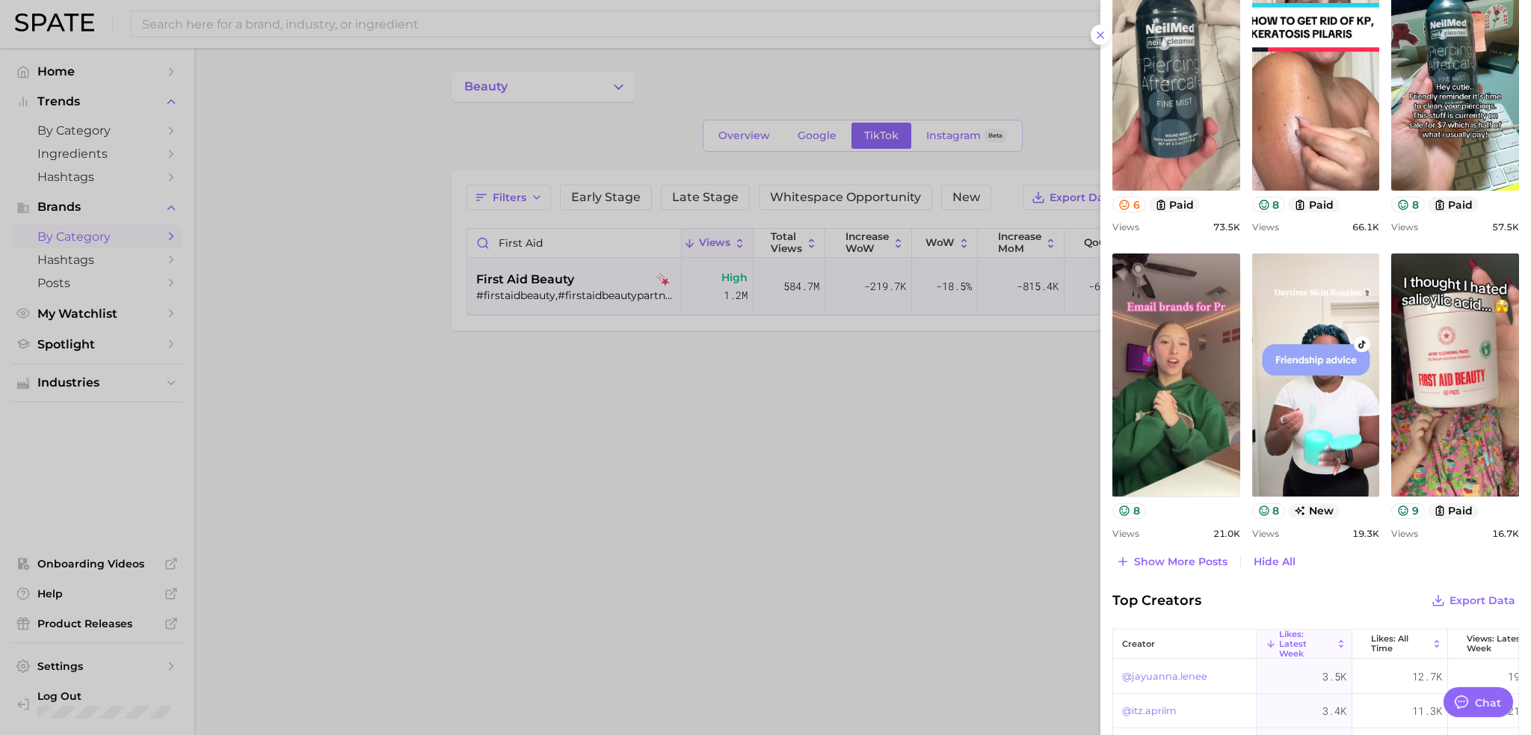
scroll to position [897, 0]
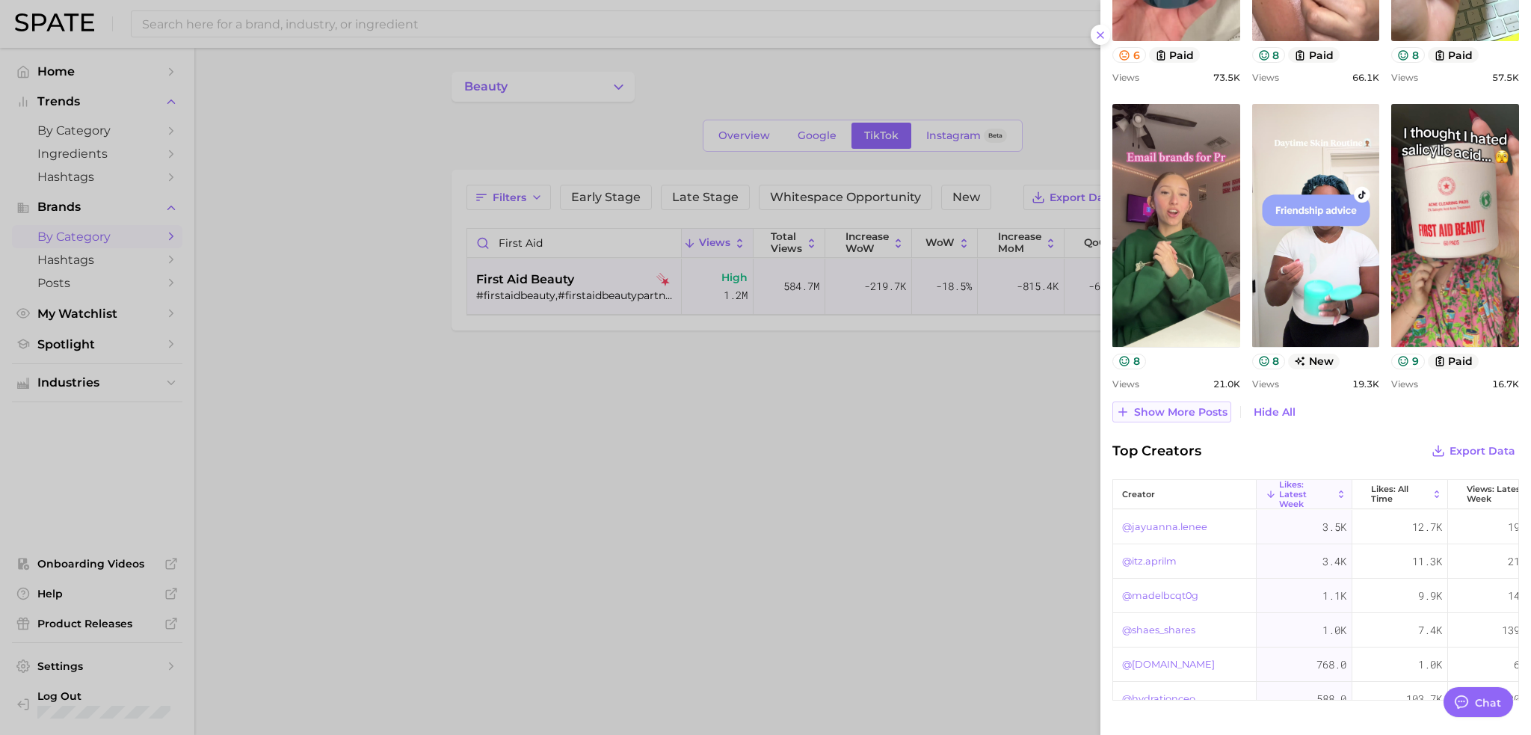
click at [1186, 411] on span "Show more posts" at bounding box center [1180, 412] width 93 height 13
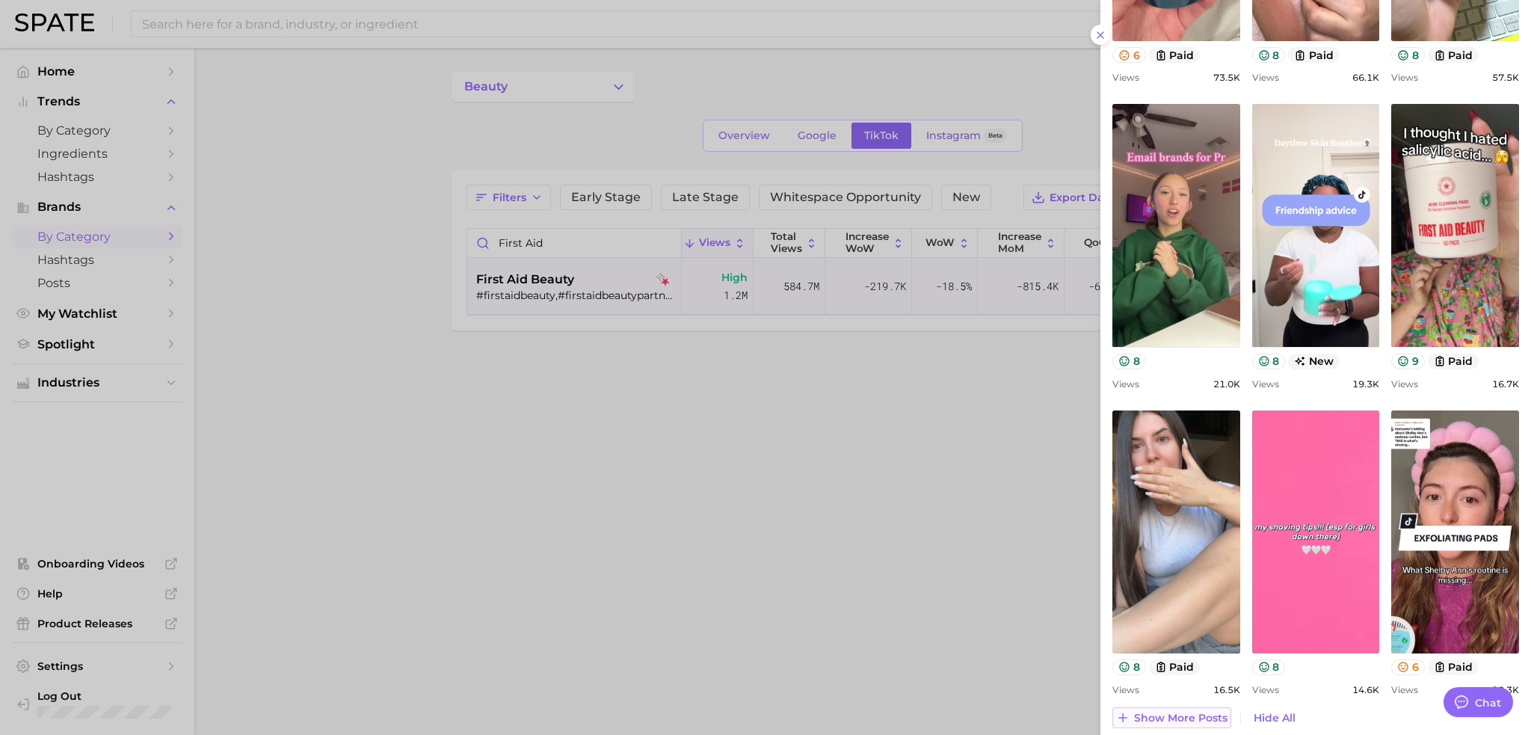
scroll to position [972, 0]
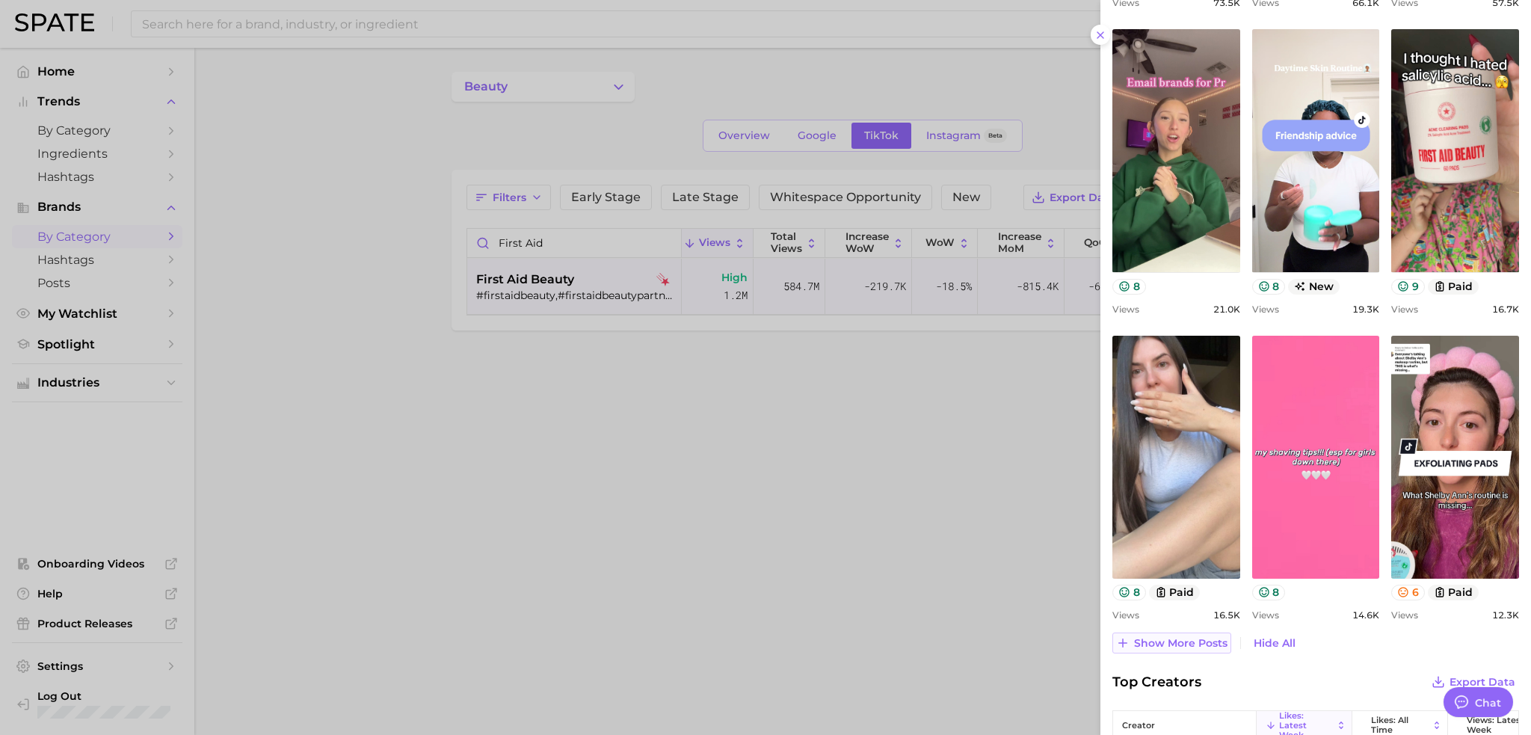
click at [1204, 645] on span "Show more posts" at bounding box center [1180, 643] width 93 height 13
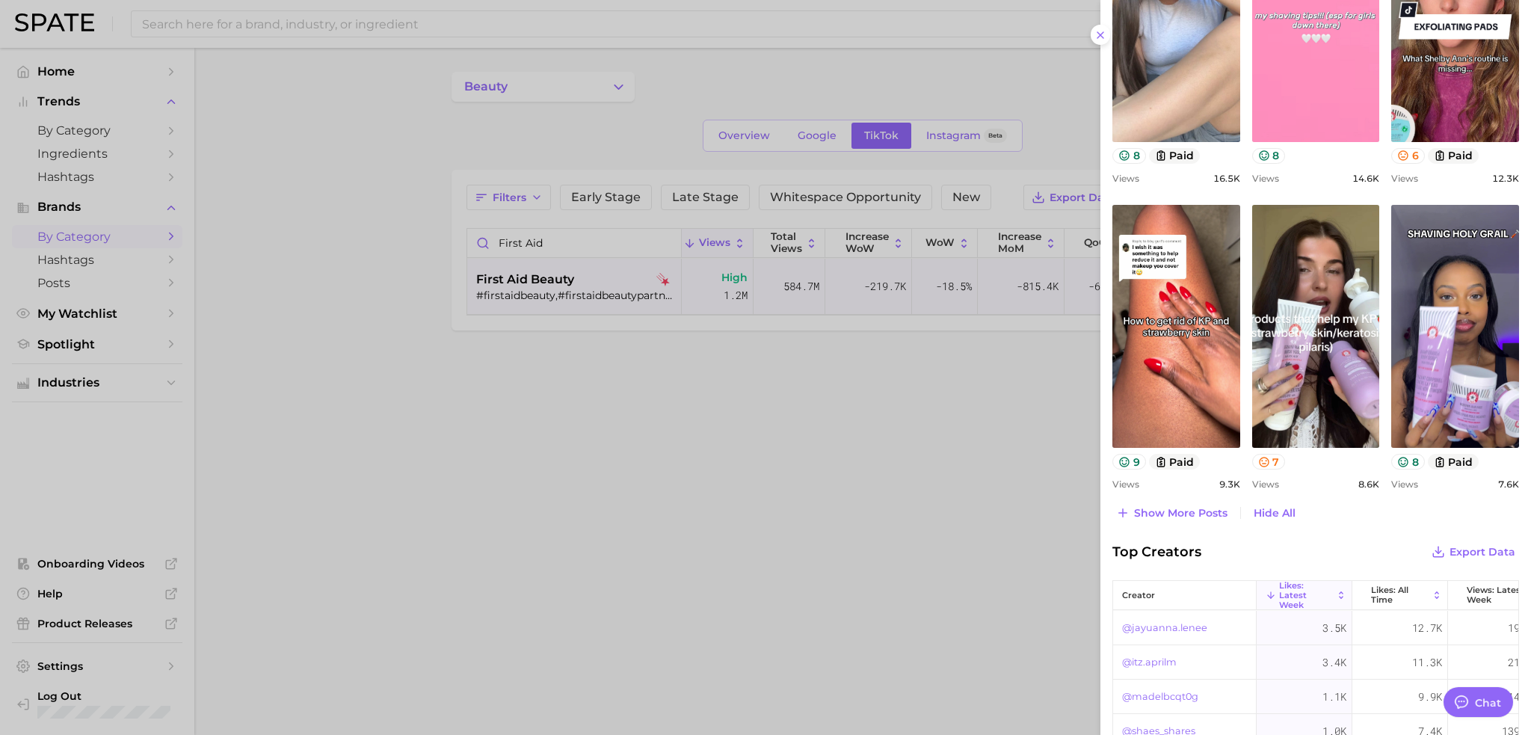
scroll to position [1420, 0]
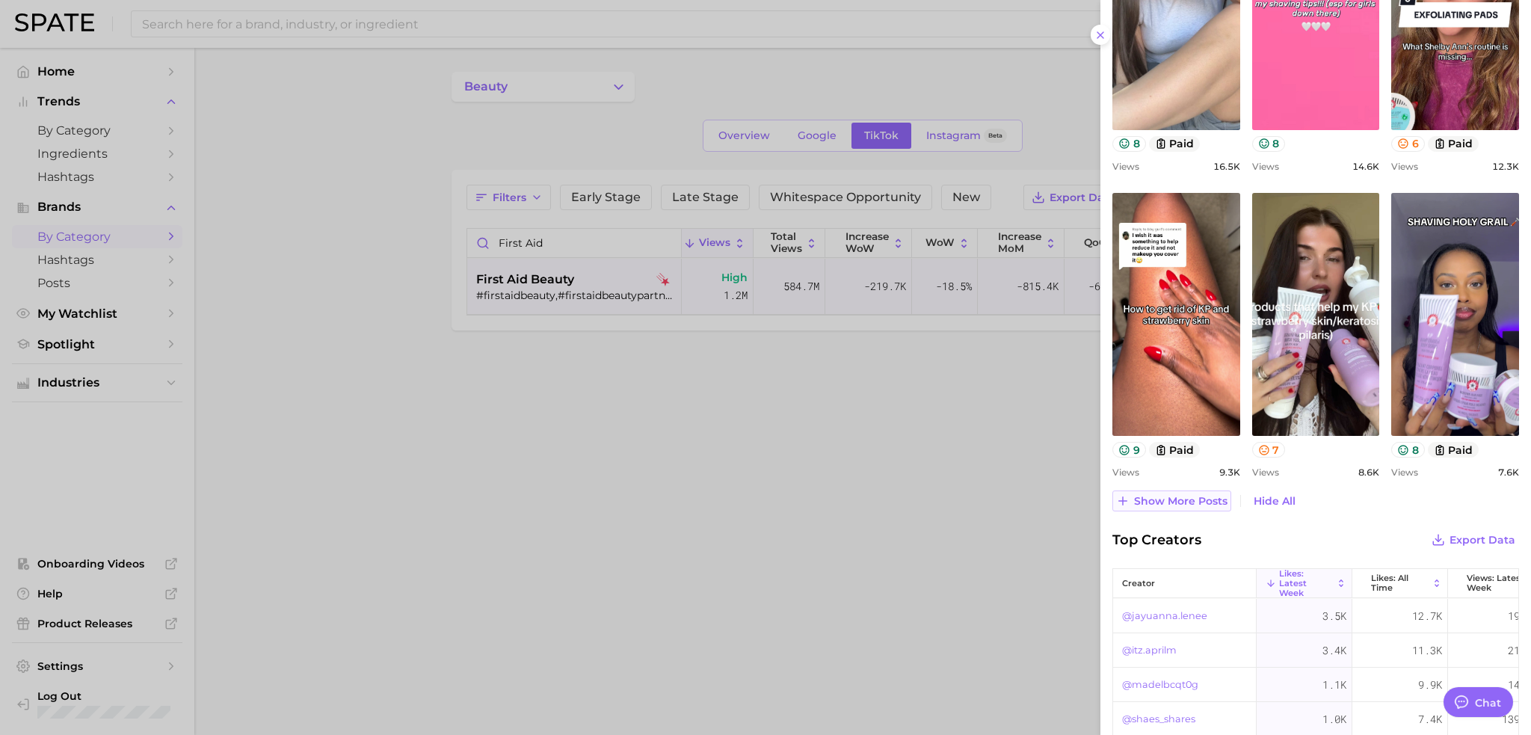
click at [1151, 502] on span "Show more posts" at bounding box center [1180, 501] width 93 height 13
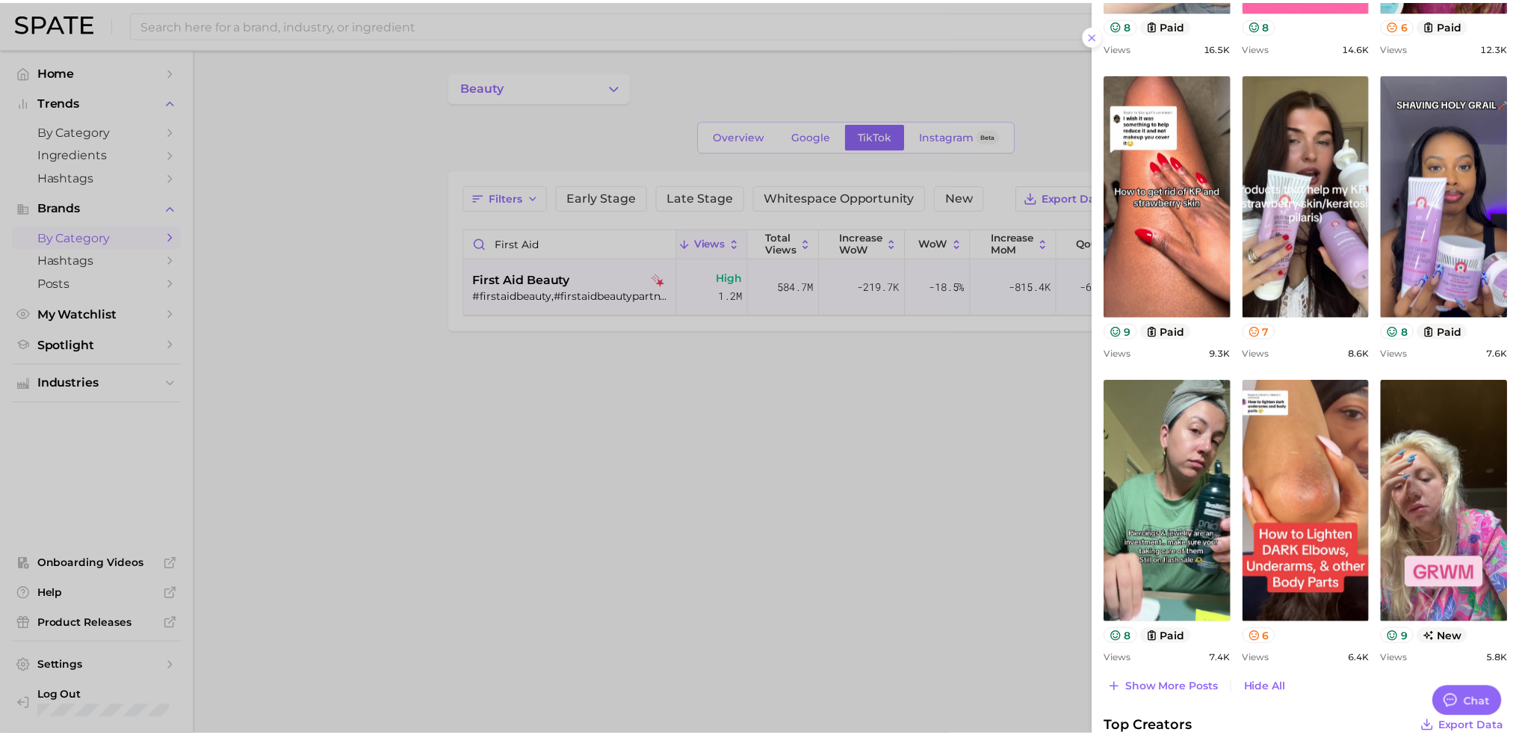
scroll to position [1569, 0]
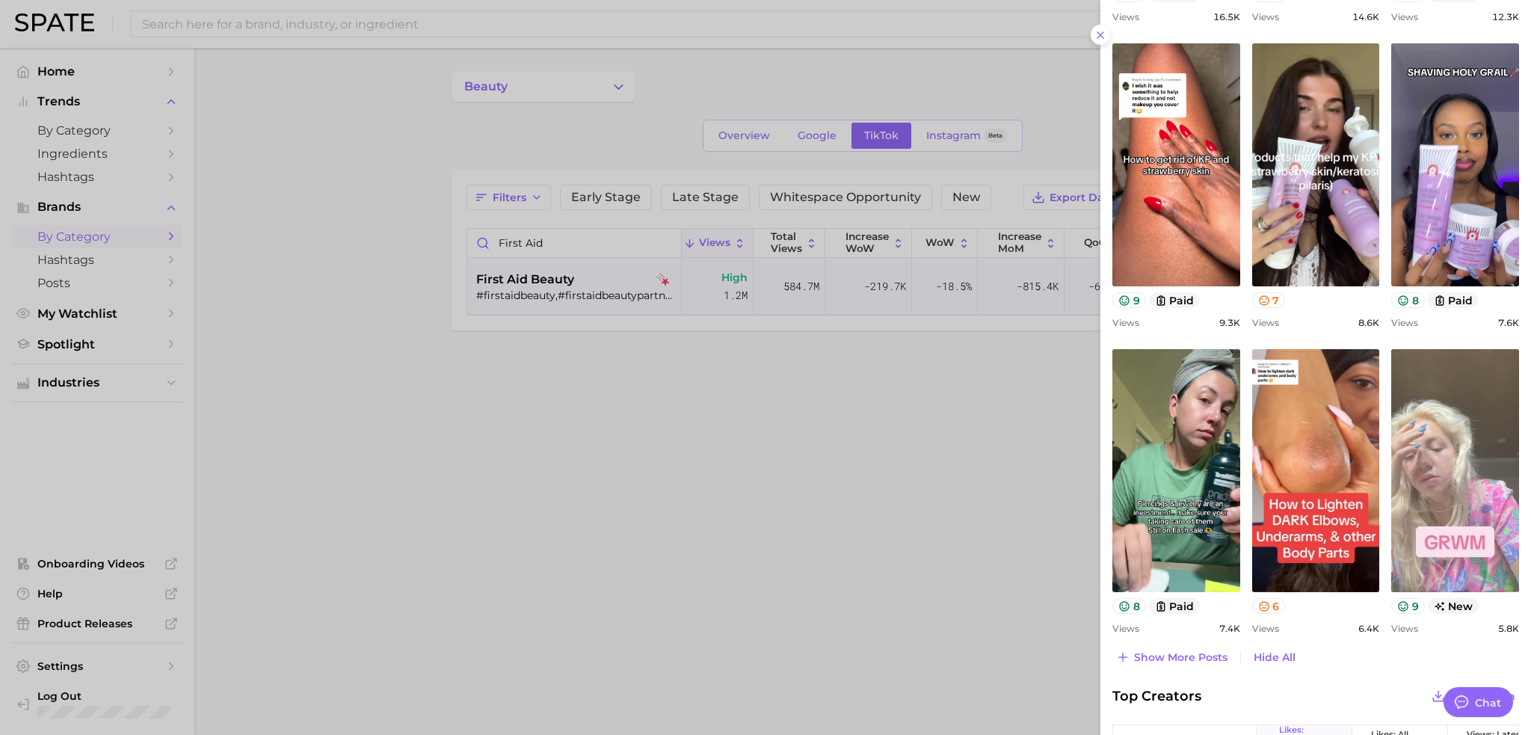
click at [1453, 499] on link "view post on TikTok" at bounding box center [1455, 470] width 128 height 243
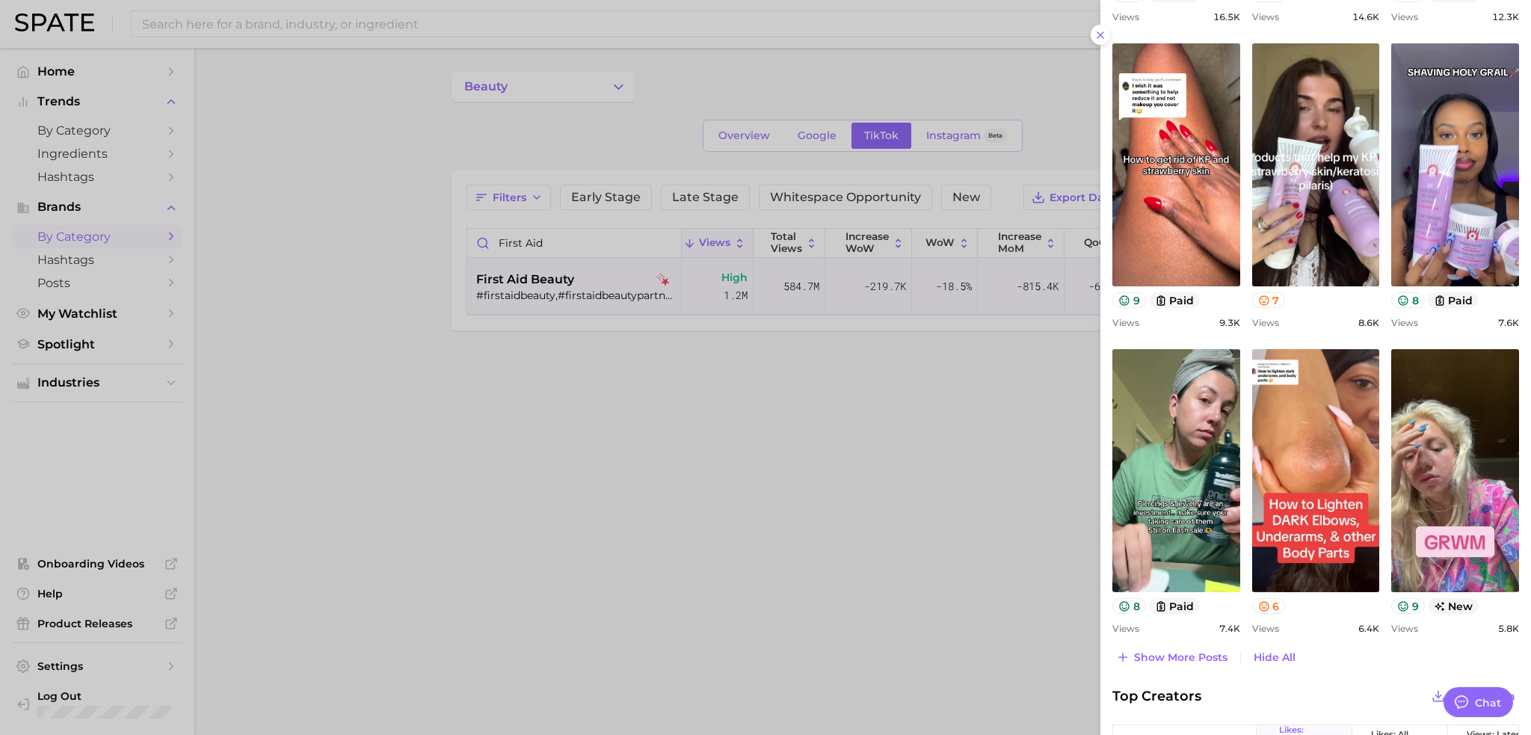
click at [724, 362] on div at bounding box center [765, 367] width 1531 height 735
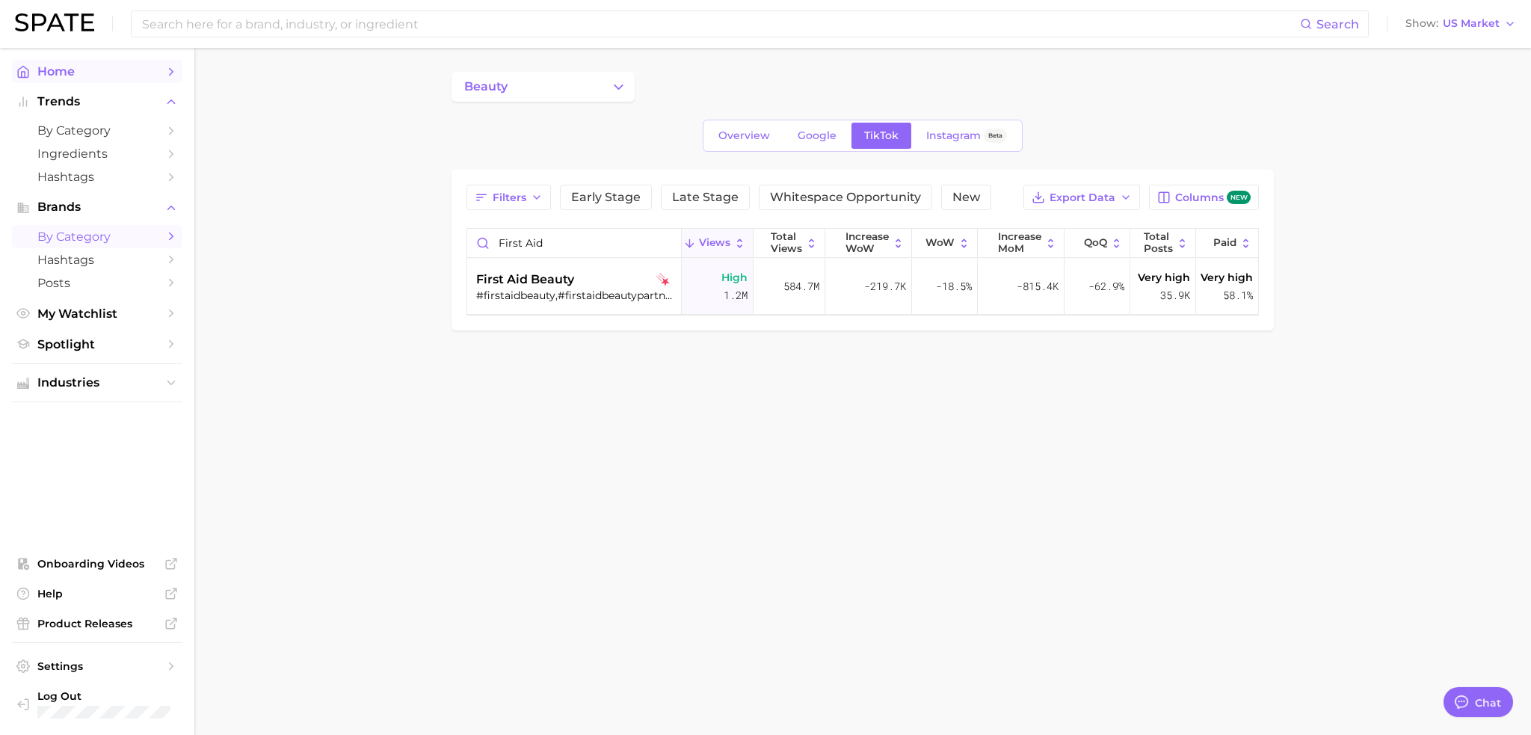
click at [90, 79] on link "Home" at bounding box center [97, 71] width 170 height 23
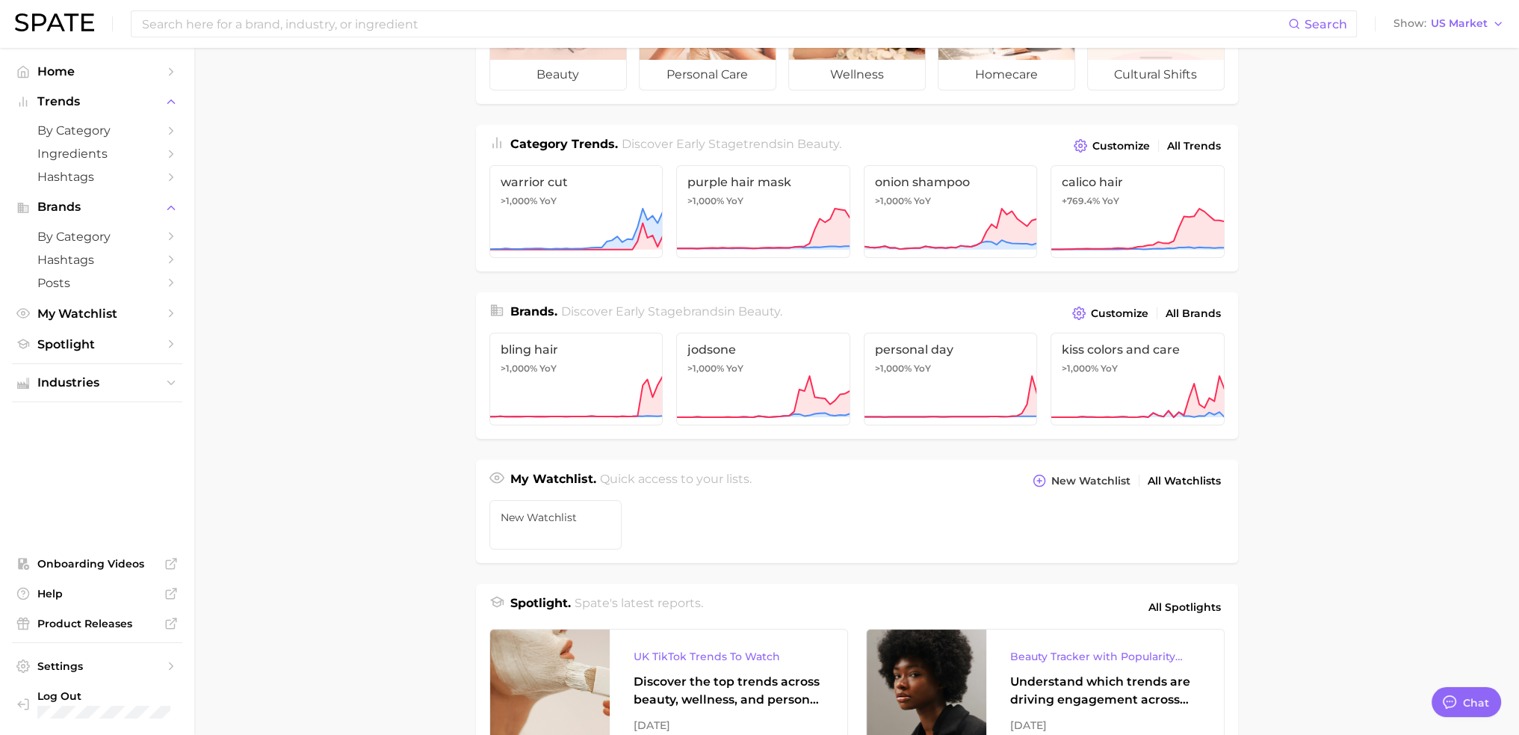
scroll to position [27, 0]
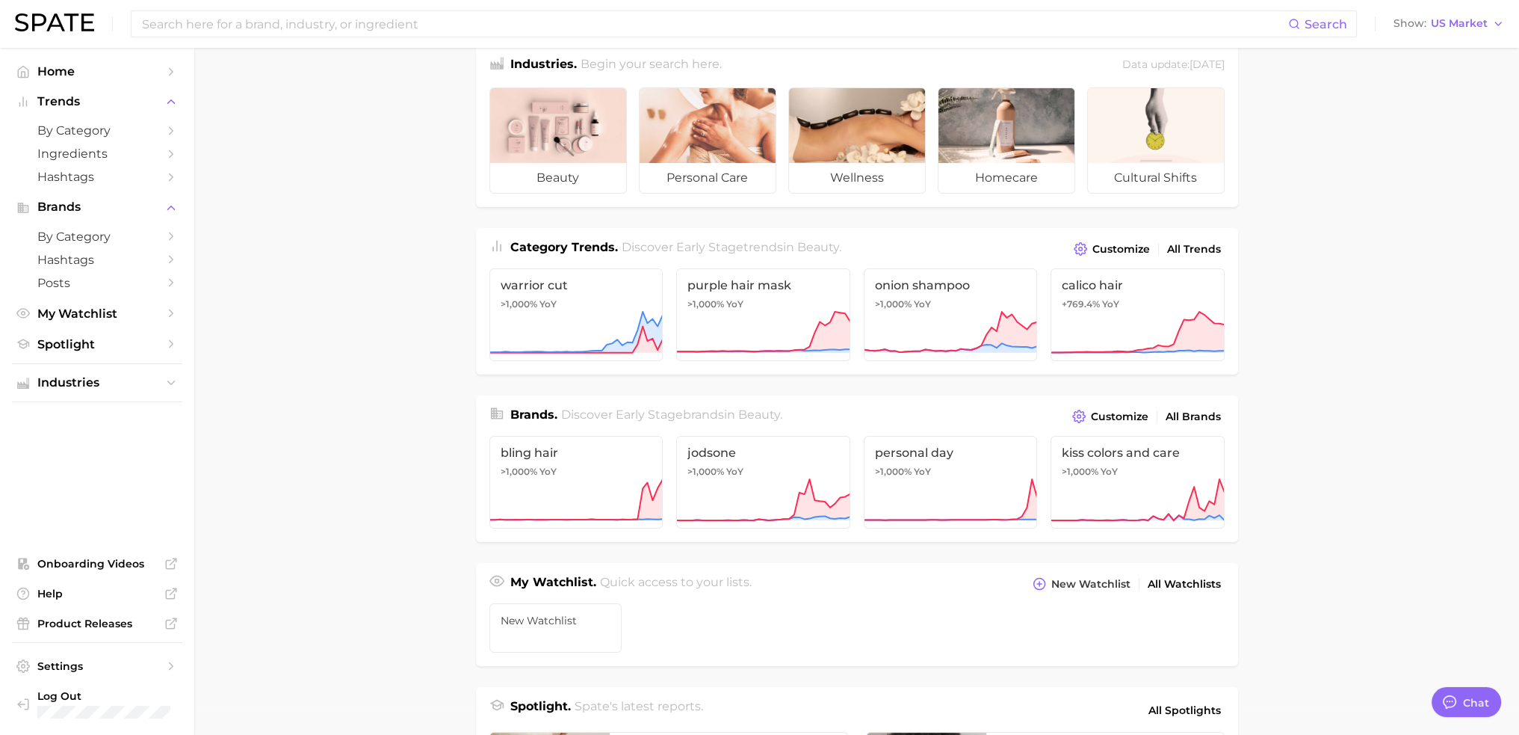
click at [1389, 379] on main "Industries. Begin your search here. Data update: [DATE] beauty personal care we…" at bounding box center [856, 604] width 1325 height 1167
click at [539, 38] on div "Search Show US Market" at bounding box center [759, 24] width 1489 height 48
click at [540, 25] on input at bounding box center [715, 23] width 1148 height 25
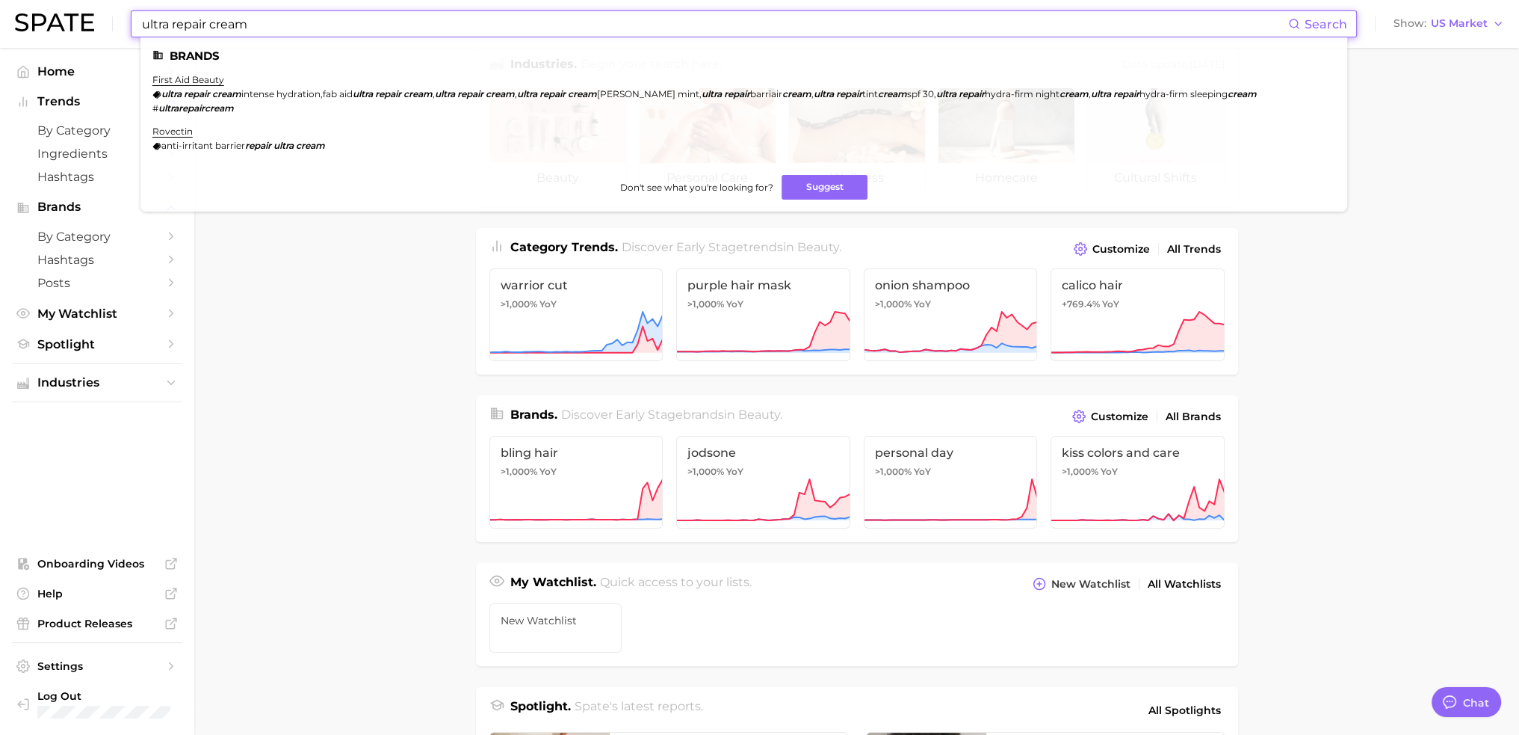
type input "ultra repair cream"
click at [165, 89] on em "ultra" at bounding box center [171, 93] width 20 height 11
click at [171, 75] on link "first aid beauty" at bounding box center [188, 79] width 72 height 11
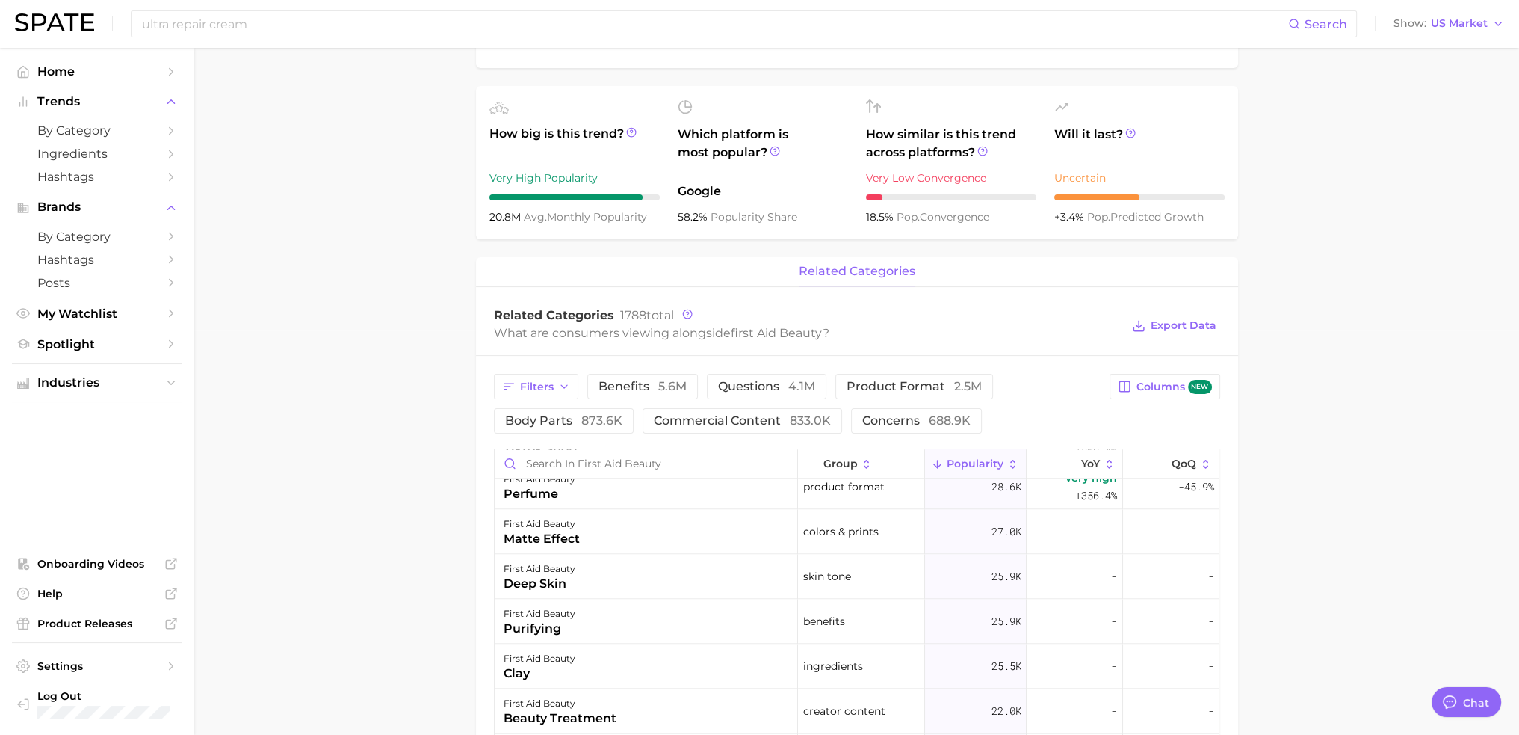
scroll to position [422, 0]
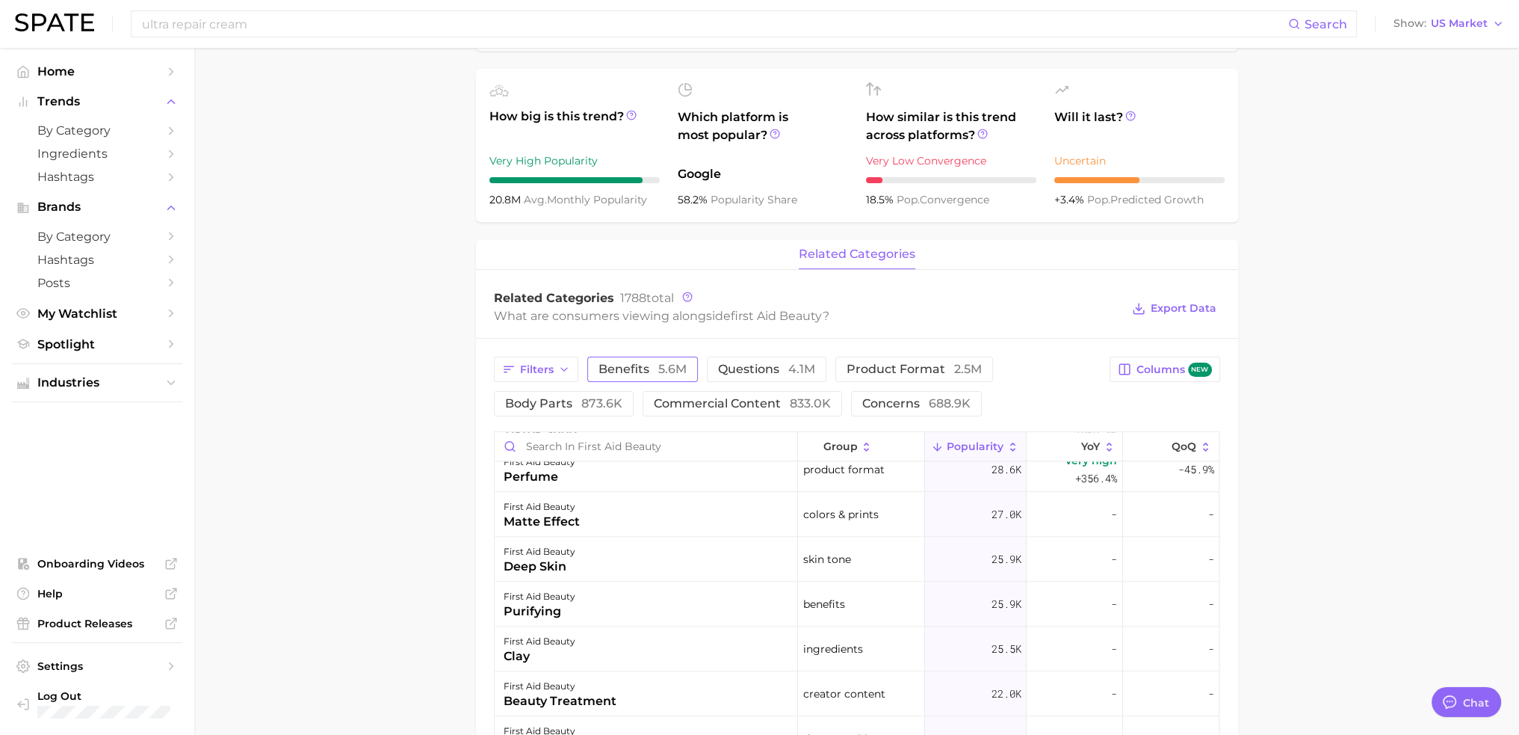
click at [642, 372] on span "benefits 5.6m" at bounding box center [643, 369] width 88 height 12
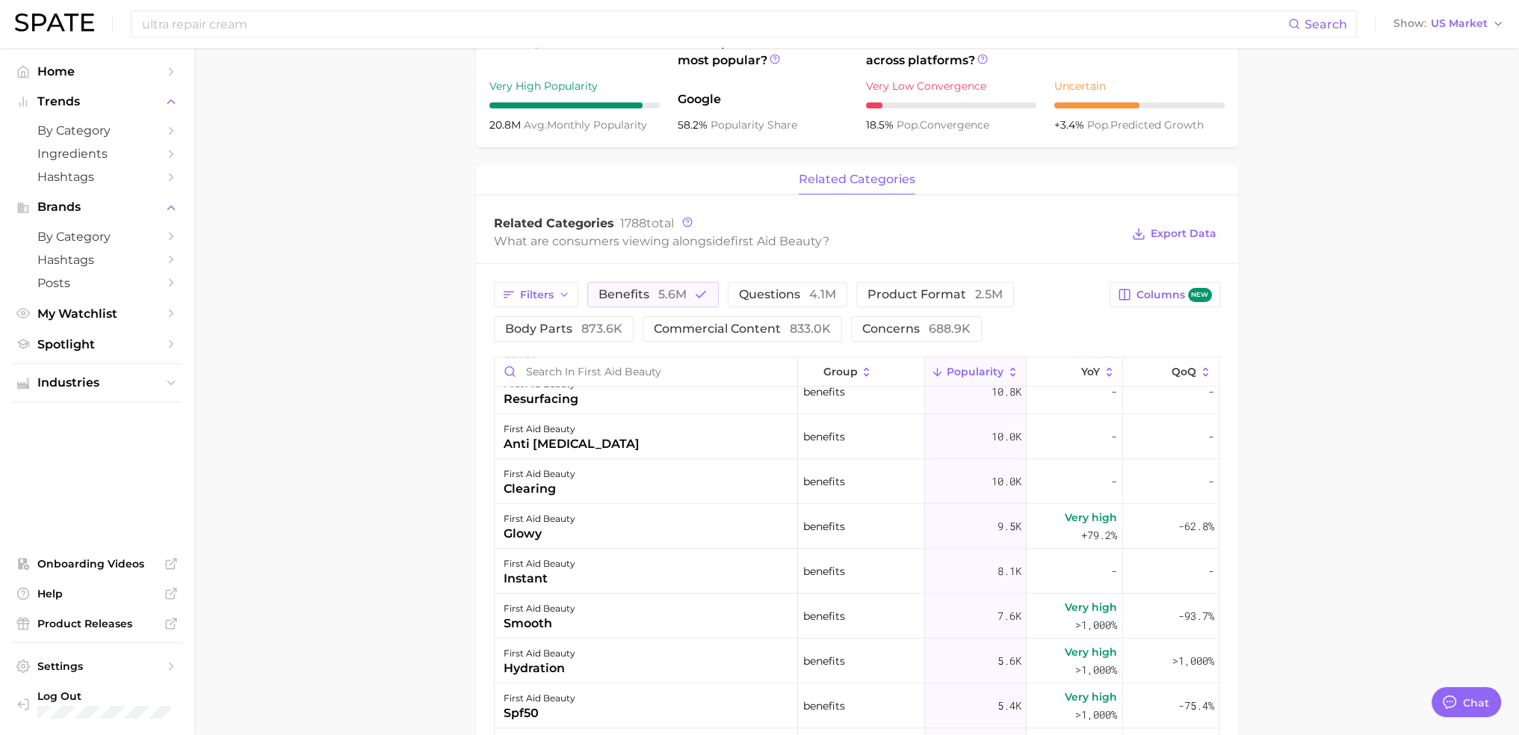
scroll to position [1121, 0]
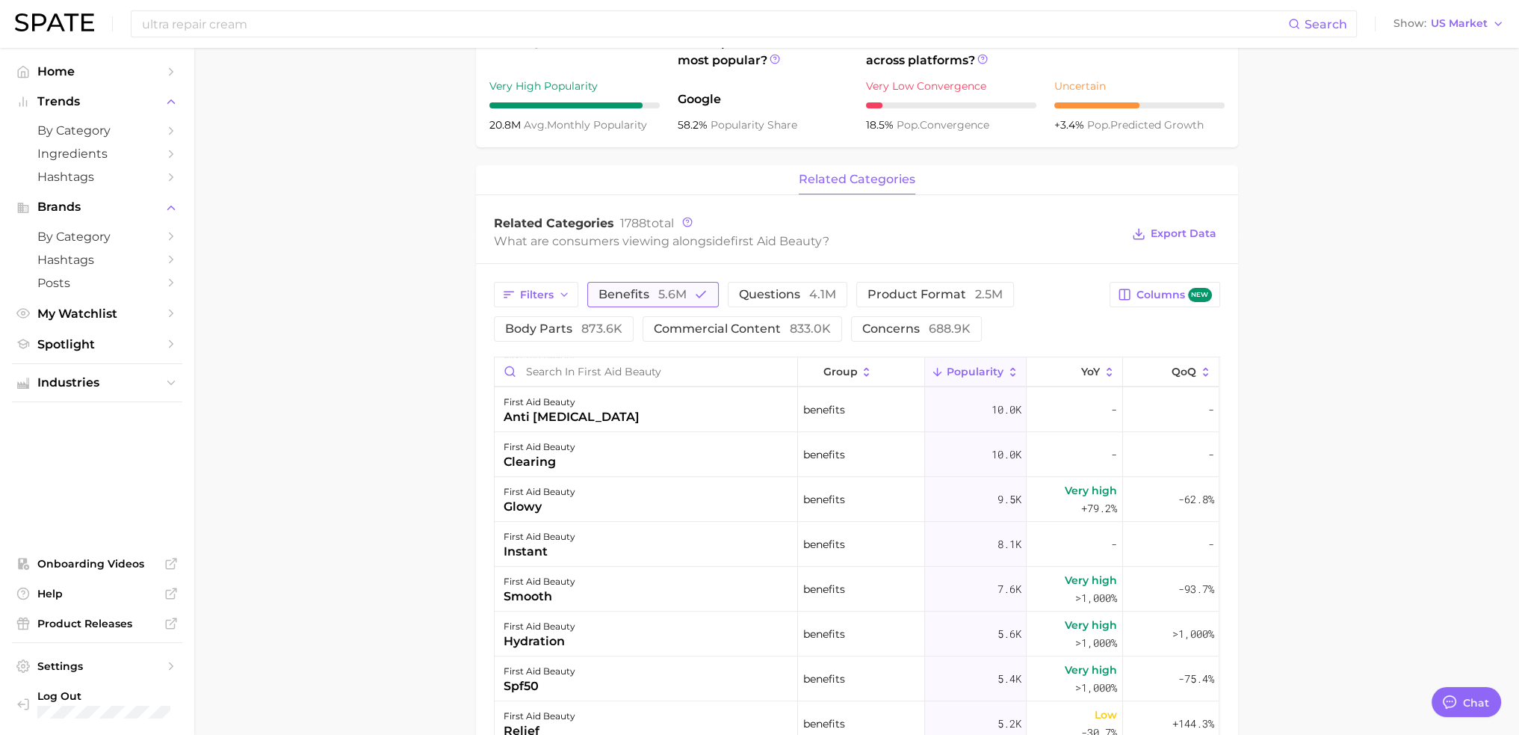
click at [664, 293] on span "5.6m" at bounding box center [672, 294] width 28 height 14
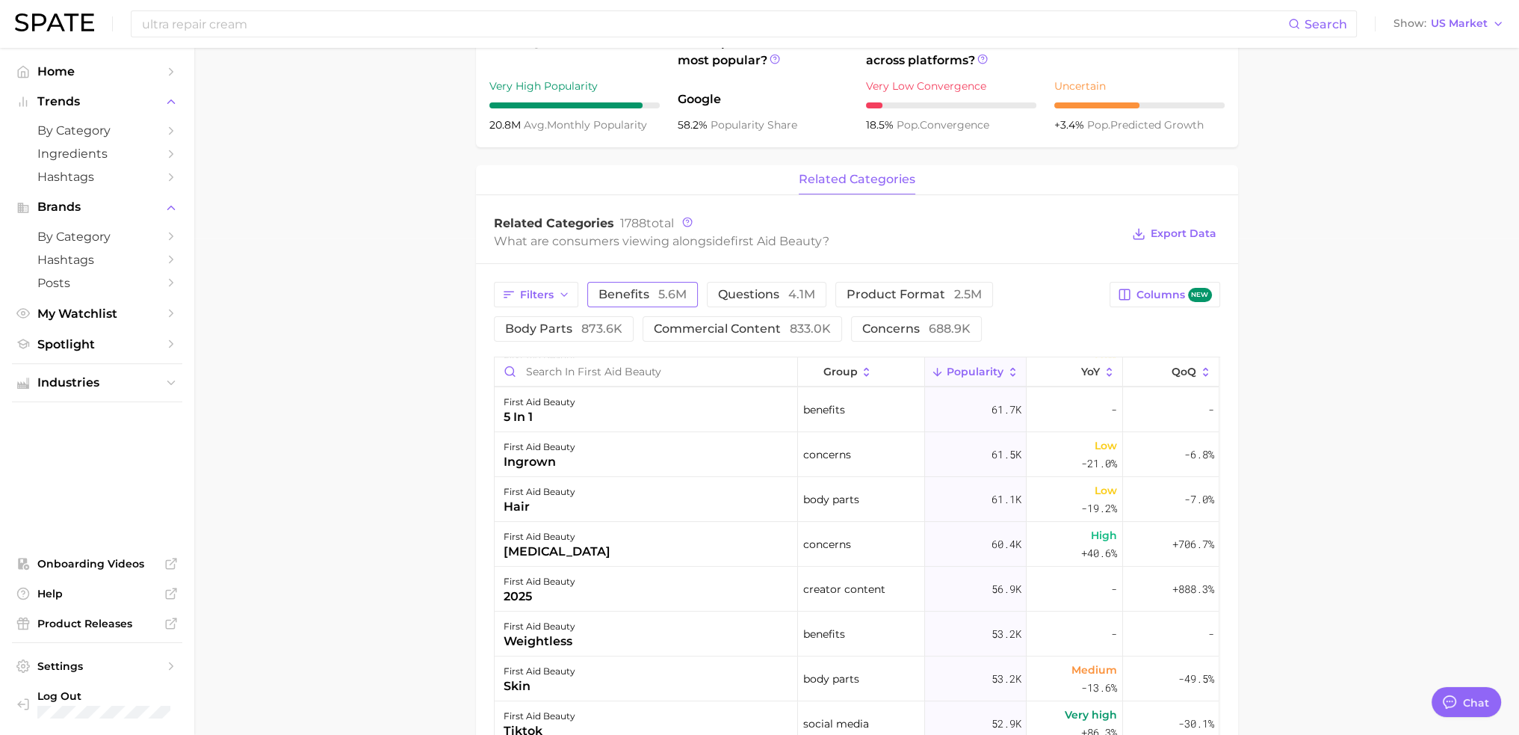
scroll to position [0, 0]
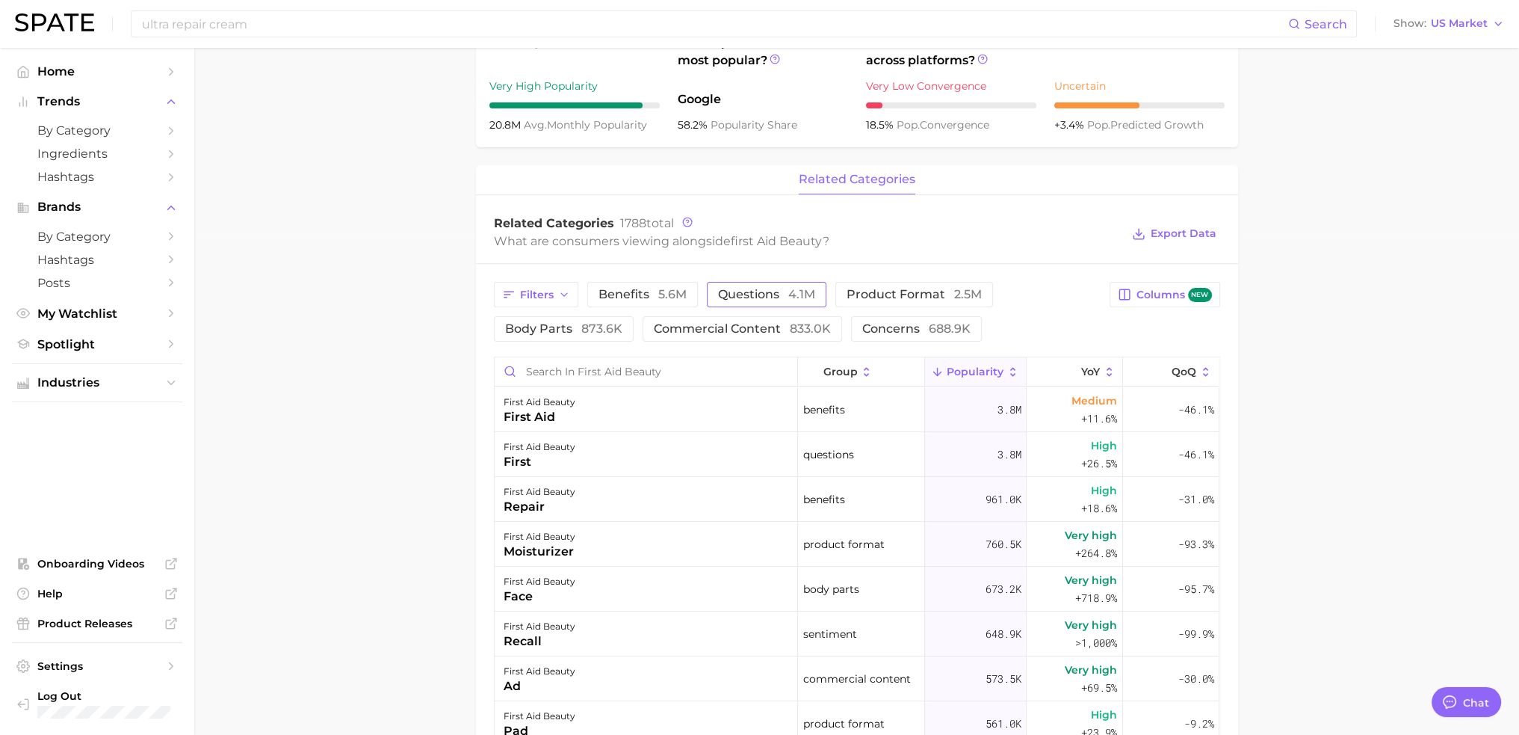
click at [768, 293] on span "questions 4.1m" at bounding box center [766, 294] width 97 height 12
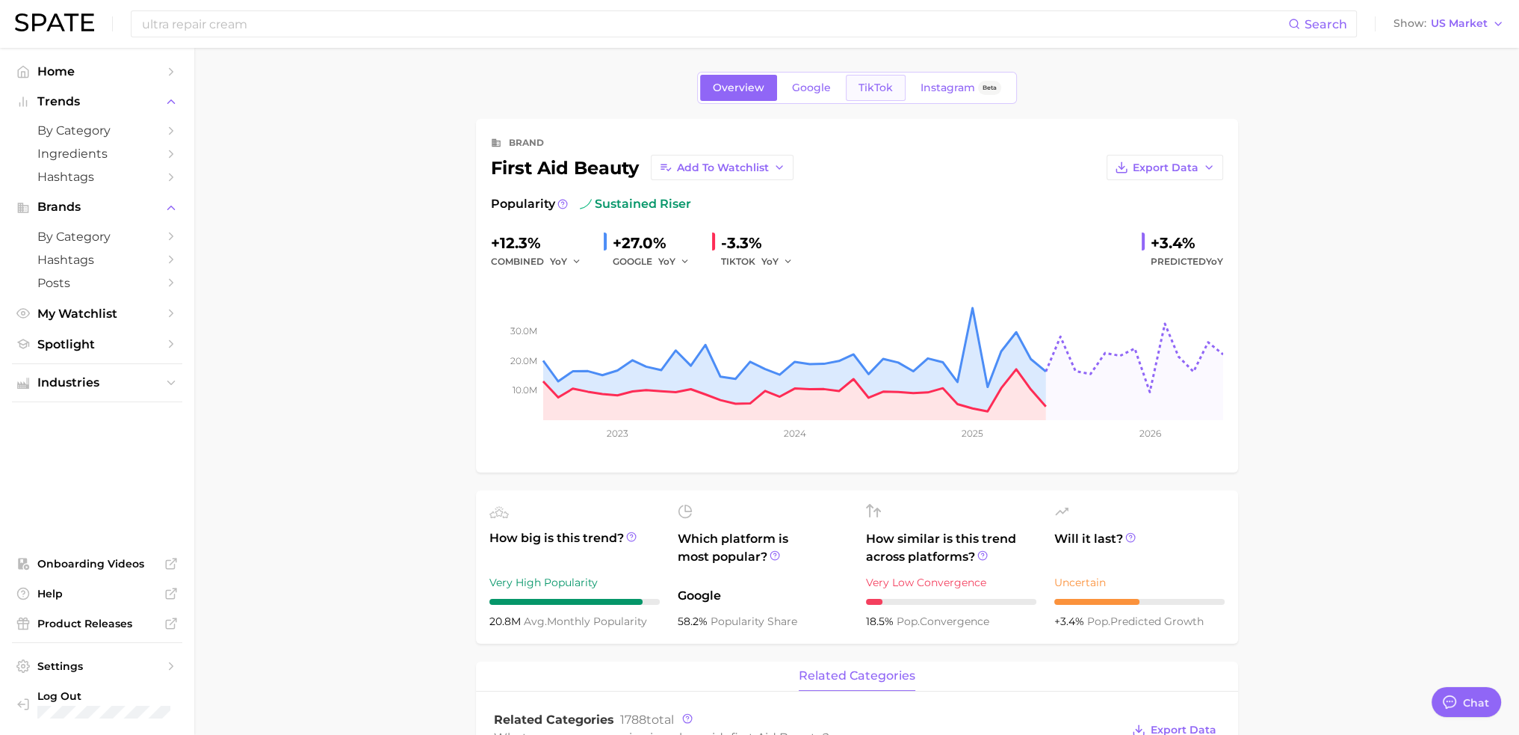
click at [865, 82] on link "TikTok" at bounding box center [876, 88] width 60 height 26
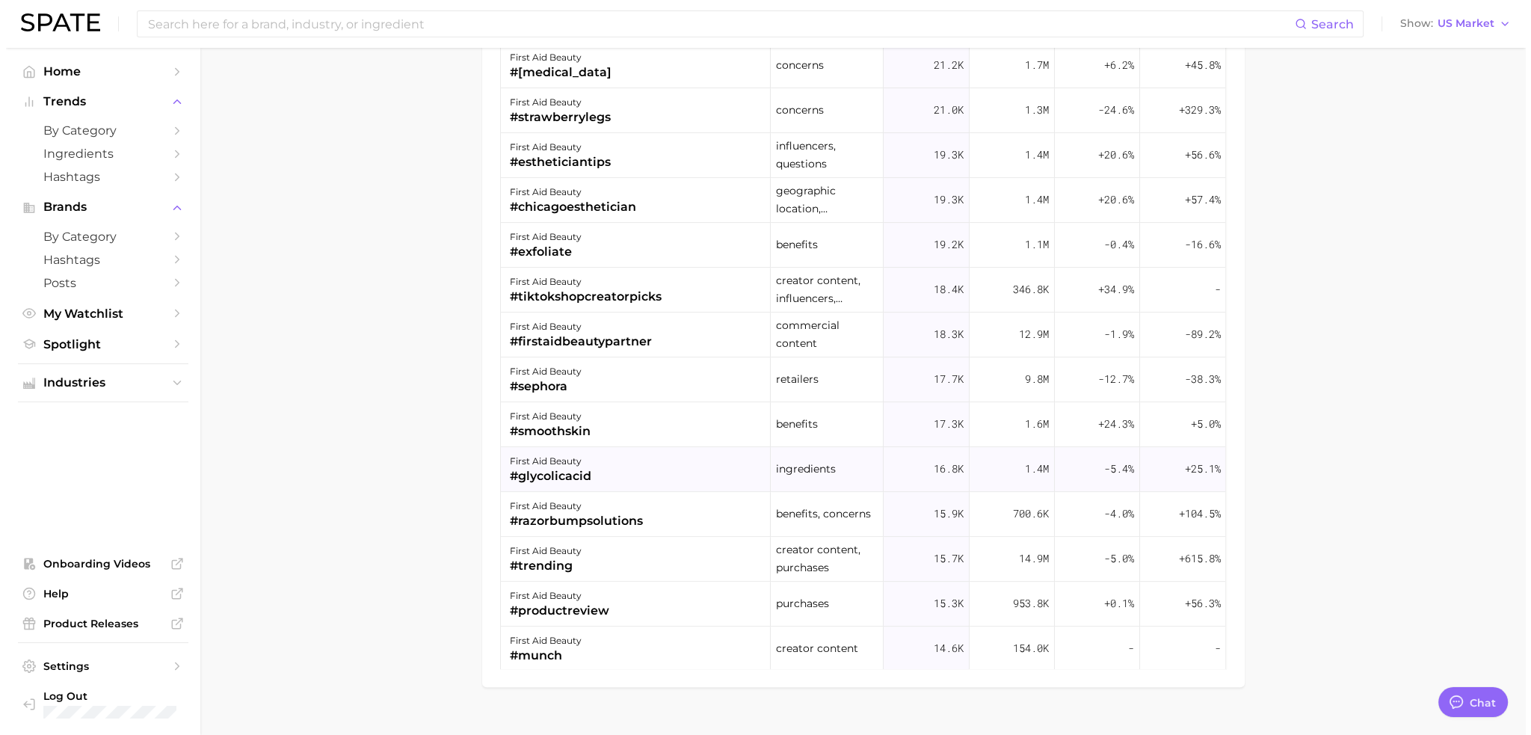
scroll to position [822, 0]
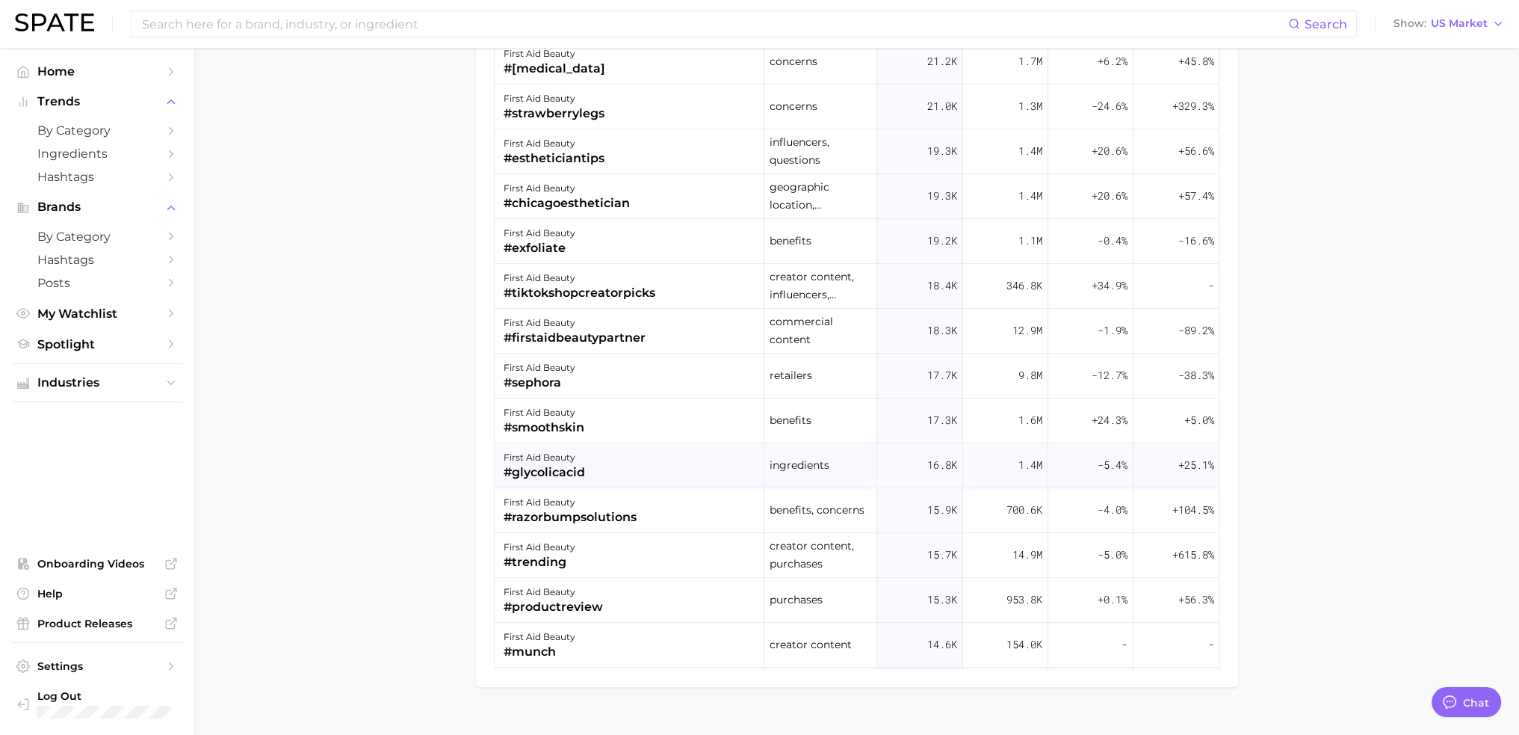
click at [640, 448] on div "first aid beauty #glycolicacid" at bounding box center [630, 465] width 270 height 45
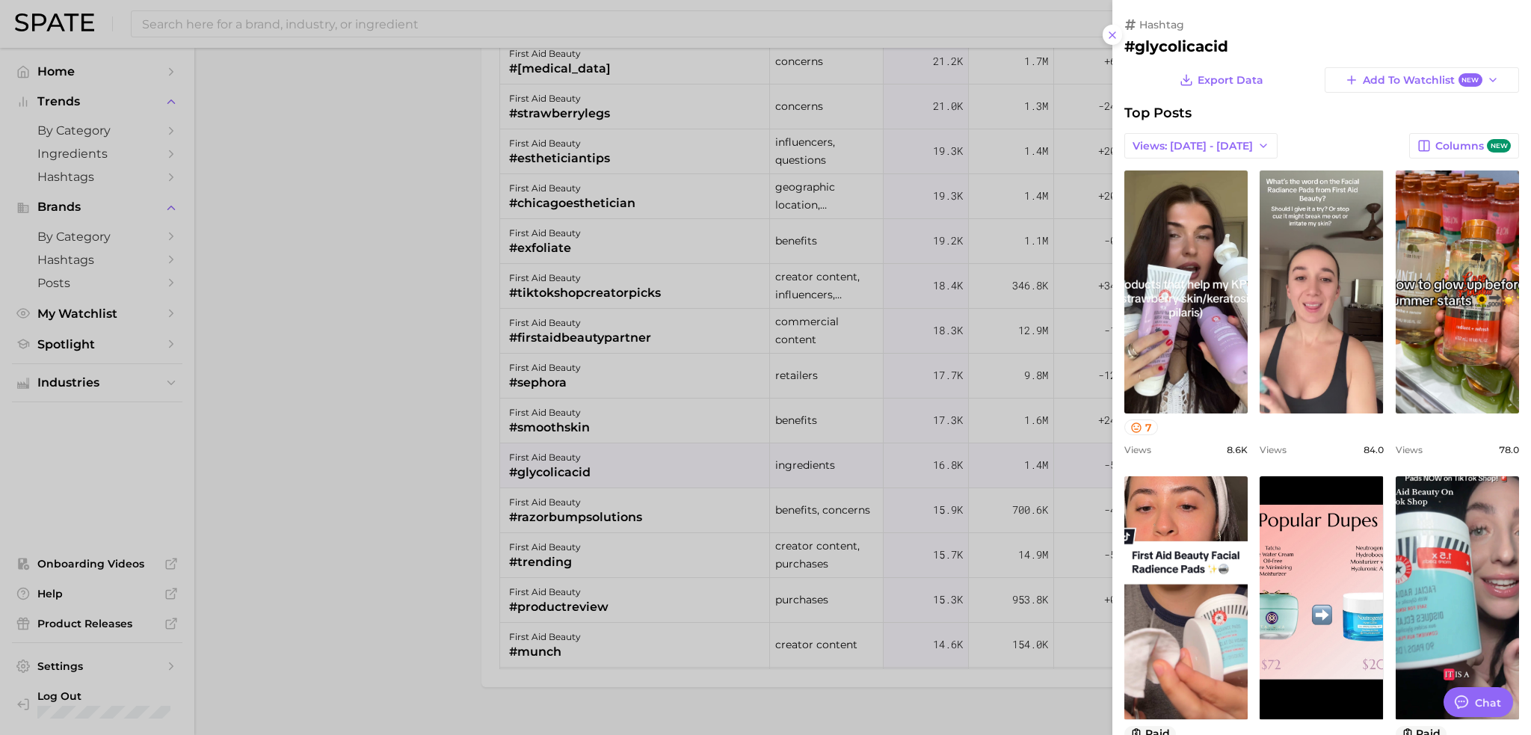
scroll to position [0, 0]
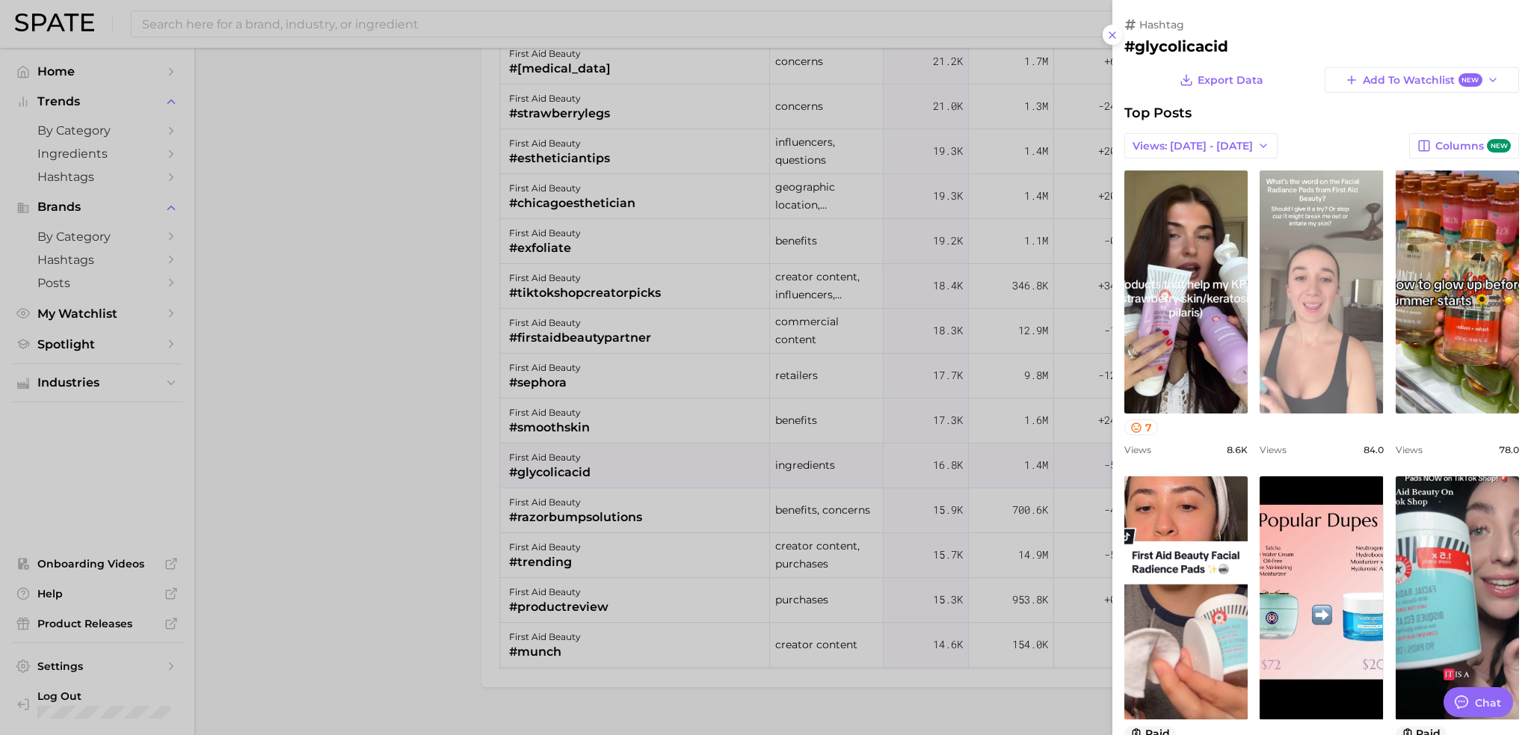
click at [1327, 314] on link "view post on TikTok" at bounding box center [1320, 291] width 123 height 243
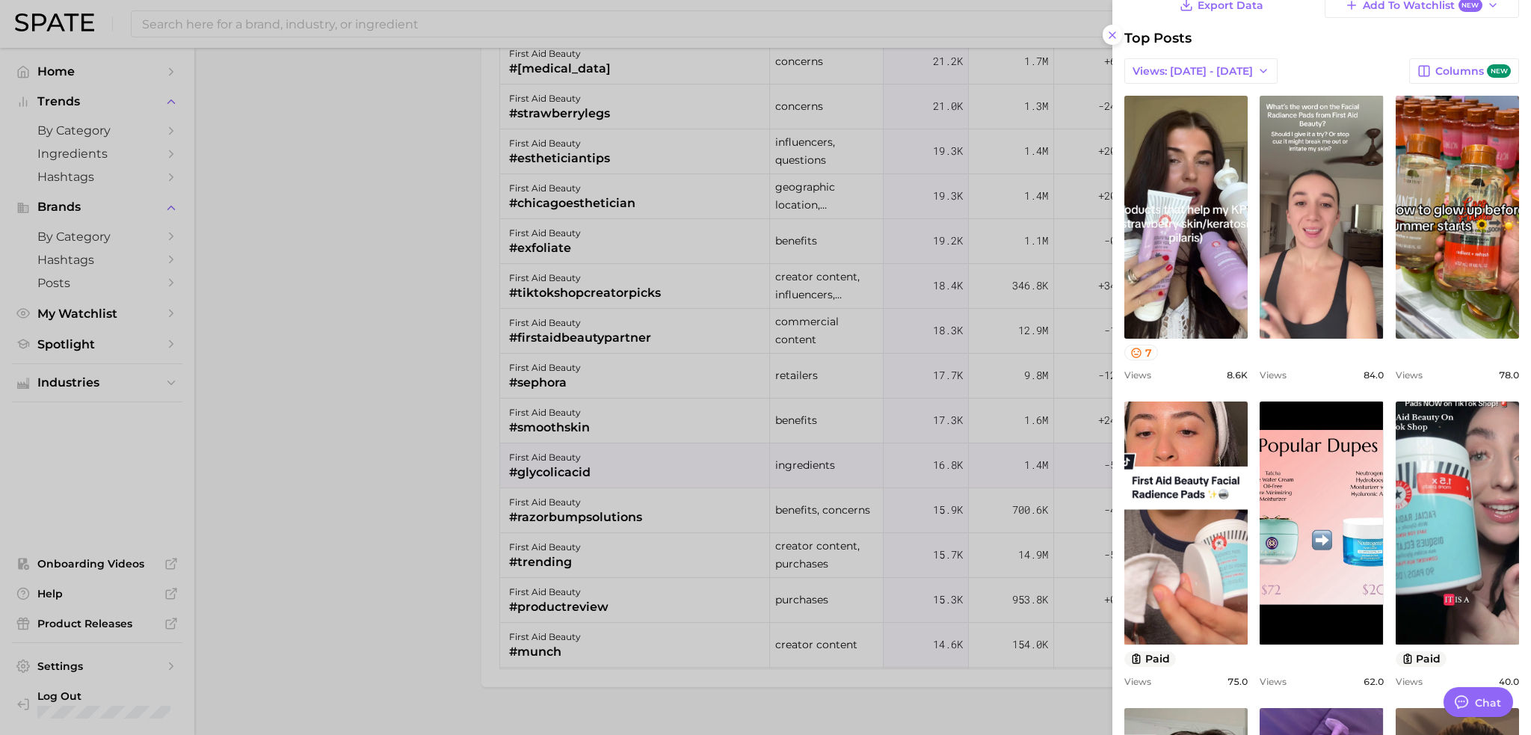
scroll to position [224, 0]
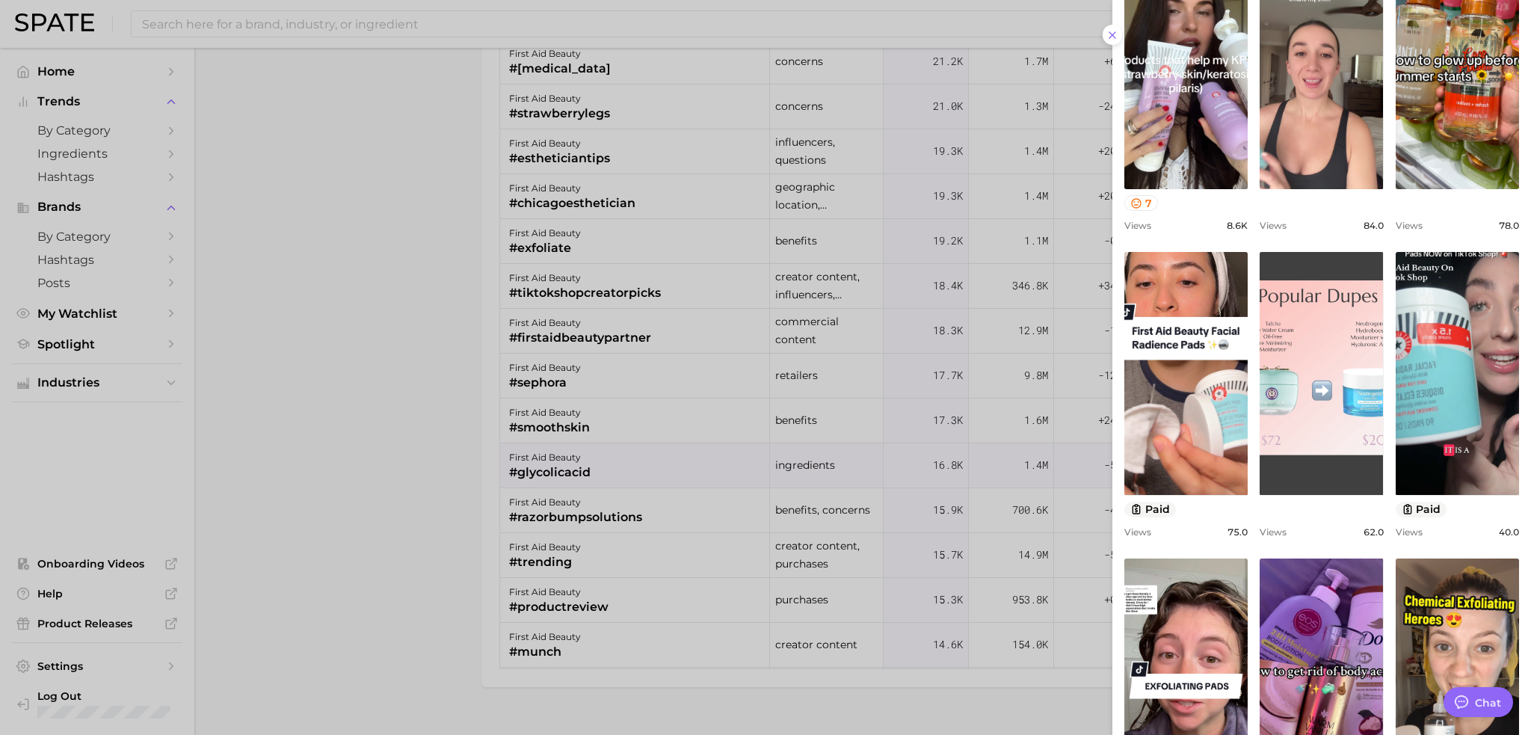
click at [1305, 434] on link "view post on TikTok" at bounding box center [1320, 373] width 123 height 243
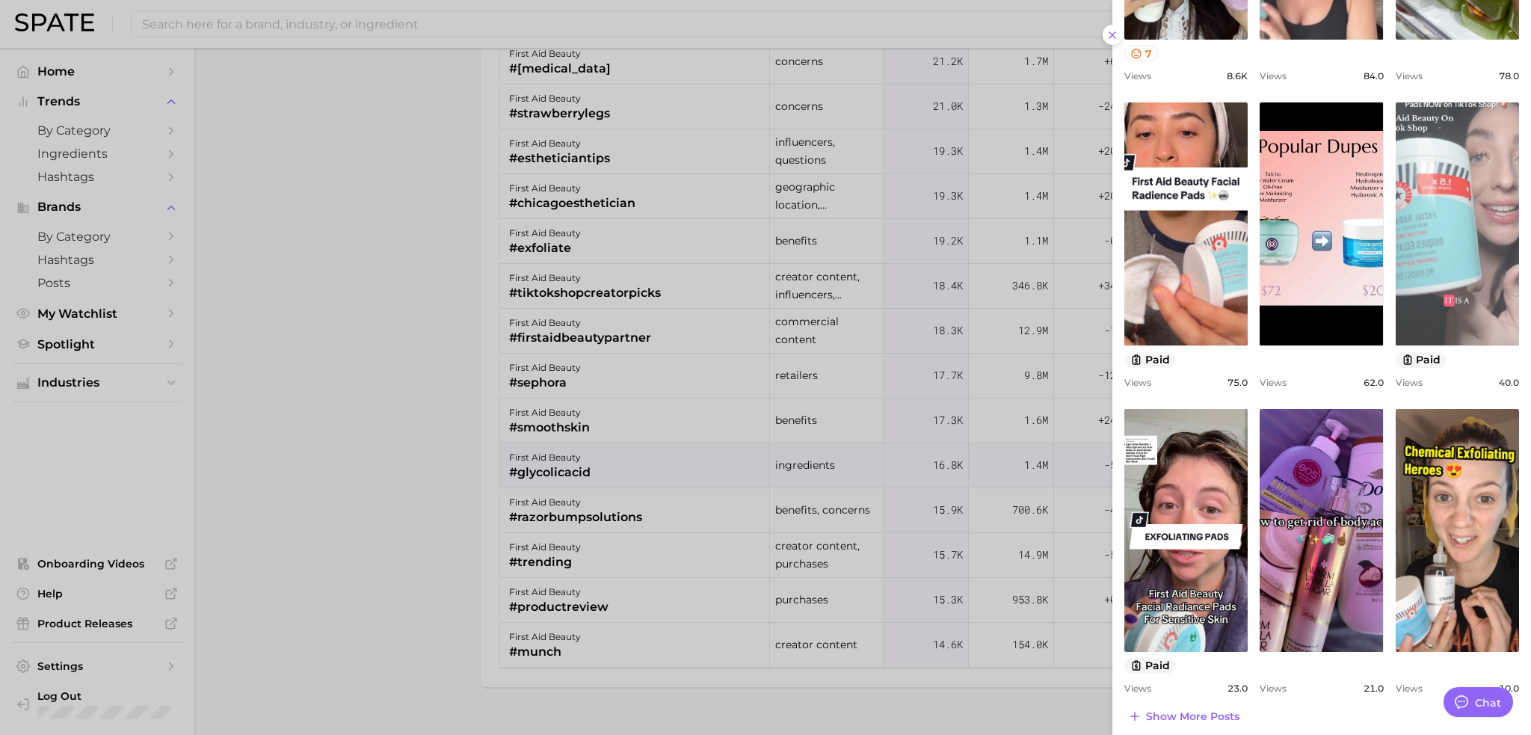
scroll to position [383, 0]
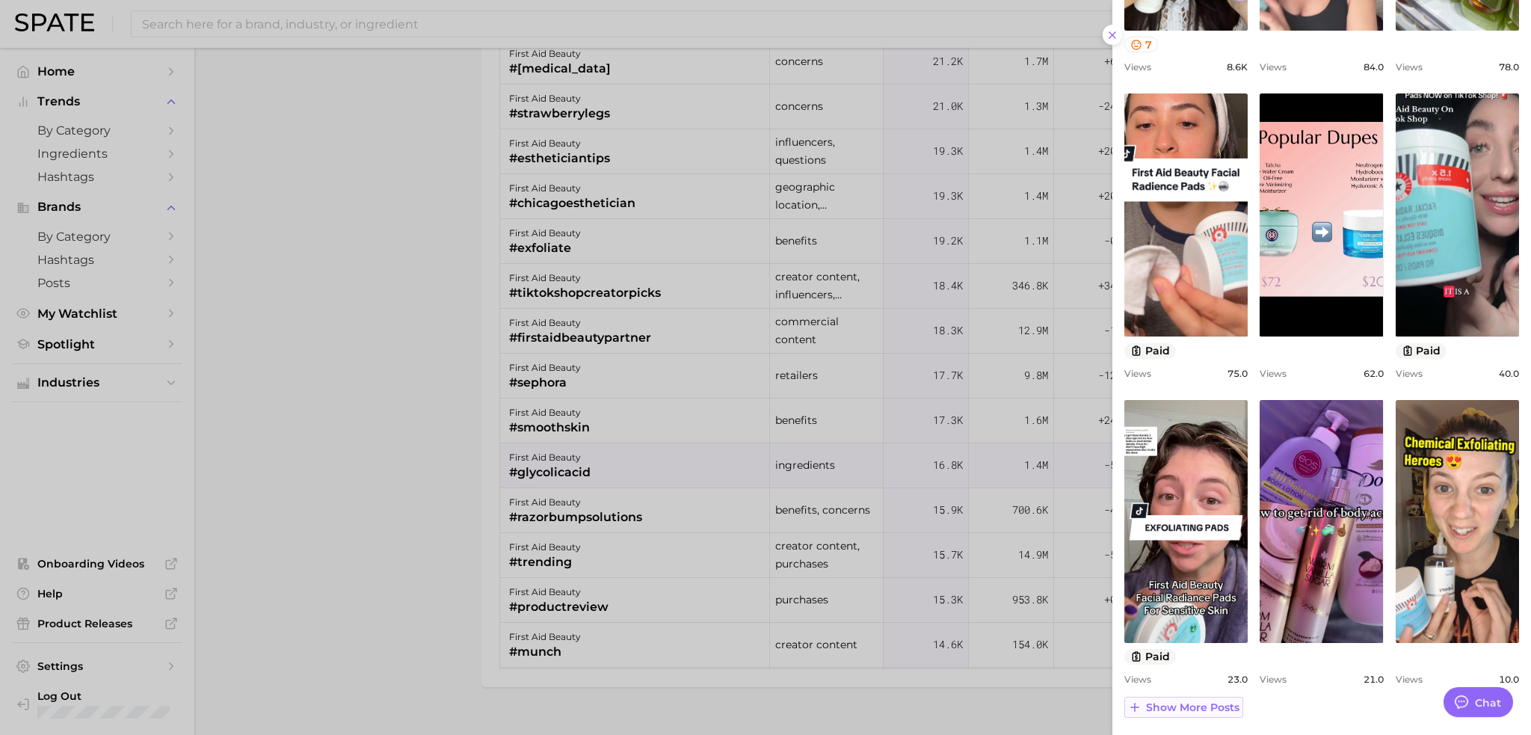
click at [1200, 707] on span "Show more posts" at bounding box center [1192, 707] width 93 height 13
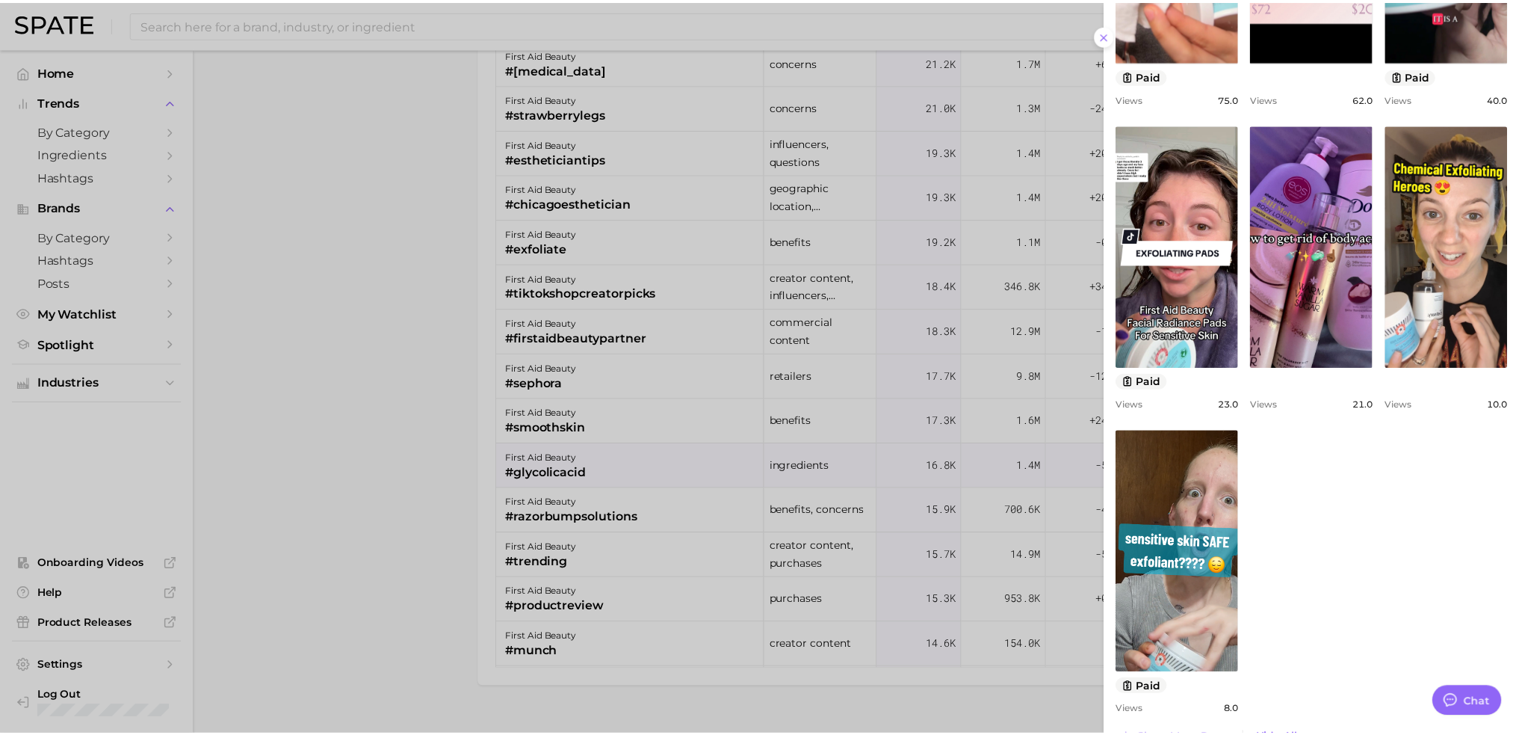
scroll to position [682, 0]
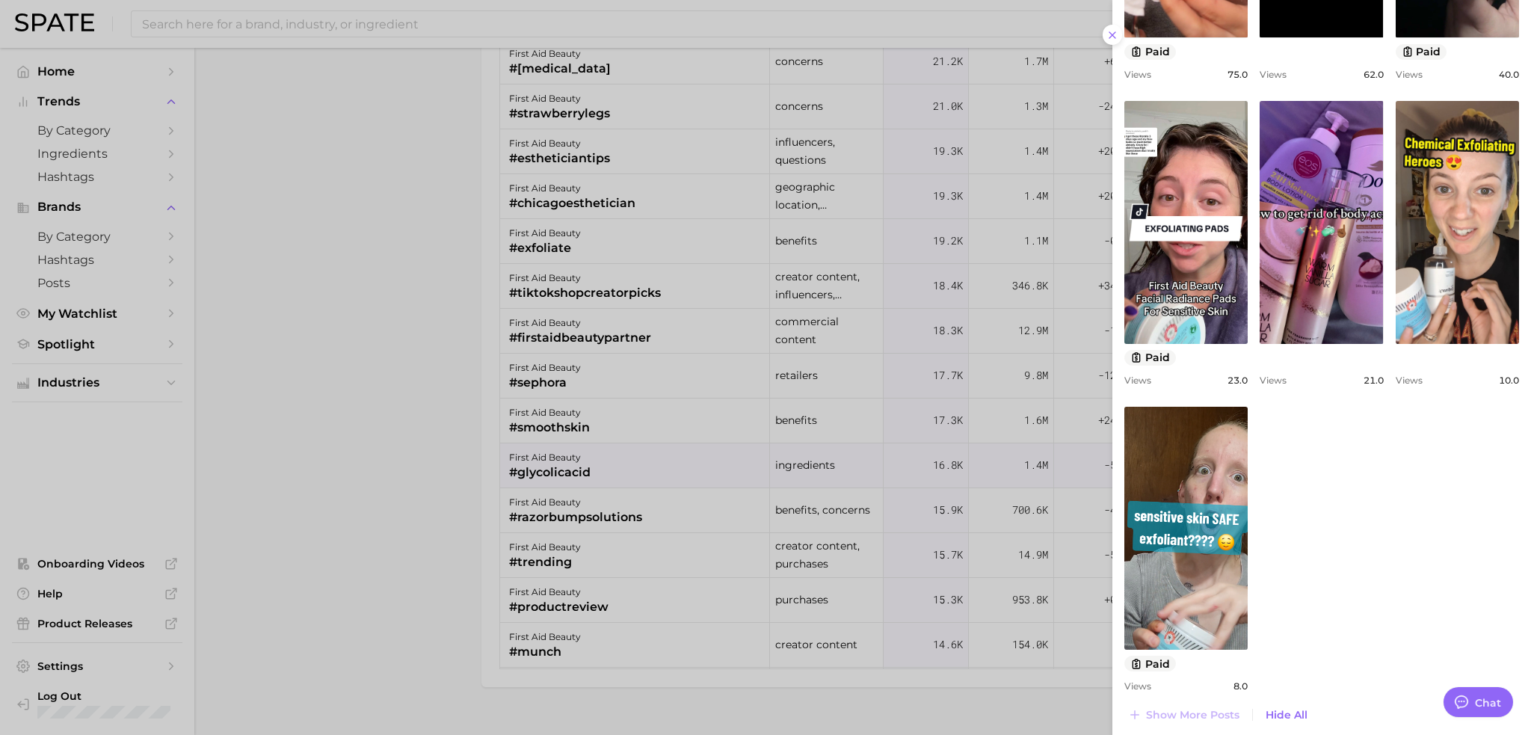
click at [392, 391] on div at bounding box center [765, 367] width 1531 height 735
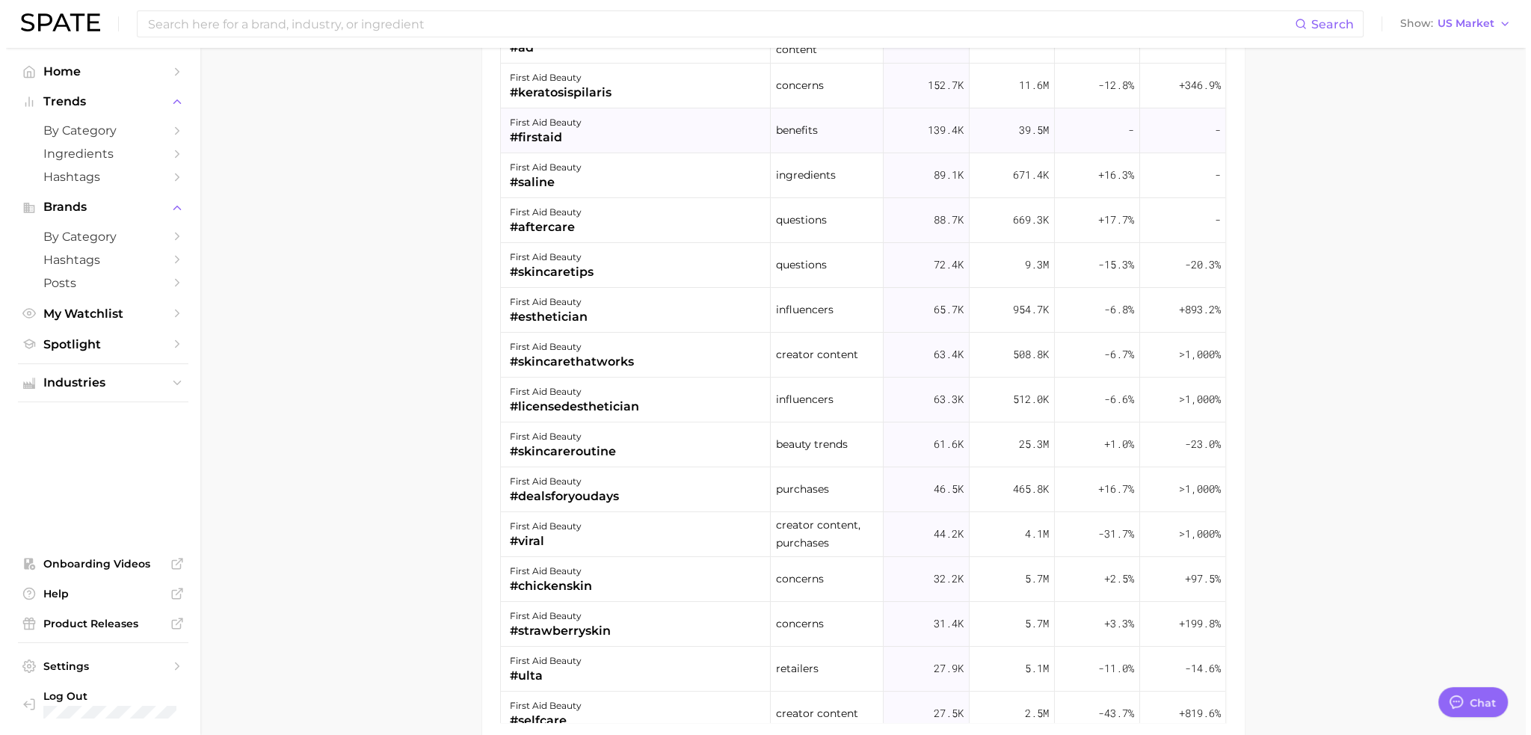
scroll to position [1345, 0]
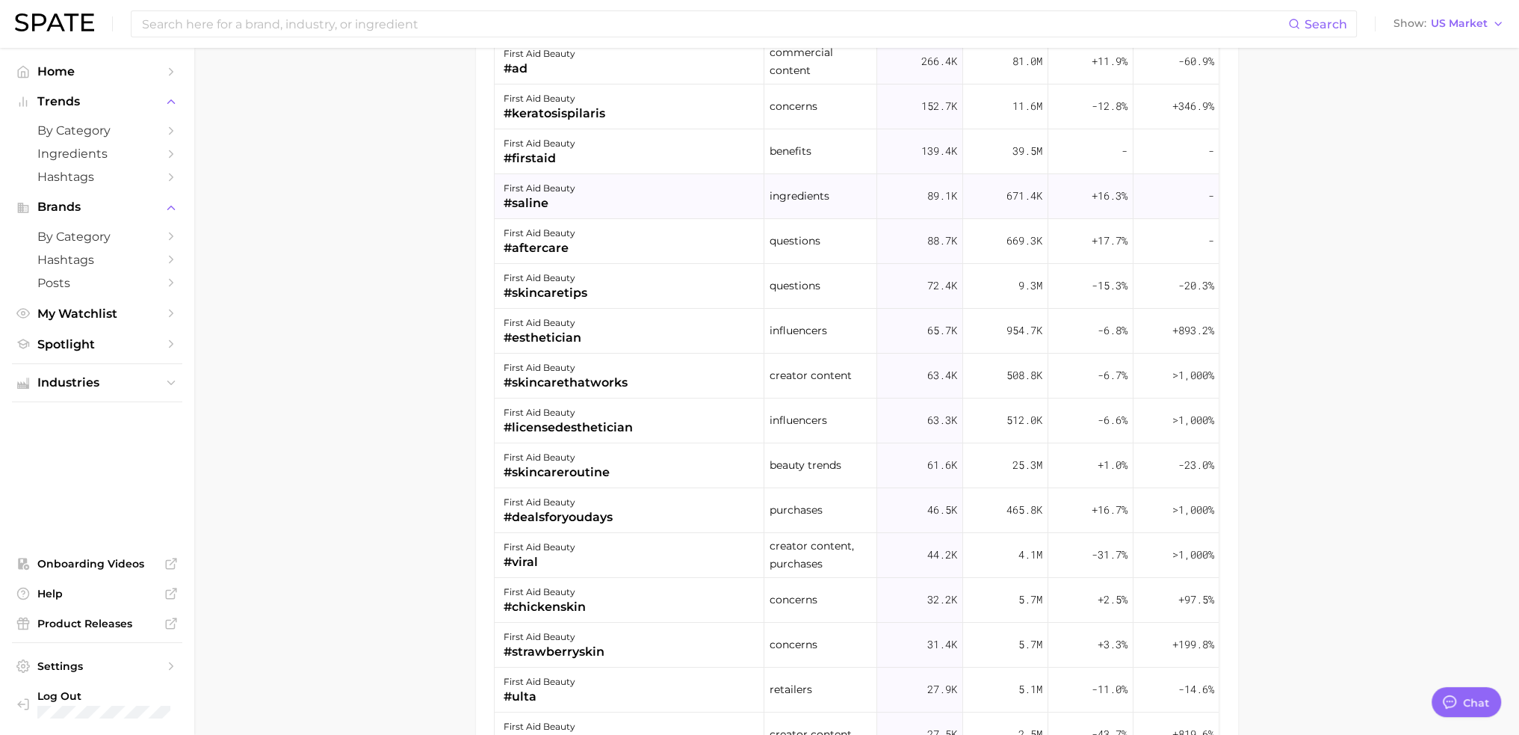
click at [638, 192] on div "first aid beauty #saline" at bounding box center [630, 196] width 270 height 45
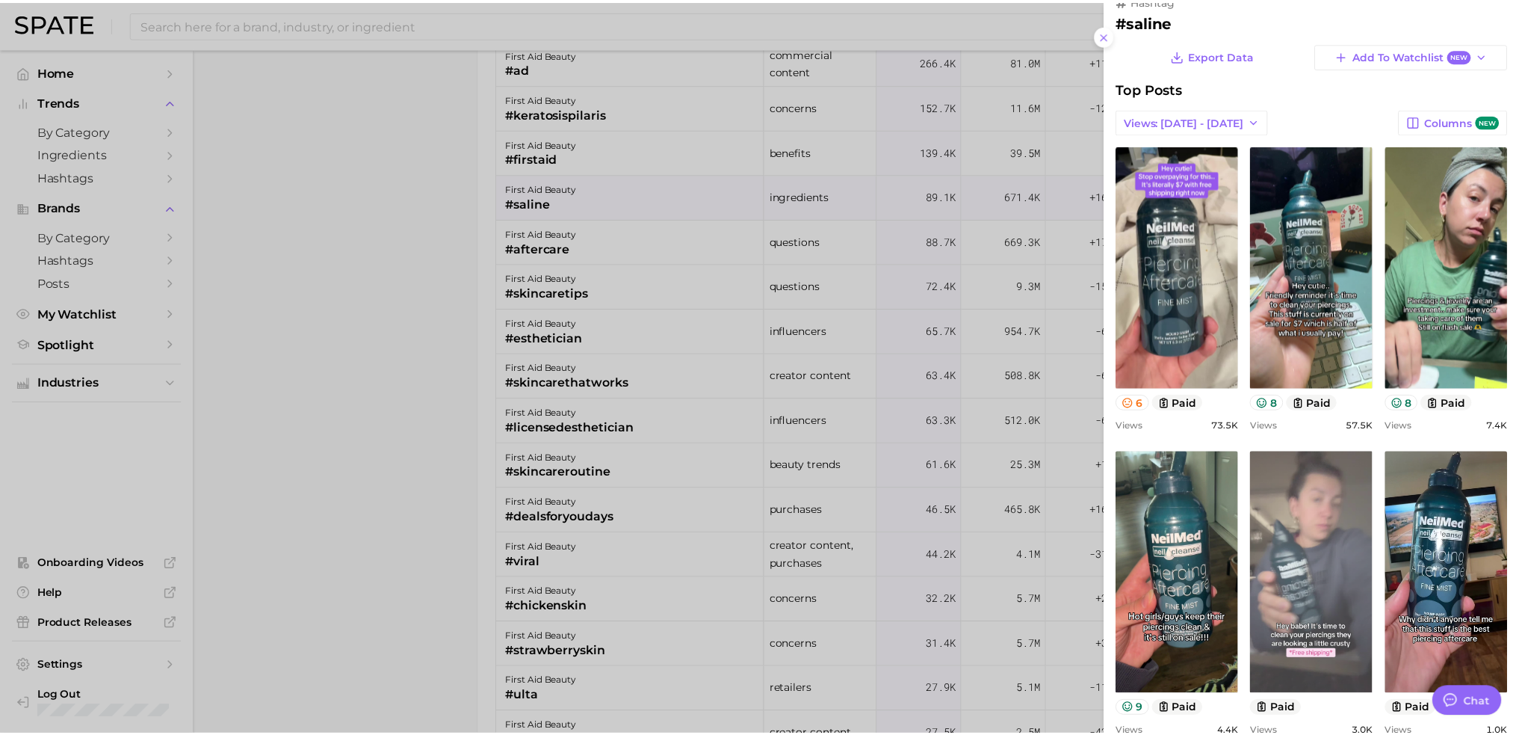
scroll to position [0, 0]
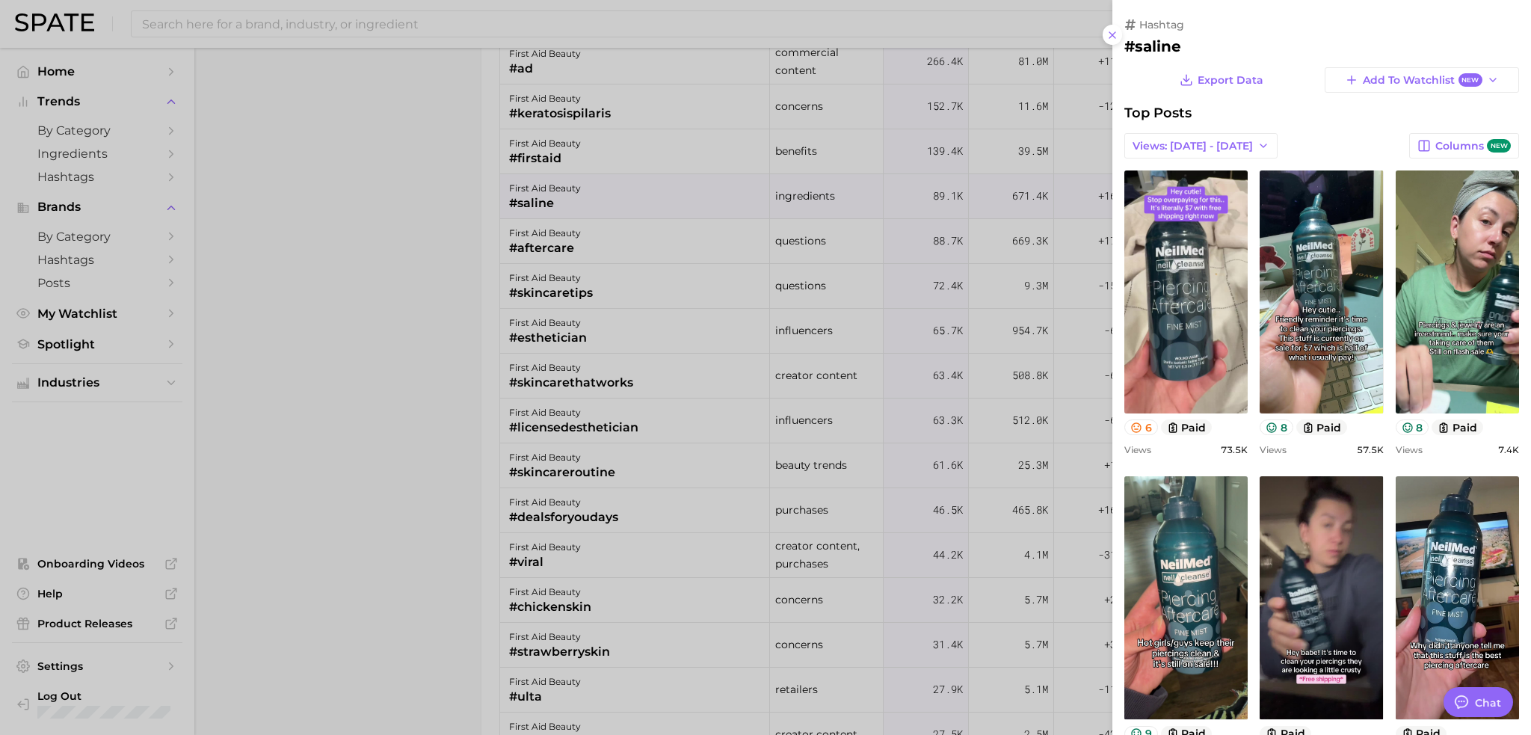
click at [454, 451] on div at bounding box center [765, 367] width 1531 height 735
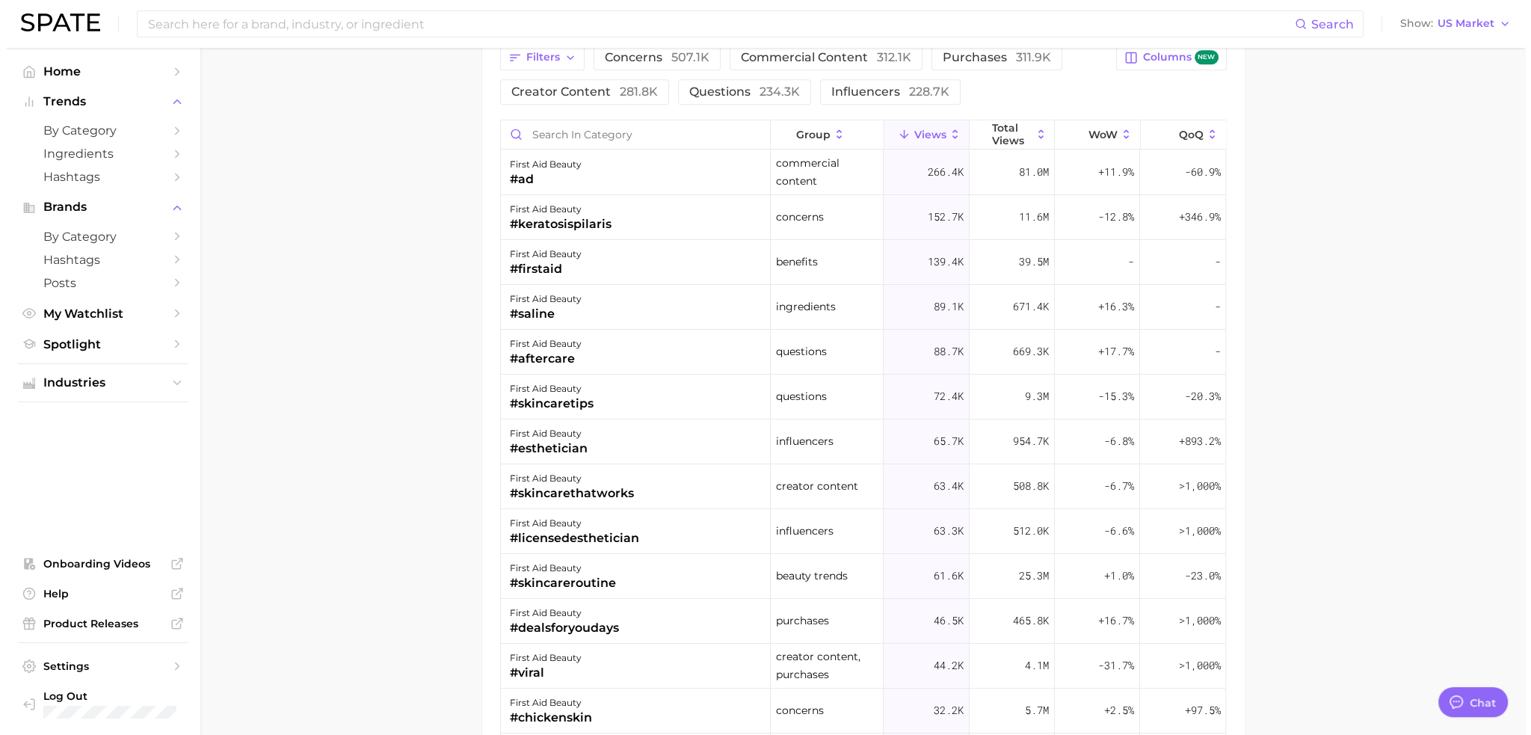
scroll to position [1121, 0]
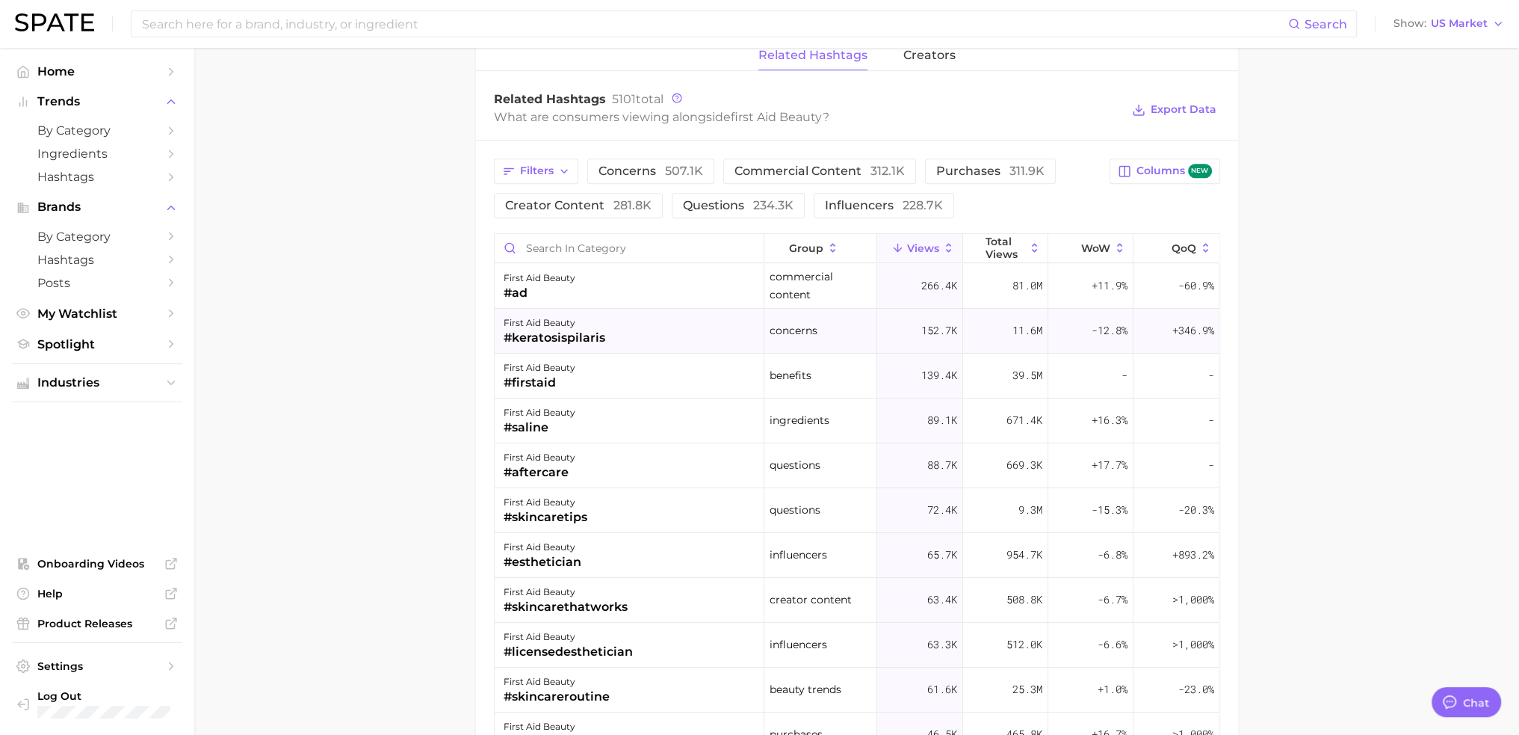
click at [644, 335] on div "first aid beauty #keratosispilaris" at bounding box center [630, 331] width 270 height 45
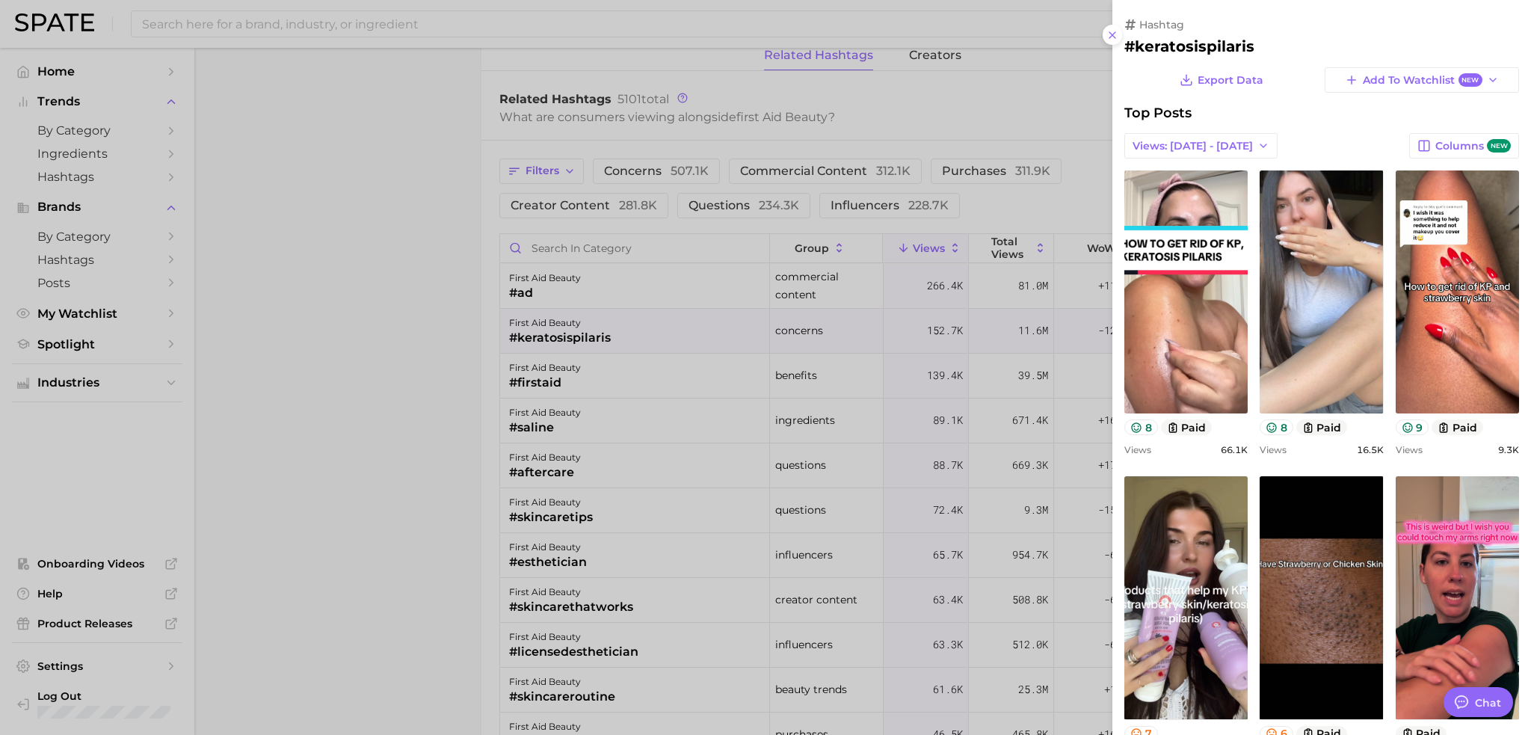
scroll to position [0, 0]
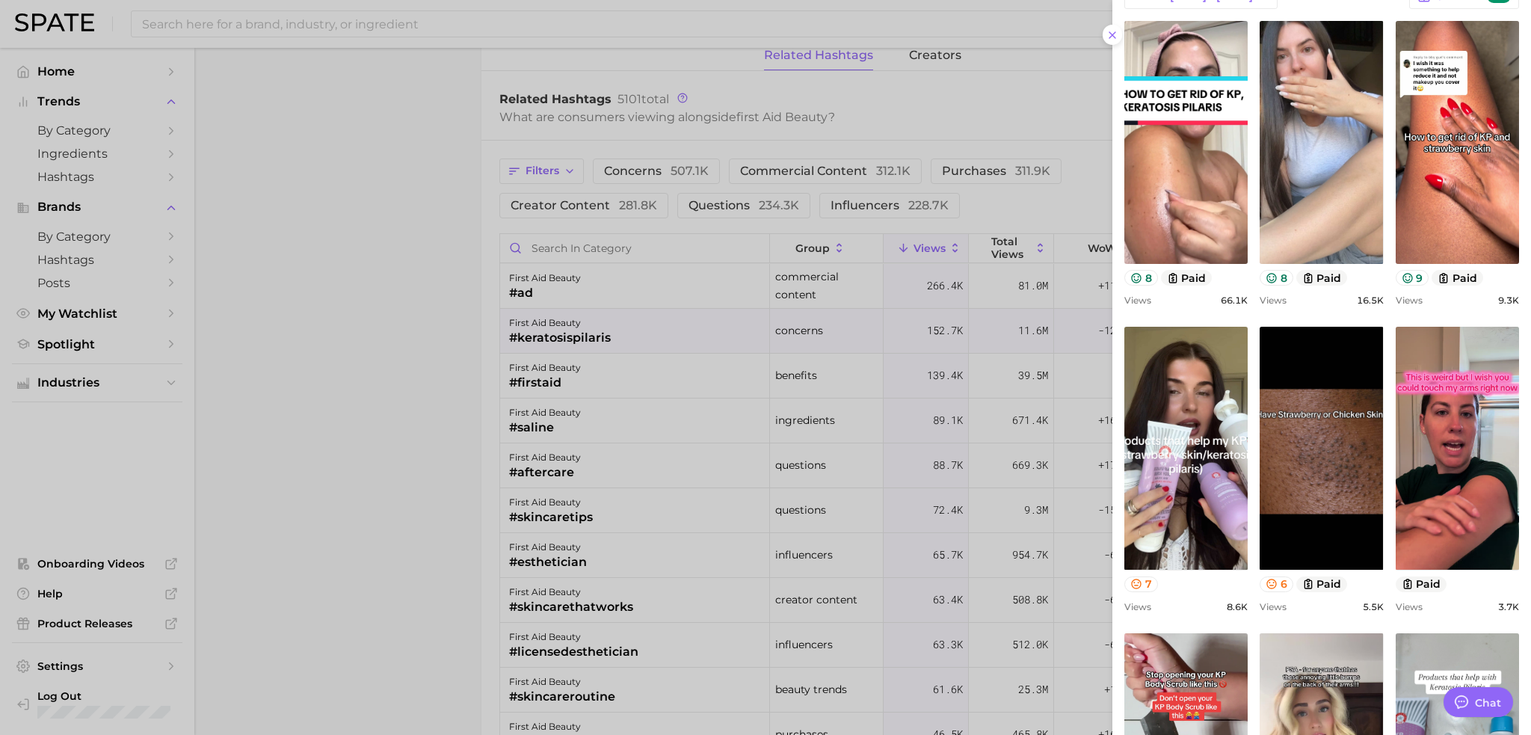
click at [365, 365] on div at bounding box center [765, 367] width 1531 height 735
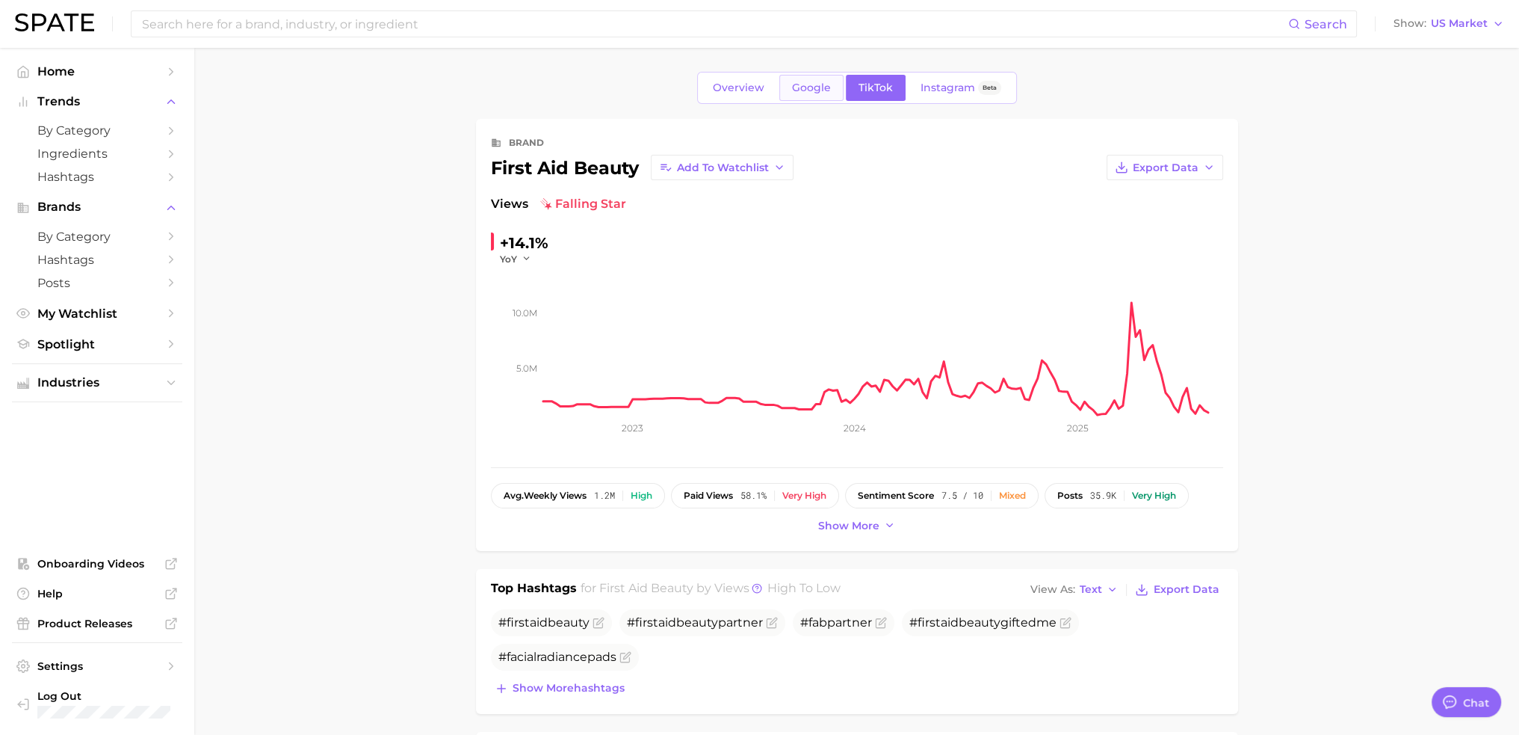
click at [793, 94] on link "Google" at bounding box center [812, 88] width 64 height 26
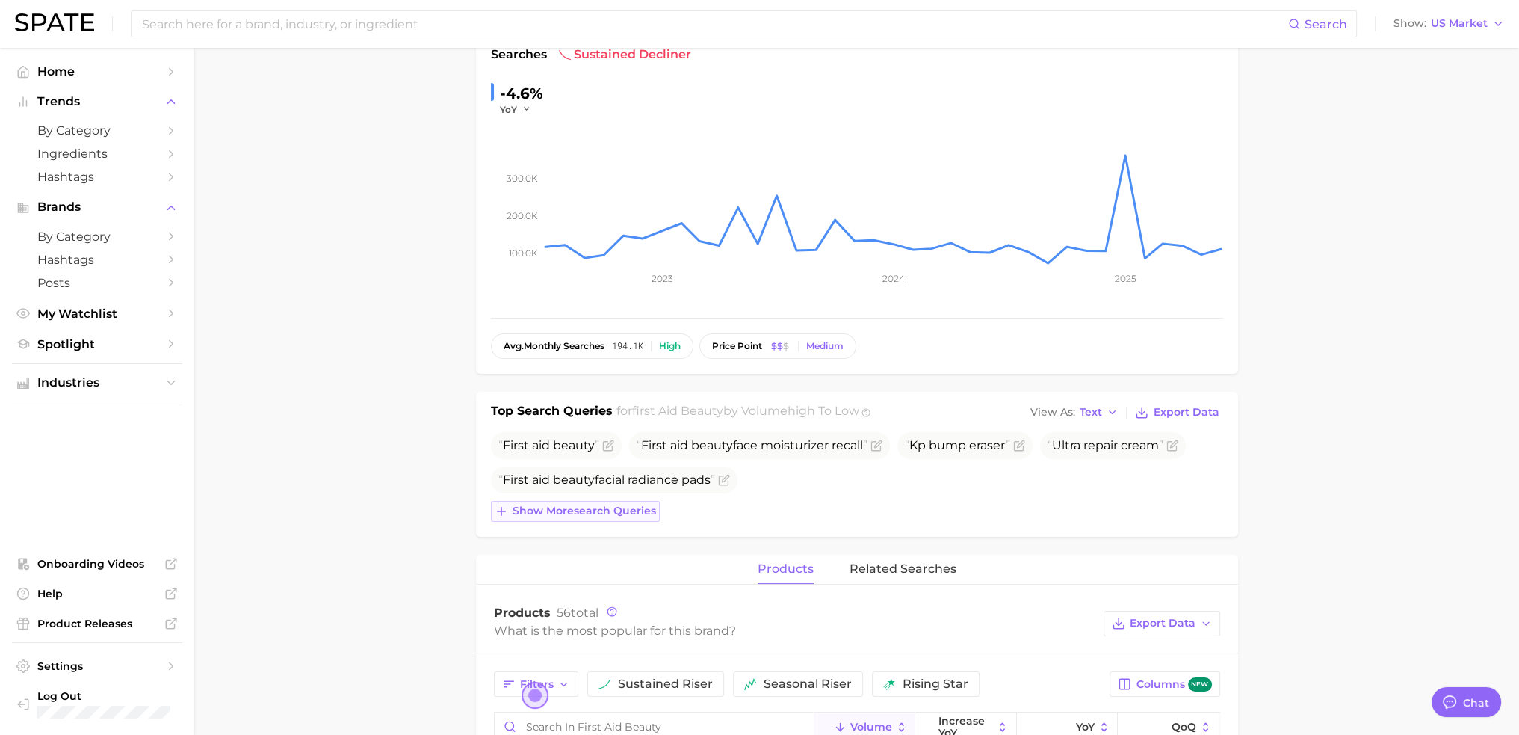
click at [616, 519] on button "Show more search queries" at bounding box center [575, 511] width 169 height 21
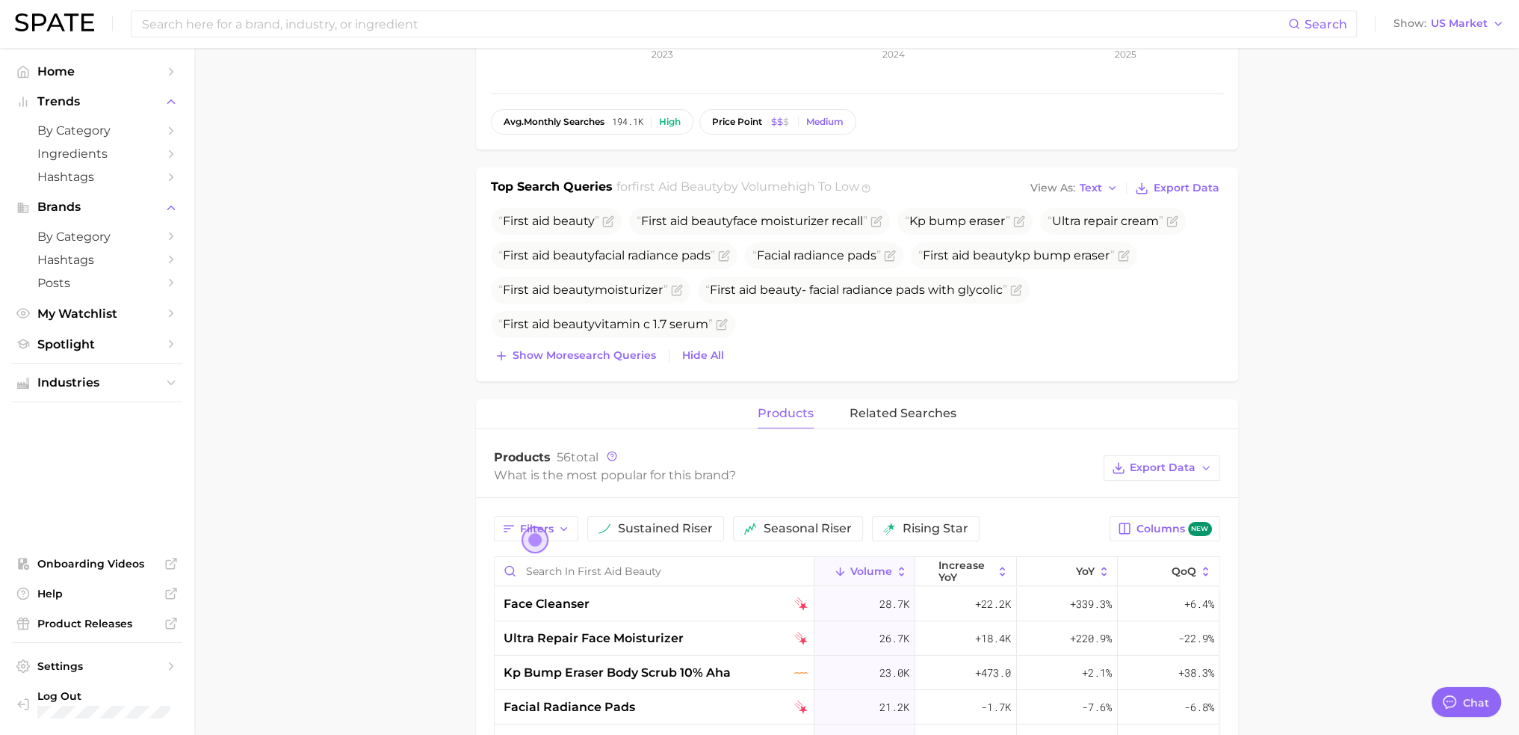
scroll to position [673, 0]
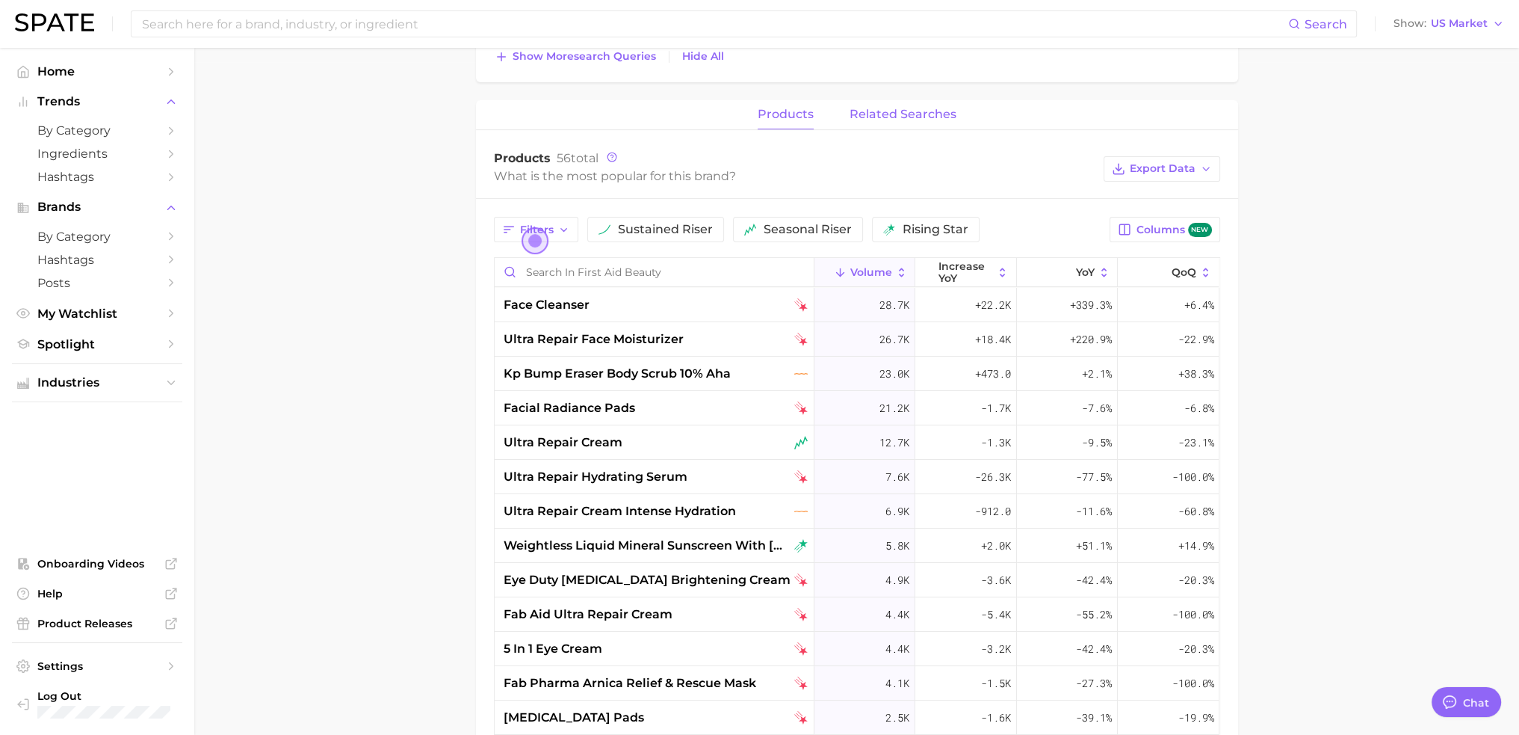
click at [916, 112] on span "related searches" at bounding box center [903, 114] width 107 height 13
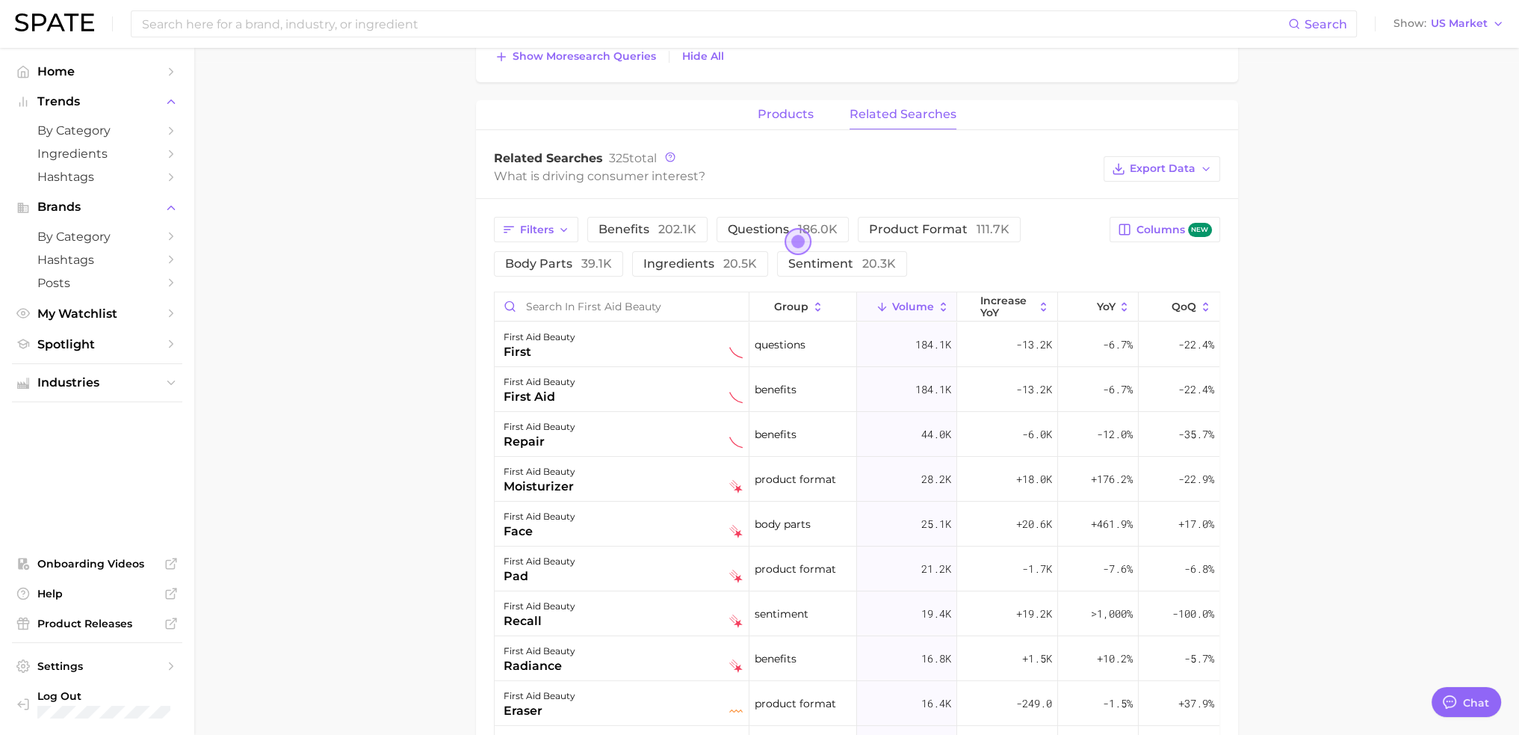
click at [797, 110] on span "products" at bounding box center [786, 114] width 56 height 13
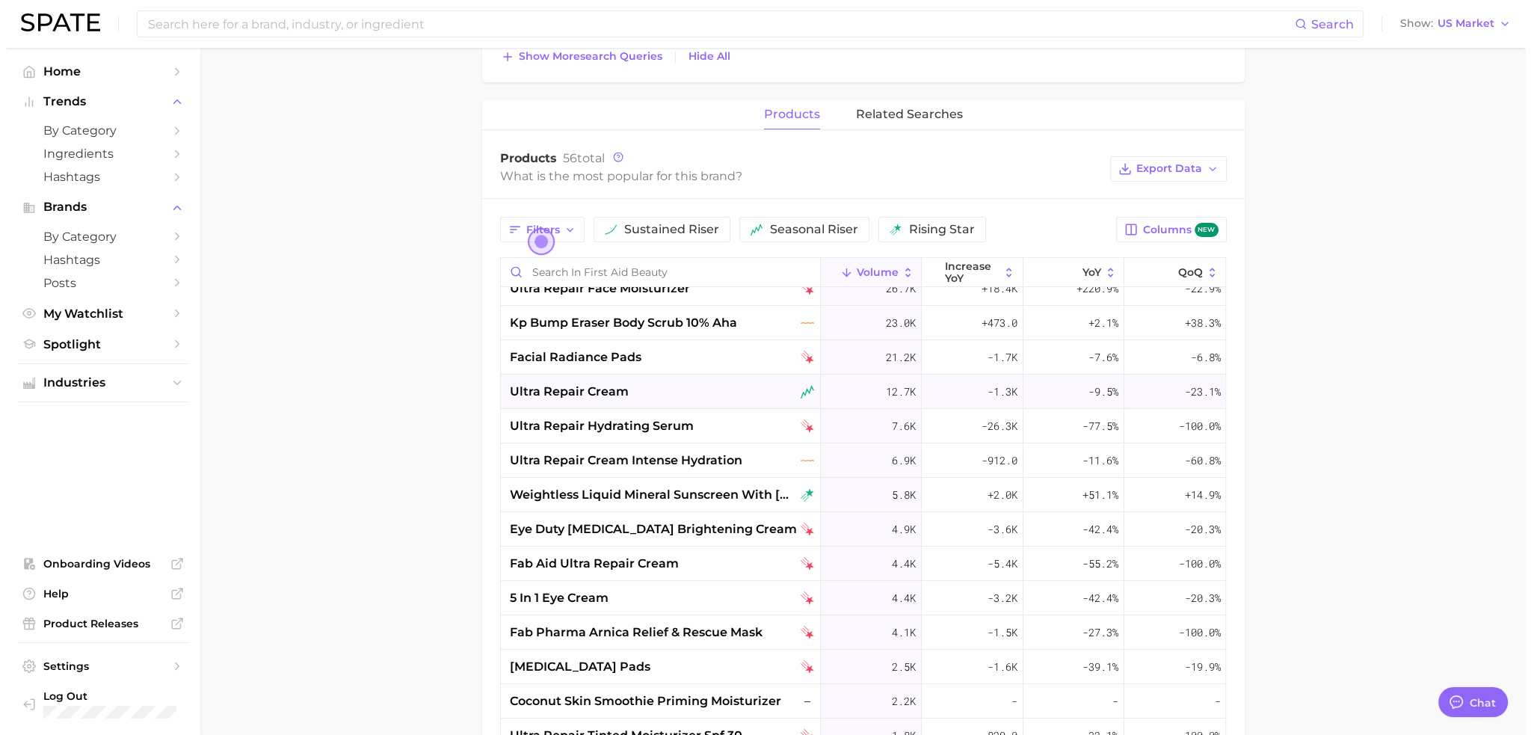
scroll to position [75, 0]
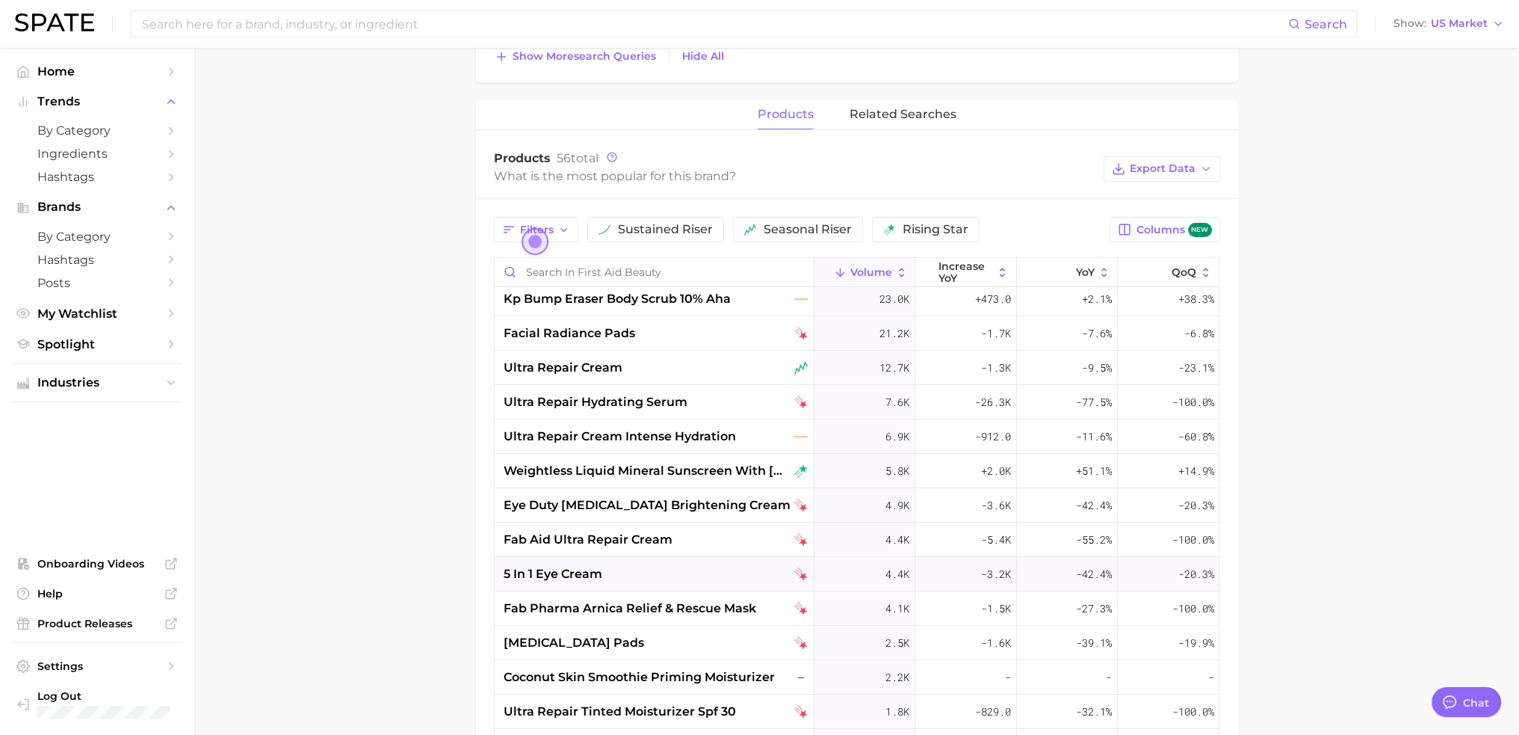
click at [620, 570] on div "5 in 1 eye cream" at bounding box center [656, 574] width 304 height 18
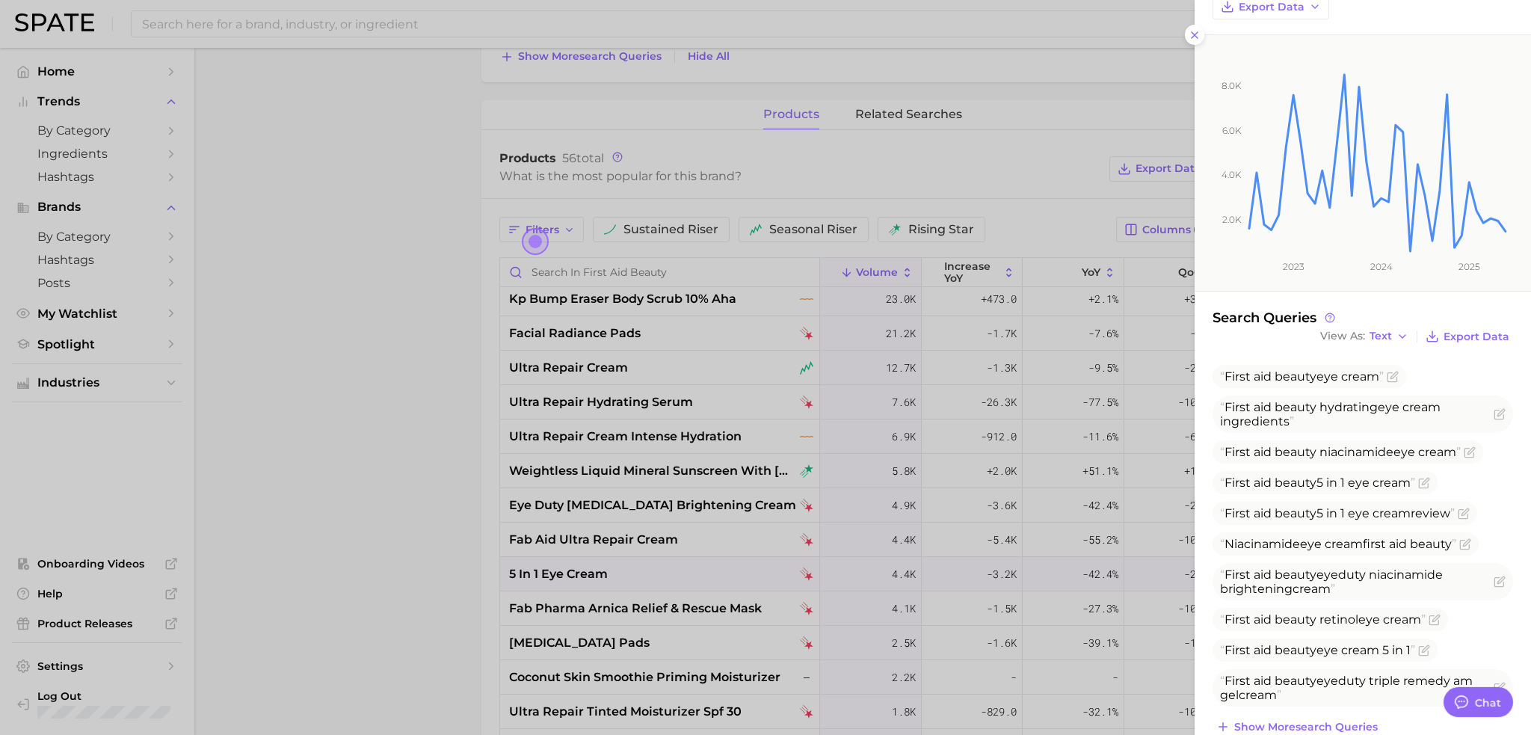
click at [309, 479] on div at bounding box center [765, 367] width 1531 height 735
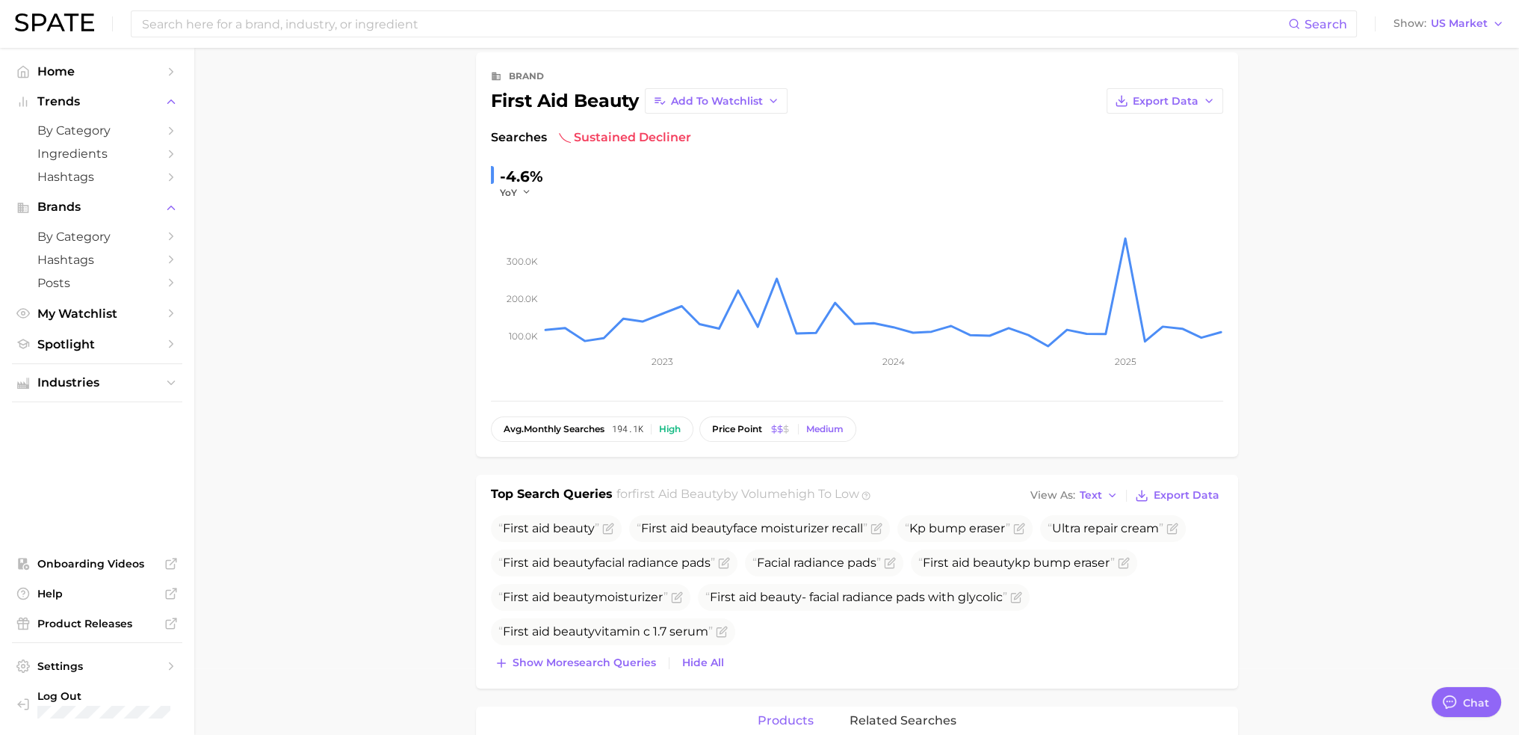
scroll to position [0, 0]
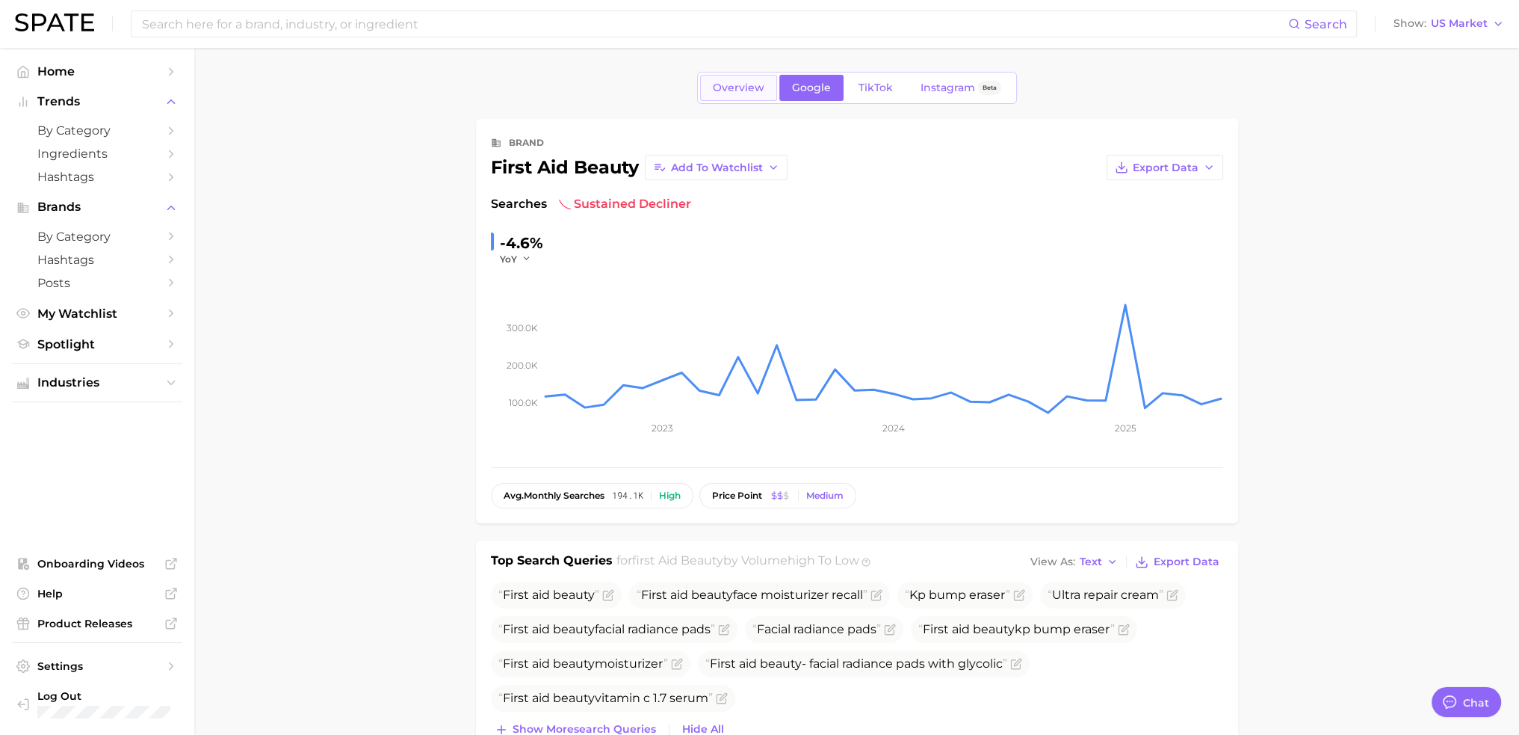
click at [726, 93] on span "Overview" at bounding box center [739, 87] width 52 height 13
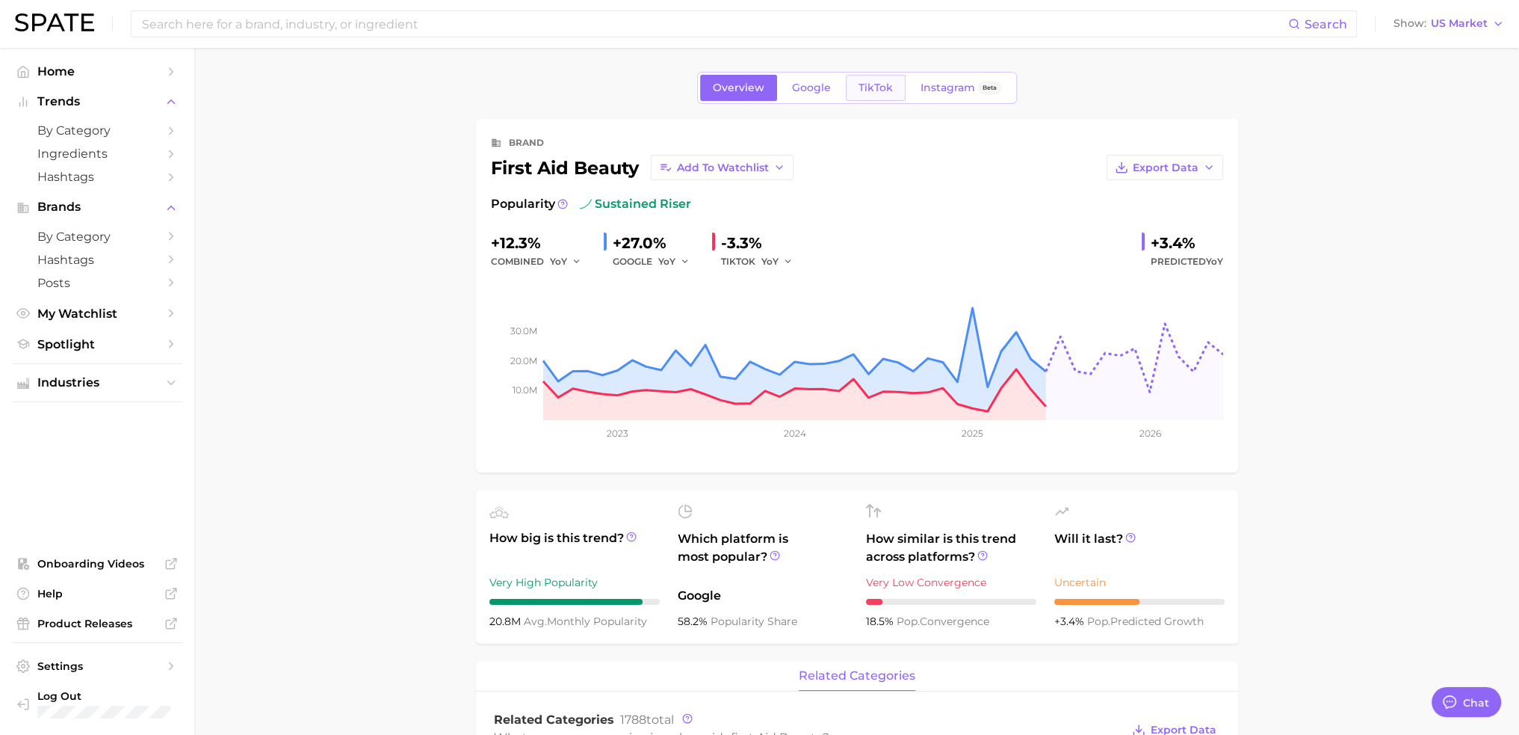
click at [888, 81] on span "TikTok" at bounding box center [876, 87] width 34 height 13
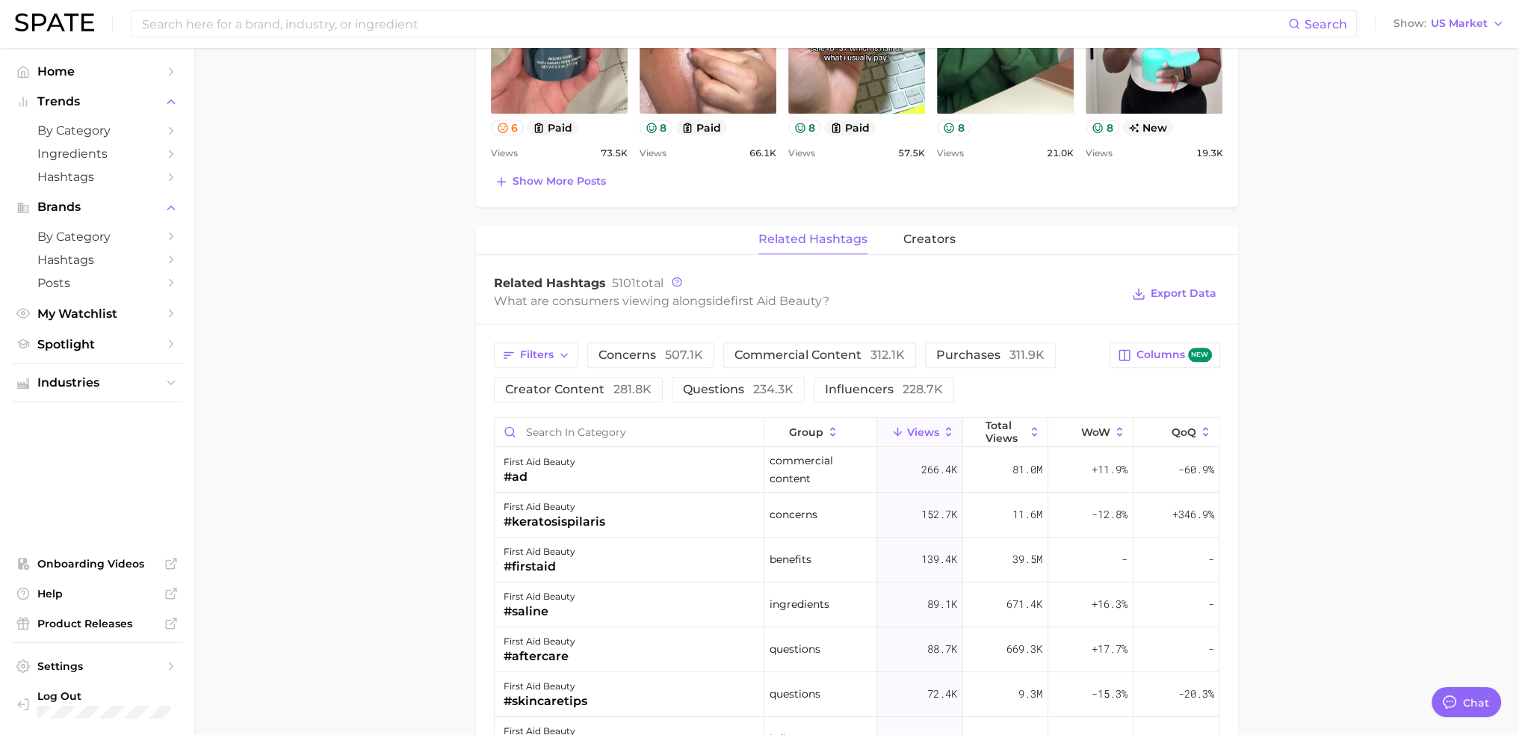
scroll to position [1046, 0]
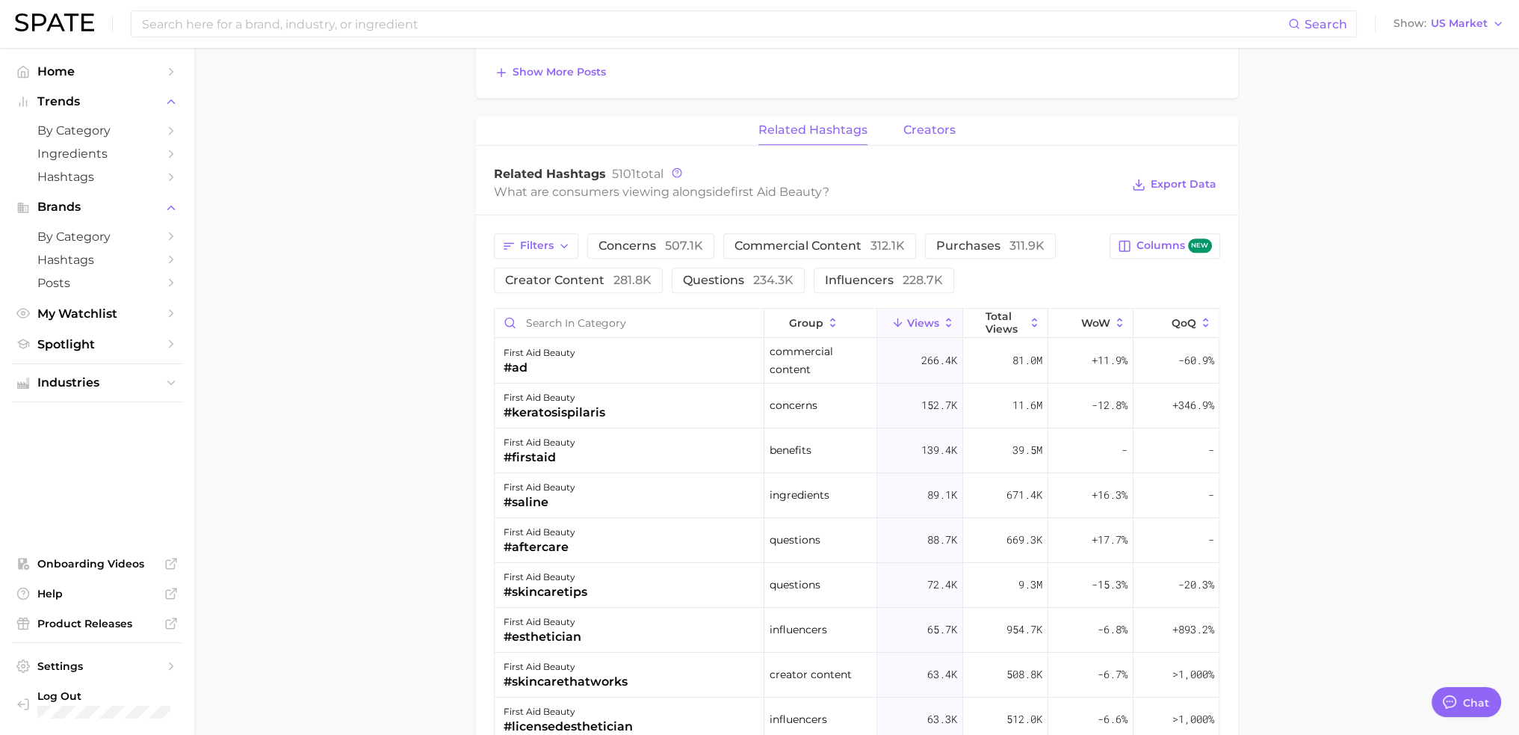
click at [918, 128] on span "creators" at bounding box center [930, 129] width 52 height 13
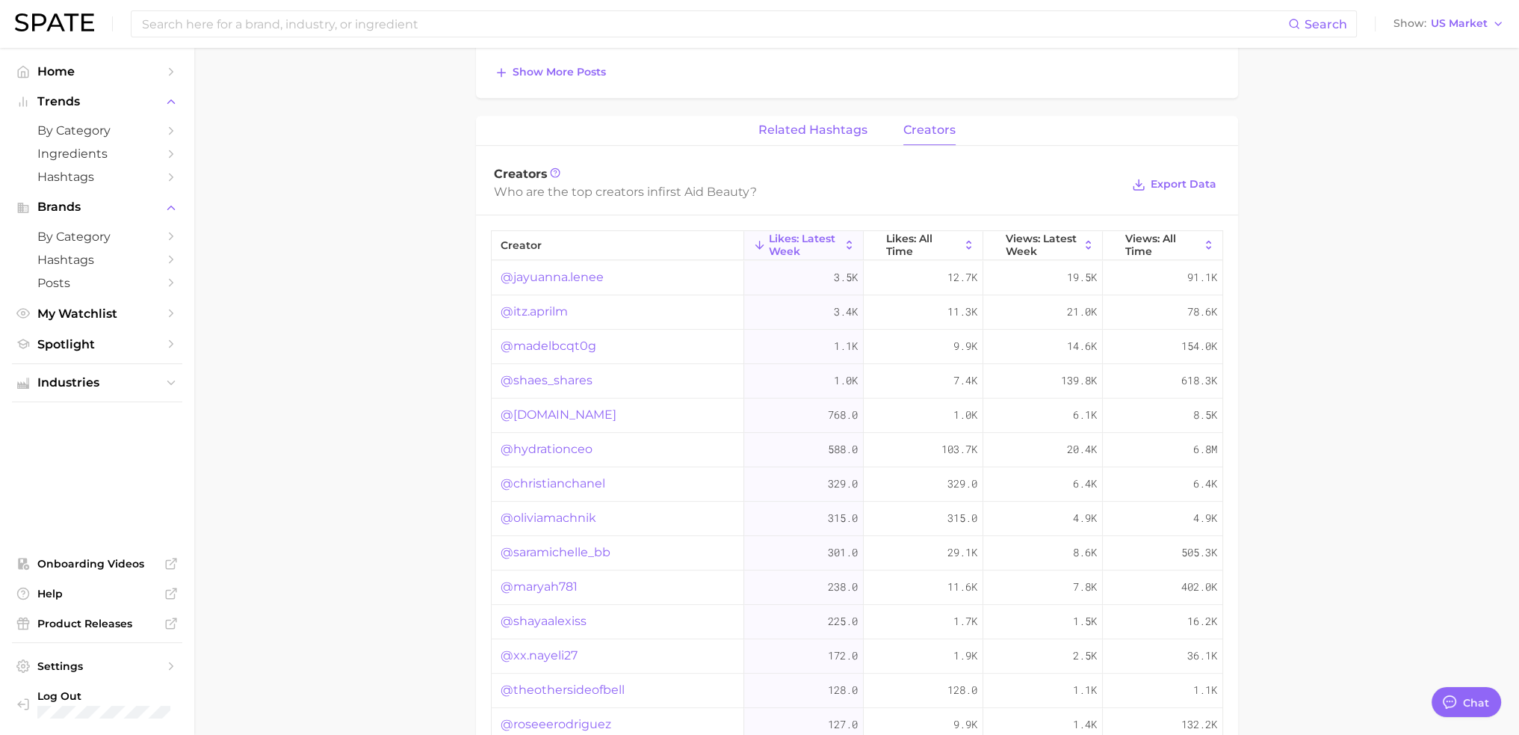
click at [796, 119] on button "related hashtags" at bounding box center [813, 130] width 109 height 29
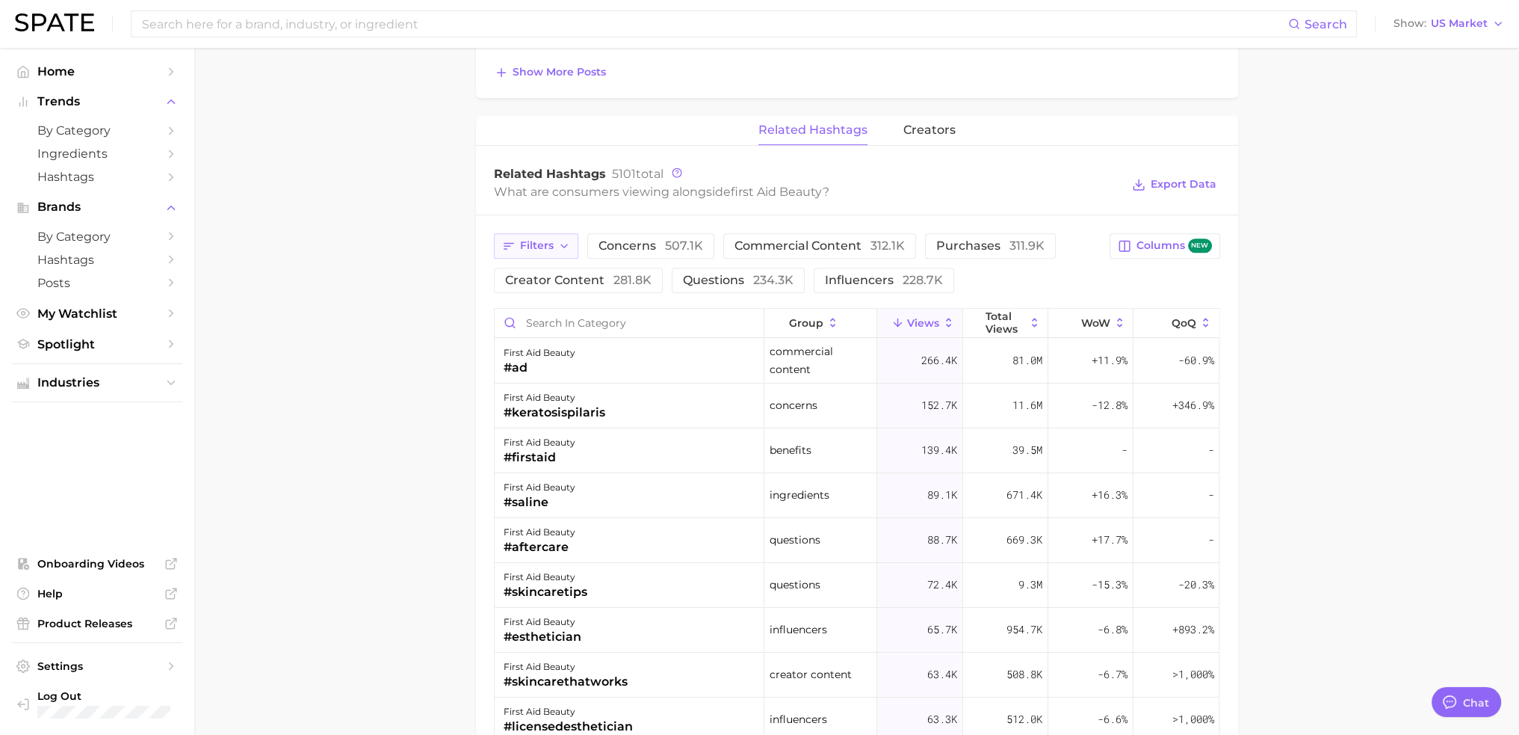
click at [531, 242] on span "Filters" at bounding box center [537, 245] width 34 height 13
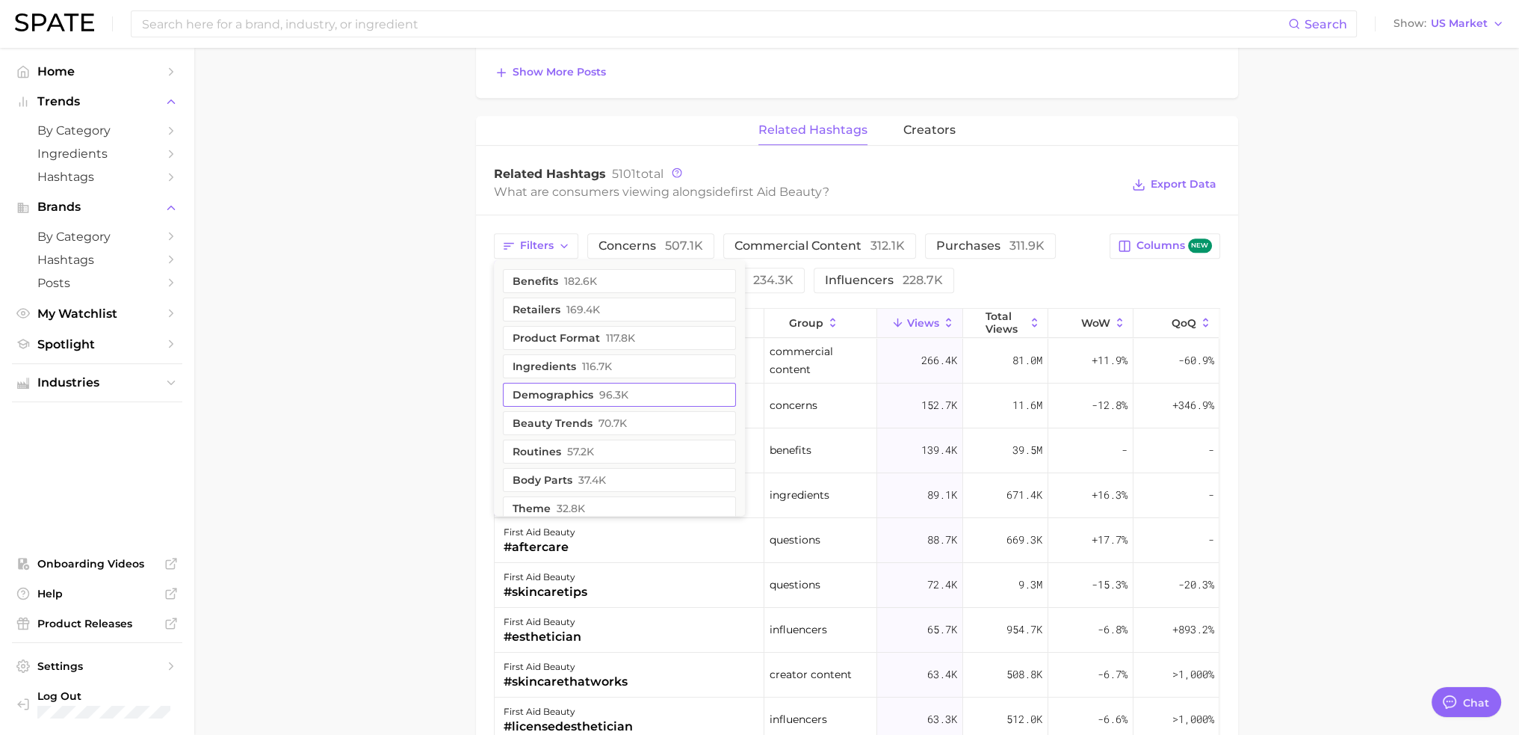
click at [682, 388] on button "demographics 96.3k" at bounding box center [619, 395] width 233 height 24
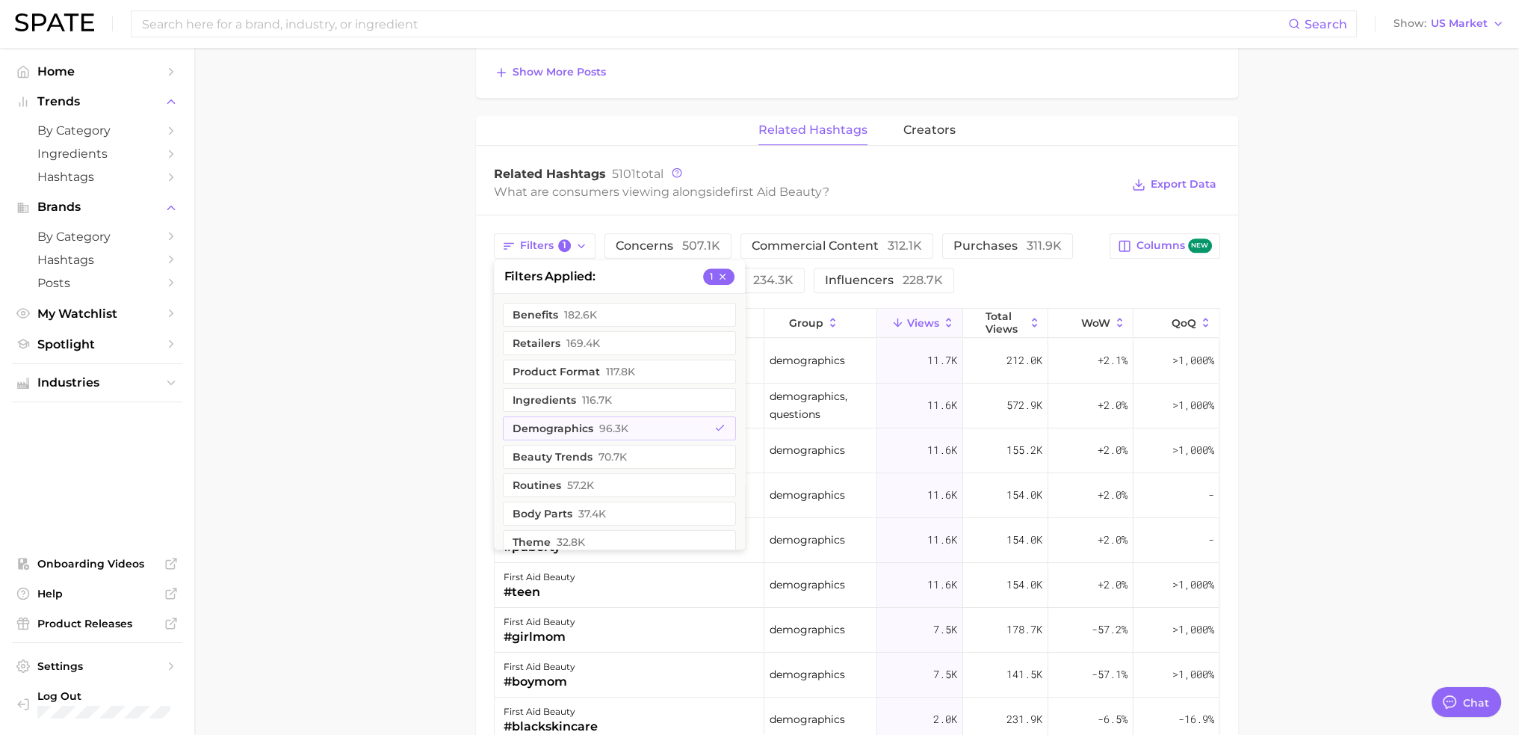
click at [311, 383] on main "Overview Google TikTok Instagram Beta brand first aid beauty Add to Watchlist E…" at bounding box center [856, 69] width 1325 height 2134
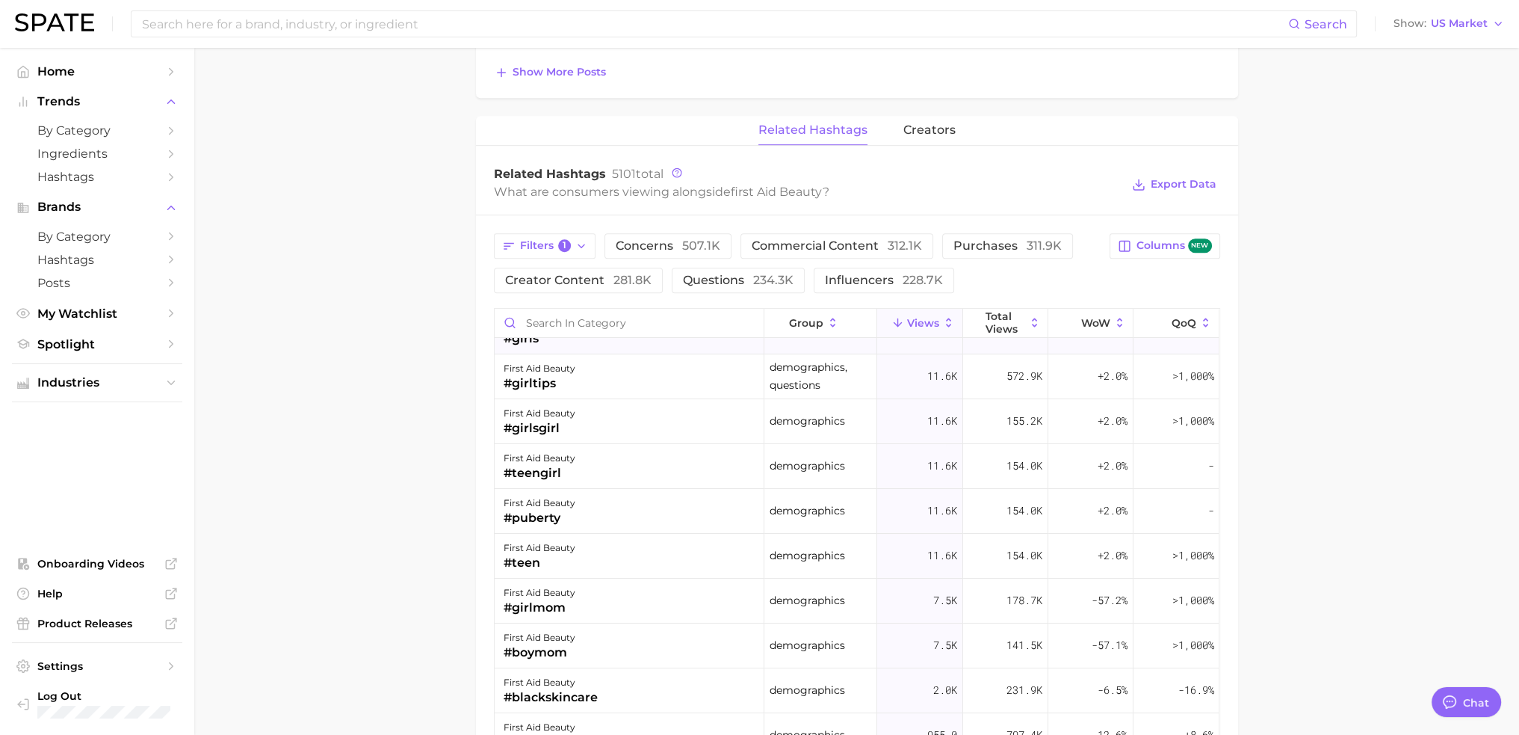
scroll to position [0, 0]
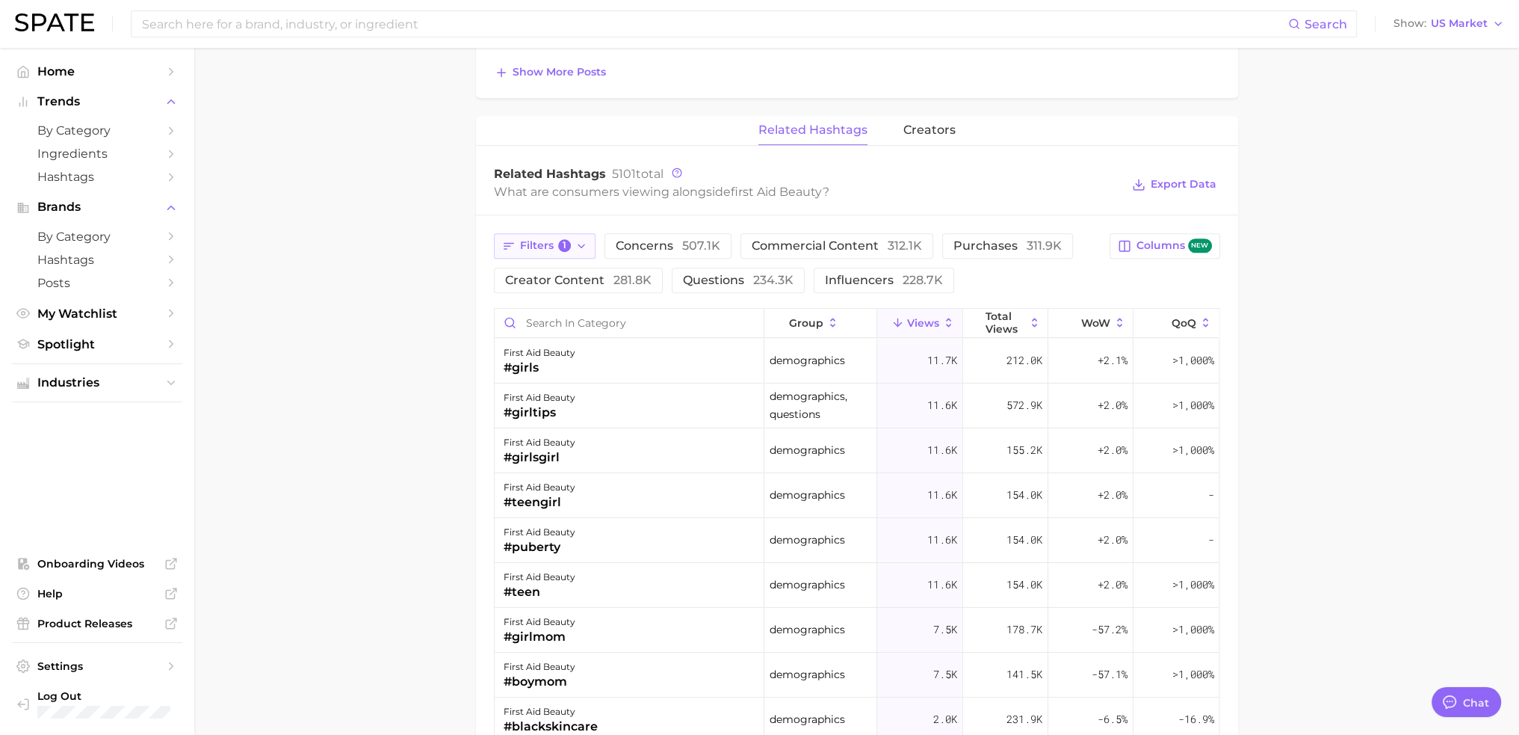
click at [567, 239] on span "1" at bounding box center [564, 245] width 13 height 13
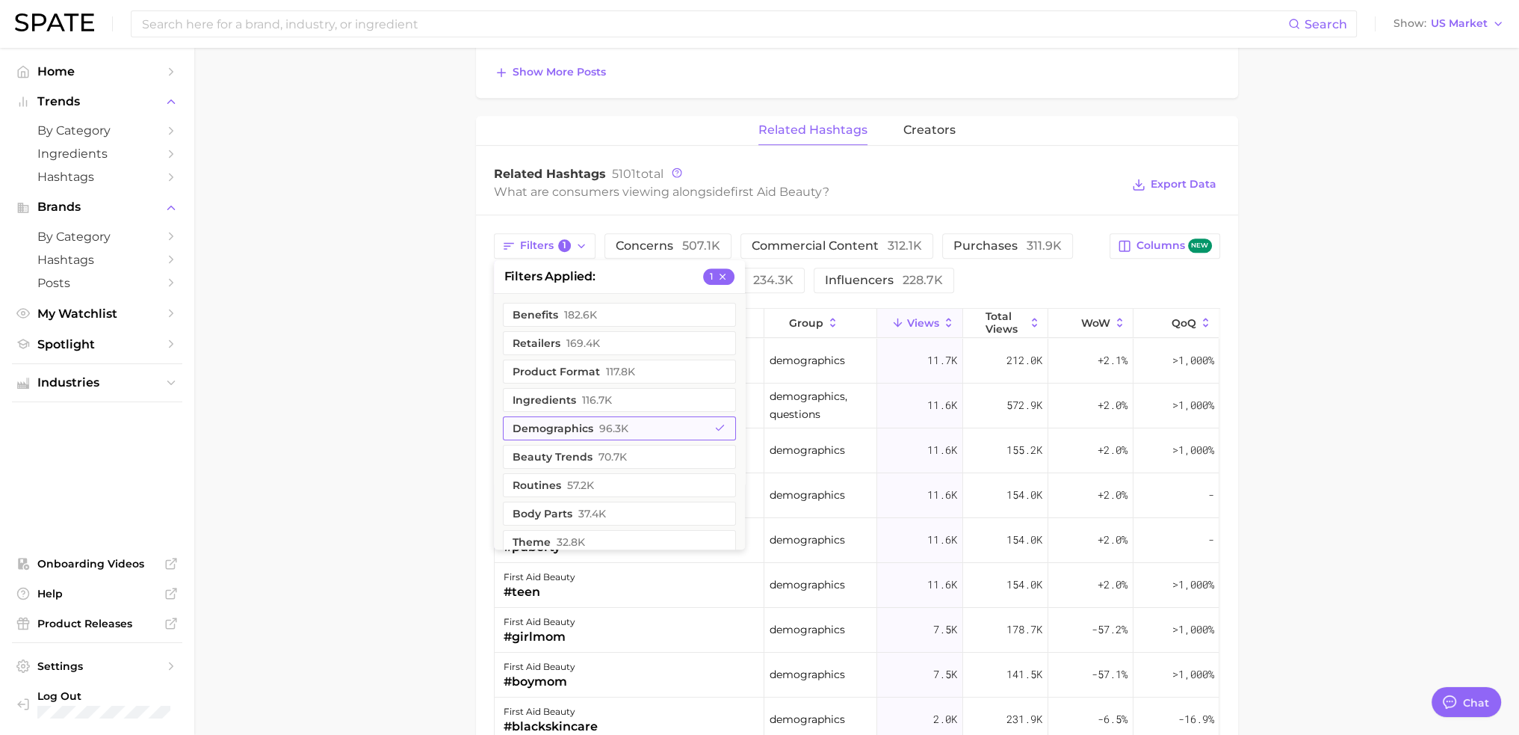
click at [610, 426] on span "96.3k" at bounding box center [613, 428] width 29 height 12
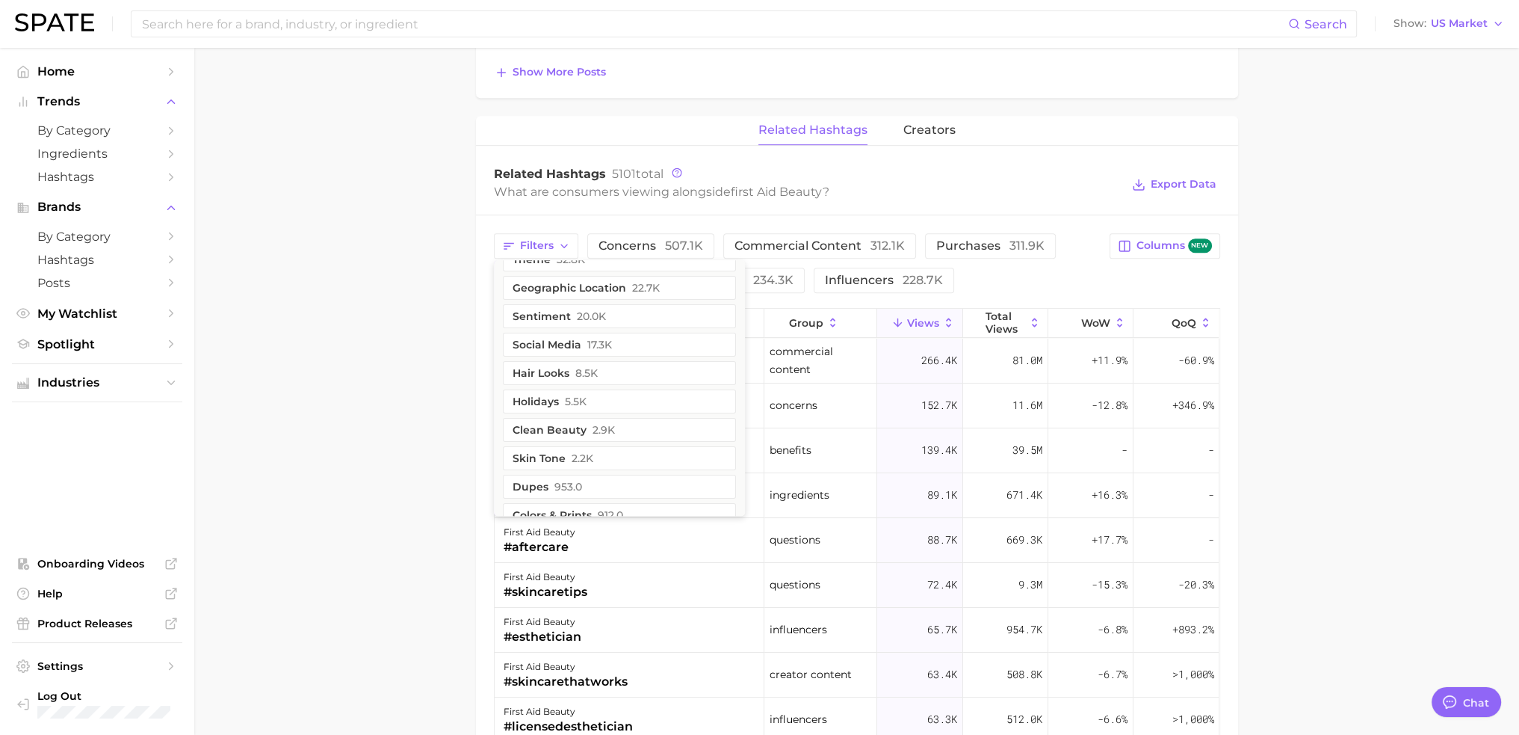
scroll to position [224, 0]
click at [638, 311] on span "22.7k" at bounding box center [646, 312] width 28 height 12
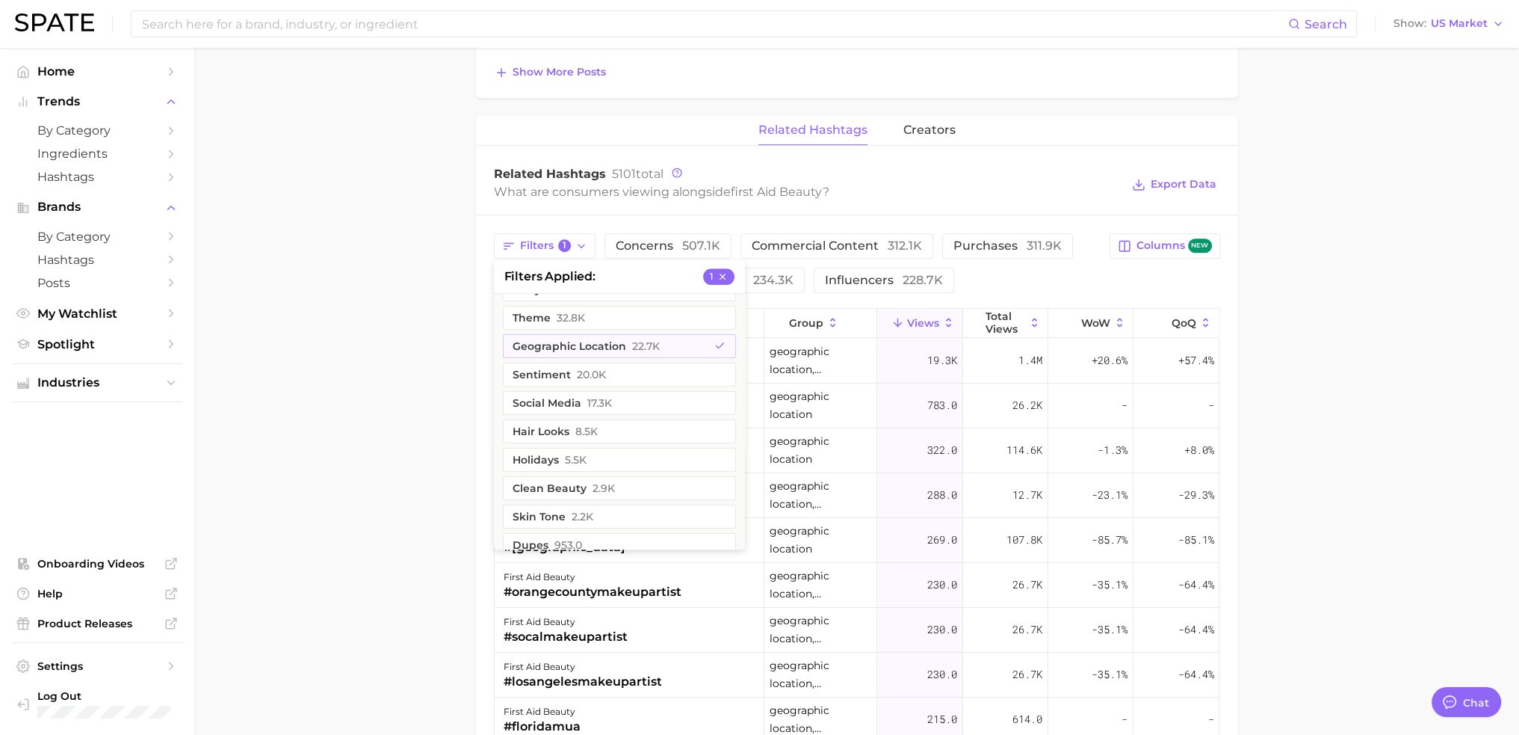
click at [359, 448] on main "Overview Google TikTok Instagram Beta brand first aid beauty Add to Watchlist E…" at bounding box center [856, 69] width 1325 height 2134
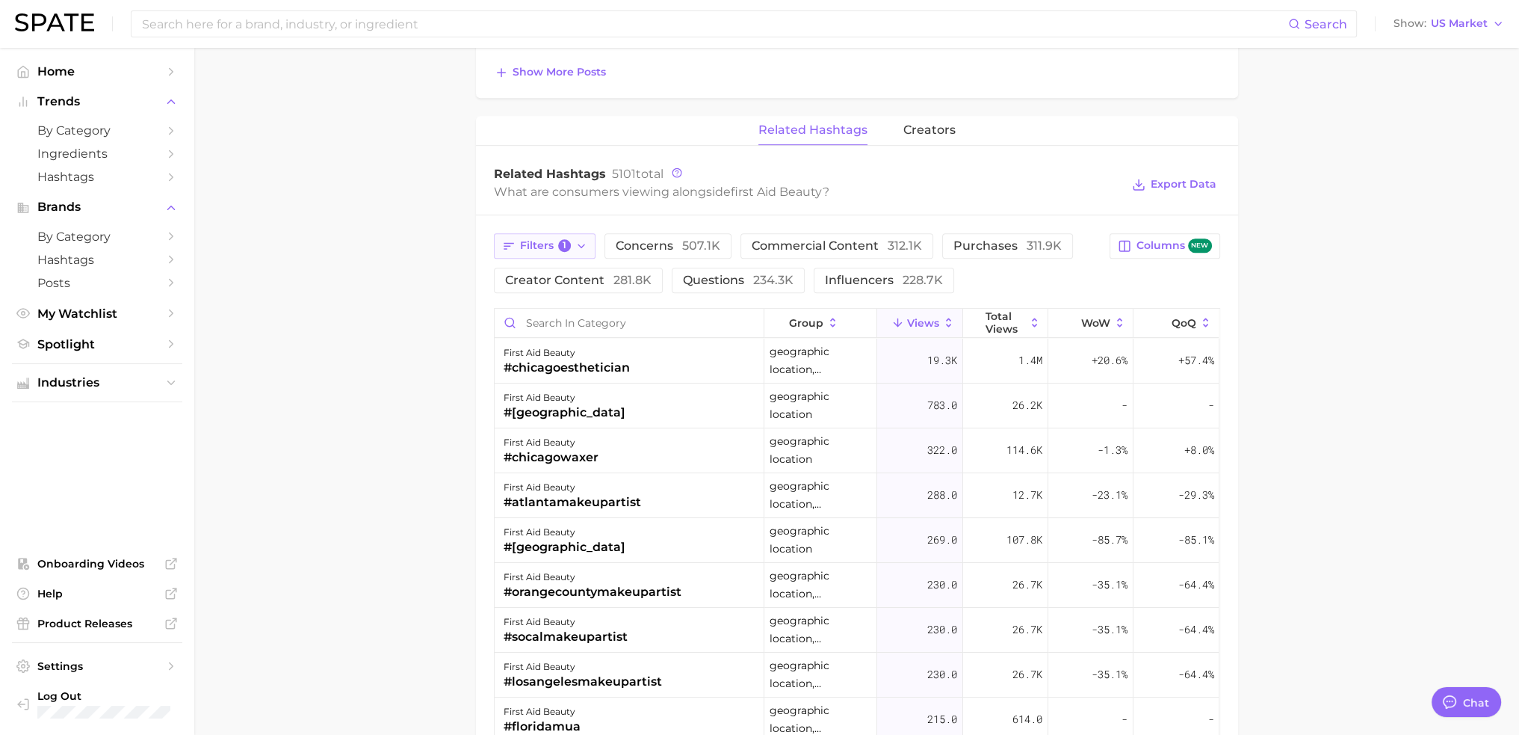
click at [535, 247] on span "Filters 1" at bounding box center [546, 245] width 52 height 13
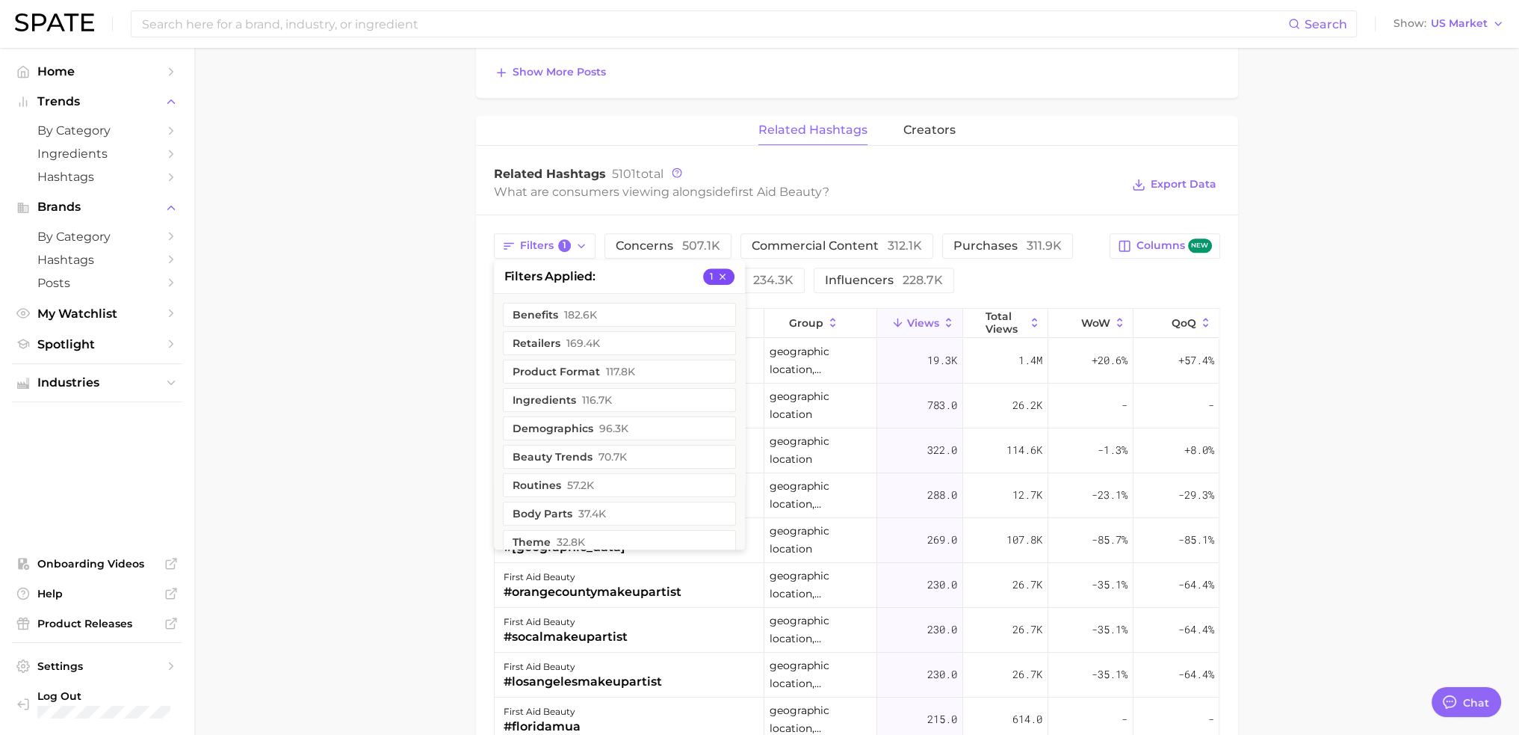
click at [728, 271] on button "1" at bounding box center [718, 276] width 31 height 16
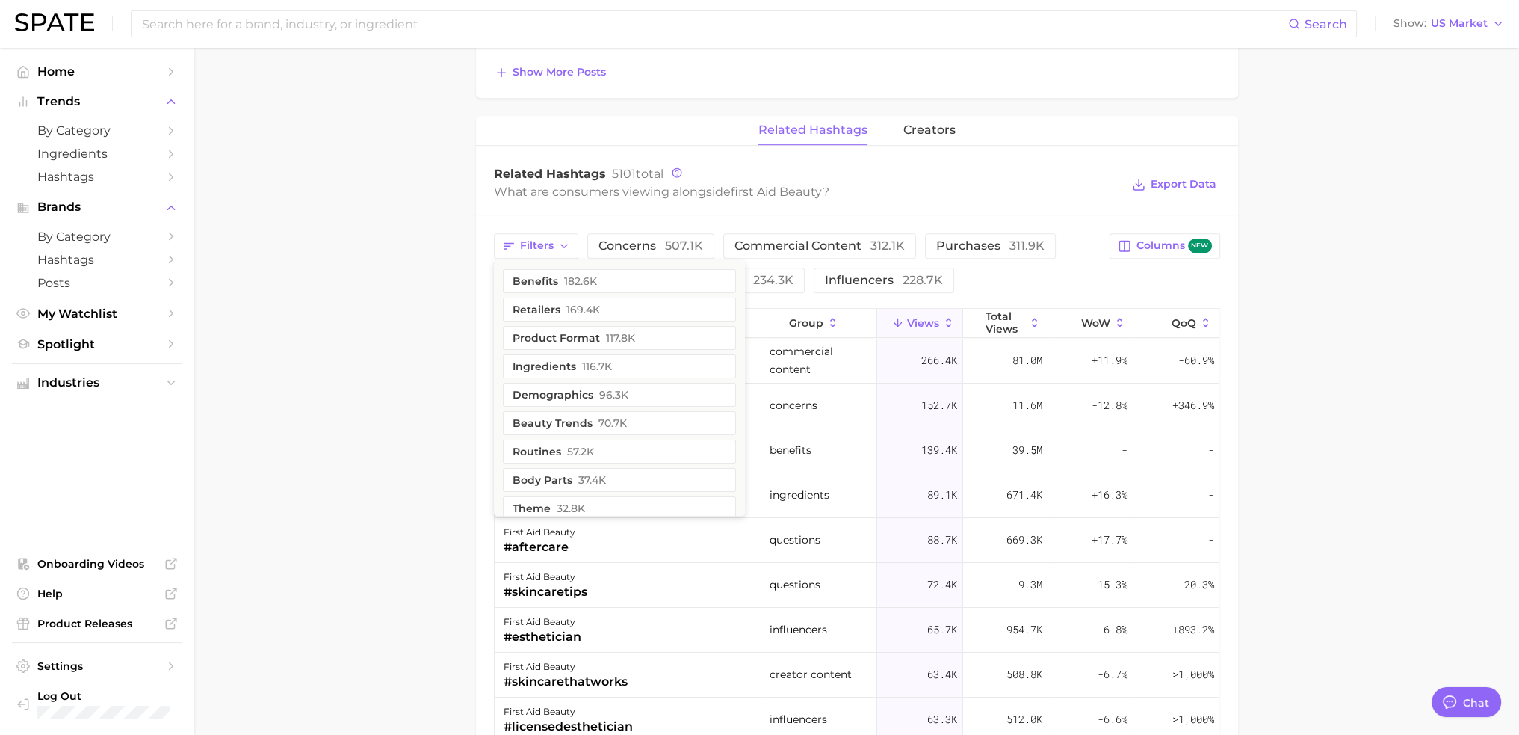
click at [1456, 319] on main "Overview Google TikTok Instagram Beta brand first aid beauty Add to Watchlist E…" at bounding box center [856, 69] width 1325 height 2134
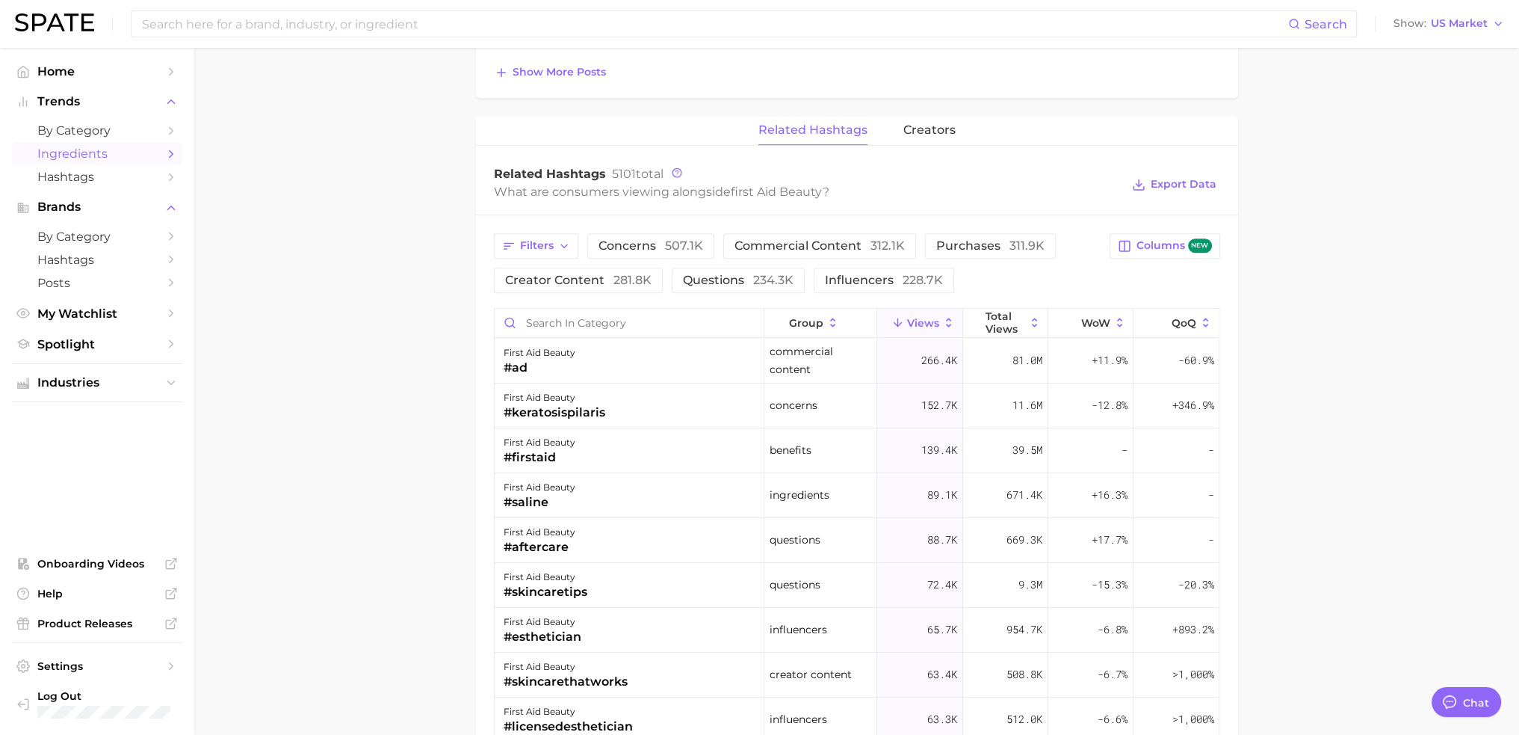
click at [81, 143] on link "Ingredients" at bounding box center [97, 153] width 170 height 23
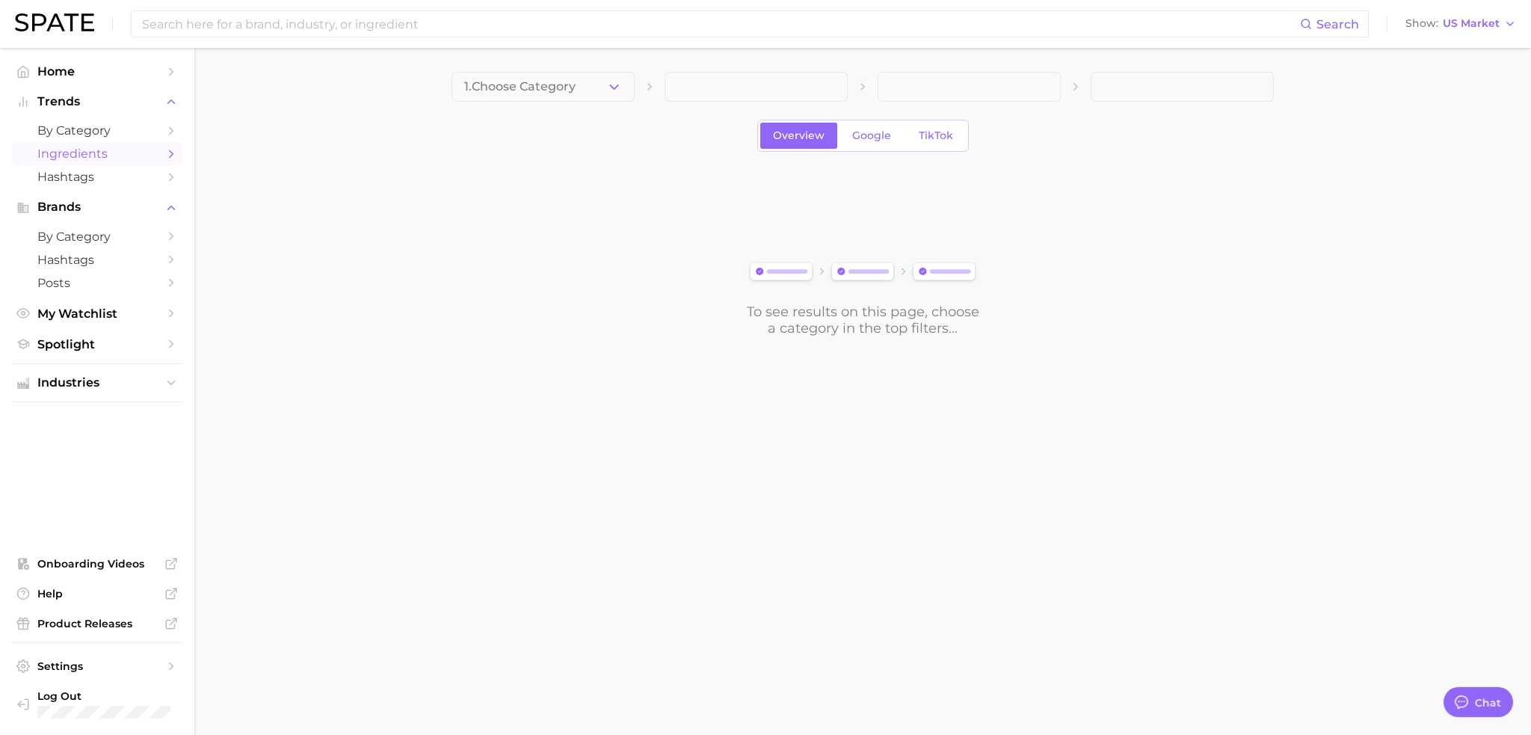
click at [518, 88] on span "1. Choose Category" at bounding box center [519, 86] width 111 height 13
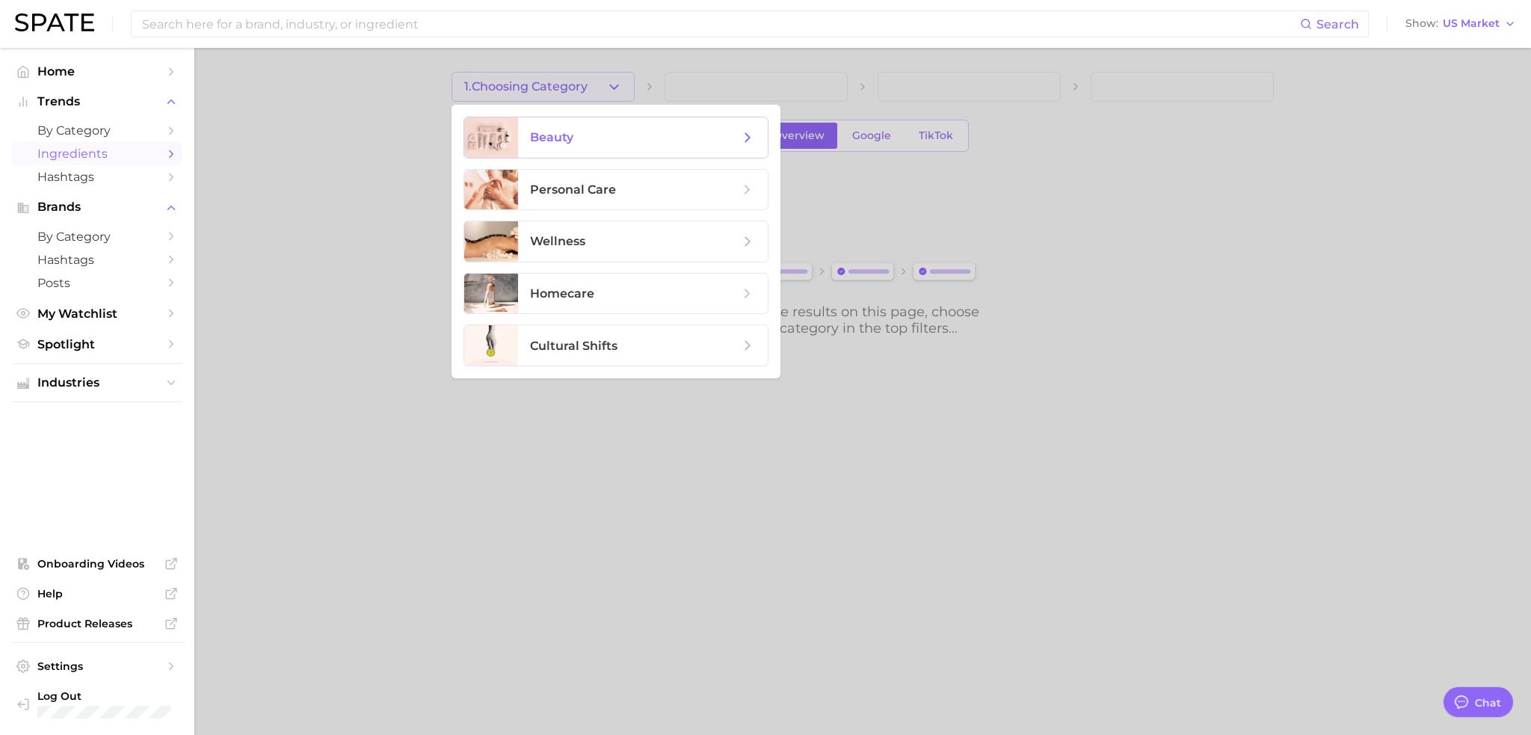
click at [527, 138] on span "beauty" at bounding box center [643, 137] width 250 height 40
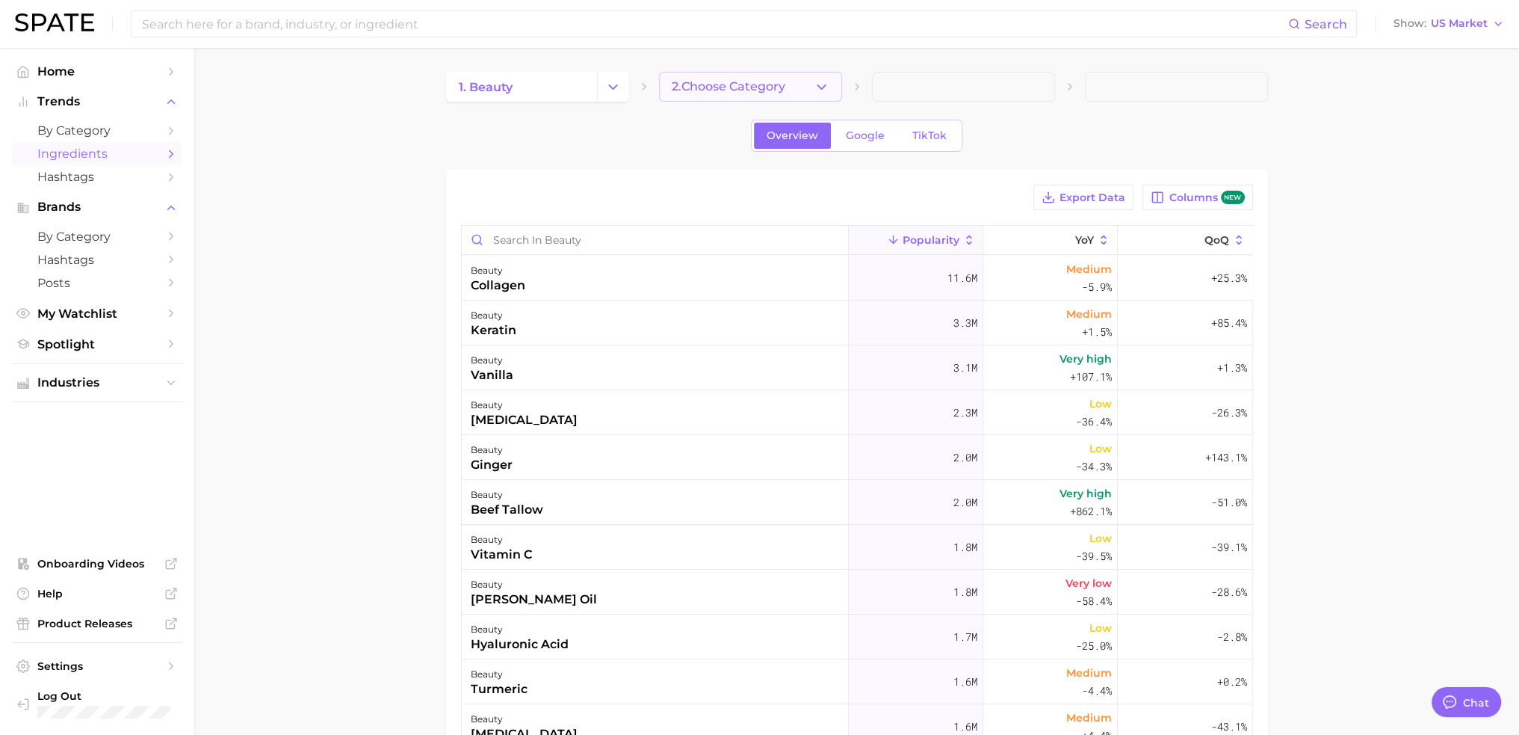
click at [743, 93] on span "2. Choose Category" at bounding box center [729, 86] width 114 height 13
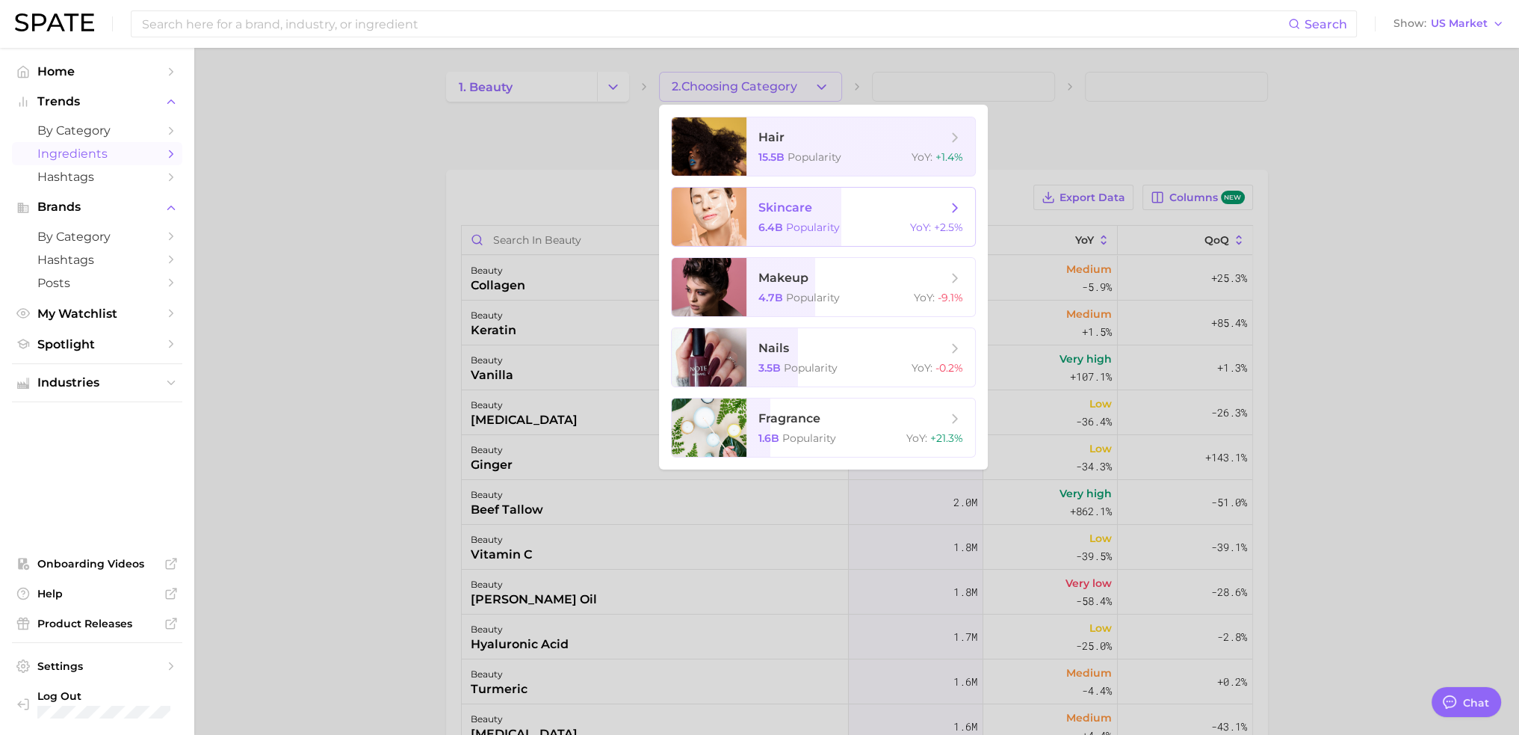
click at [820, 220] on span "Popularity" at bounding box center [813, 226] width 54 height 13
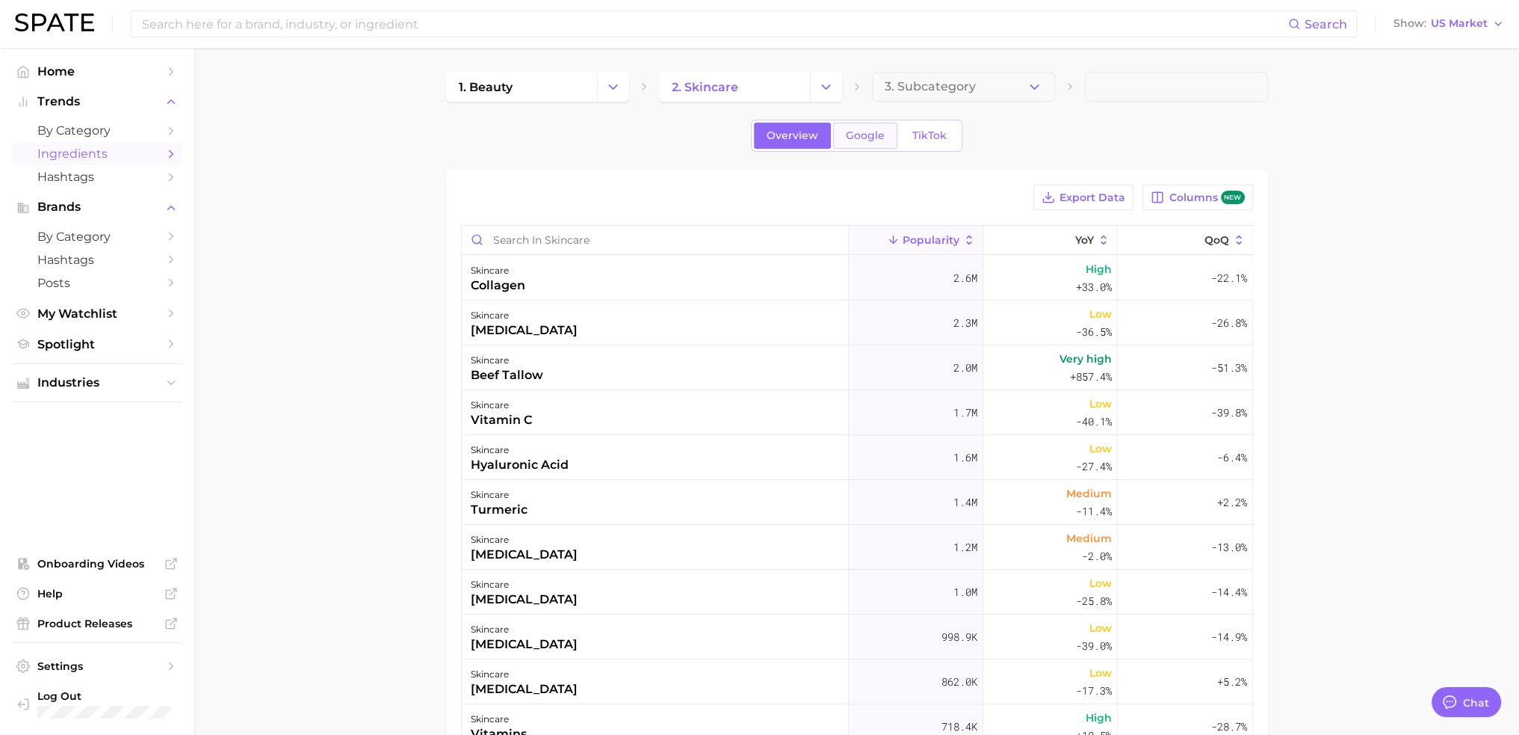
click at [882, 141] on span "Google" at bounding box center [865, 135] width 39 height 13
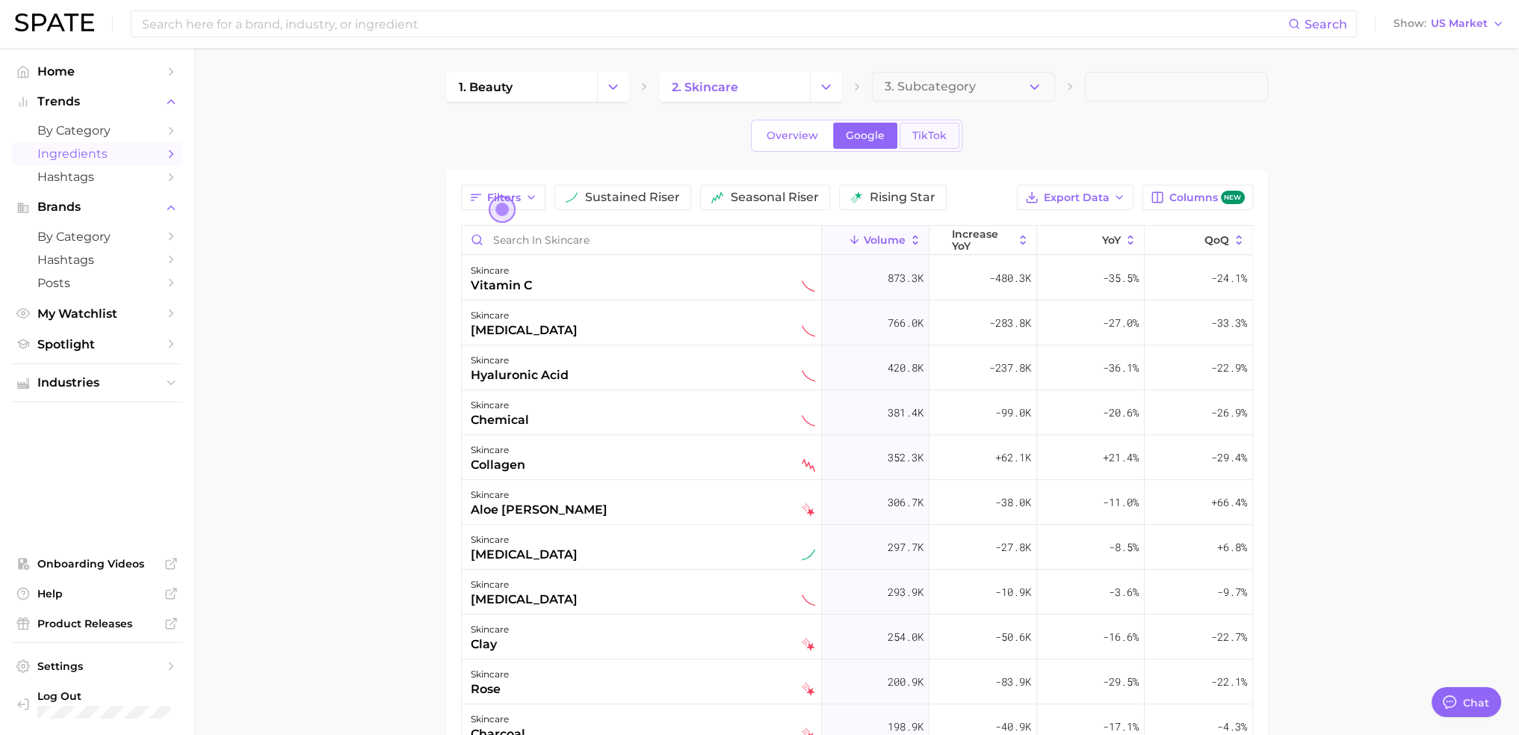
click at [922, 125] on link "TikTok" at bounding box center [930, 136] width 60 height 26
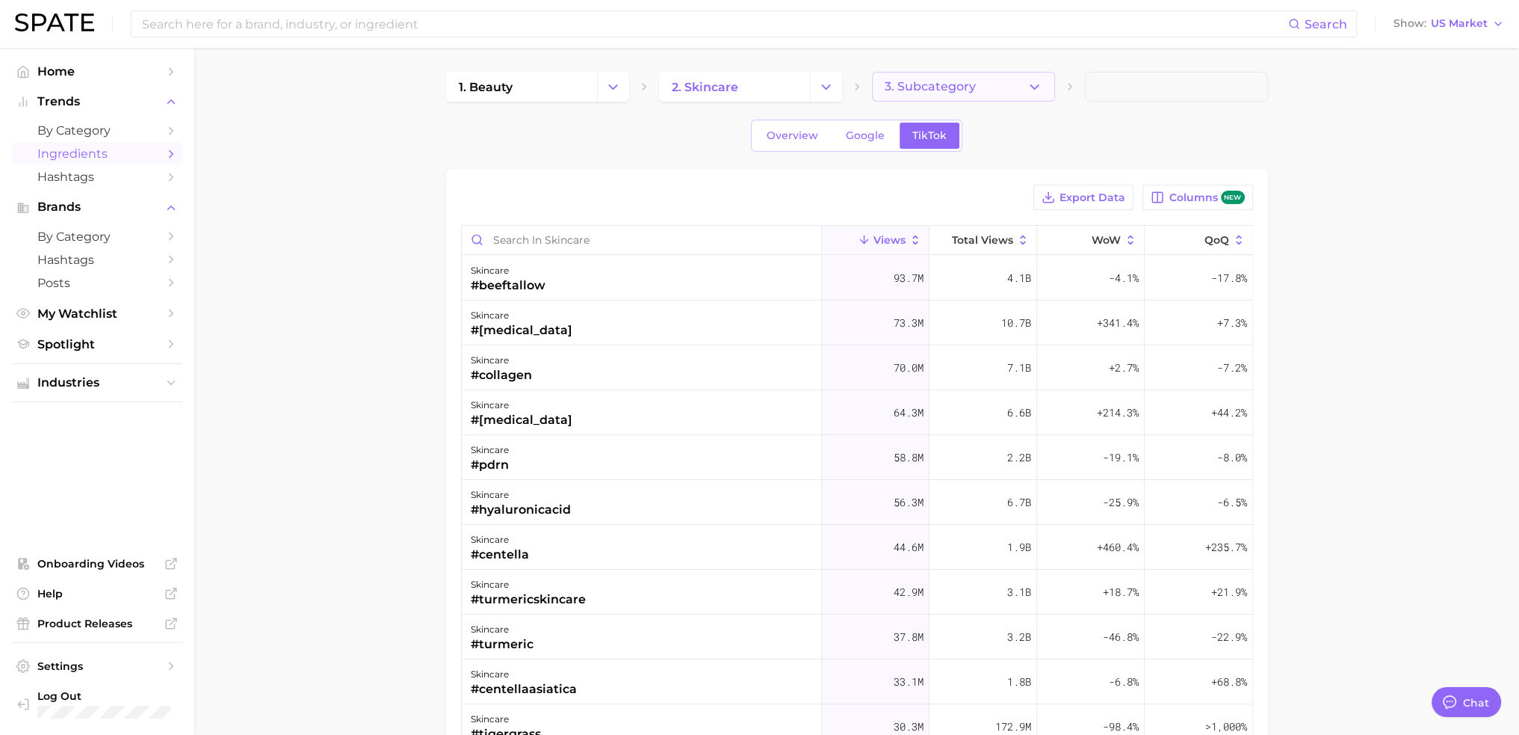
click at [961, 85] on span "3. Subcategory" at bounding box center [930, 86] width 91 height 13
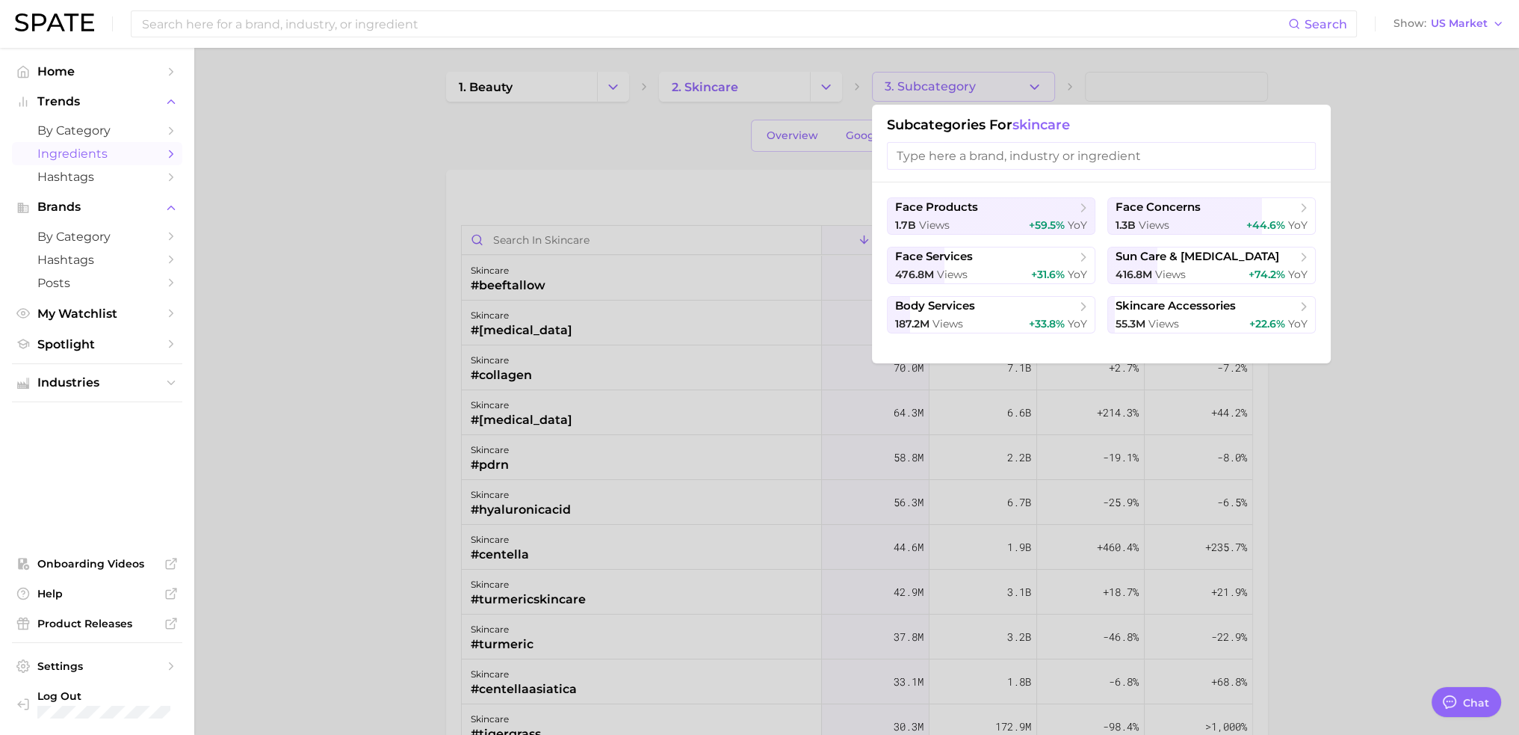
click at [728, 166] on div at bounding box center [759, 367] width 1519 height 735
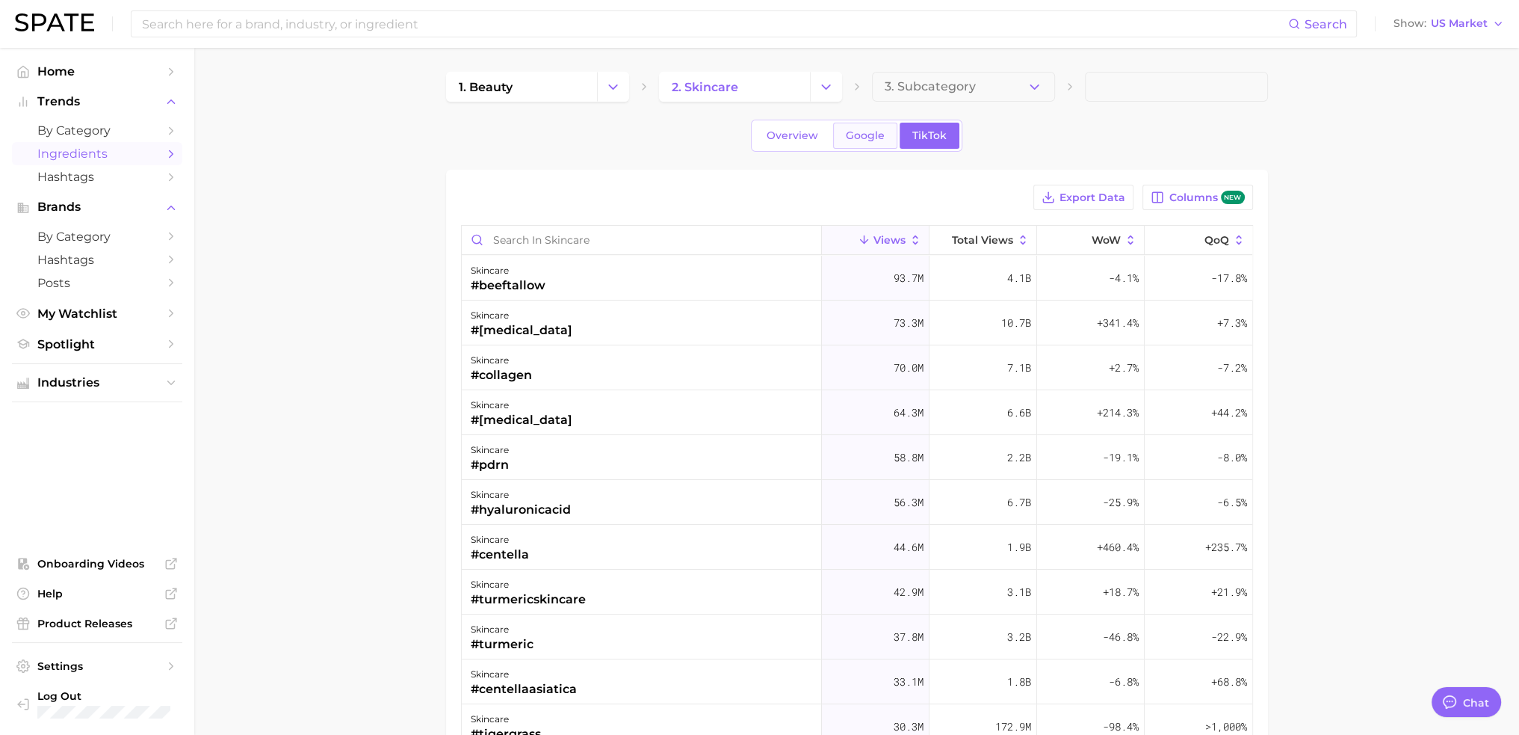
click at [873, 140] on span "Google" at bounding box center [865, 135] width 39 height 13
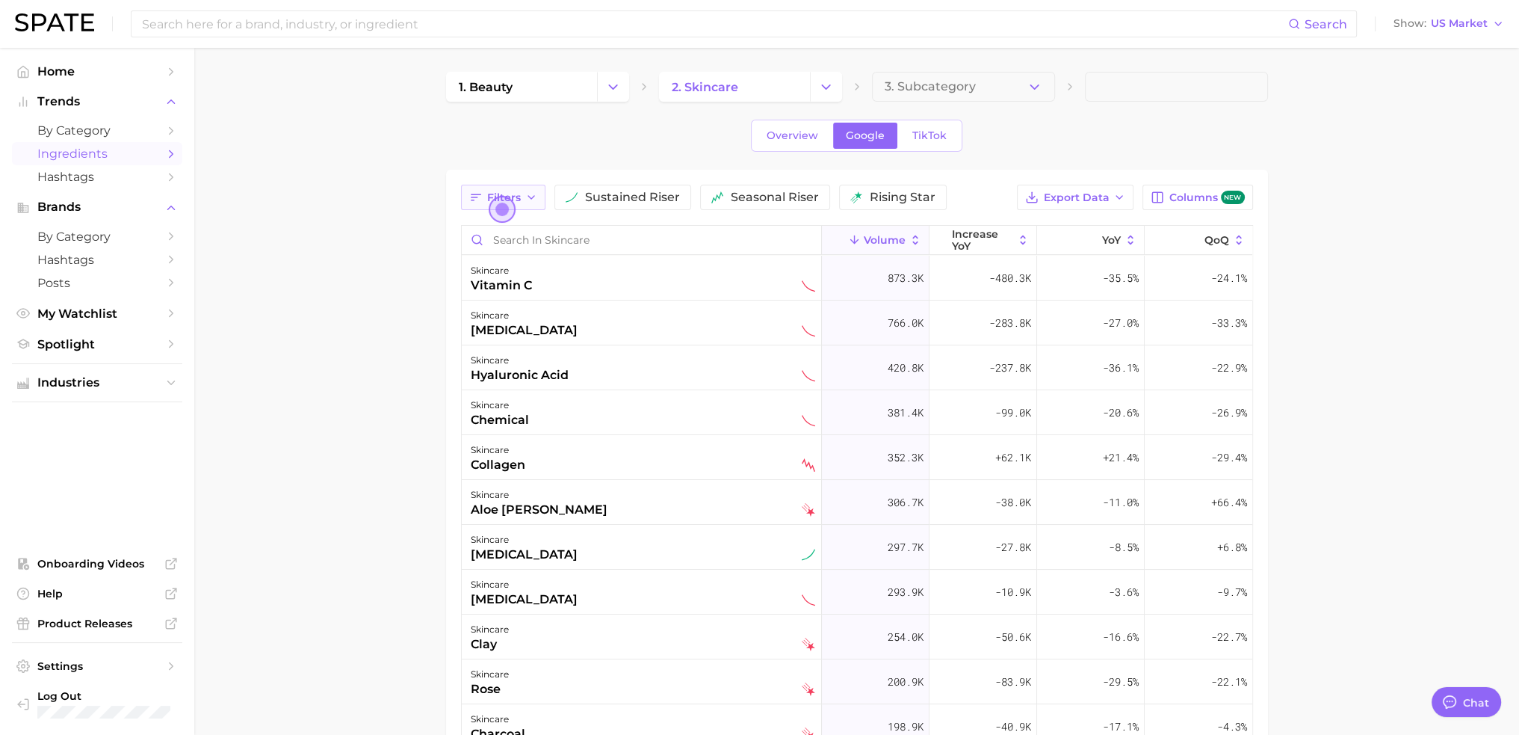
click at [519, 193] on span "Filters" at bounding box center [504, 197] width 34 height 13
click at [663, 191] on span "sustained riser" at bounding box center [632, 197] width 95 height 12
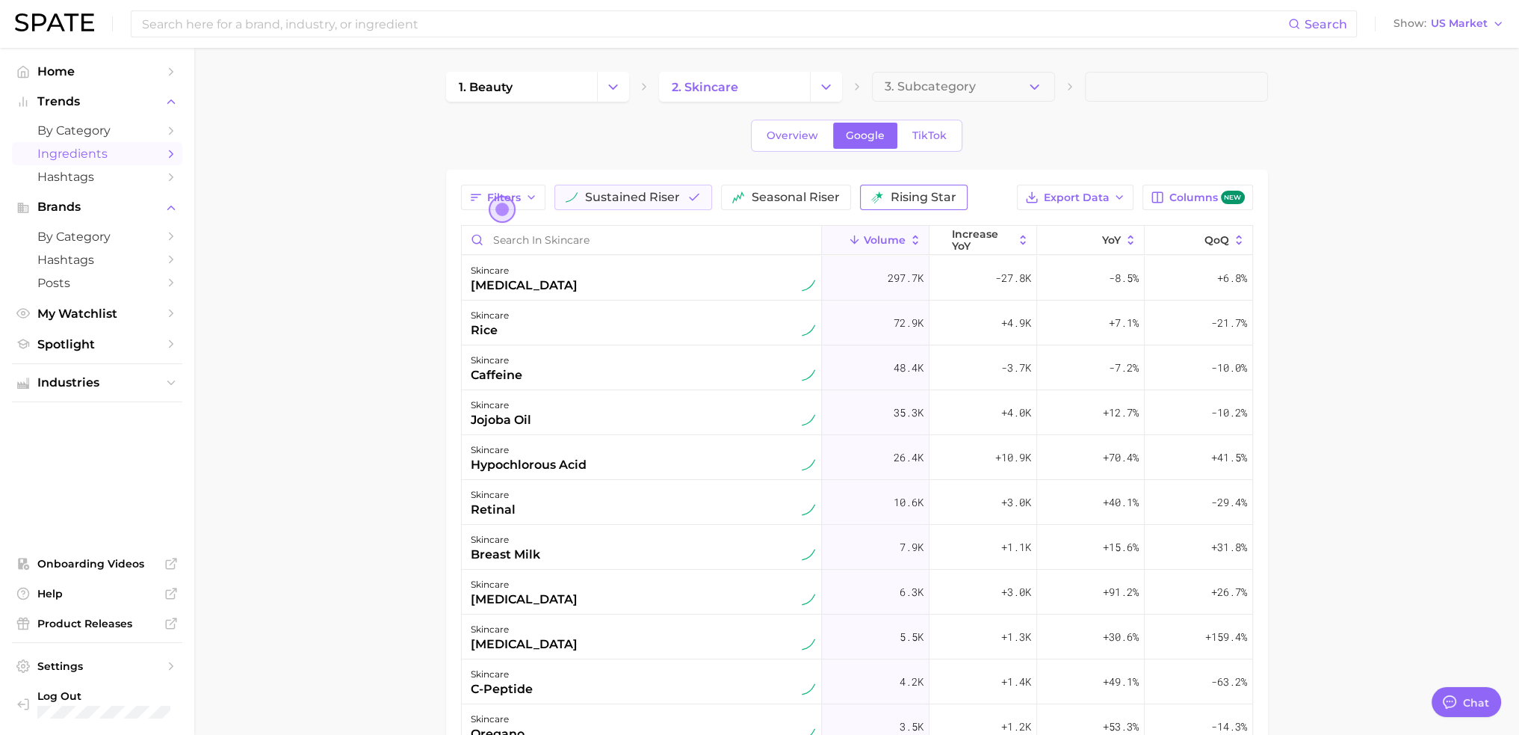
click at [901, 194] on span "rising star" at bounding box center [924, 197] width 66 height 12
click at [661, 198] on span "sustained riser" at bounding box center [632, 197] width 95 height 12
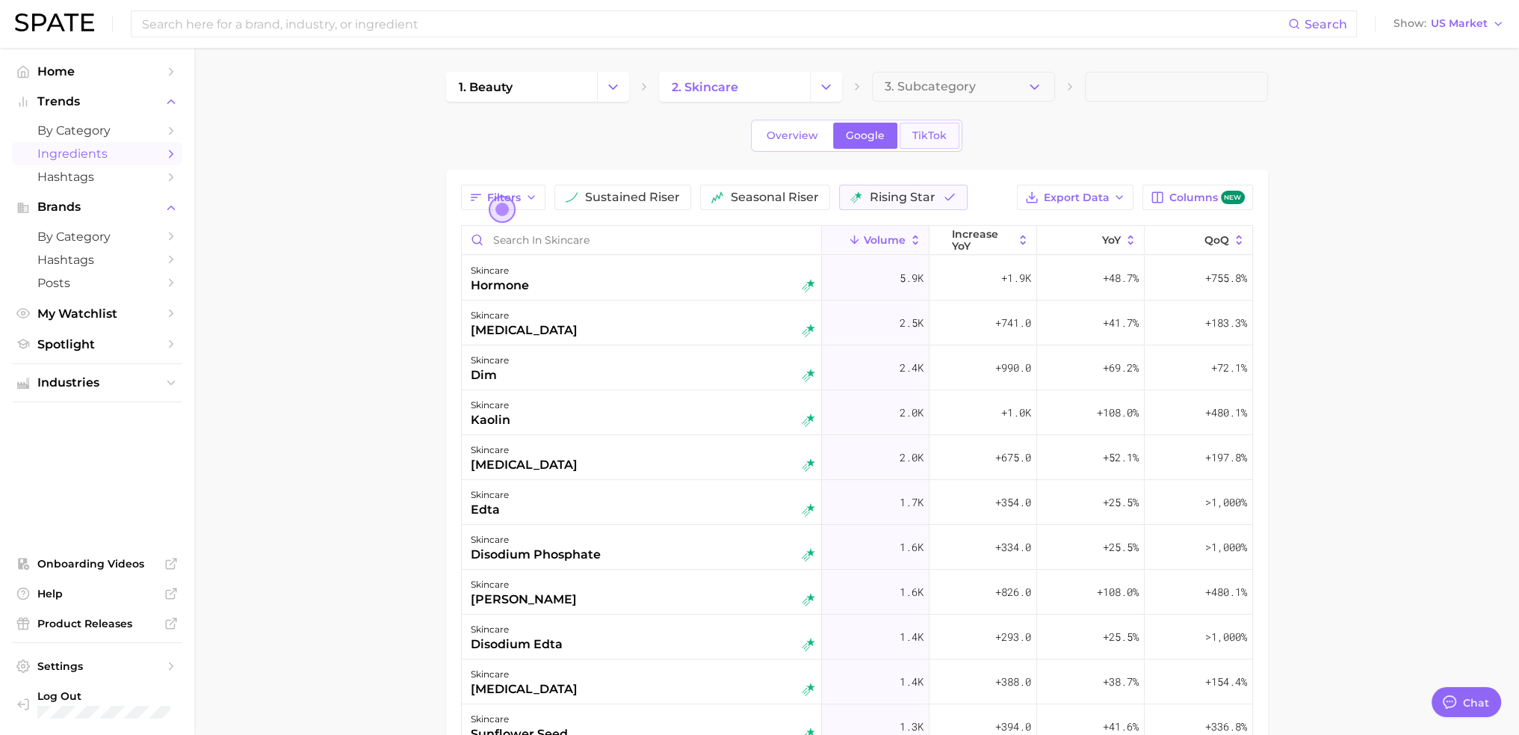
click at [948, 144] on link "TikTok" at bounding box center [930, 136] width 60 height 26
